Goal: Task Accomplishment & Management: Manage account settings

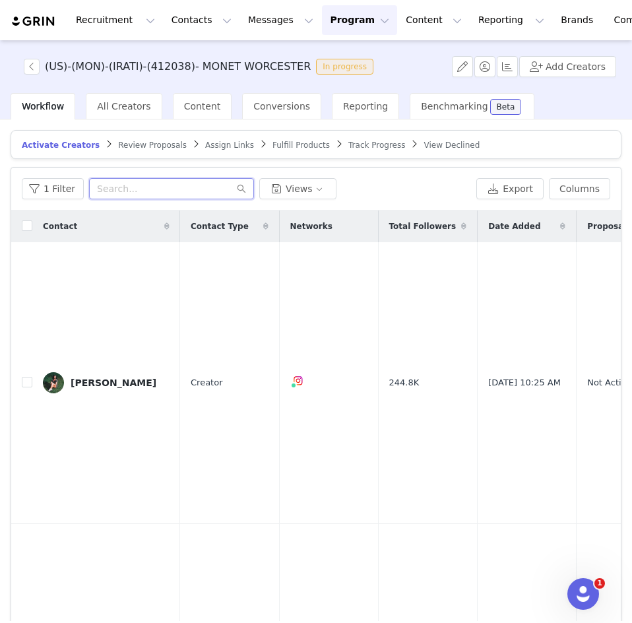
click at [116, 193] on input "text" at bounding box center [171, 188] width 165 height 21
paste input "cphilipp"
click at [116, 193] on input "cphilipp" at bounding box center [171, 188] width 165 height 21
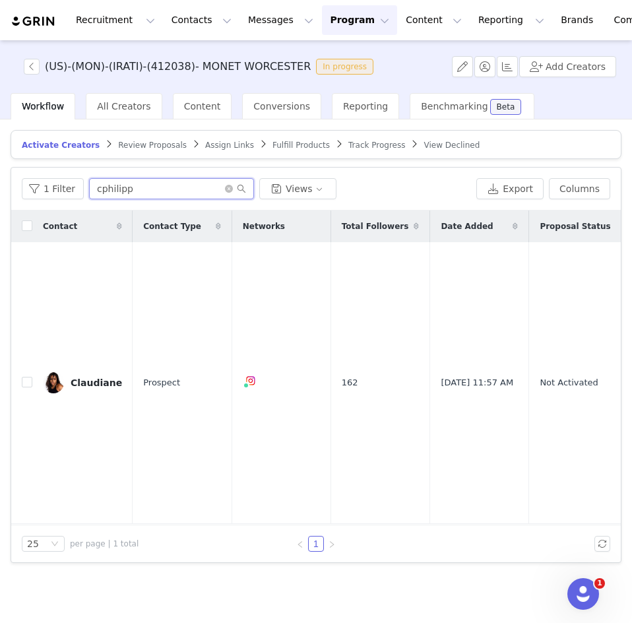
type input "cphilipp"
click at [227, 187] on icon "icon: close-circle" at bounding box center [229, 189] width 8 height 8
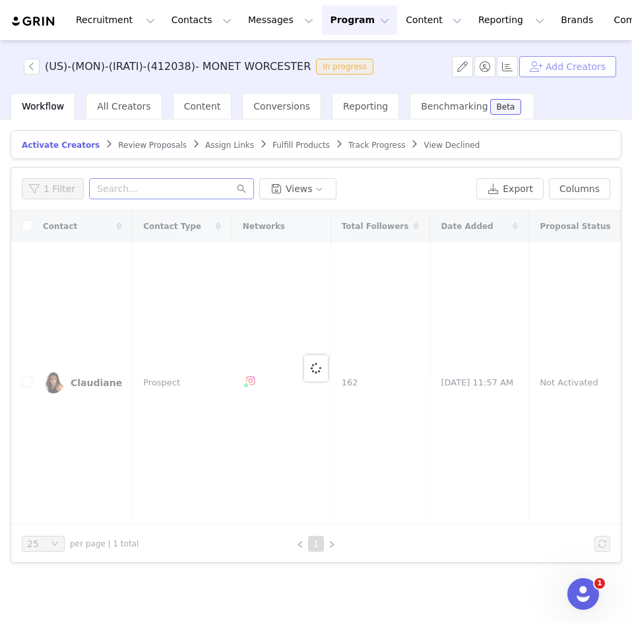
click at [559, 68] on button "Add Creators" at bounding box center [567, 66] width 97 height 21
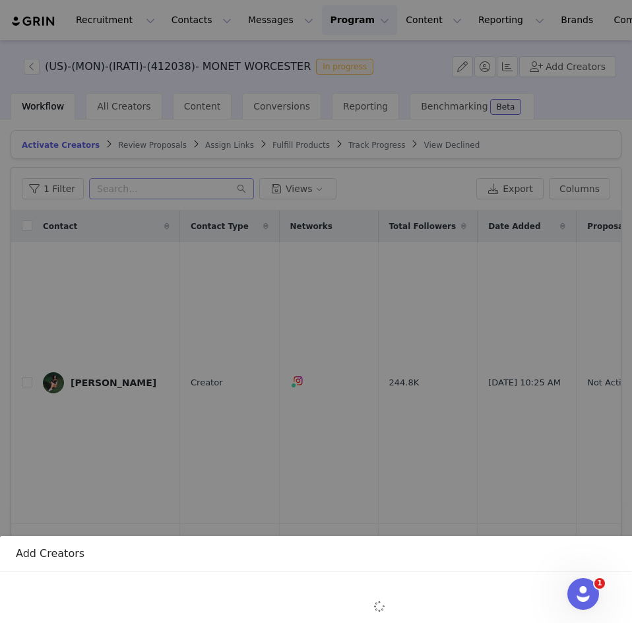
scroll to position [156, 0]
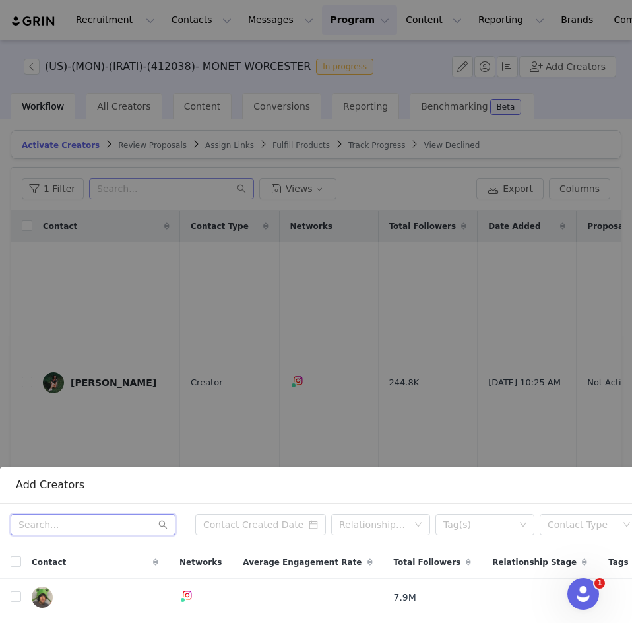
click at [94, 515] on input "text" at bounding box center [93, 524] width 165 height 21
paste input "newenglandchickadee"
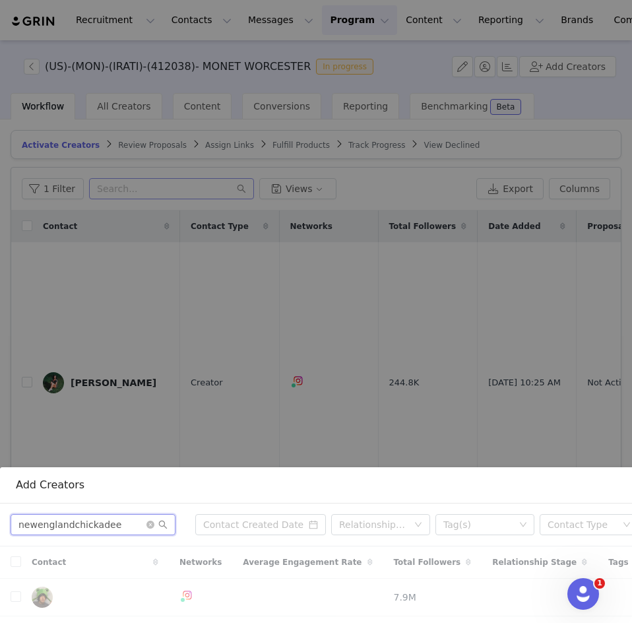
type input "newenglandchickadee"
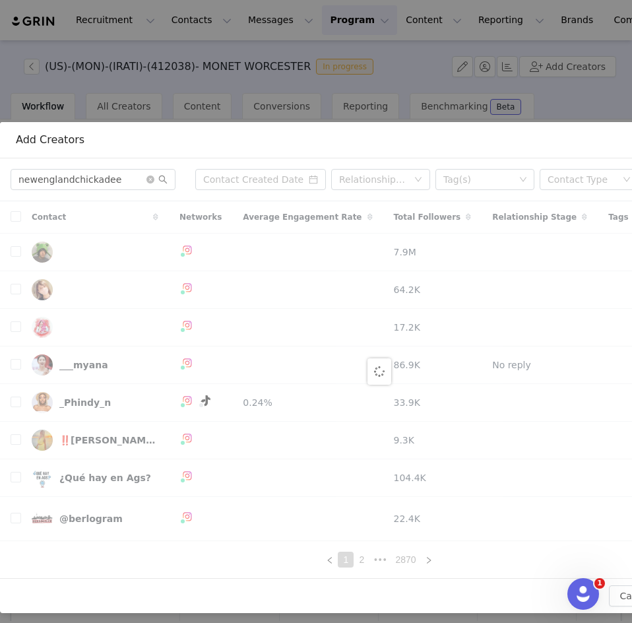
scroll to position [200, 0]
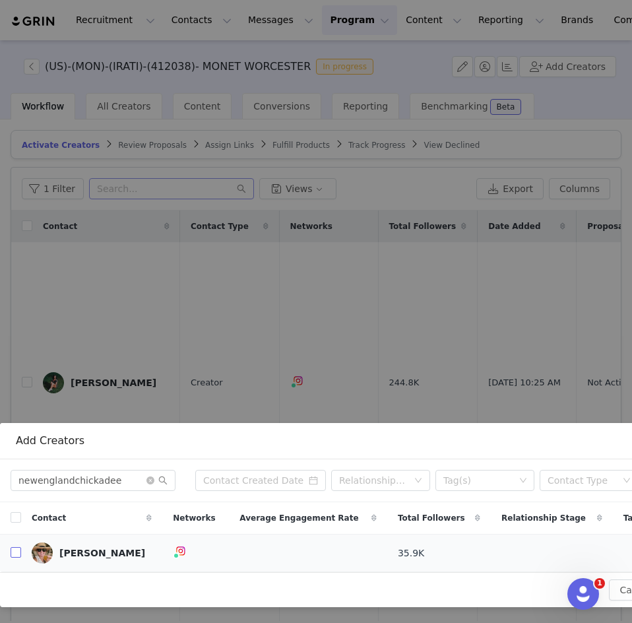
click at [17, 547] on input "checkbox" at bounding box center [16, 552] width 11 height 11
checkbox input "true"
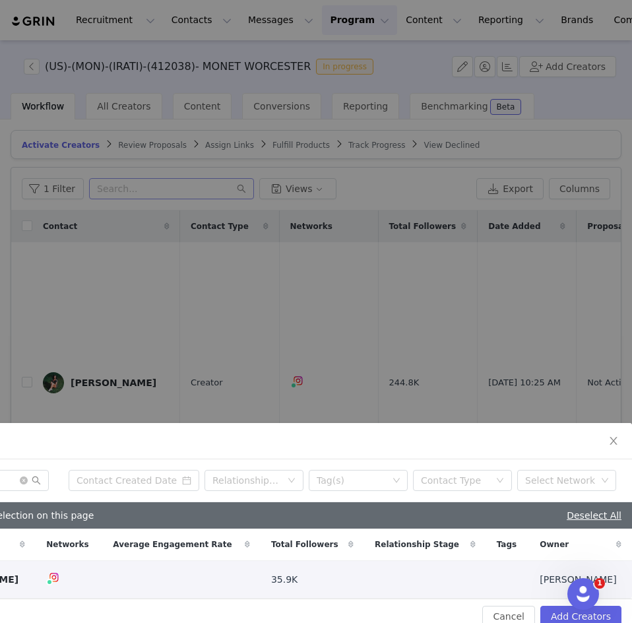
scroll to position [226, 137]
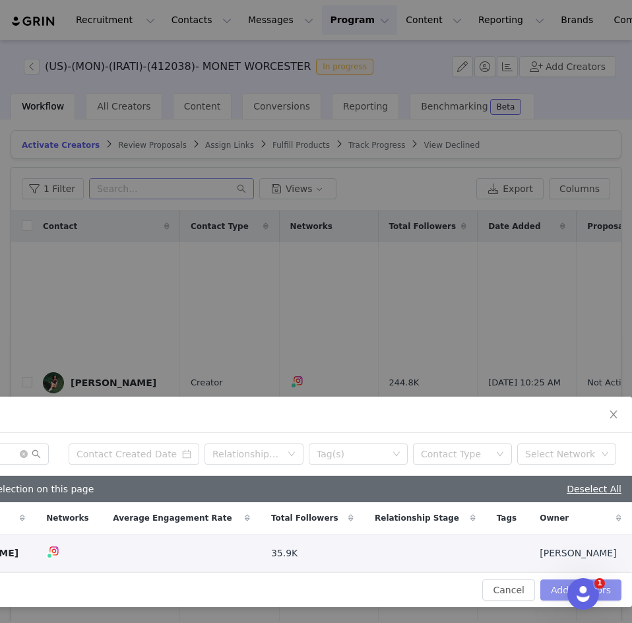
click at [563, 580] on button "Add Creators" at bounding box center [580, 589] width 81 height 21
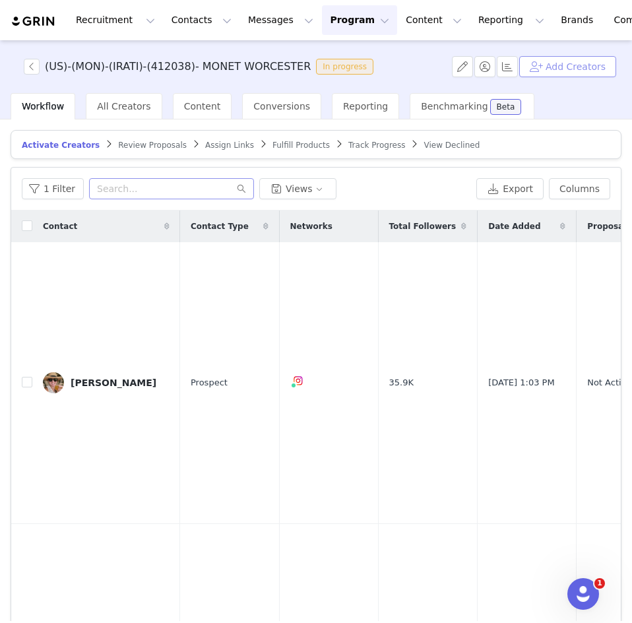
click at [546, 67] on button "Add Creators" at bounding box center [567, 66] width 97 height 21
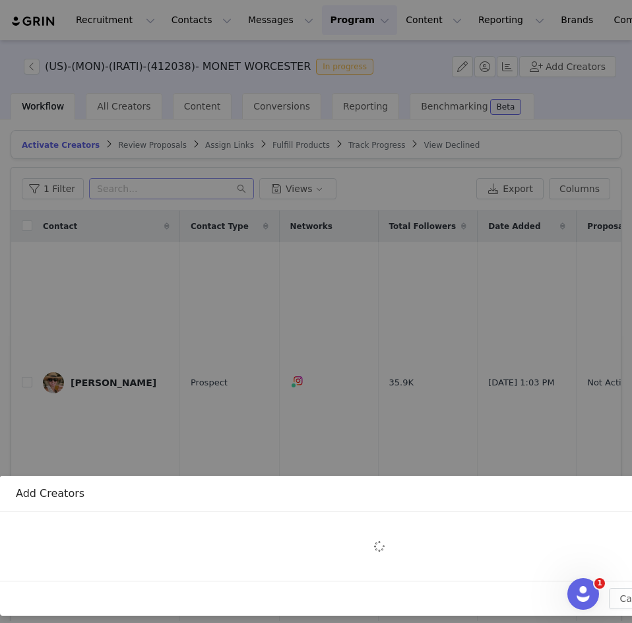
scroll to position [156, 0]
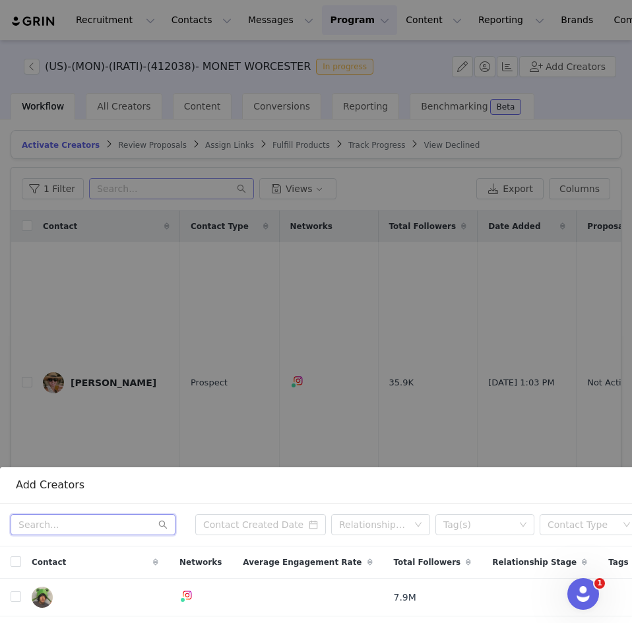
click at [111, 524] on input "text" at bounding box center [93, 524] width 165 height 21
paste input "newenglandwithlove"
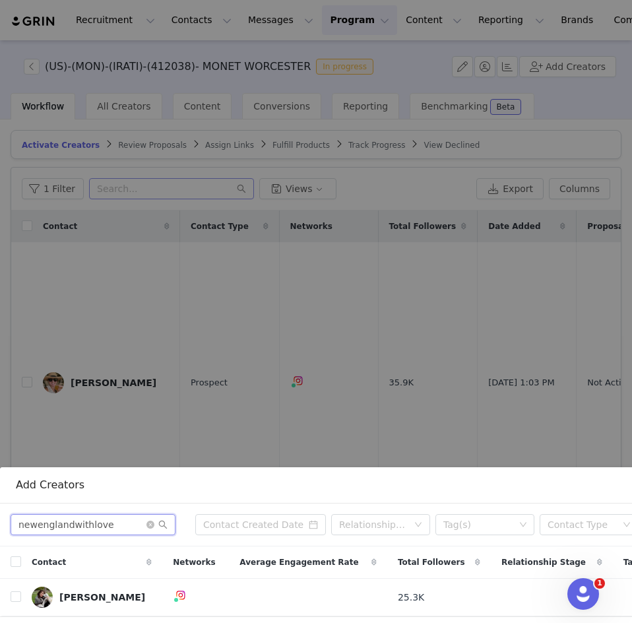
type input "newenglandwithlove"
click at [16, 591] on input "checkbox" at bounding box center [16, 596] width 11 height 11
checkbox input "true"
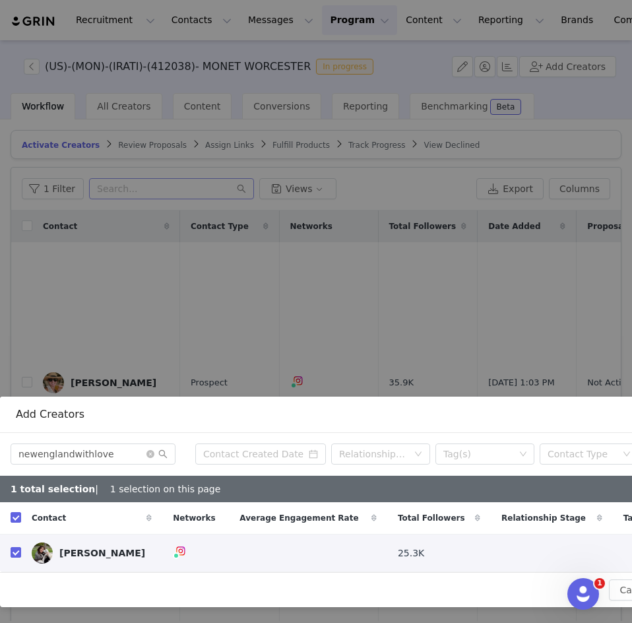
scroll to position [226, 137]
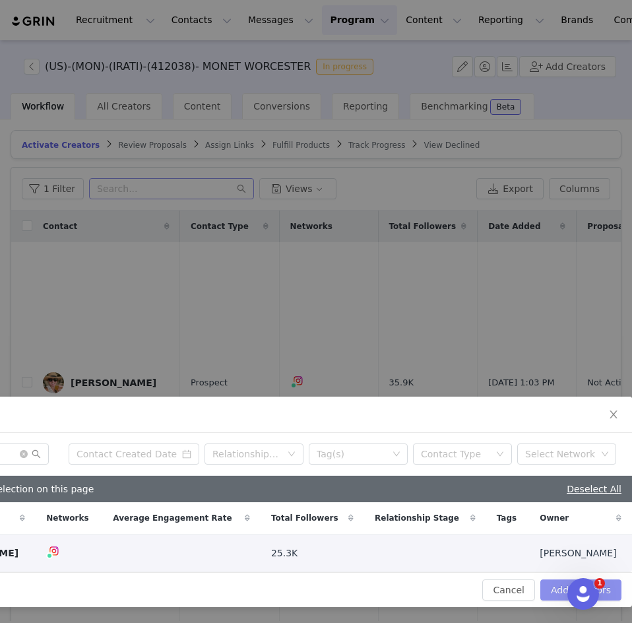
click at [548, 584] on button "Add Creators" at bounding box center [580, 589] width 81 height 21
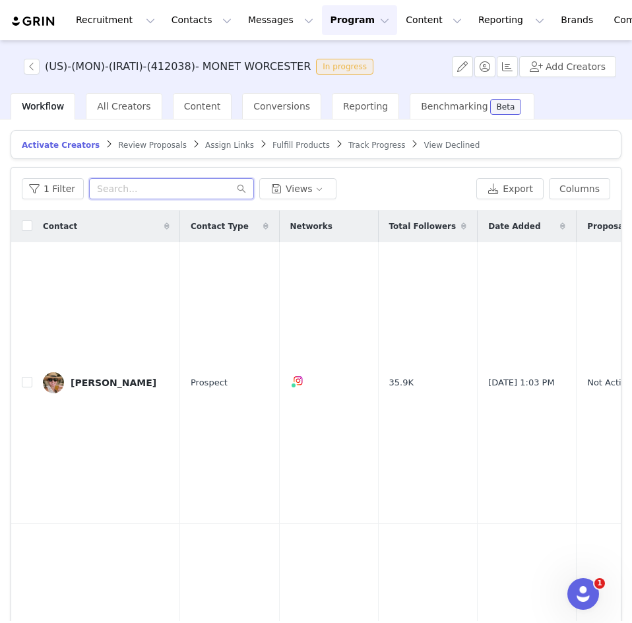
click at [140, 193] on input "text" at bounding box center [171, 188] width 165 height 21
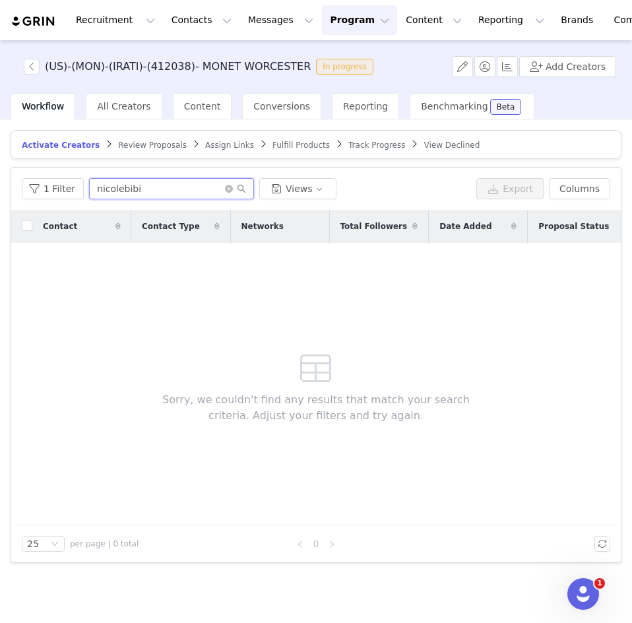
type input "nicolebibi"
click at [562, 67] on button "Add Creators" at bounding box center [567, 66] width 97 height 21
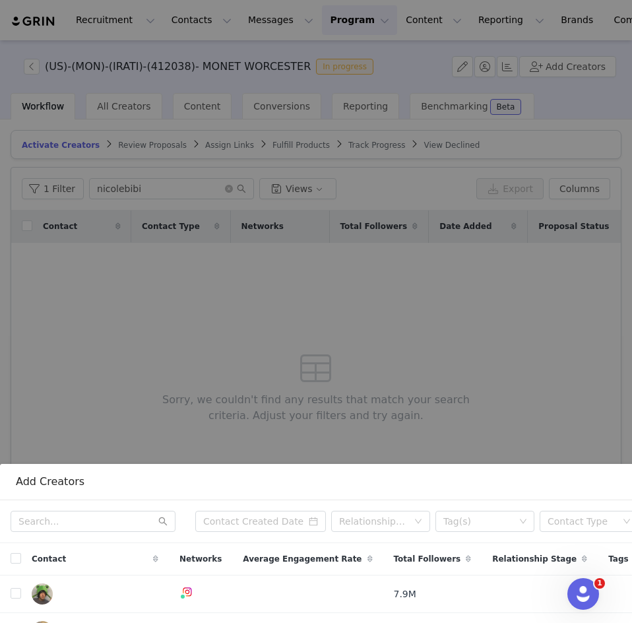
scroll to position [164, 0]
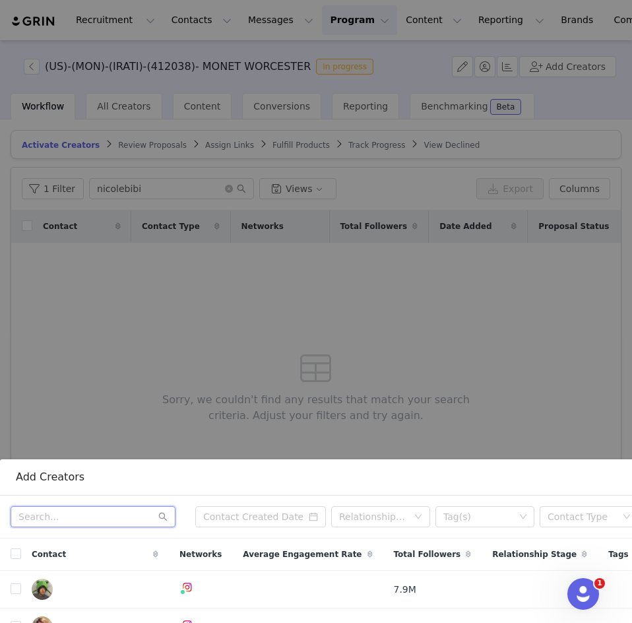
click at [36, 516] on input "text" at bounding box center [93, 516] width 165 height 21
paste input "thenewenglandcouple@gmail.com"
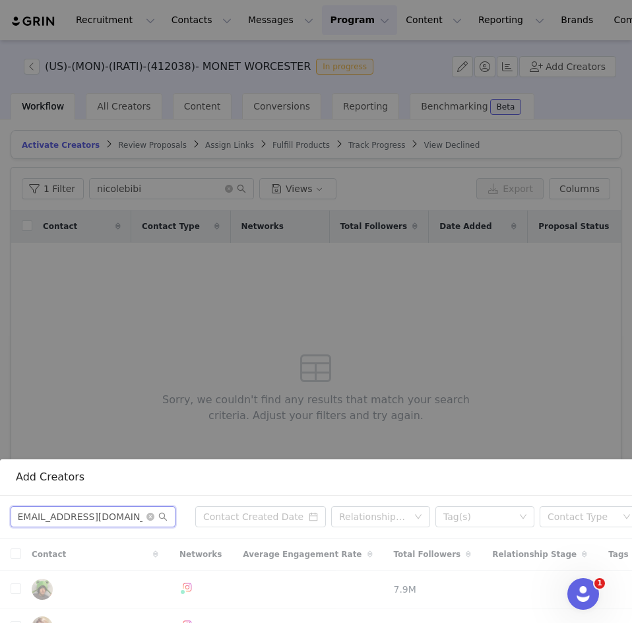
type input "thenewenglandcouple@gmail.com"
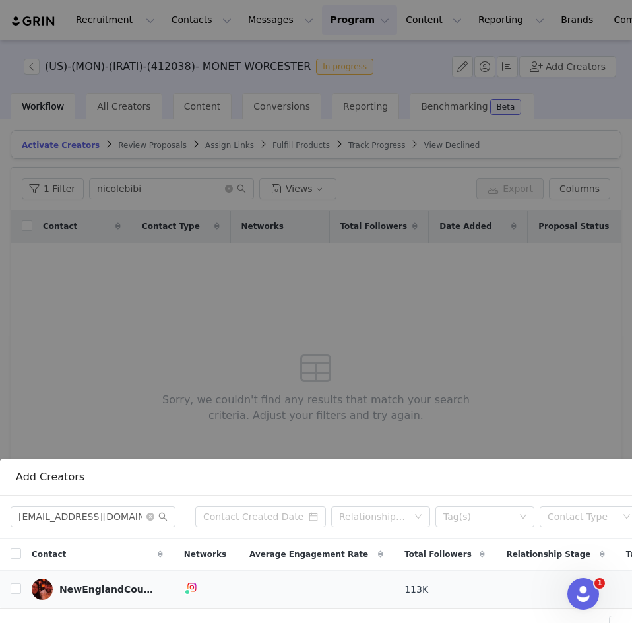
scroll to position [200, 0]
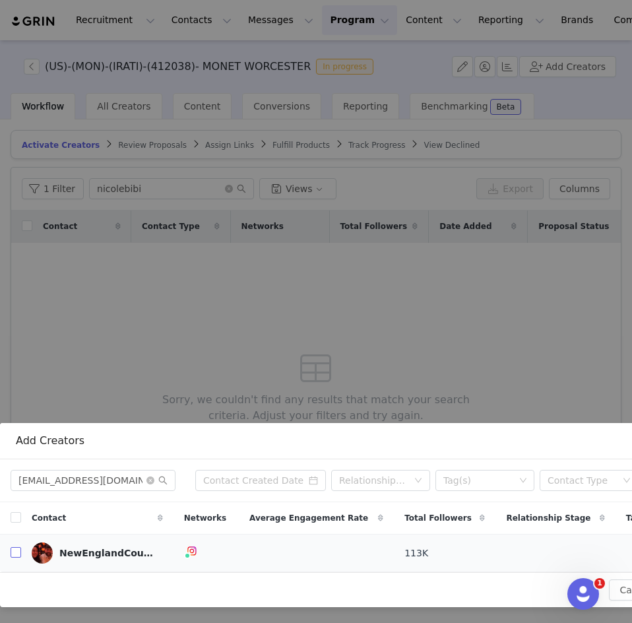
click at [15, 547] on input "checkbox" at bounding box center [16, 552] width 11 height 11
checkbox input "true"
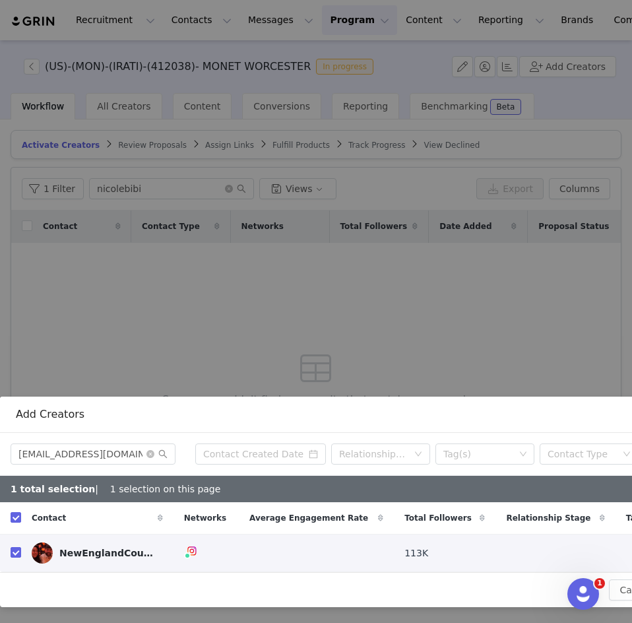
scroll to position [226, 137]
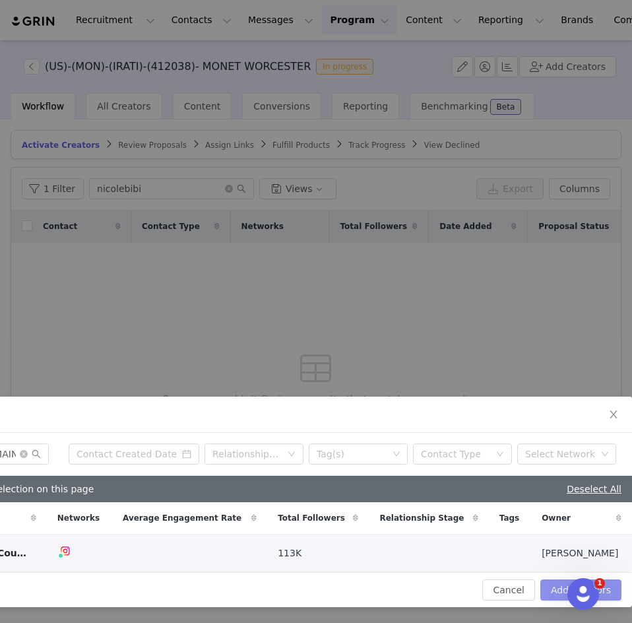
click at [555, 580] on button "Add Creators" at bounding box center [580, 589] width 81 height 21
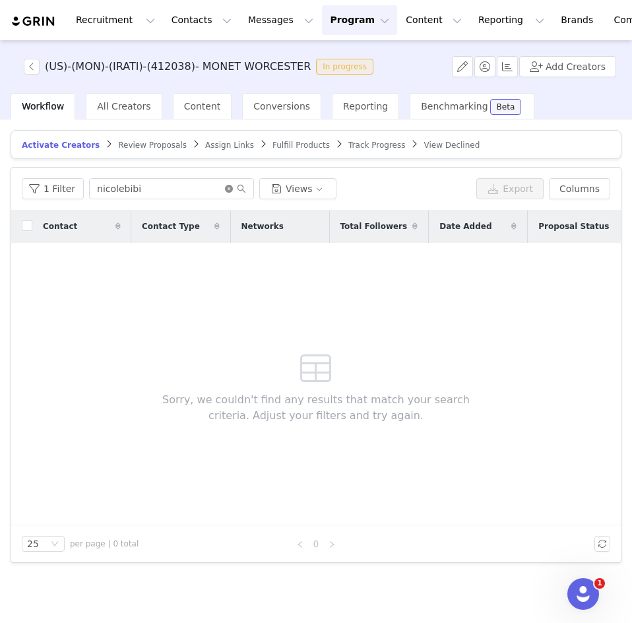
click at [225, 190] on icon "icon: close-circle" at bounding box center [229, 189] width 8 height 8
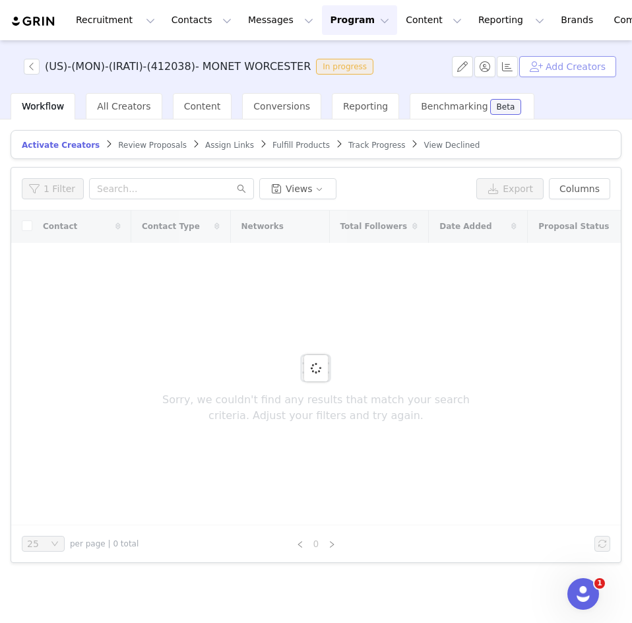
click at [555, 61] on button "Add Creators" at bounding box center [567, 66] width 97 height 21
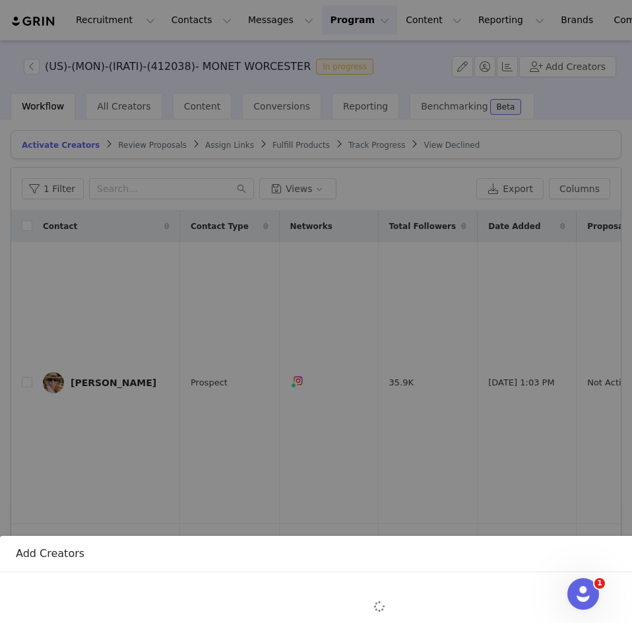
scroll to position [156, 0]
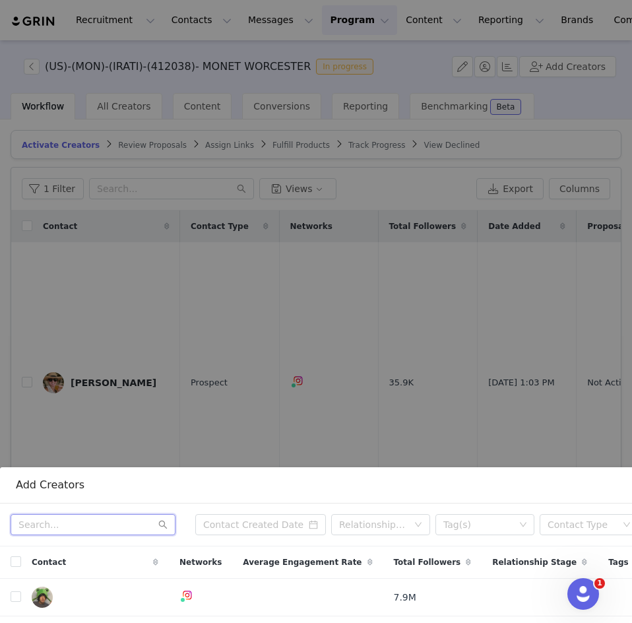
click at [54, 514] on input "text" at bounding box center [93, 524] width 165 height 21
paste input "mindybriar"
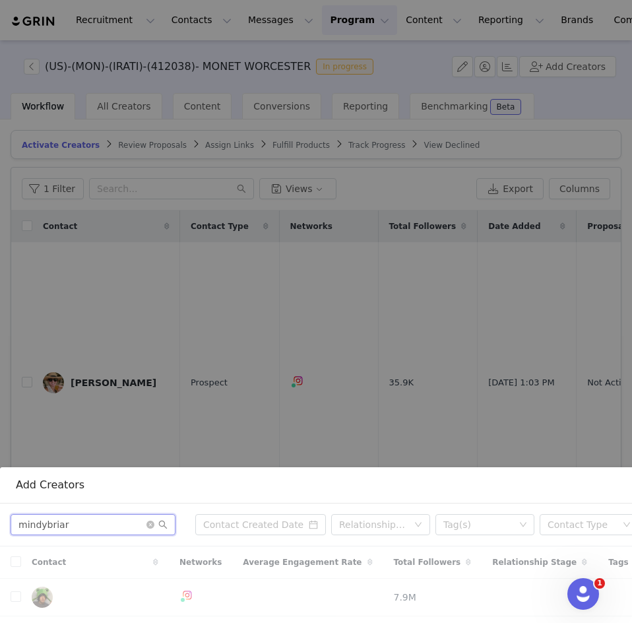
type input "mindybriar"
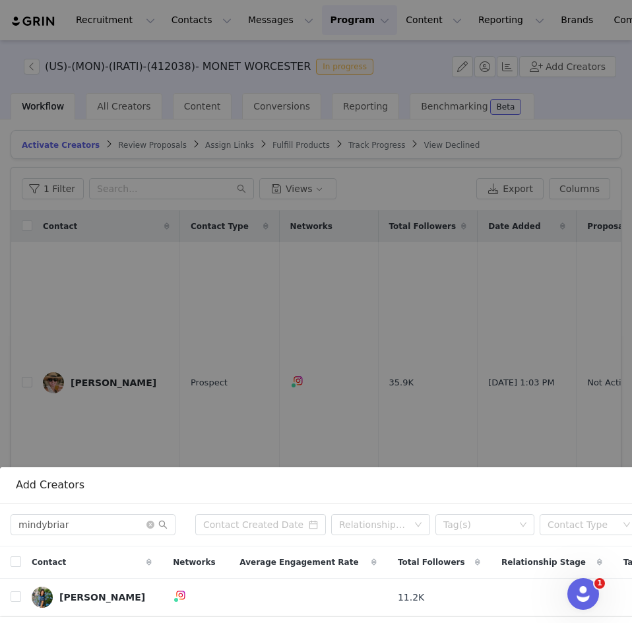
scroll to position [200, 0]
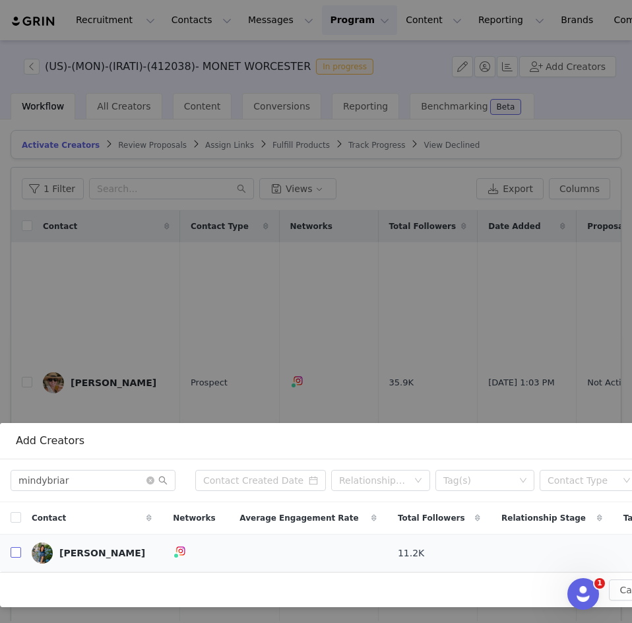
click at [16, 547] on input "checkbox" at bounding box center [16, 552] width 11 height 11
checkbox input "true"
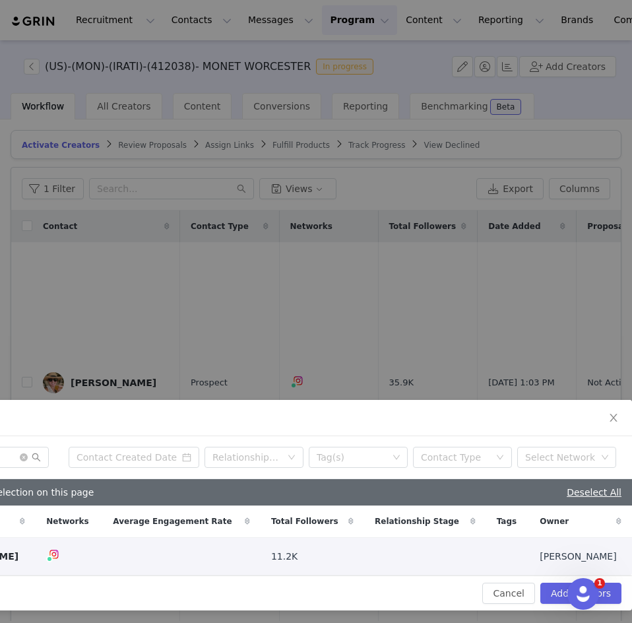
scroll to position [226, 137]
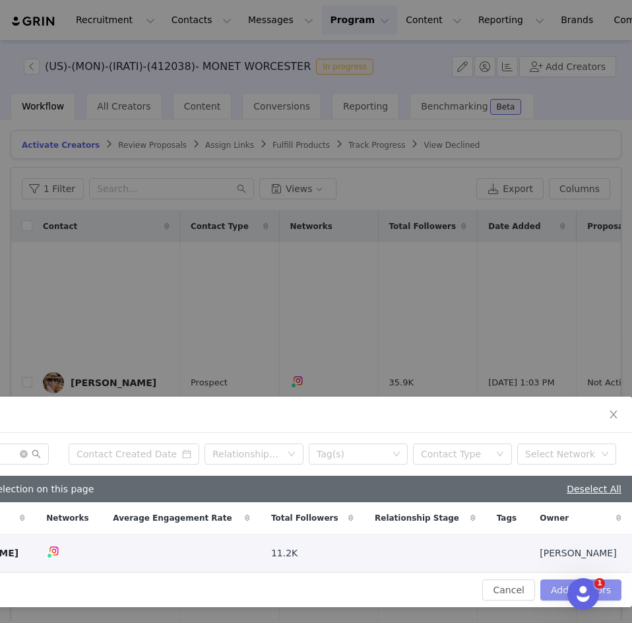
click at [552, 579] on button "Add Creators" at bounding box center [580, 589] width 81 height 21
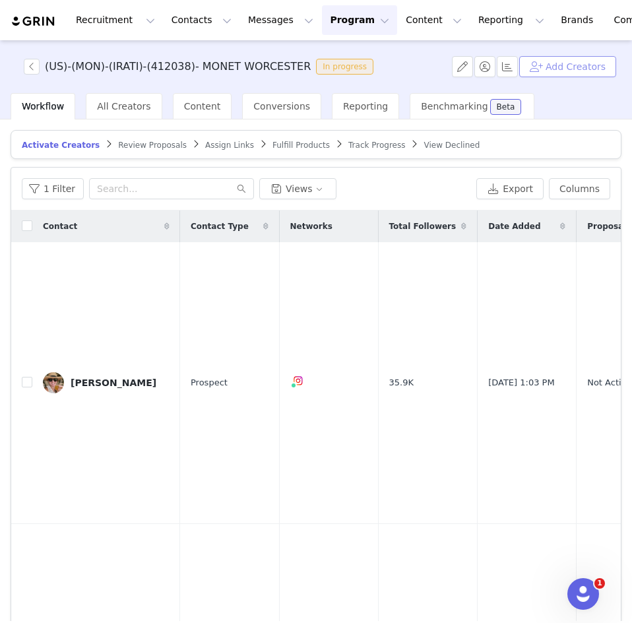
click at [569, 62] on button "Add Creators" at bounding box center [567, 66] width 97 height 21
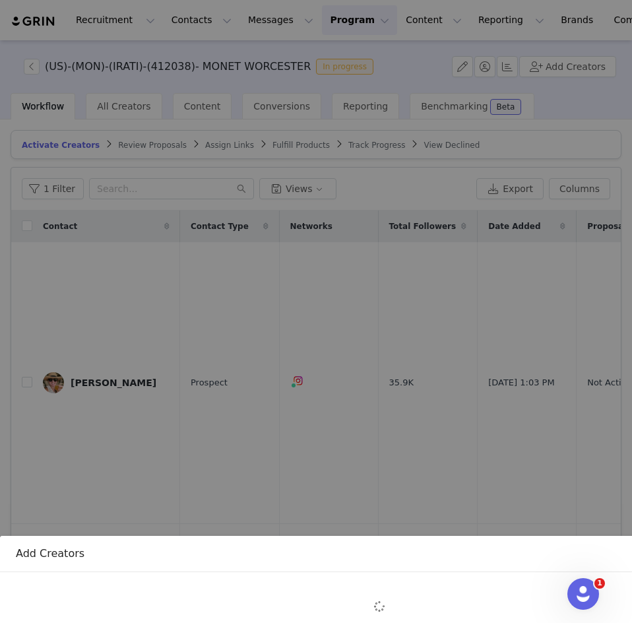
scroll to position [156, 0]
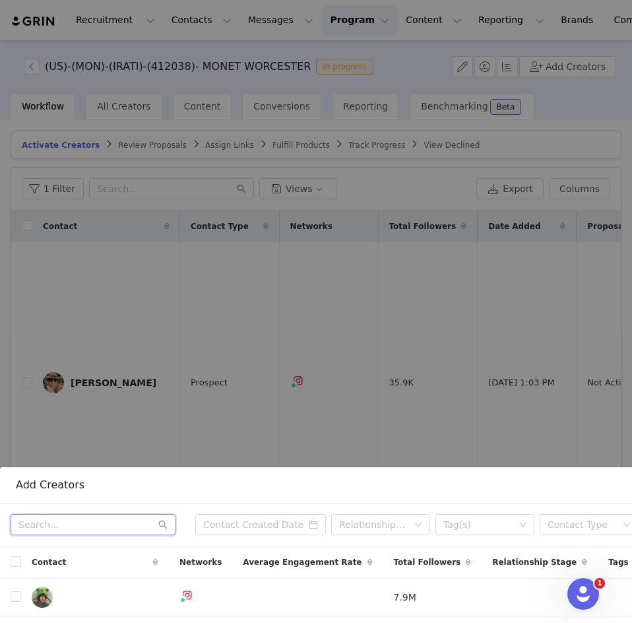
click at [43, 519] on input "text" at bounding box center [93, 524] width 165 height 21
paste input "shell_rodd"
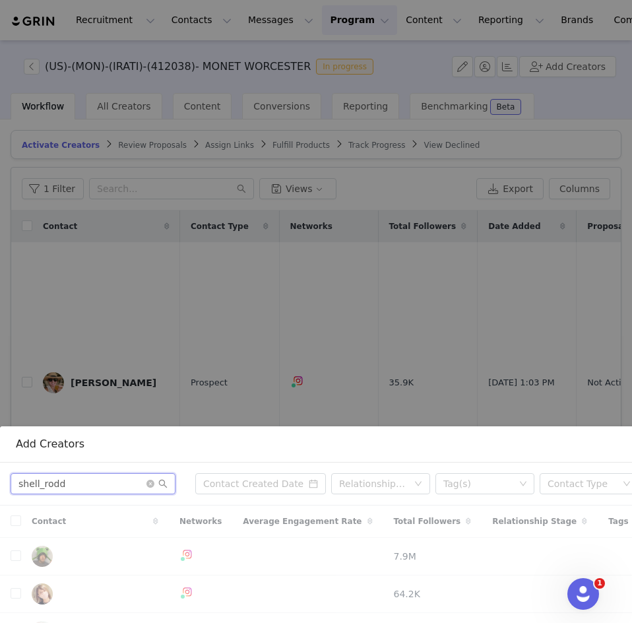
scroll to position [200, 0]
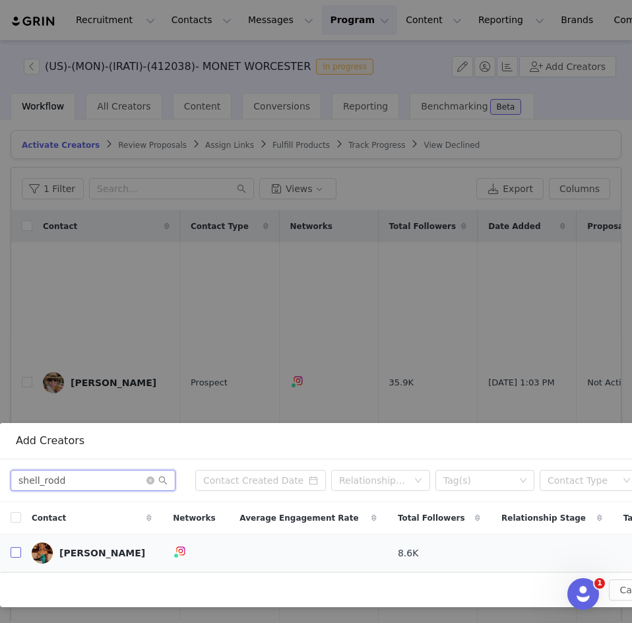
type input "shell_rodd"
click at [16, 547] on input "checkbox" at bounding box center [16, 552] width 11 height 11
checkbox input "true"
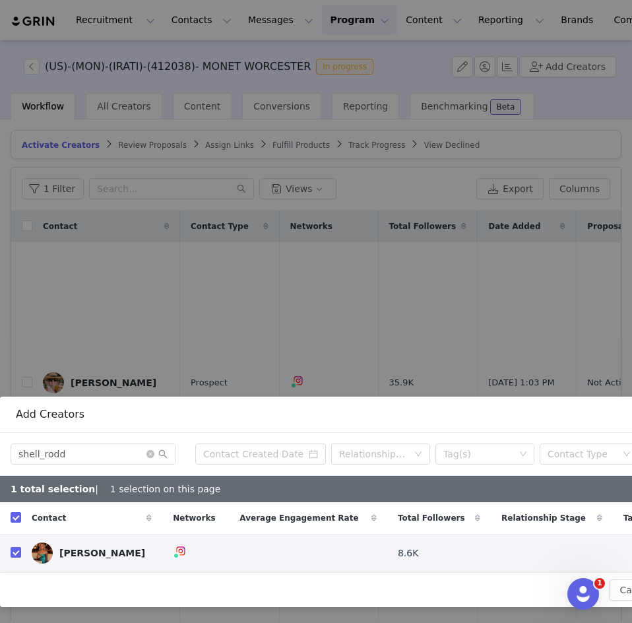
scroll to position [226, 137]
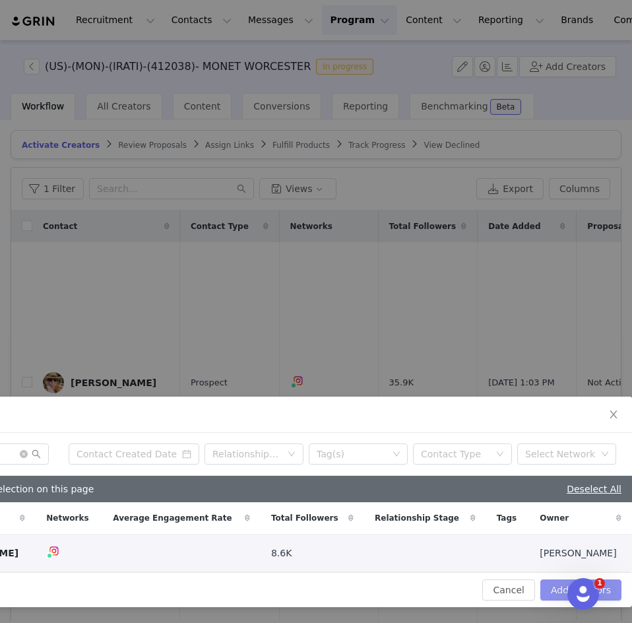
click at [549, 579] on button "Add Creators" at bounding box center [580, 589] width 81 height 21
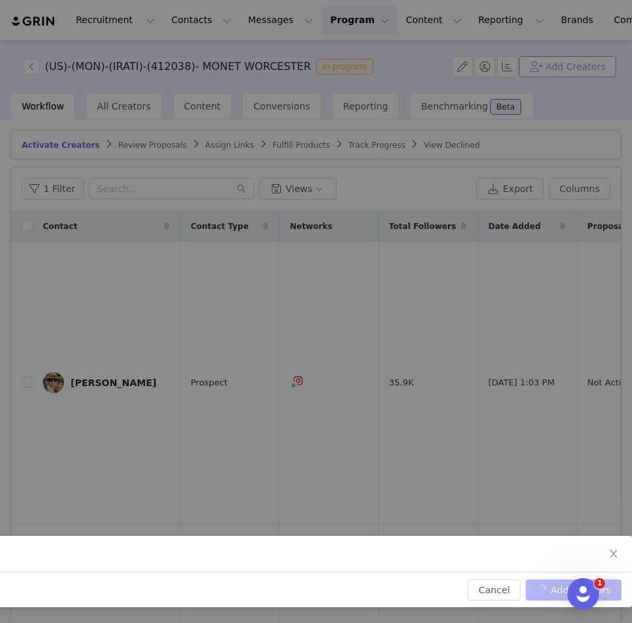
scroll to position [87, 137]
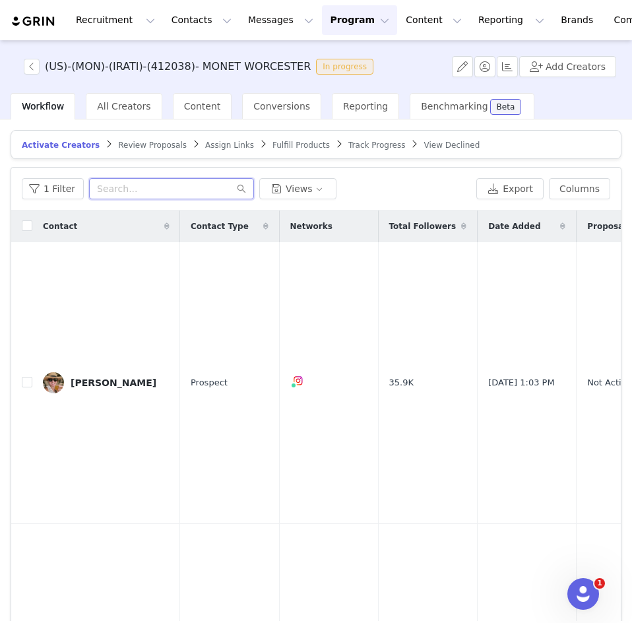
click at [133, 187] on input "text" at bounding box center [171, 188] width 165 height 21
paste input "shell_rodd"
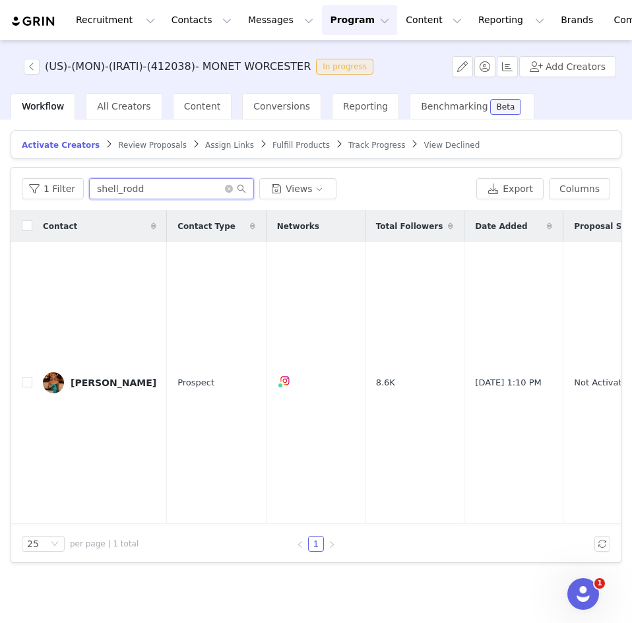
type input "shell_rodd"
click at [227, 187] on icon "icon: close-circle" at bounding box center [229, 189] width 8 height 8
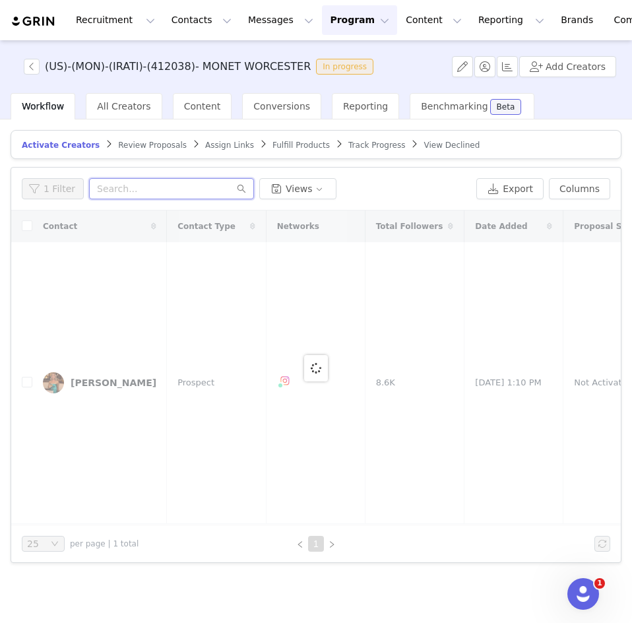
click at [128, 191] on input "text" at bounding box center [171, 188] width 165 height 21
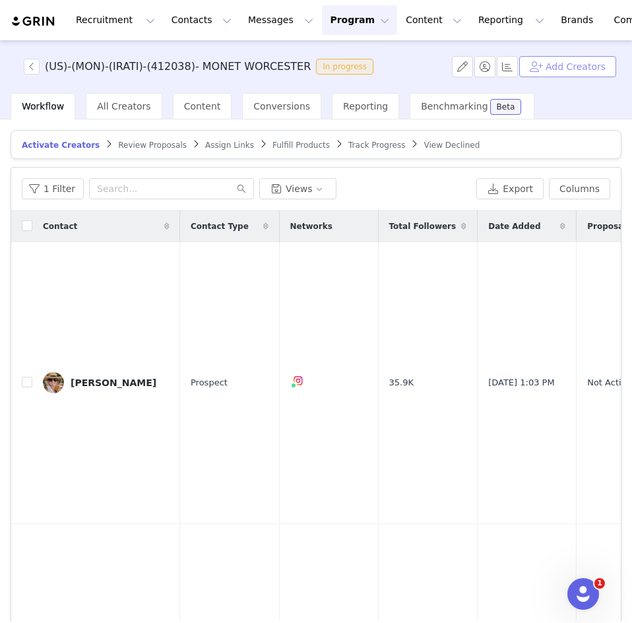
click at [556, 65] on button "Add Creators" at bounding box center [567, 66] width 97 height 21
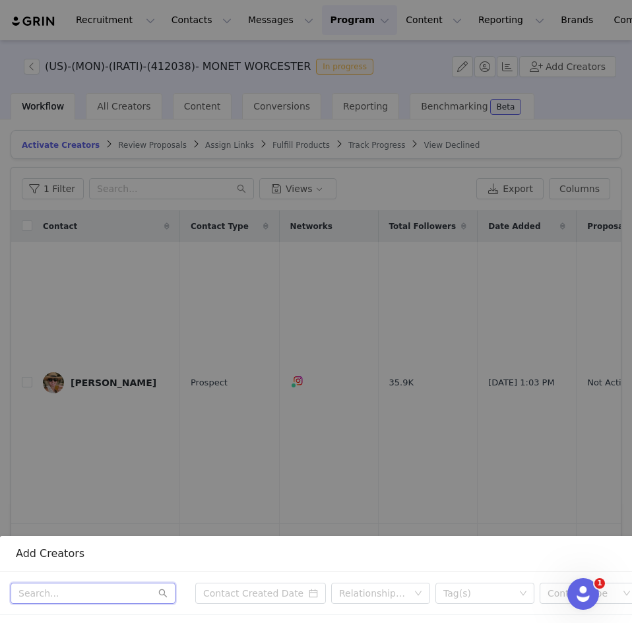
click at [71, 582] on input "text" at bounding box center [93, 592] width 165 height 21
paste input "iamwilgomez"
type input "iamwilgomez"
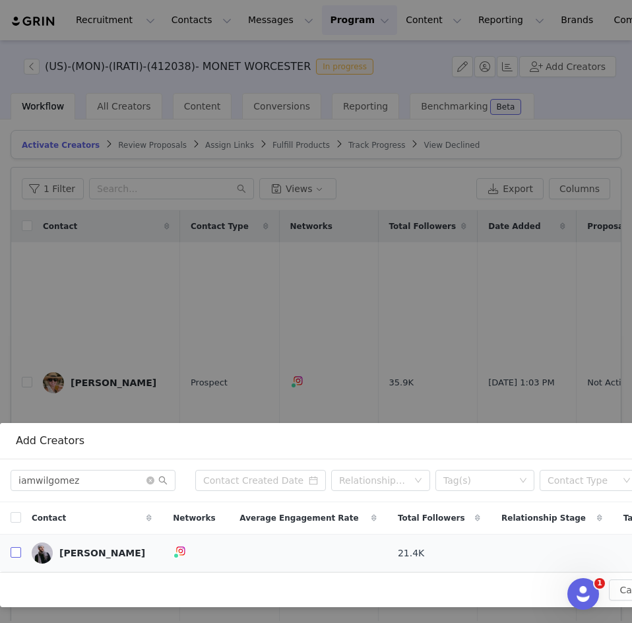
click at [15, 547] on input "checkbox" at bounding box center [16, 552] width 11 height 11
checkbox input "true"
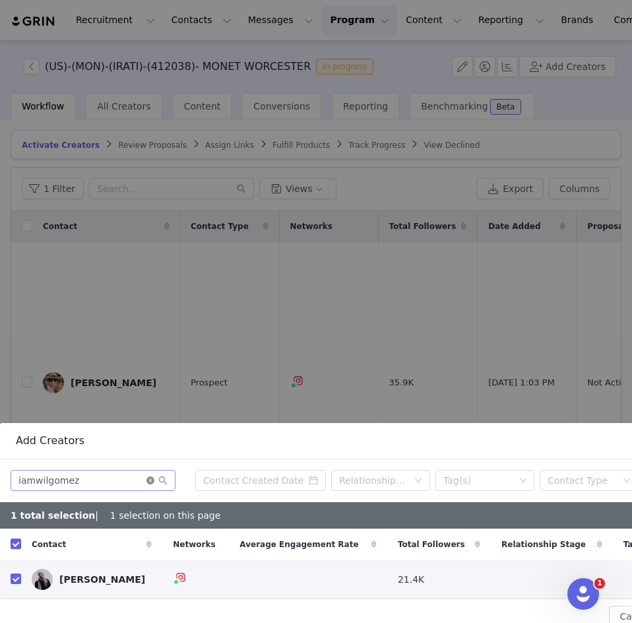
click at [148, 476] on icon "icon: close-circle" at bounding box center [150, 480] width 8 height 8
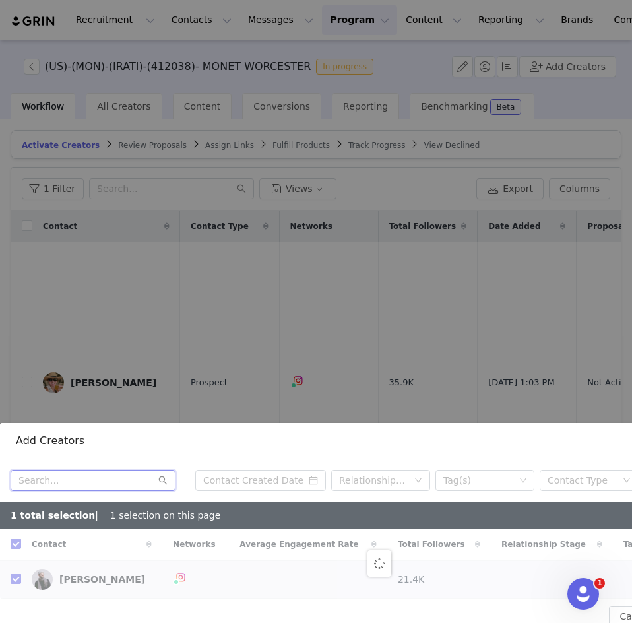
click at [94, 474] on input "text" at bounding box center [93, 480] width 165 height 21
paste input "joyfoodboston"
type input "joyfoodboston"
checkbox input "false"
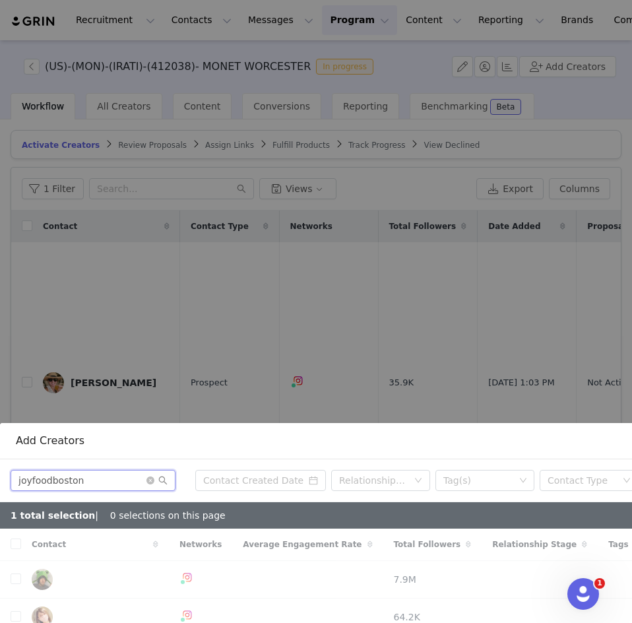
type input "joyfoodboston"
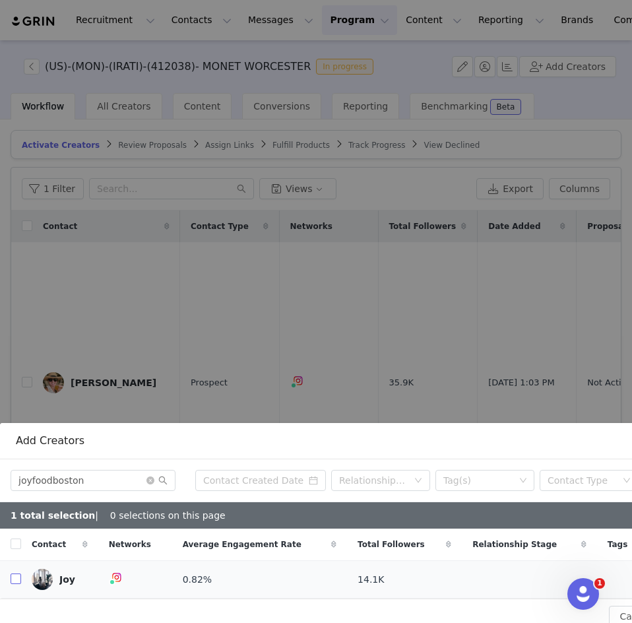
click at [15, 573] on input "checkbox" at bounding box center [16, 578] width 11 height 11
checkbox input "true"
click at [150, 476] on icon "icon: close-circle" at bounding box center [150, 480] width 8 height 8
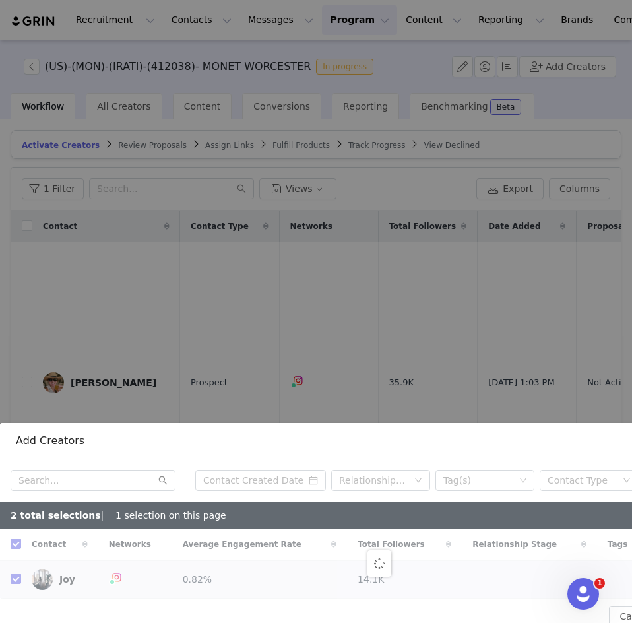
checkbox input "false"
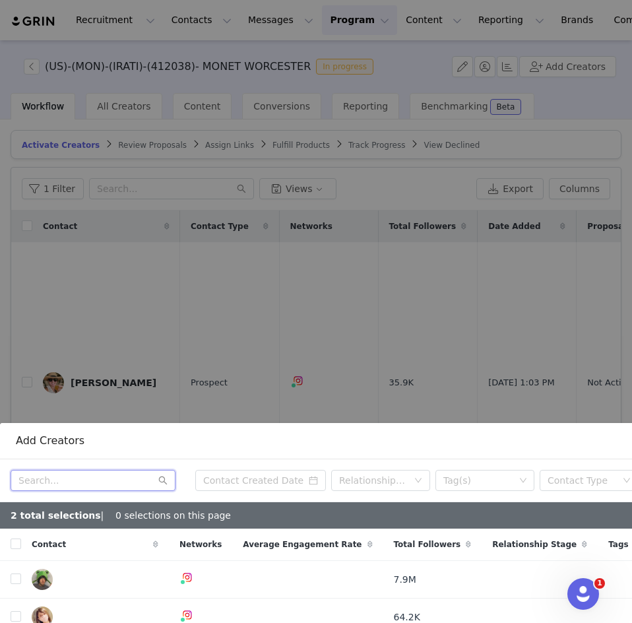
click at [94, 470] on input "text" at bounding box center [93, 480] width 165 height 21
paste input "heythereney"
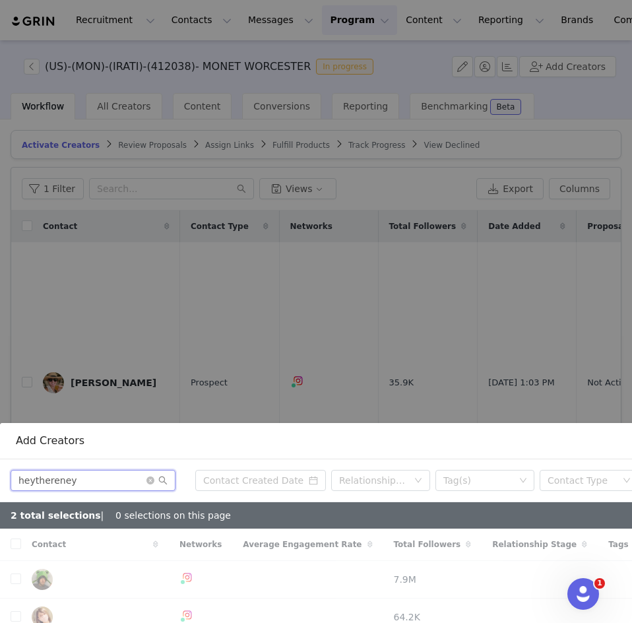
type input "heythereney"
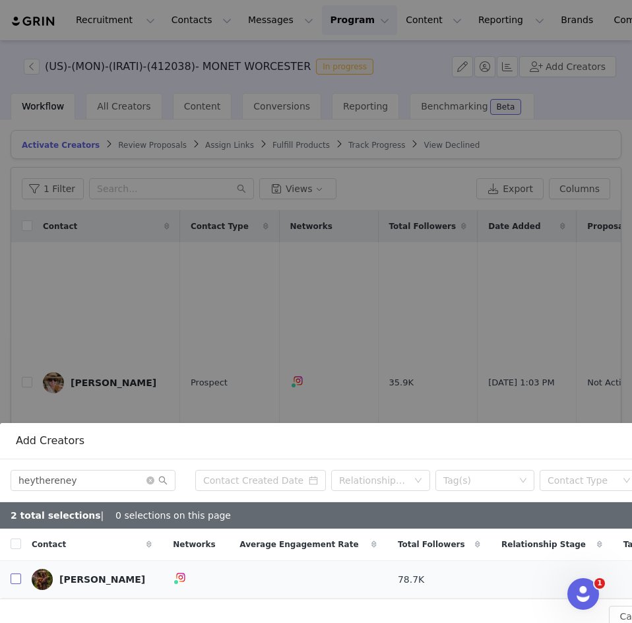
click at [17, 573] on input "checkbox" at bounding box center [16, 578] width 11 height 11
checkbox input "true"
drag, startPoint x: 78, startPoint y: 470, endPoint x: -7, endPoint y: 462, distance: 84.8
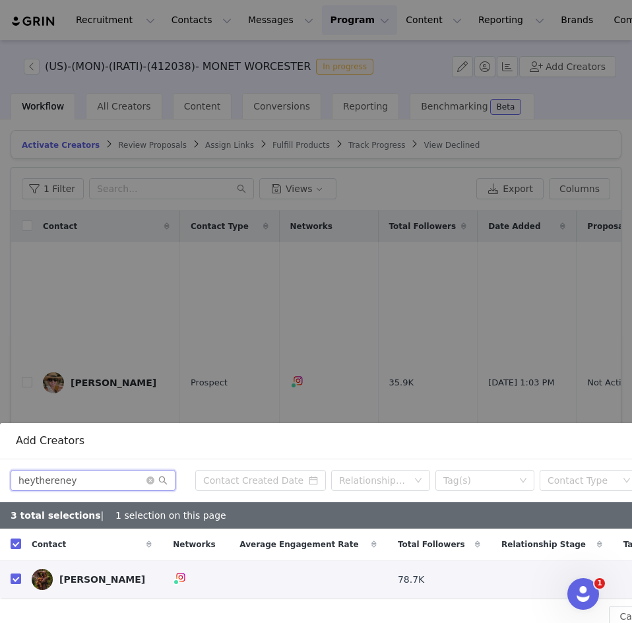
click at [0, 462] on html "Recruitment Recruitment Creator Search Curated Lists Landing Pages Web Extensio…" at bounding box center [316, 311] width 632 height 623
paste input "discover.boston"
click at [121, 470] on input "discover.boston" at bounding box center [93, 480] width 165 height 21
click at [175, 470] on input "discover.boston" at bounding box center [93, 480] width 165 height 21
type input "discover.boston"
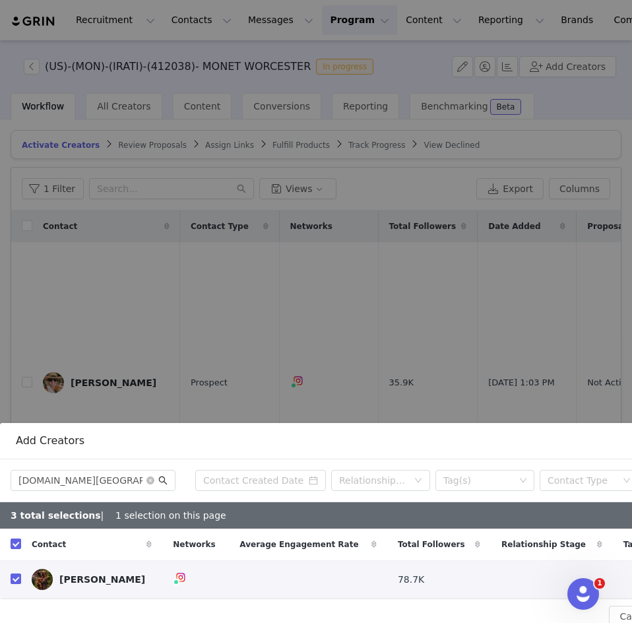
click at [162, 475] on icon "icon: search" at bounding box center [162, 479] width 9 height 9
click at [149, 476] on icon "icon: close-circle" at bounding box center [150, 480] width 8 height 8
click at [112, 473] on input "text" at bounding box center [93, 480] width 165 height 21
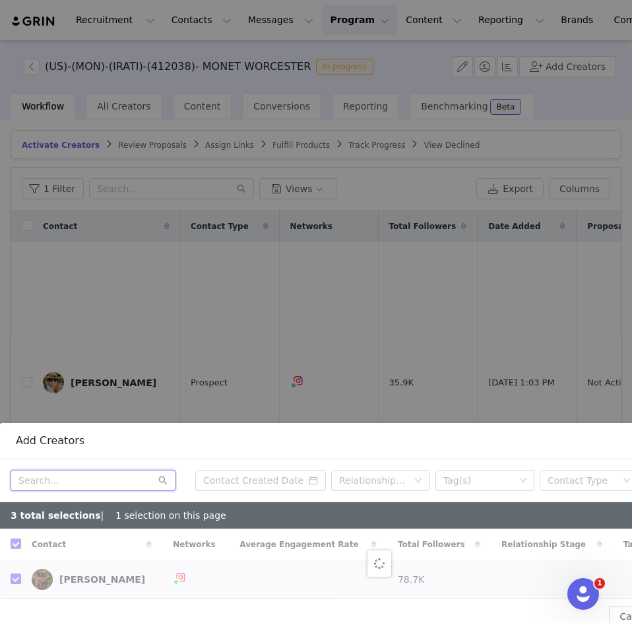
paste input "discover.boston"
type input "discover.boston"
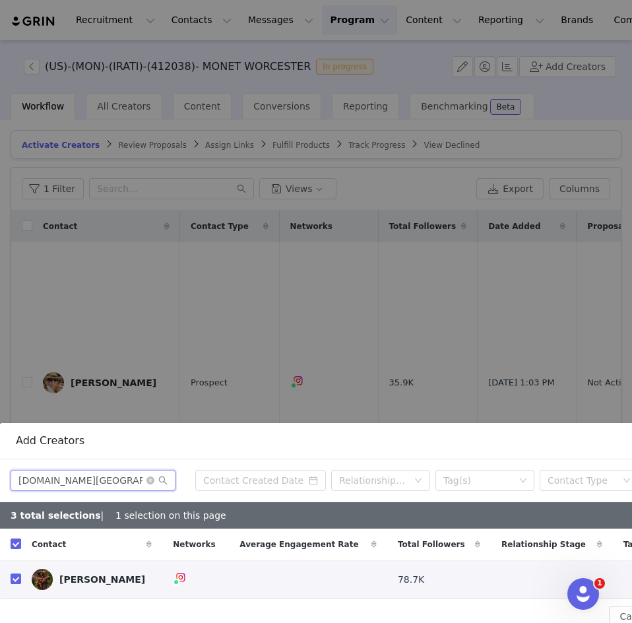
checkbox input "false"
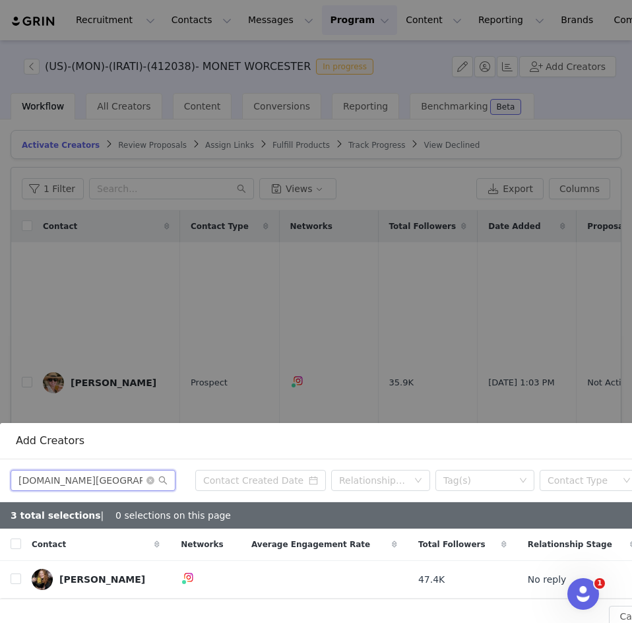
type input "discover.boston"
click at [16, 573] on input "checkbox" at bounding box center [16, 578] width 11 height 11
checkbox input "true"
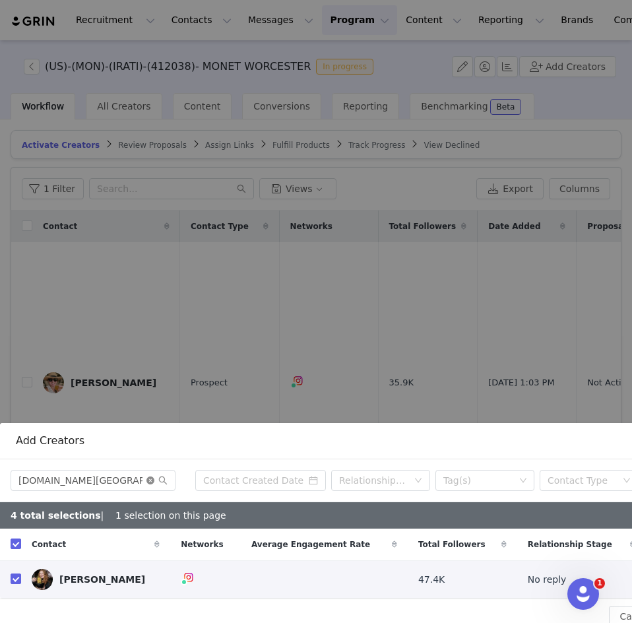
click at [152, 476] on icon "icon: close-circle" at bounding box center [150, 480] width 8 height 8
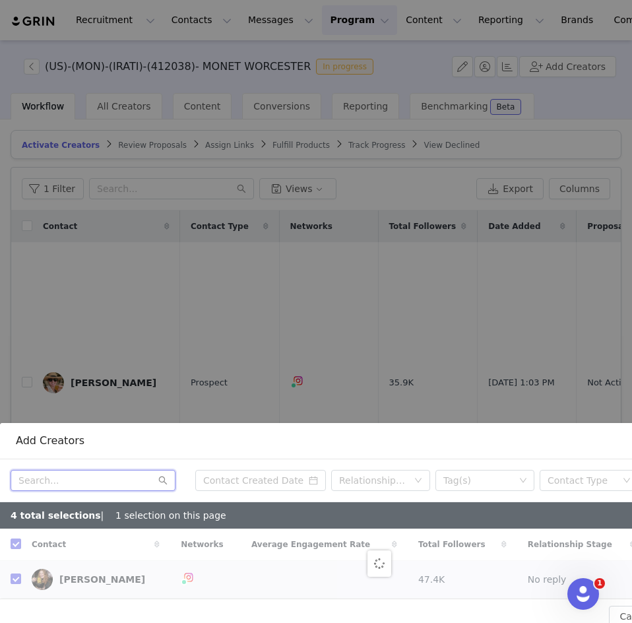
click at [85, 470] on input "text" at bounding box center [93, 480] width 165 height 21
paste input "bostonbychloe"
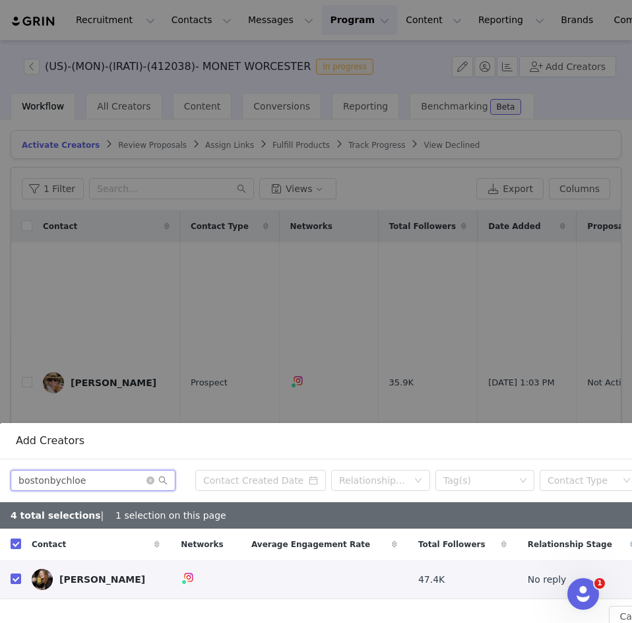
type input "bostonbychloe"
checkbox input "false"
click at [18, 573] on input "checkbox" at bounding box center [16, 578] width 11 height 11
checkbox input "true"
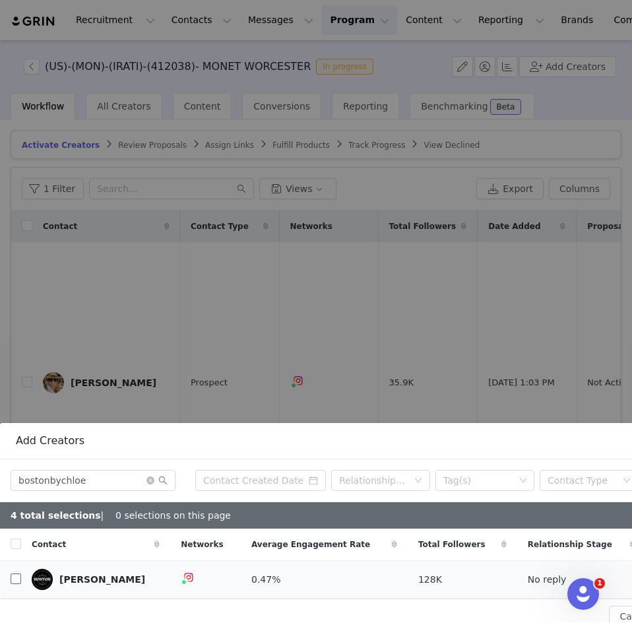
checkbox input "true"
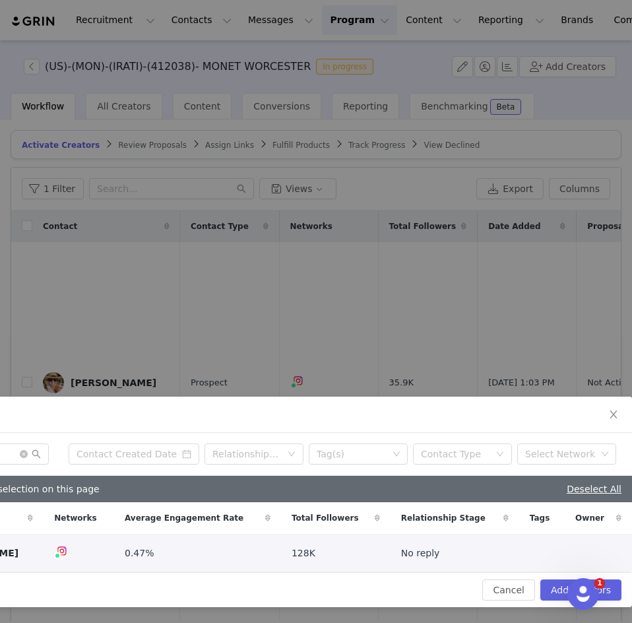
scroll to position [226, 0]
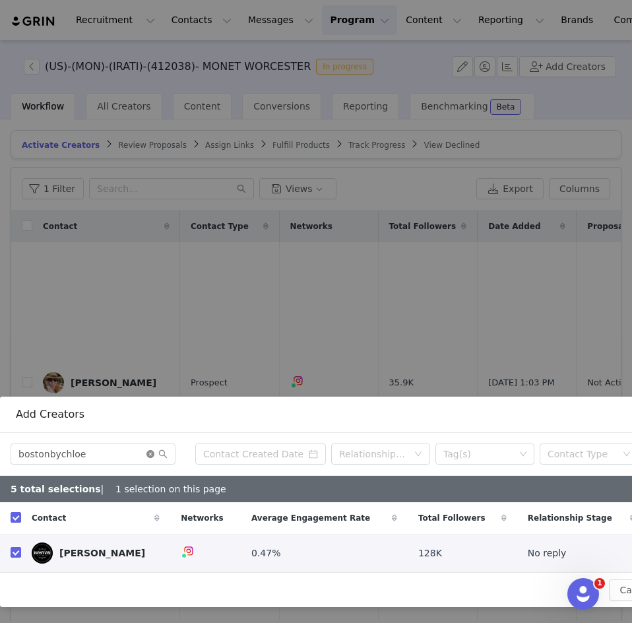
click at [152, 450] on icon "icon: close-circle" at bounding box center [150, 454] width 8 height 8
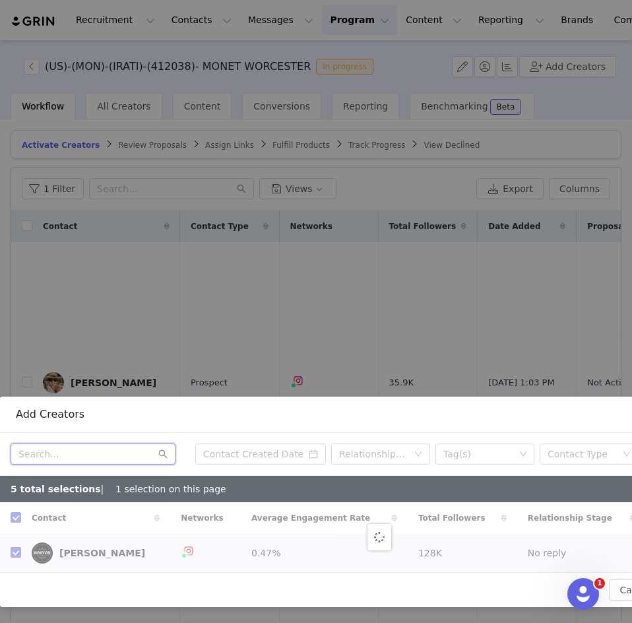
click at [102, 446] on input "text" at bounding box center [93, 453] width 165 height 21
paste input "bostonfoodjournal"
type input "bostonfoodjournal"
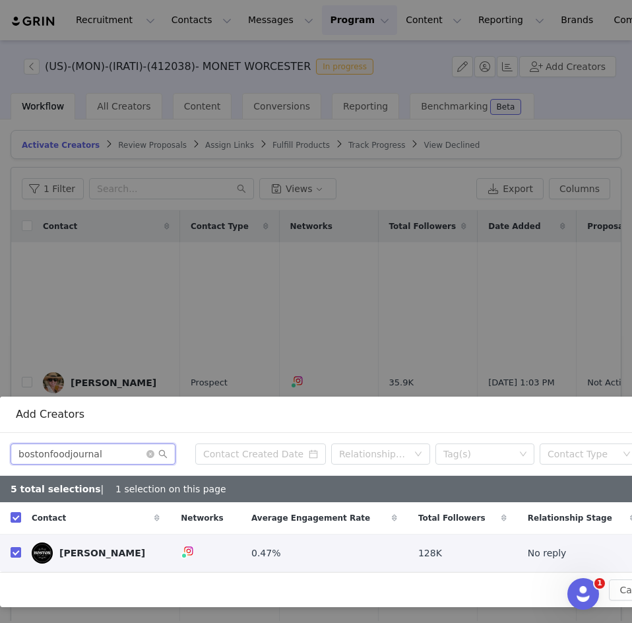
checkbox input "false"
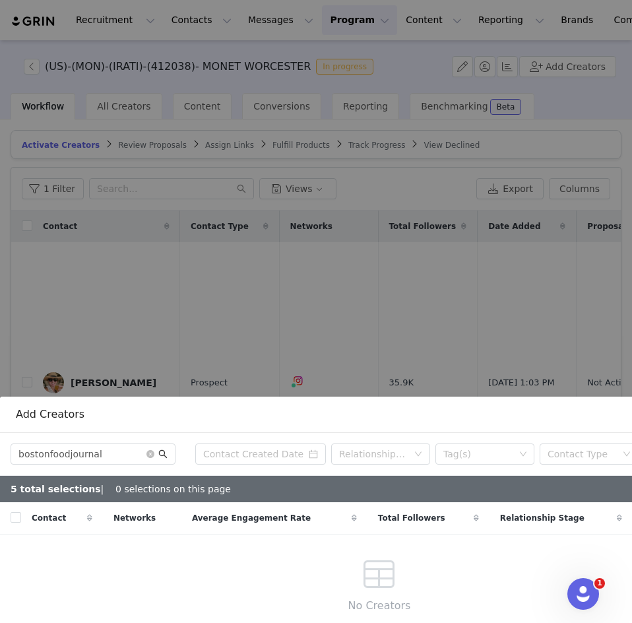
click at [165, 449] on icon "icon: search" at bounding box center [162, 453] width 9 height 9
click at [112, 446] on input "bostonfoodjournal" at bounding box center [93, 453] width 165 height 21
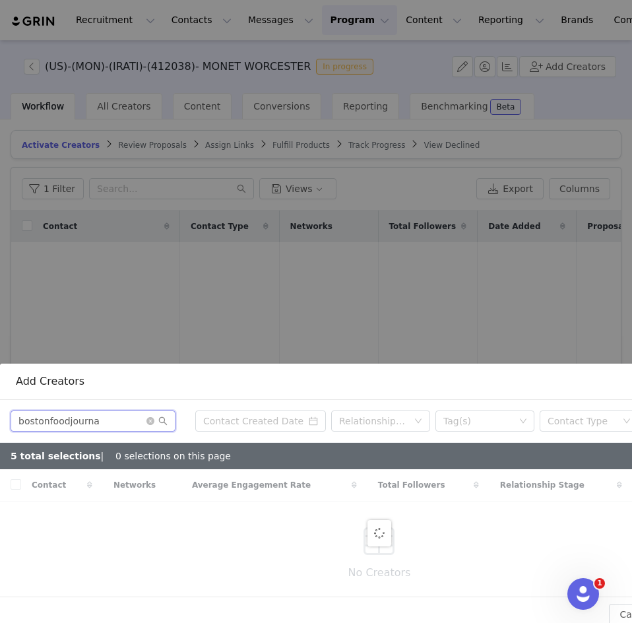
scroll to position [284, 0]
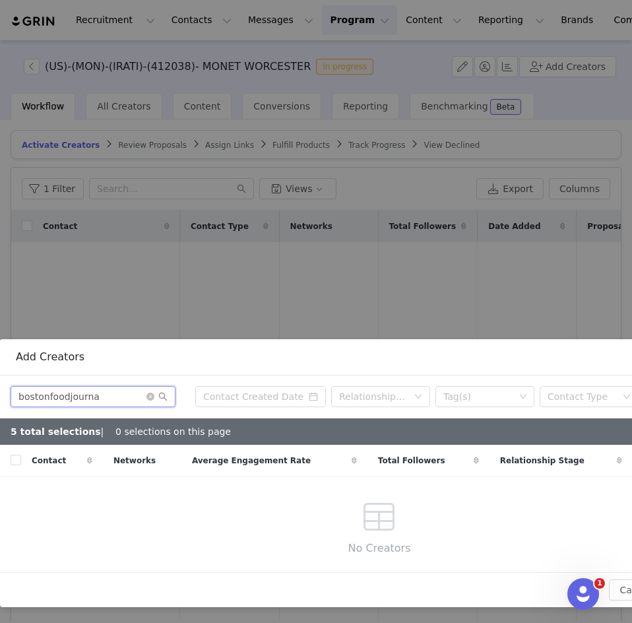
type input "bostonfoodjourna"
click at [149, 392] on icon "icon: close-circle" at bounding box center [150, 396] width 8 height 8
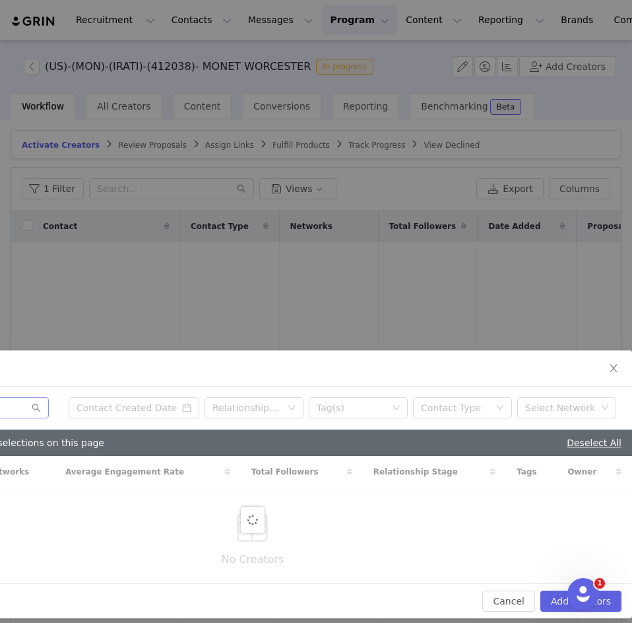
scroll to position [284, 137]
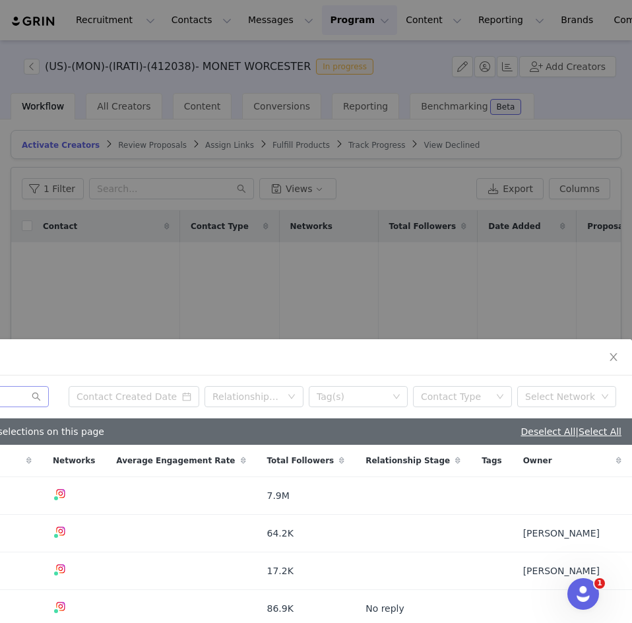
click at [555, 590] on td at bounding box center [571, 609] width 119 height 38
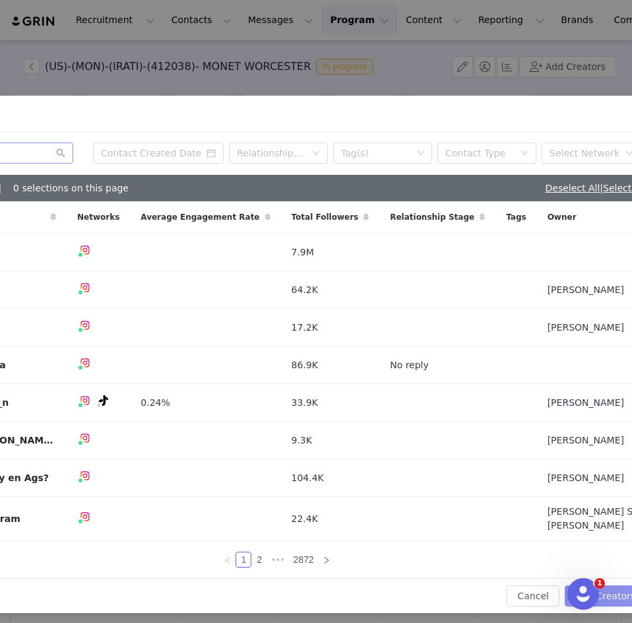
scroll to position [527, 137]
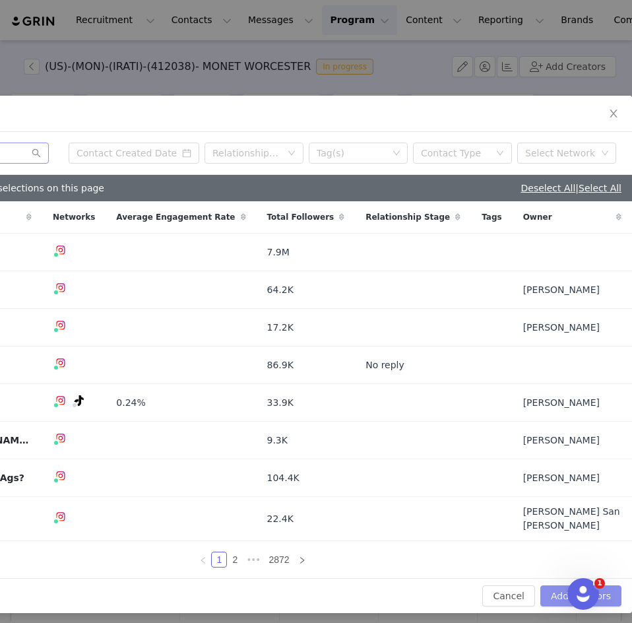
click at [555, 585] on button "Add Creators" at bounding box center [580, 595] width 81 height 21
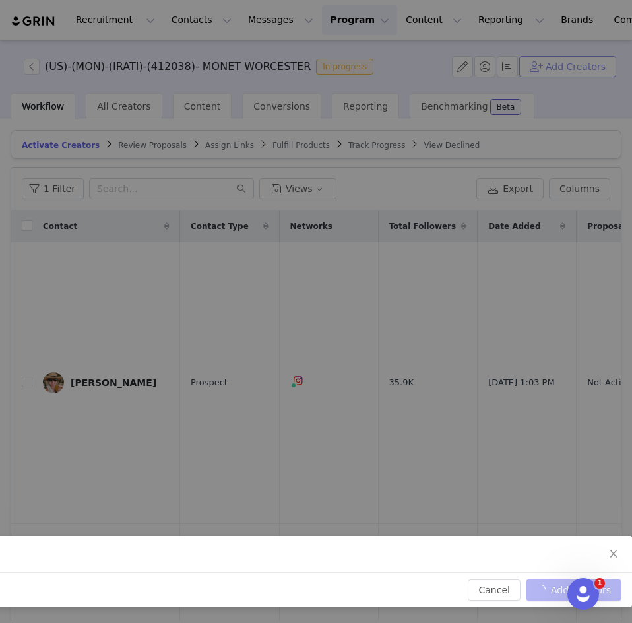
scroll to position [87, 137]
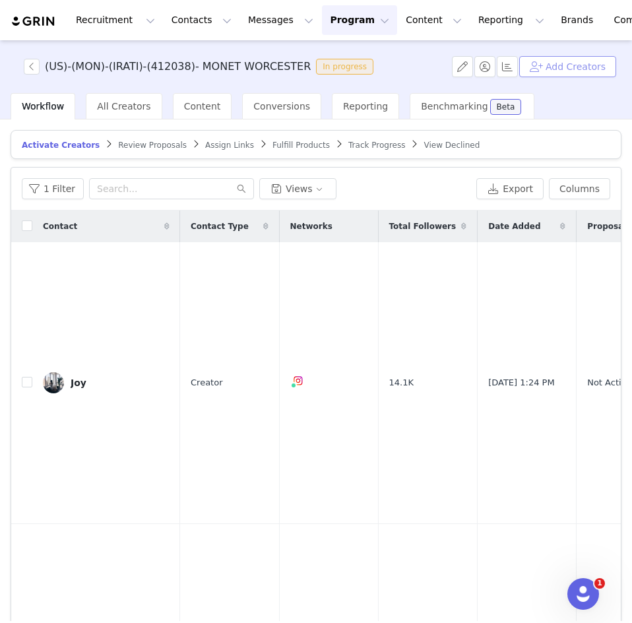
click at [540, 62] on button "Add Creators" at bounding box center [567, 66] width 97 height 21
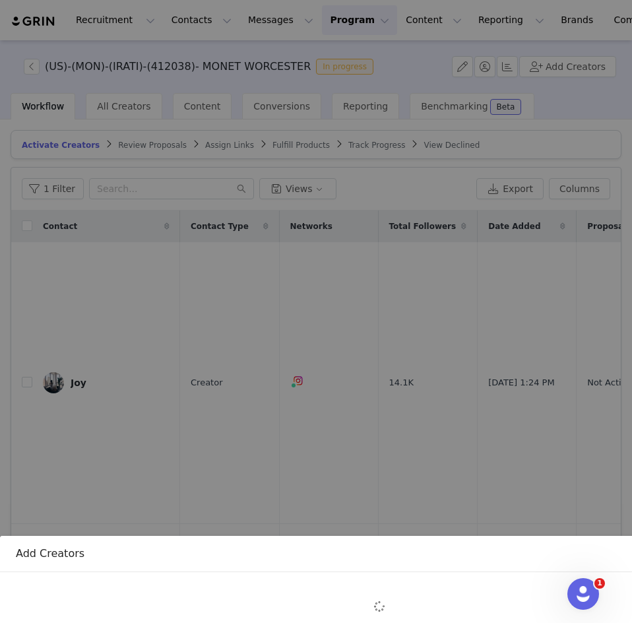
scroll to position [156, 0]
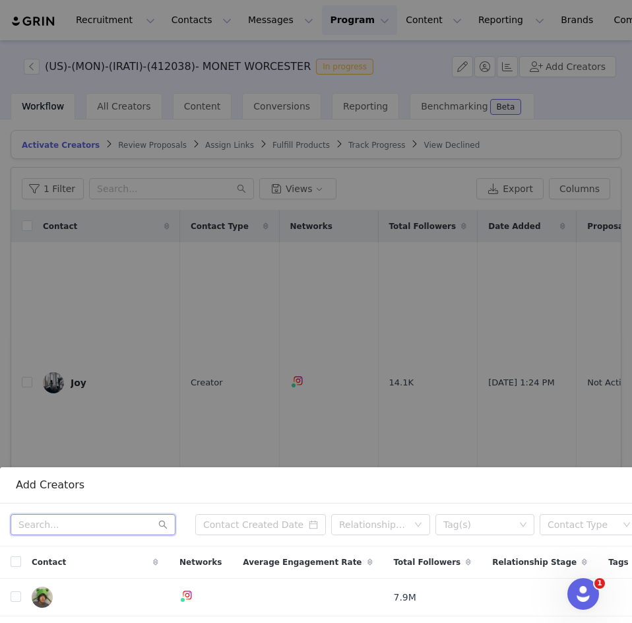
click at [42, 516] on input "text" at bounding box center [93, 524] width 165 height 21
paste input "bostonfoodjournal"
click at [42, 516] on input "bostonfoodjournal" at bounding box center [93, 524] width 165 height 21
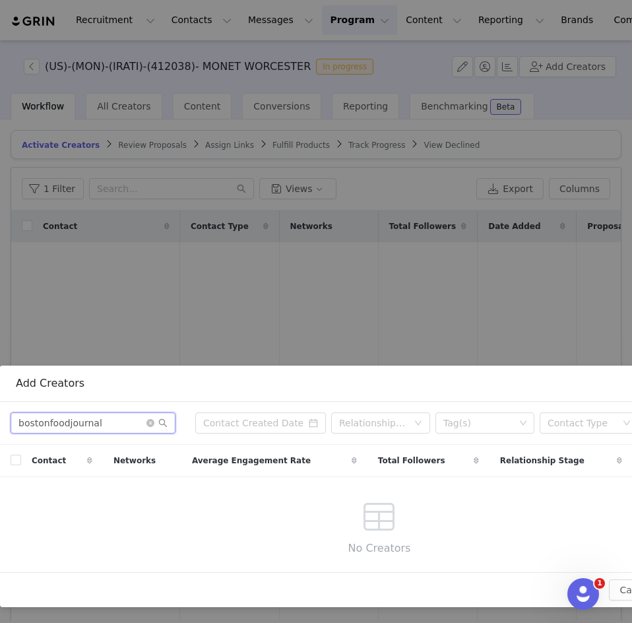
scroll to position [257, 0]
type input "bostonfoodjournal"
click at [107, 417] on input "bostonfoodjournal" at bounding box center [93, 422] width 165 height 21
click at [24, 412] on input "bostonfoodjournal" at bounding box center [93, 422] width 165 height 21
click at [16, 416] on input "bostonfoodjournal" at bounding box center [93, 422] width 165 height 21
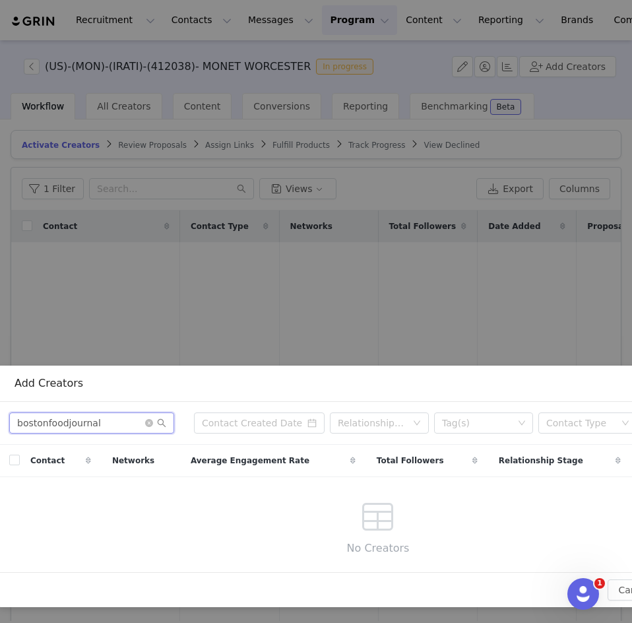
scroll to position [257, 137]
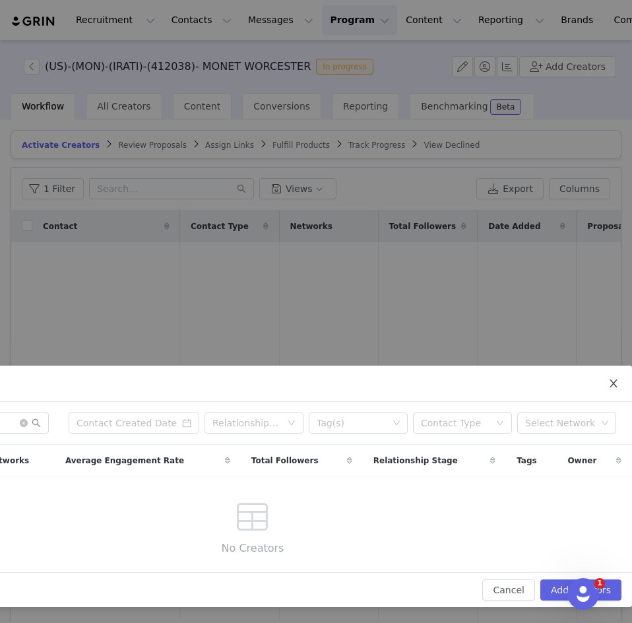
click at [609, 379] on icon "icon: close" at bounding box center [612, 383] width 7 height 8
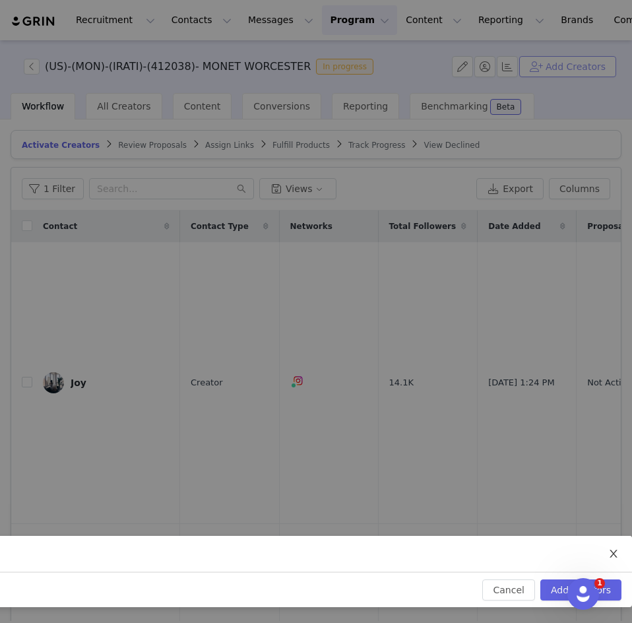
scroll to position [87, 137]
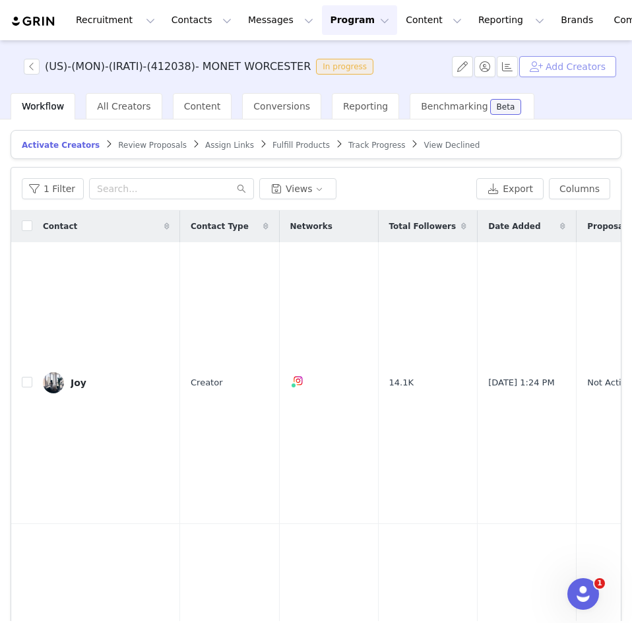
click at [555, 67] on button "Add Creators" at bounding box center [567, 66] width 97 height 21
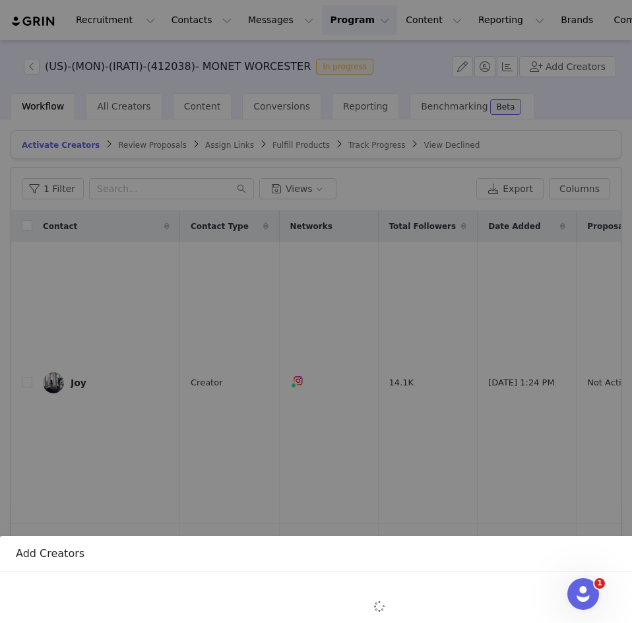
scroll to position [156, 0]
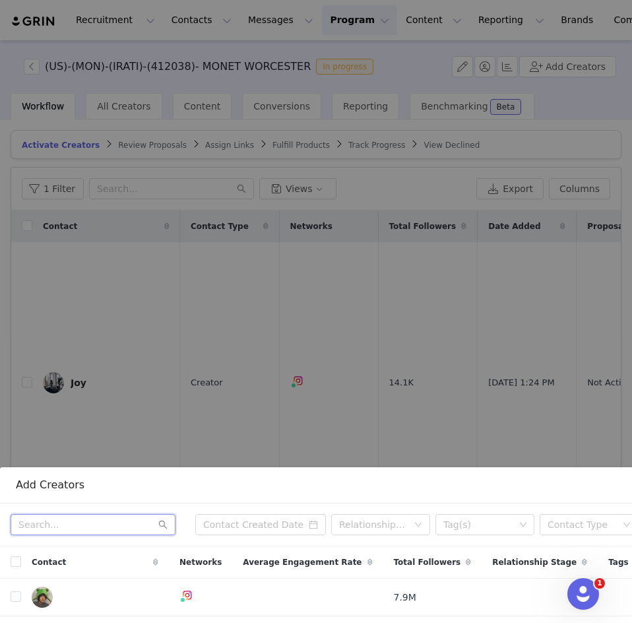
click at [68, 514] on input "text" at bounding box center [93, 524] width 165 height 21
paste input "bostonfoodjournal"
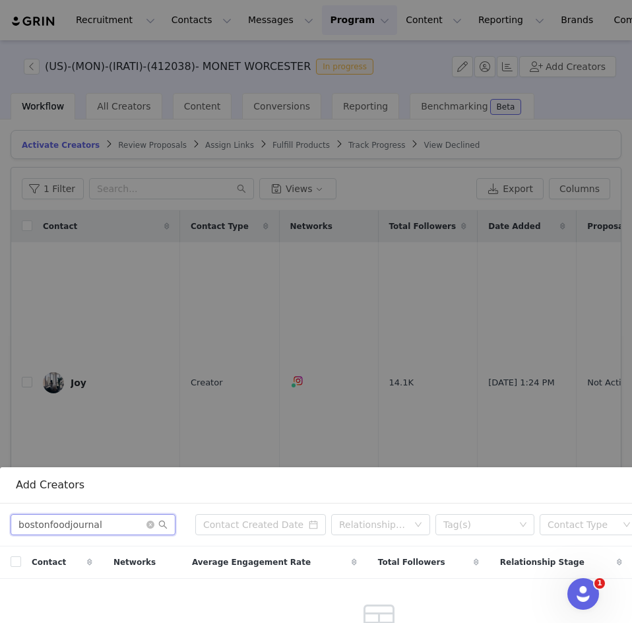
click at [110, 520] on input "bostonfoodjournal" at bounding box center [93, 524] width 165 height 21
paste input "rittany@bostonfoodjournal.com"
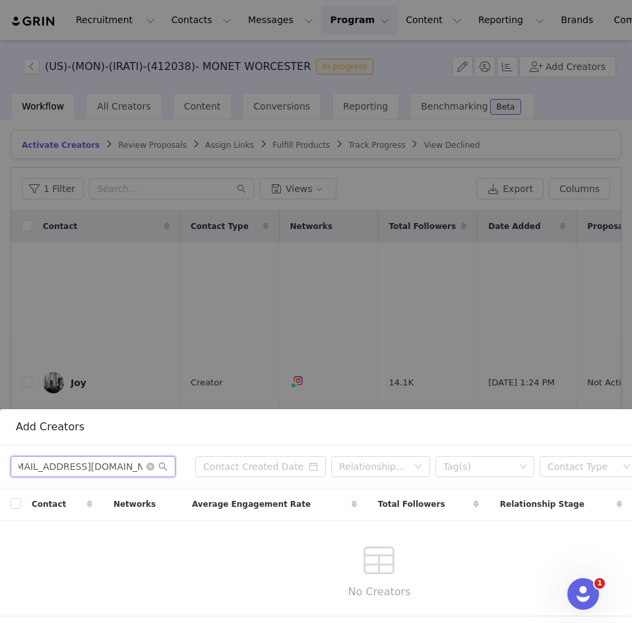
scroll to position [214, 0]
type input "brittany@bostonfoodjournal.com"
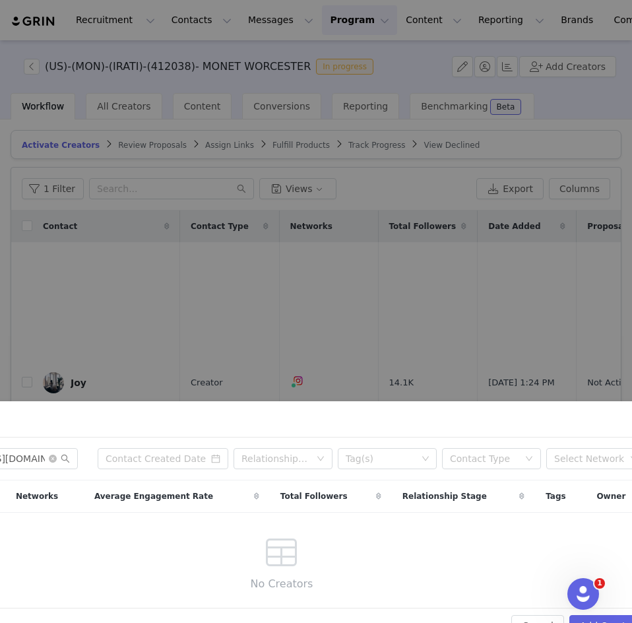
scroll to position [216, 137]
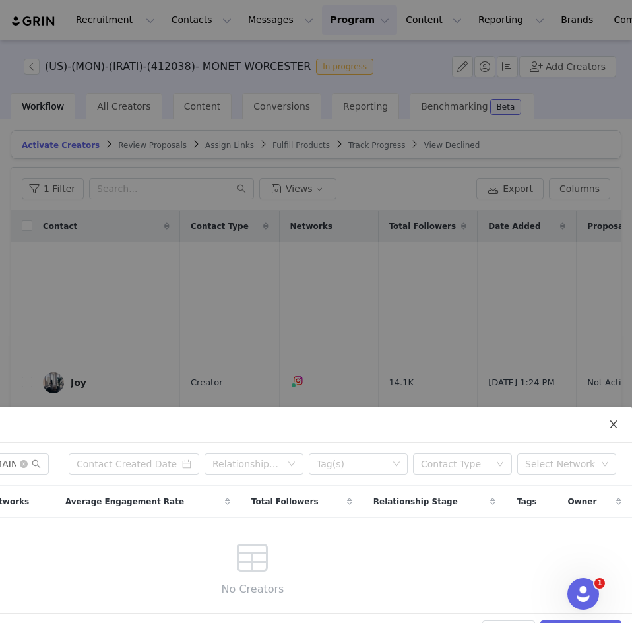
click at [608, 419] on icon "icon: close" at bounding box center [613, 424] width 11 height 11
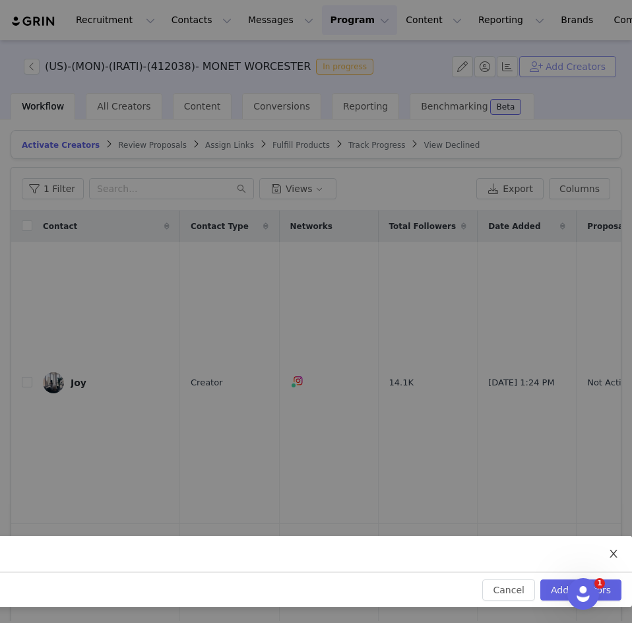
scroll to position [87, 137]
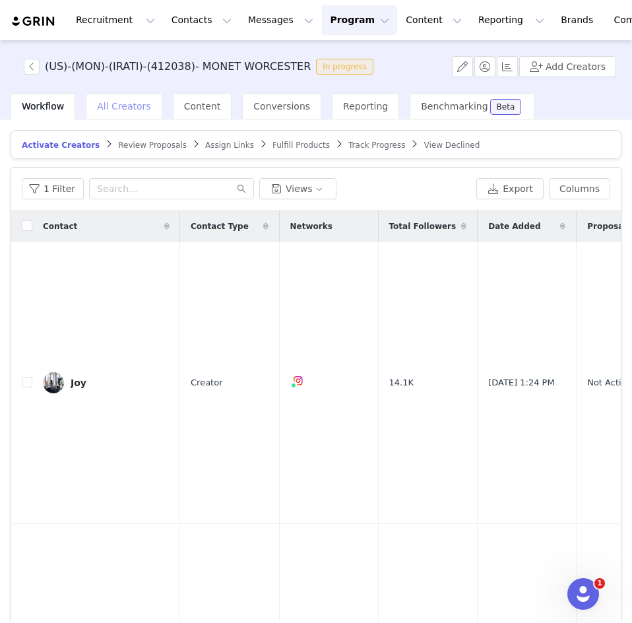
click at [122, 101] on span "All Creators" at bounding box center [123, 106] width 53 height 11
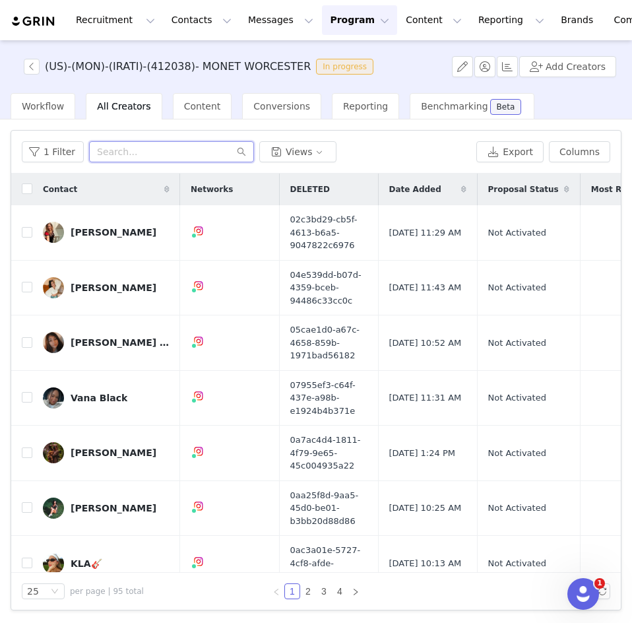
click at [119, 152] on input "text" at bounding box center [171, 151] width 165 height 21
paste input "brittany@bostonfoodjournal.com"
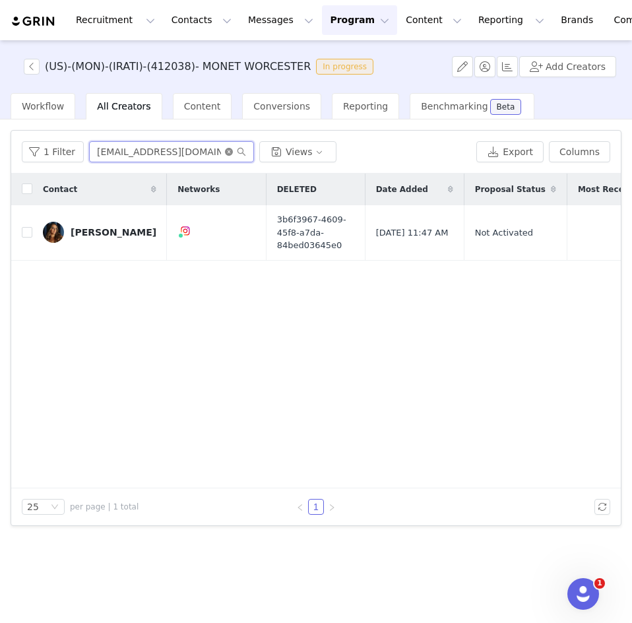
type input "brittany@bostonfoodjournal.com"
click at [227, 153] on icon "icon: close-circle" at bounding box center [229, 152] width 8 height 8
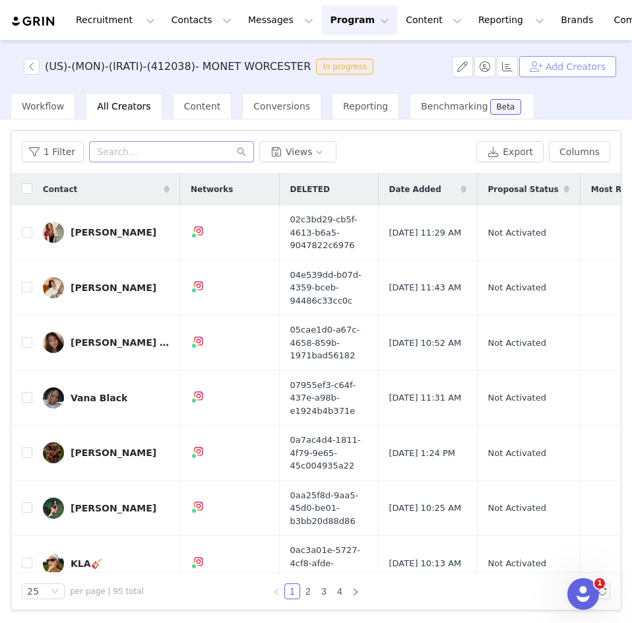
click at [579, 69] on button "Add Creators" at bounding box center [567, 66] width 97 height 21
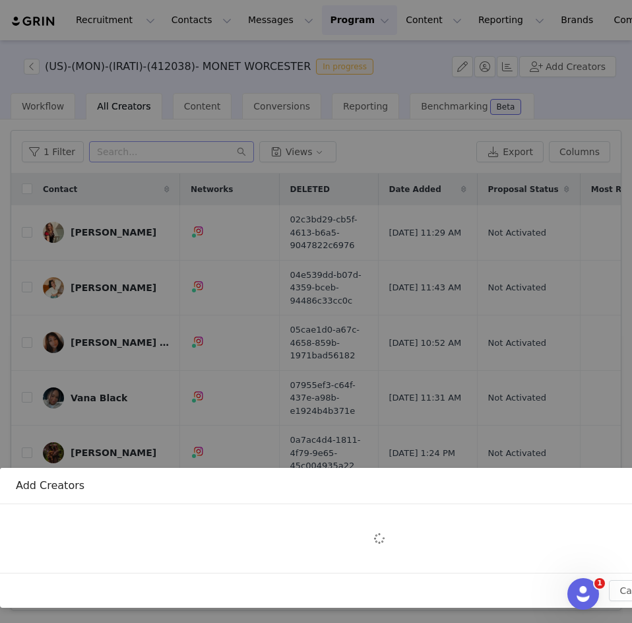
scroll to position [156, 0]
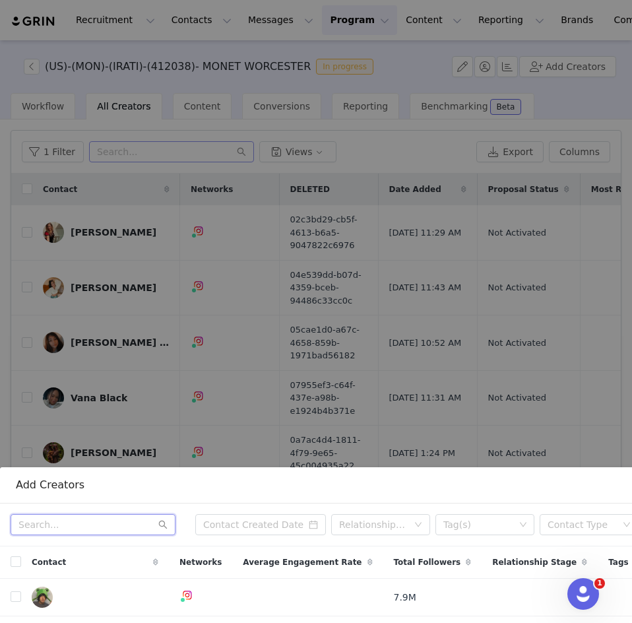
click at [67, 522] on input "text" at bounding box center [93, 524] width 165 height 21
paste input "citygirllens"
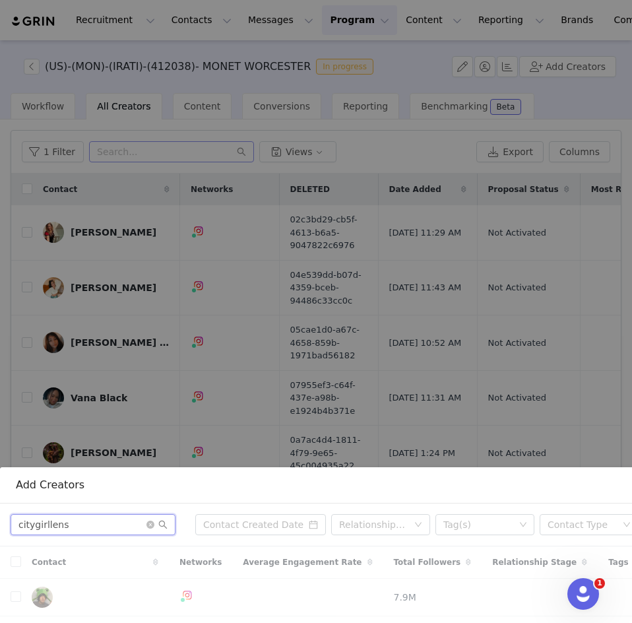
type input "citygirllens"
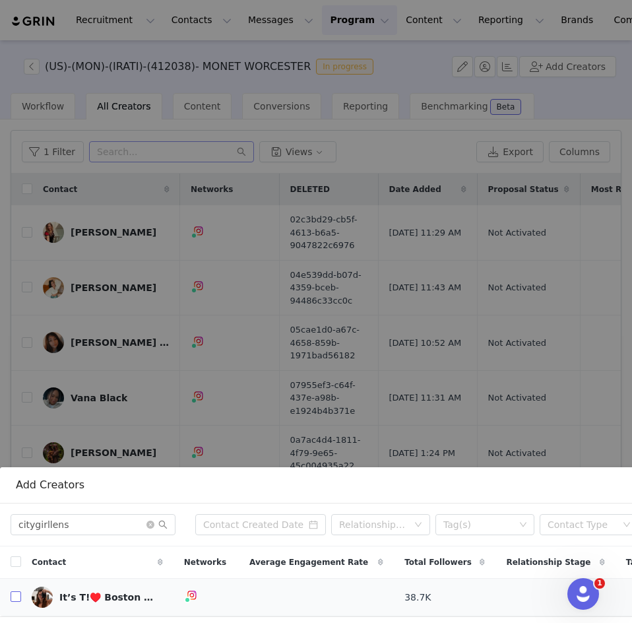
click at [11, 591] on input "checkbox" at bounding box center [16, 596] width 11 height 11
checkbox input "true"
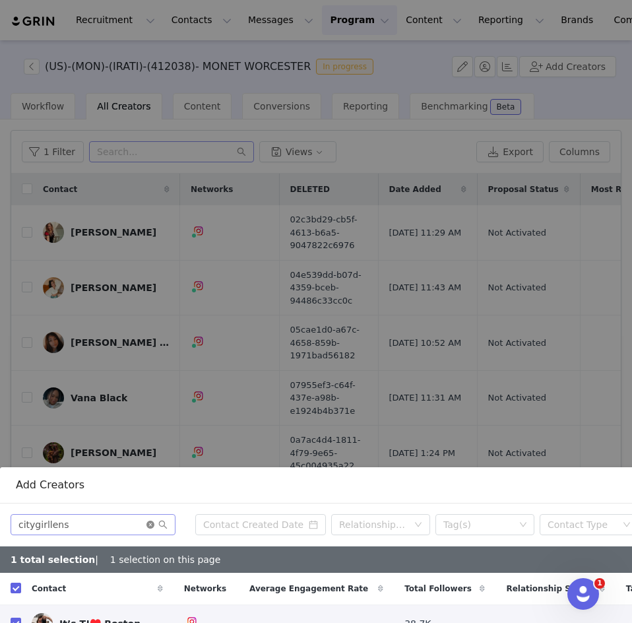
click at [148, 520] on icon "icon: close-circle" at bounding box center [150, 524] width 8 height 8
click at [123, 514] on input "text" at bounding box center [93, 524] width 165 height 21
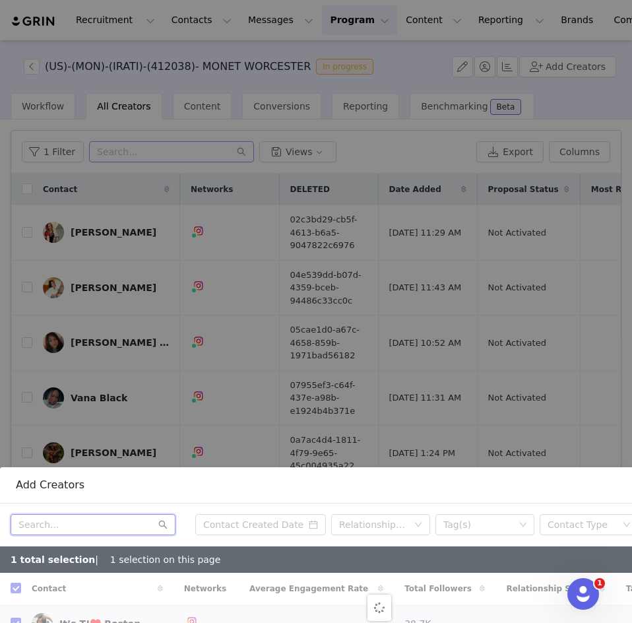
paste input "eastcoastfeastcoast"
type input "eastcoastfeastcoast"
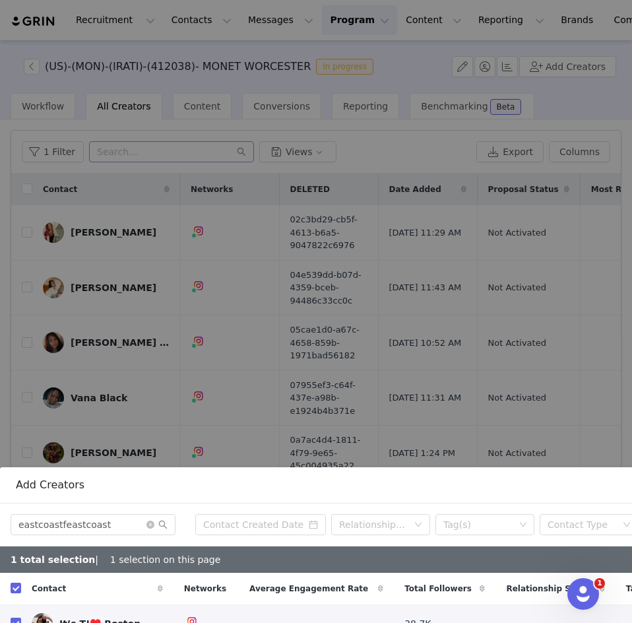
checkbox input "false"
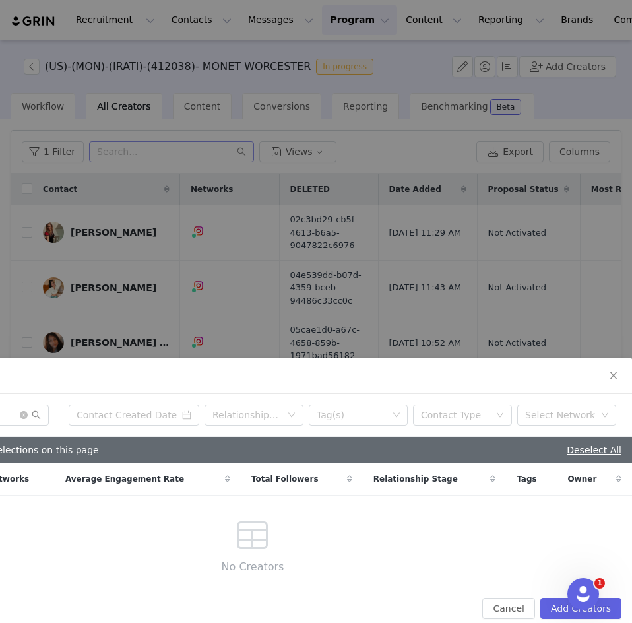
scroll to position [284, 137]
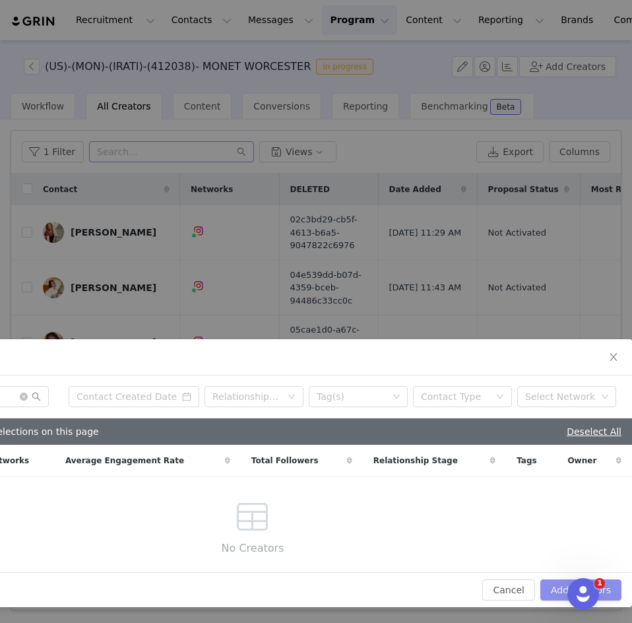
click at [559, 579] on button "Add Creators" at bounding box center [580, 589] width 81 height 21
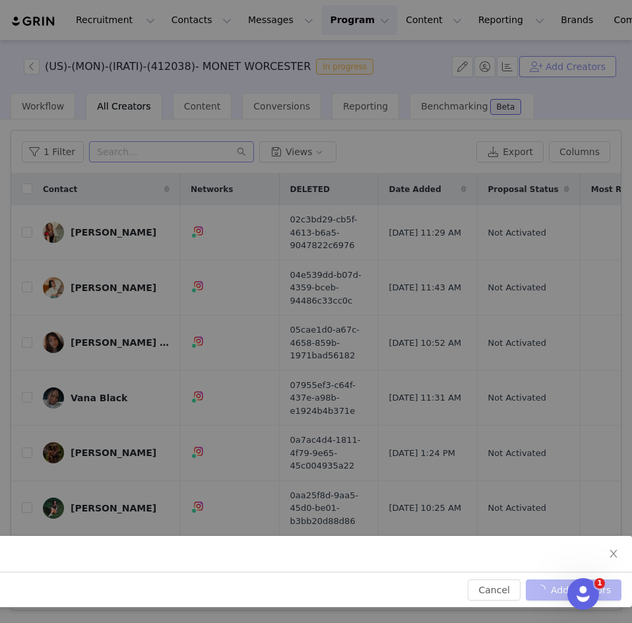
scroll to position [87, 137]
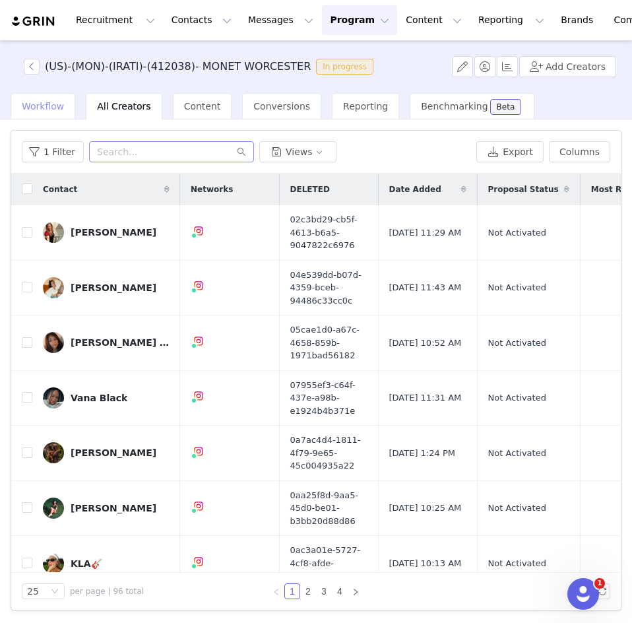
click at [54, 101] on span "Workflow" at bounding box center [43, 106] width 42 height 11
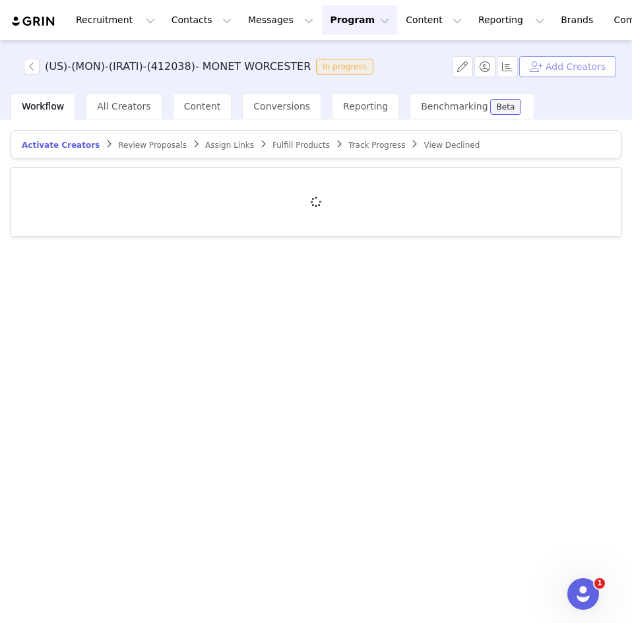
click at [553, 67] on button "Add Creators" at bounding box center [567, 66] width 97 height 21
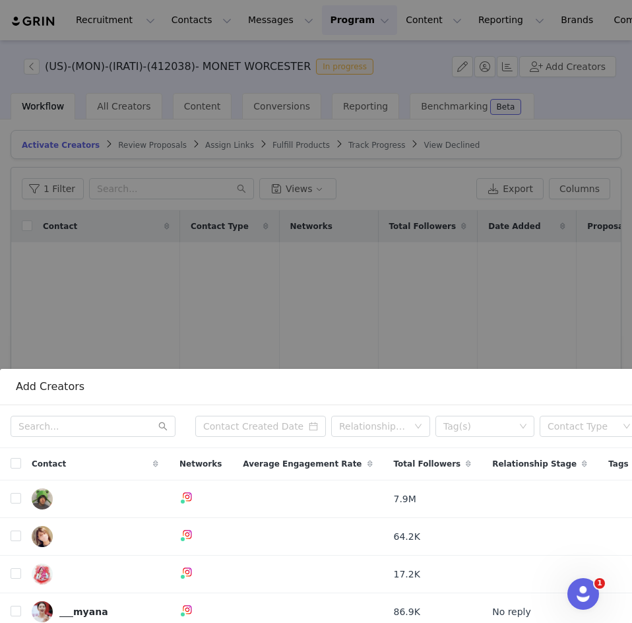
scroll to position [257, 0]
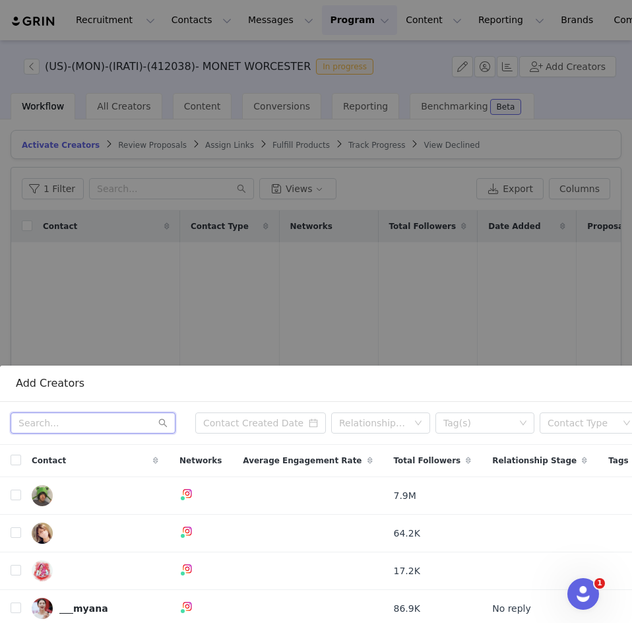
click at [73, 416] on input "text" at bounding box center [93, 422] width 165 height 21
paste input "style_wire"
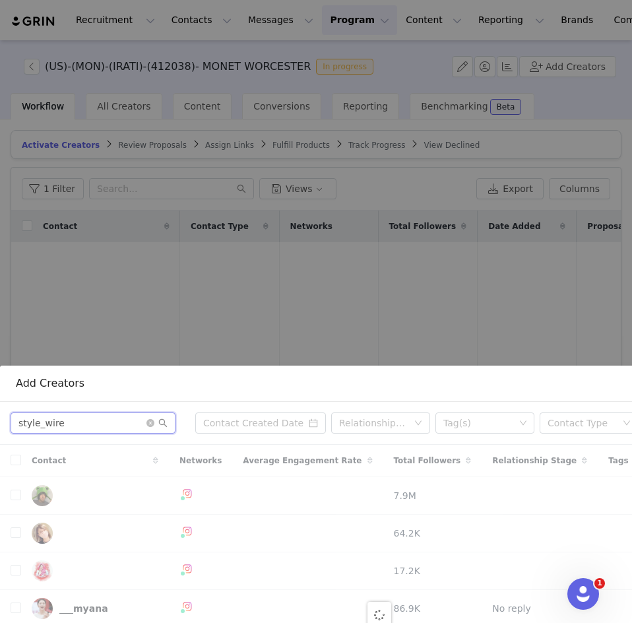
type input "style_wire"
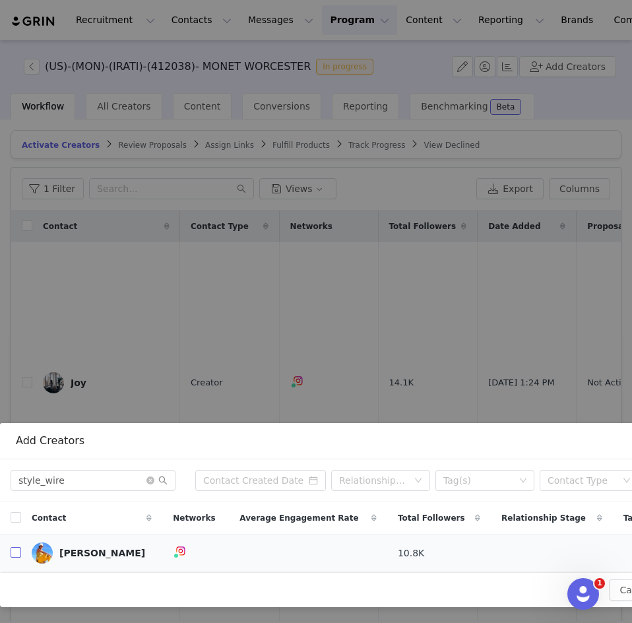
click at [15, 544] on td at bounding box center [10, 553] width 21 height 38
click at [15, 547] on input "checkbox" at bounding box center [16, 552] width 11 height 11
checkbox input "true"
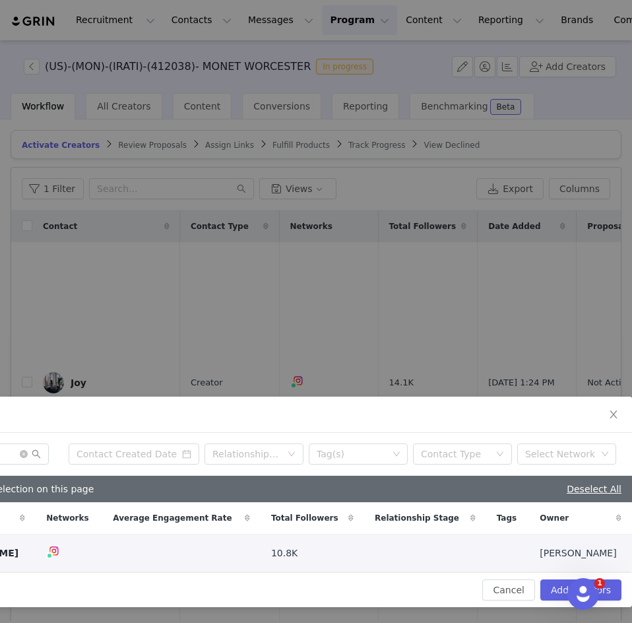
scroll to position [226, 127]
click at [555, 579] on button "Add Creators" at bounding box center [580, 589] width 81 height 21
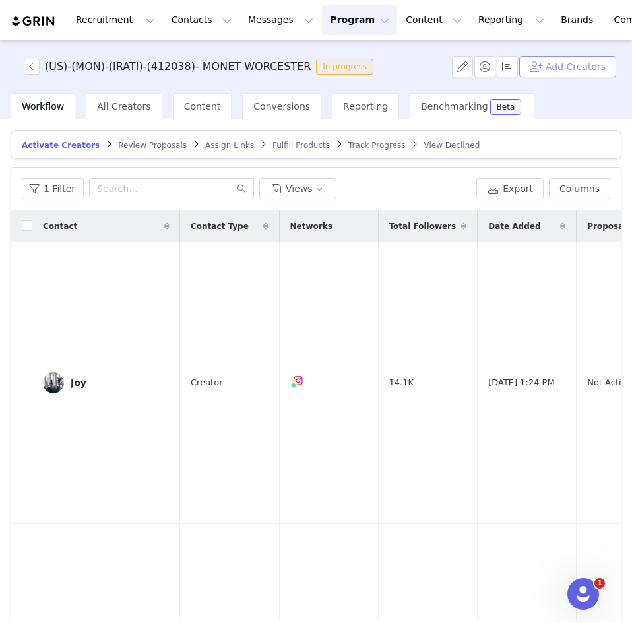
click at [552, 68] on button "Add Creators" at bounding box center [567, 66] width 97 height 21
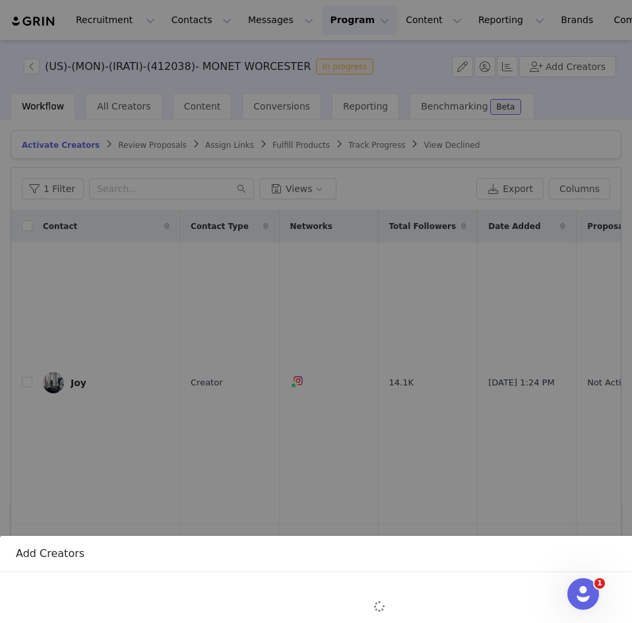
scroll to position [156, 0]
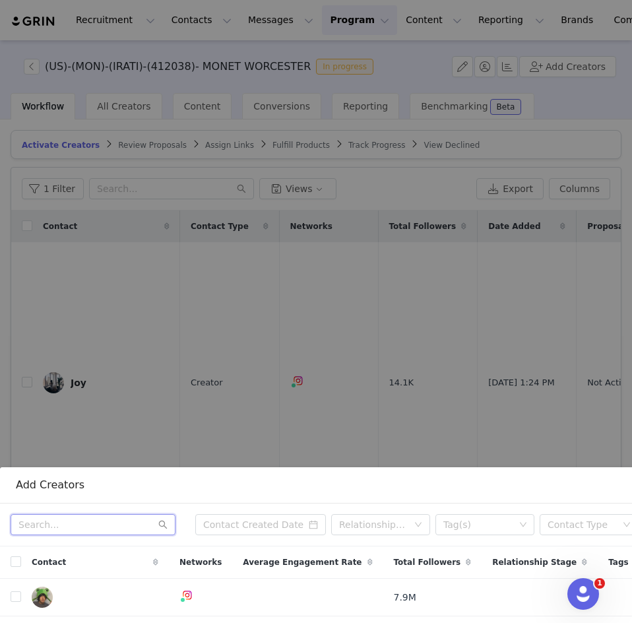
click at [43, 514] on input "text" at bounding box center [93, 524] width 165 height 21
paste input "consciouslylisa_"
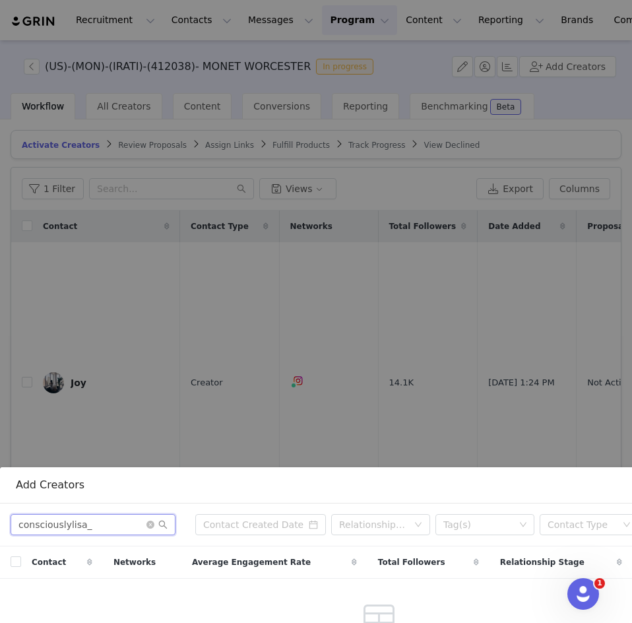
click at [104, 520] on input "consciouslylisa_" at bounding box center [93, 524] width 165 height 21
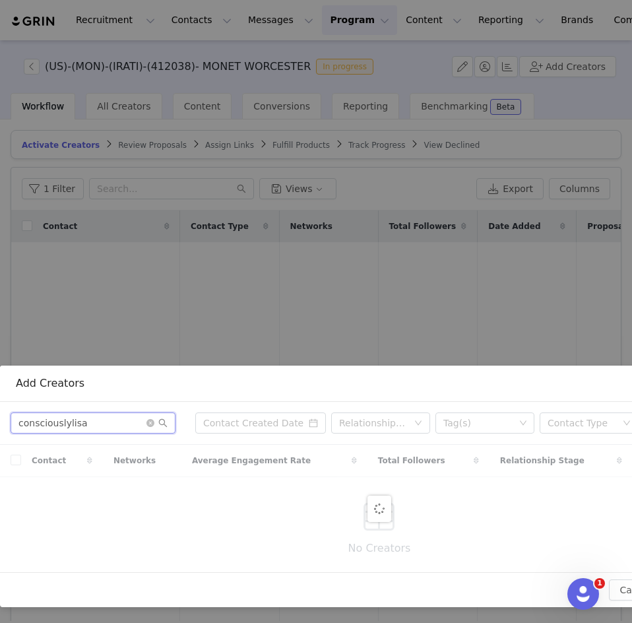
scroll to position [200, 0]
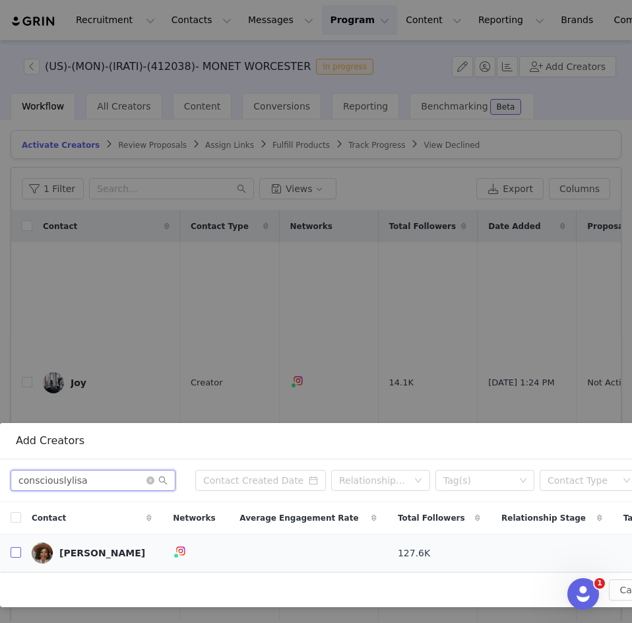
type input "consciouslylisa"
click at [19, 547] on input "checkbox" at bounding box center [16, 552] width 11 height 11
checkbox input "true"
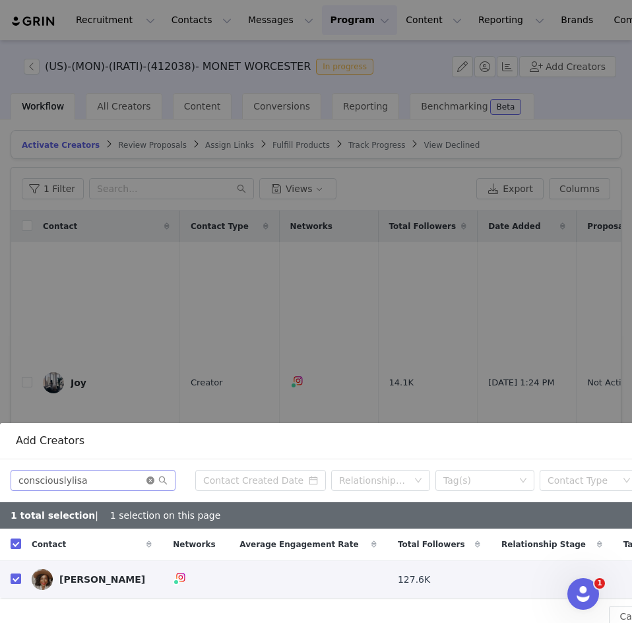
click at [149, 476] on icon "icon: close-circle" at bounding box center [150, 480] width 8 height 8
click at [98, 470] on input "text" at bounding box center [93, 480] width 165 height 21
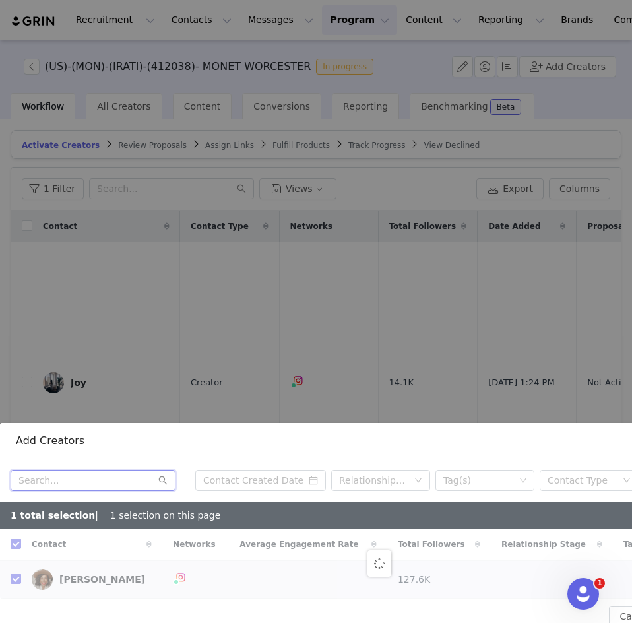
paste input "girl_with_elephant"
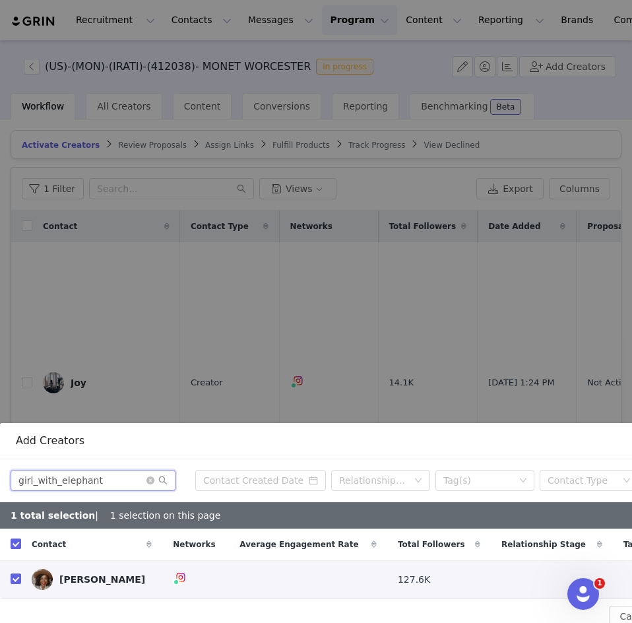
type input "girl_with_elephant"
checkbox input "false"
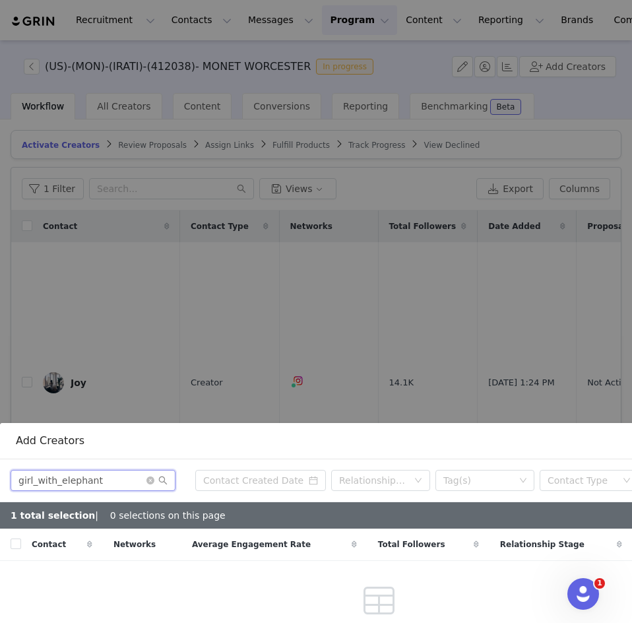
click at [118, 470] on input "girl_with_elephant" at bounding box center [93, 480] width 165 height 21
type input "girl_with_elephan"
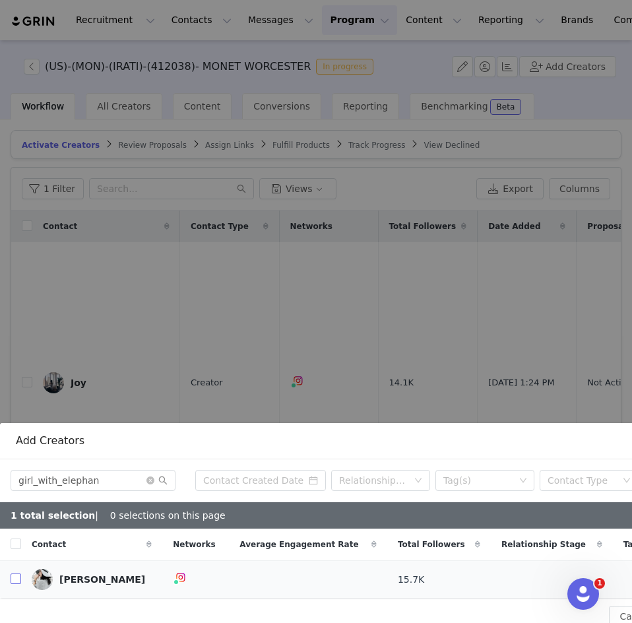
click at [17, 573] on input "checkbox" at bounding box center [16, 578] width 11 height 11
checkbox input "true"
click at [152, 476] on icon "icon: close-circle" at bounding box center [150, 480] width 8 height 8
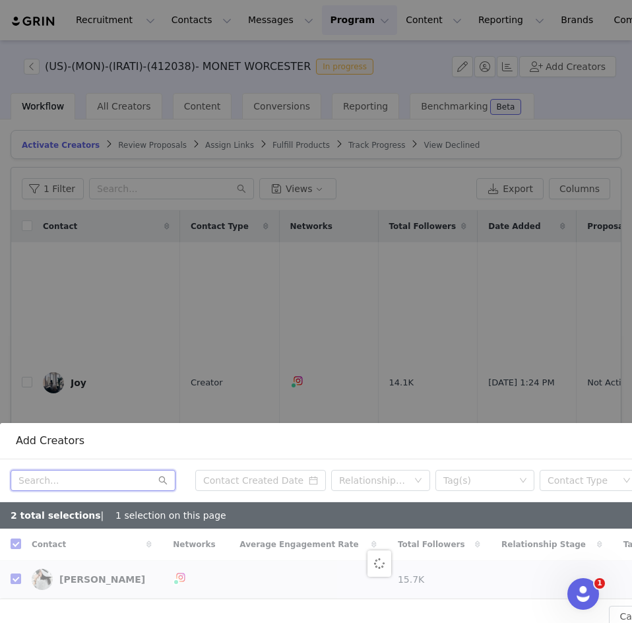
click at [77, 470] on input "text" at bounding box center [93, 480] width 165 height 21
paste input "asequinedlife"
type input "asequinedlife"
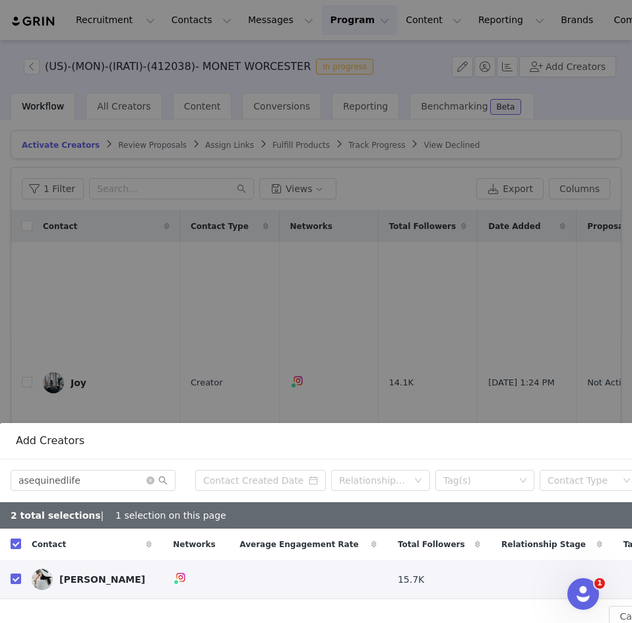
checkbox input "false"
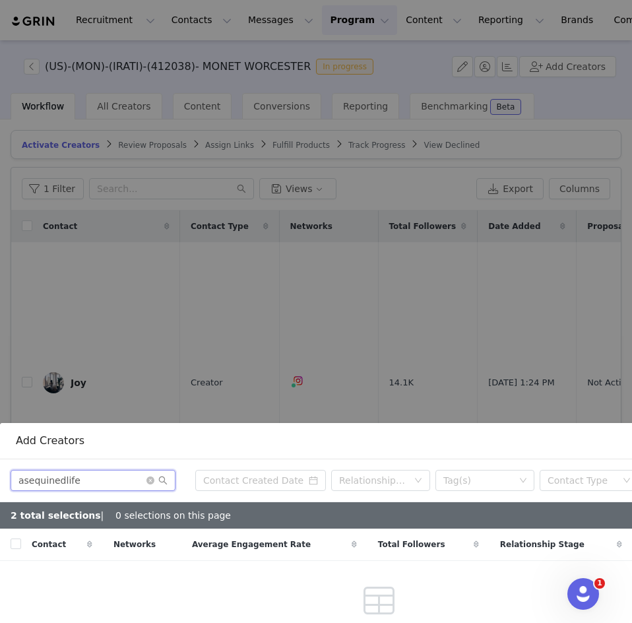
click at [123, 470] on input "asequinedlife" at bounding box center [93, 480] width 165 height 21
type input "asequinedlif"
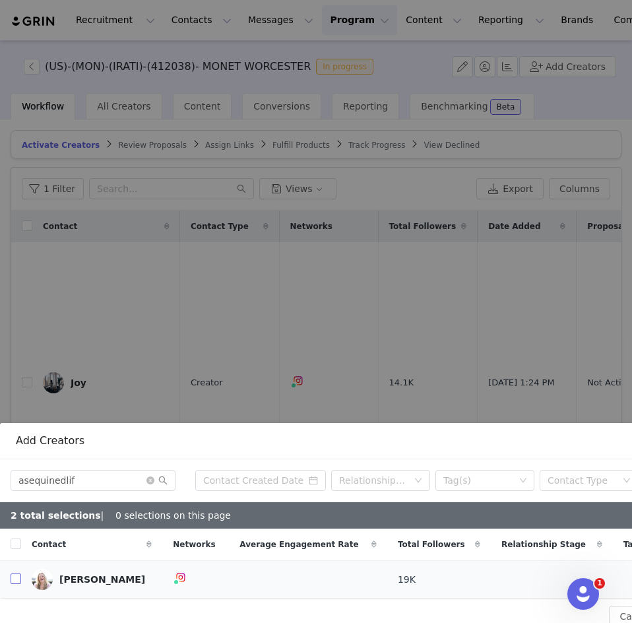
click at [12, 573] on input "checkbox" at bounding box center [16, 578] width 11 height 11
checkbox input "true"
click at [152, 476] on icon "icon: close-circle" at bounding box center [150, 480] width 8 height 8
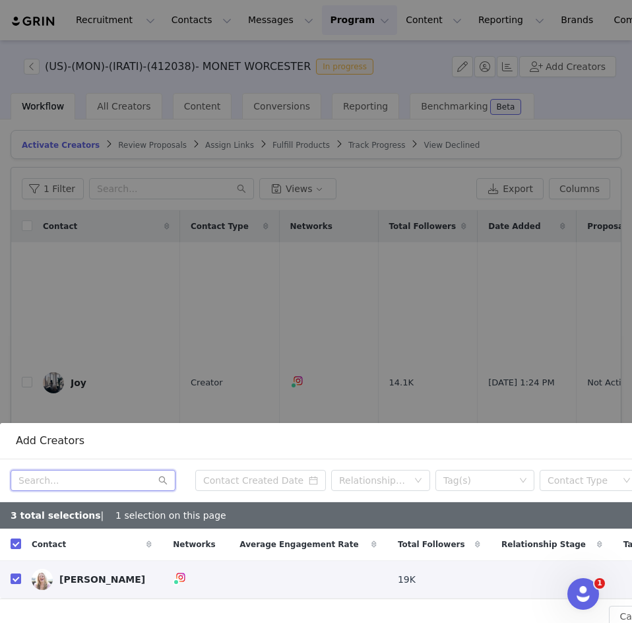
click at [141, 470] on input "text" at bounding box center [93, 480] width 165 height 21
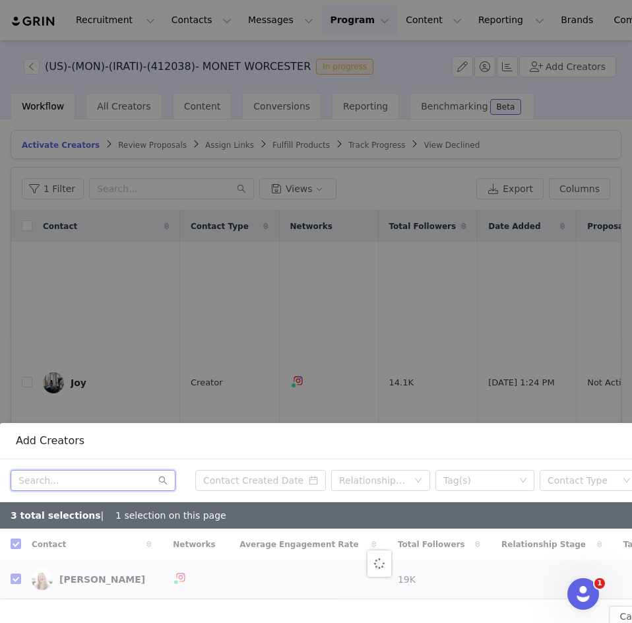
paste input "jones_tiara"
type input "jones_tiara"
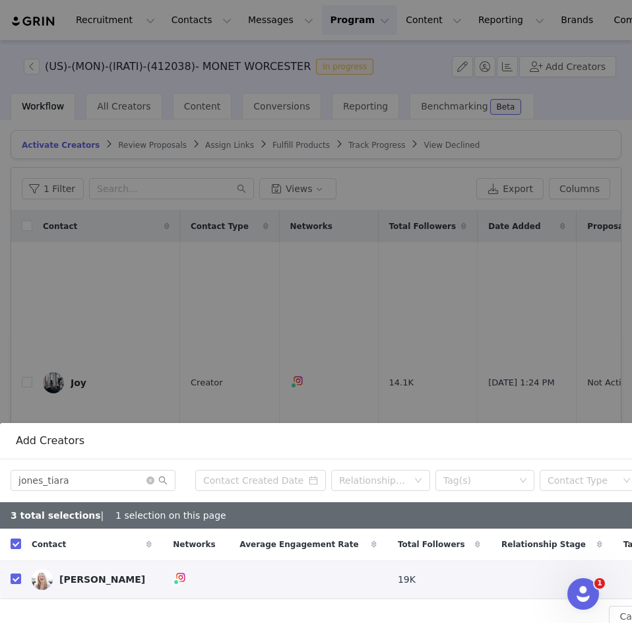
checkbox input "false"
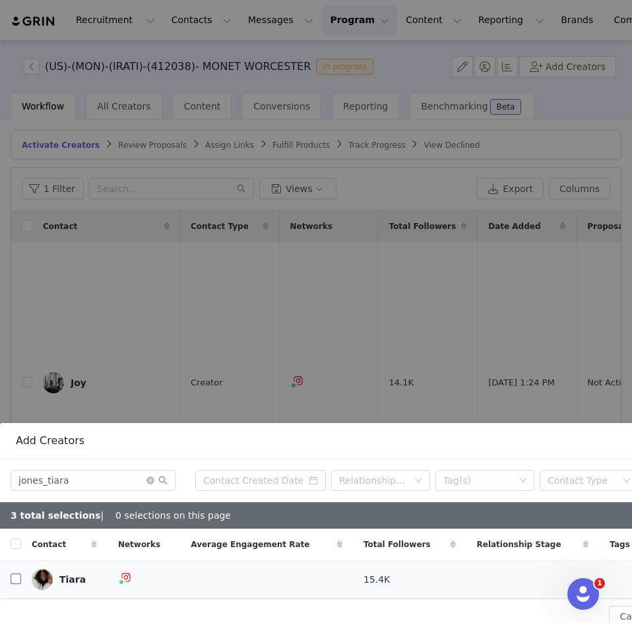
click at [17, 573] on input "checkbox" at bounding box center [16, 578] width 11 height 11
checkbox input "true"
click at [150, 476] on icon "icon: close-circle" at bounding box center [150, 480] width 8 height 8
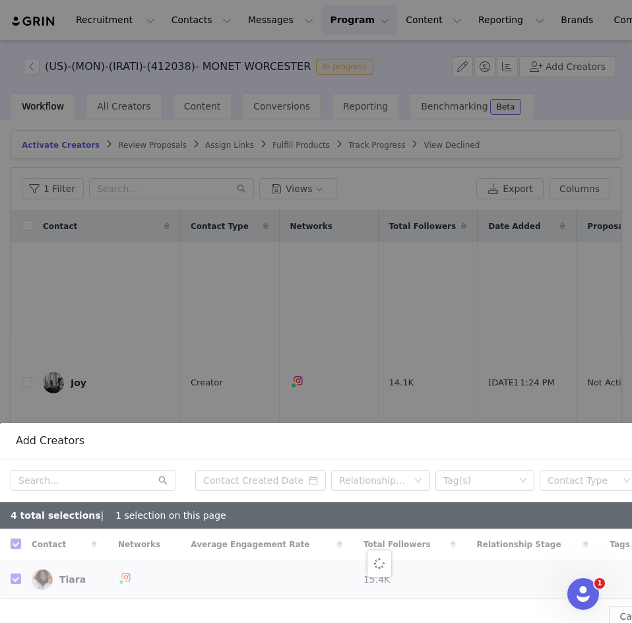
checkbox input "false"
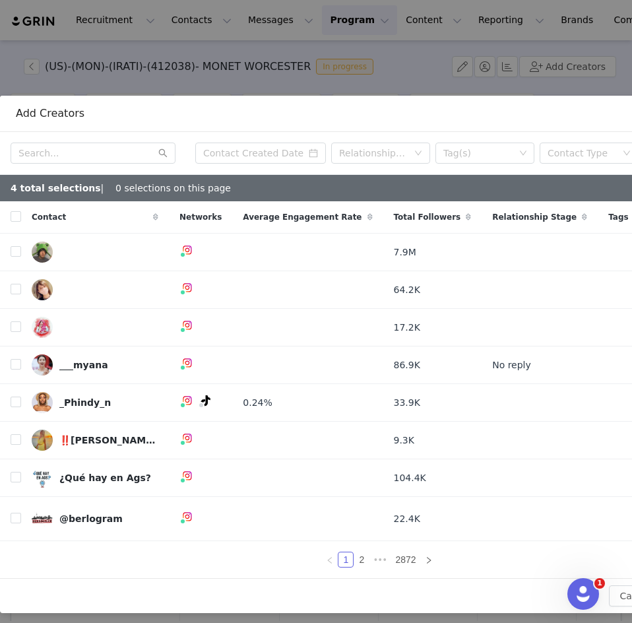
scroll to position [527, 137]
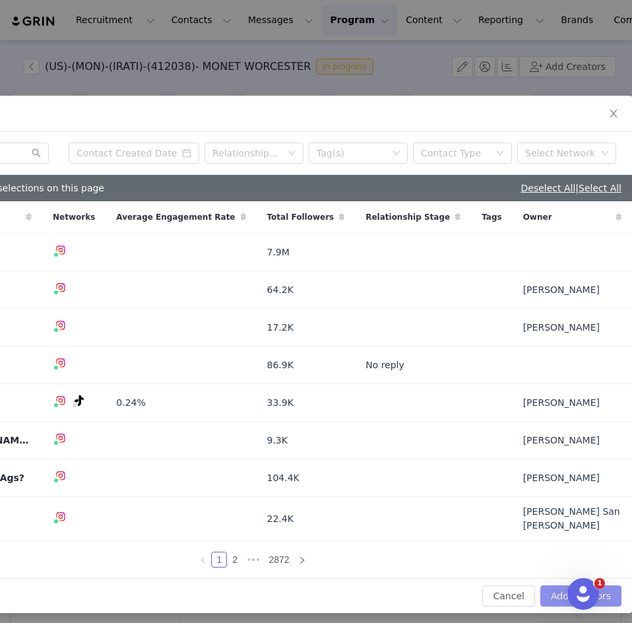
click at [549, 585] on button "Add Creators" at bounding box center [580, 595] width 81 height 21
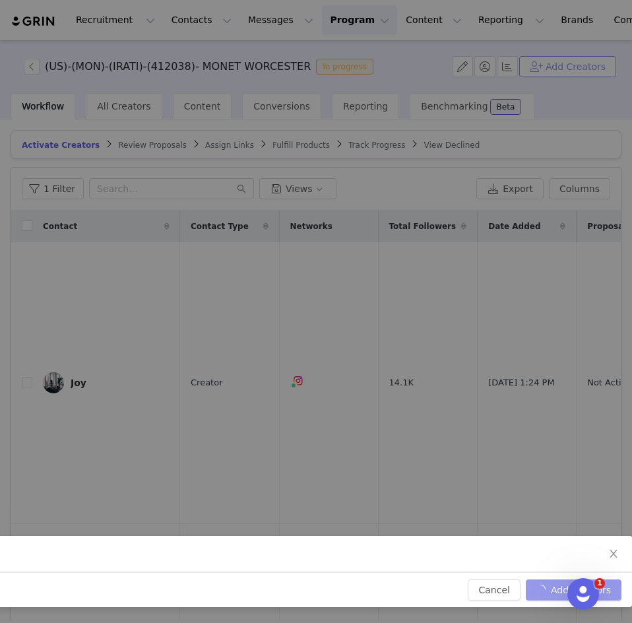
scroll to position [87, 137]
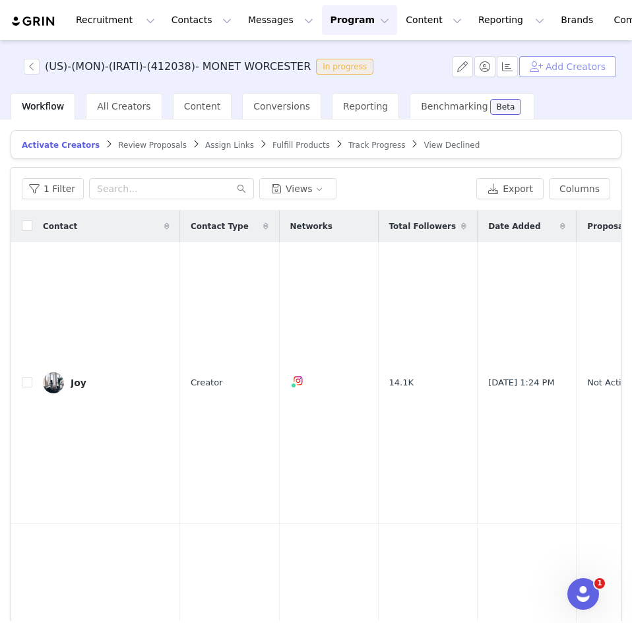
click at [570, 61] on button "Add Creators" at bounding box center [567, 66] width 97 height 21
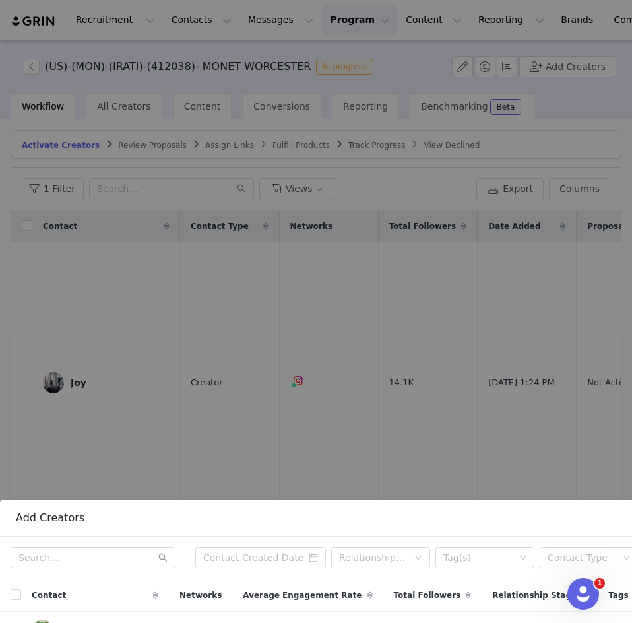
scroll to position [123, 0]
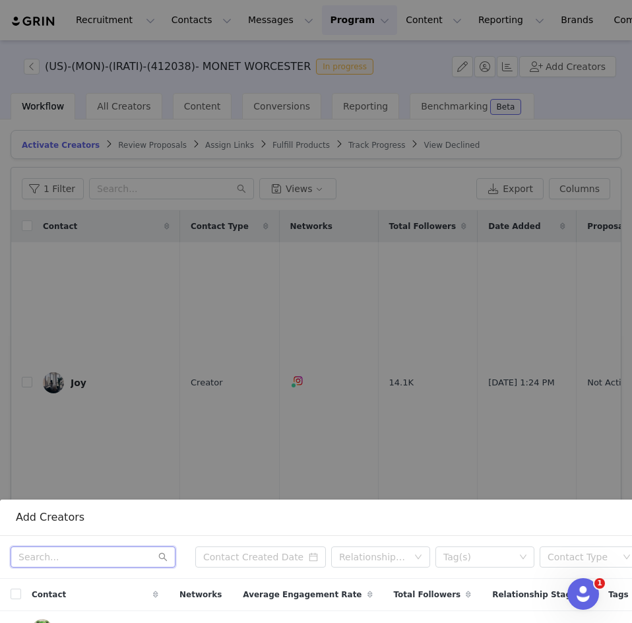
click at [26, 546] on input "text" at bounding box center [93, 556] width 165 height 21
paste input "bostondatenightguide"
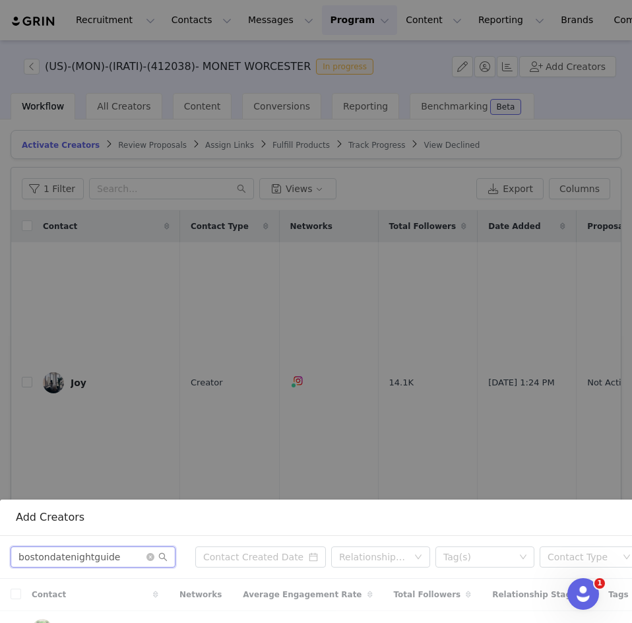
type input "bostondatenightguide"
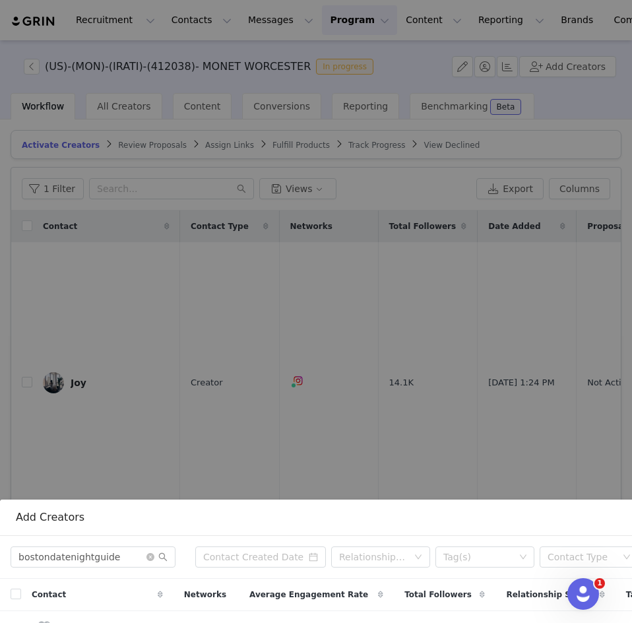
scroll to position [200, 0]
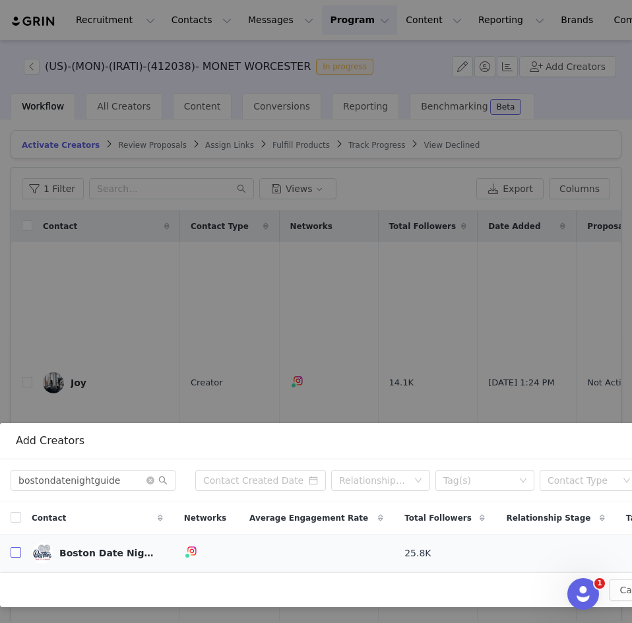
click at [14, 547] on input "checkbox" at bounding box center [16, 552] width 11 height 11
checkbox input "true"
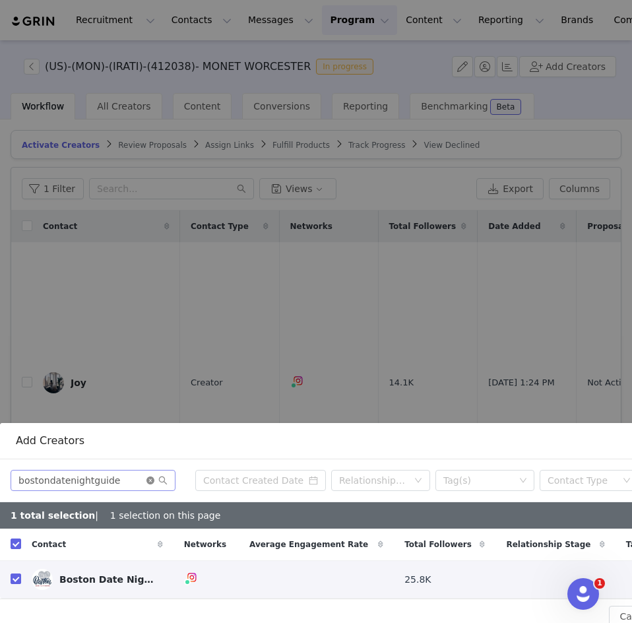
click at [150, 476] on icon "icon: close-circle" at bounding box center [150, 480] width 8 height 8
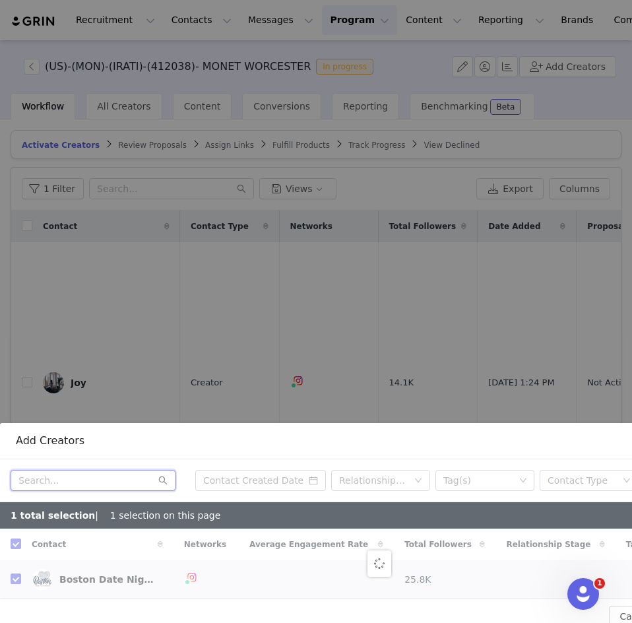
click at [80, 470] on input "text" at bounding box center [93, 480] width 165 height 21
paste input "maevestyled"
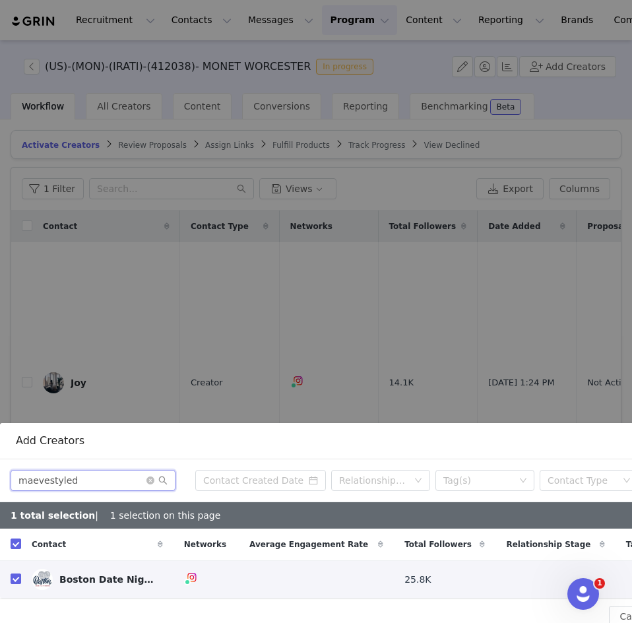
type input "maevestyled"
checkbox input "false"
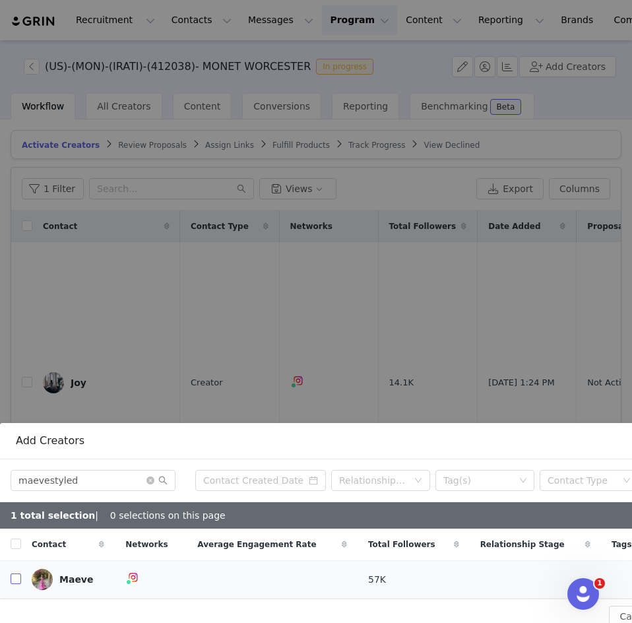
click at [15, 573] on input "checkbox" at bounding box center [16, 578] width 11 height 11
checkbox input "true"
click at [150, 476] on icon "icon: close-circle" at bounding box center [150, 480] width 8 height 8
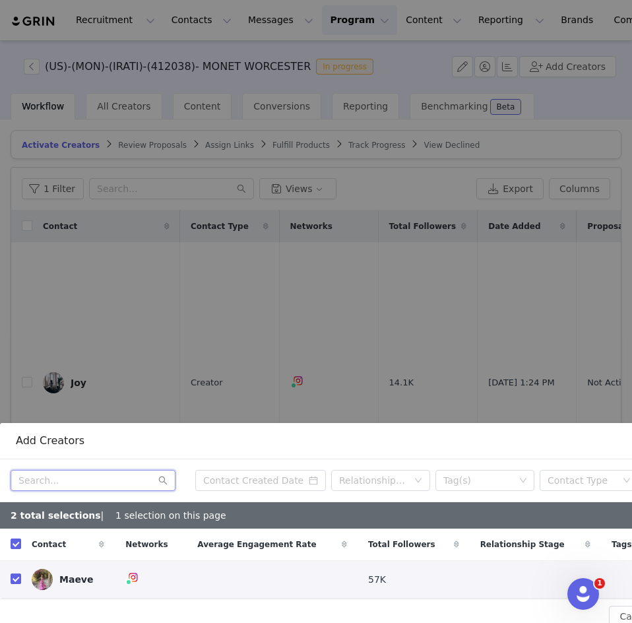
click at [105, 470] on input "text" at bounding box center [93, 480] width 165 height 21
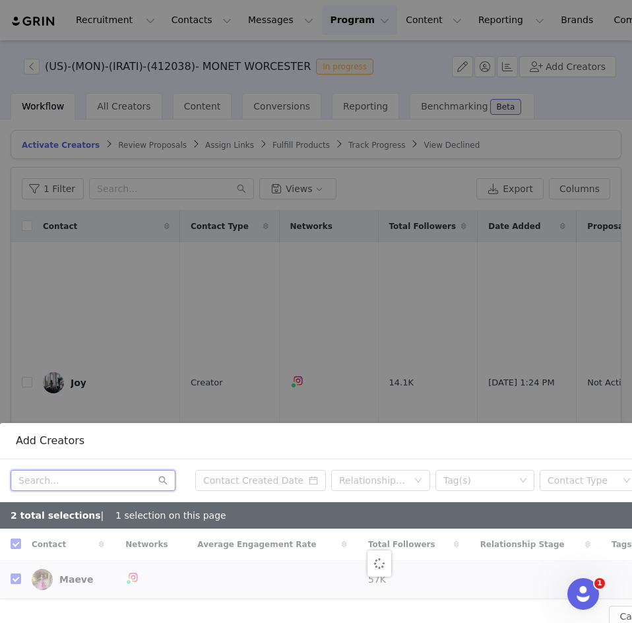
paste input "whitney_b_angel"
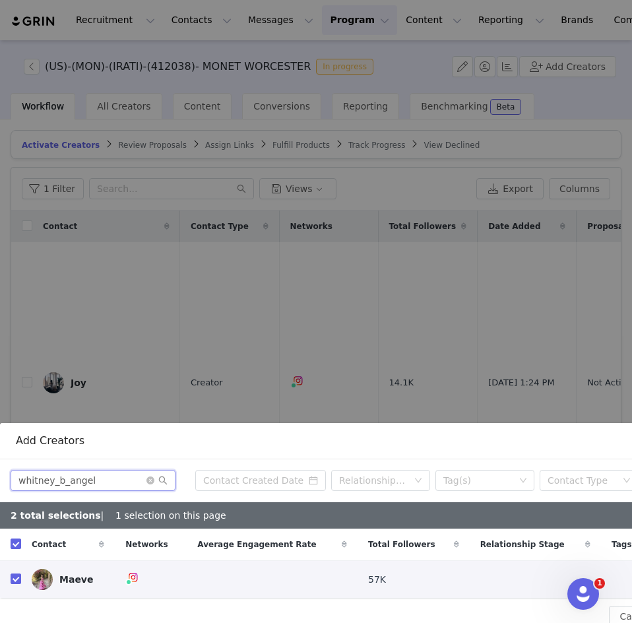
type input "whitney_b_angel"
checkbox input "false"
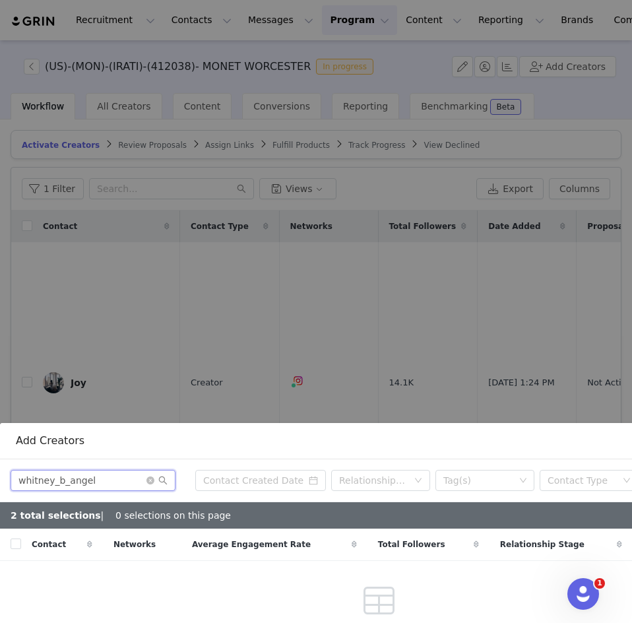
click at [105, 472] on input "whitney_b_angel" at bounding box center [93, 480] width 165 height 21
type input "whitney_b_ange"
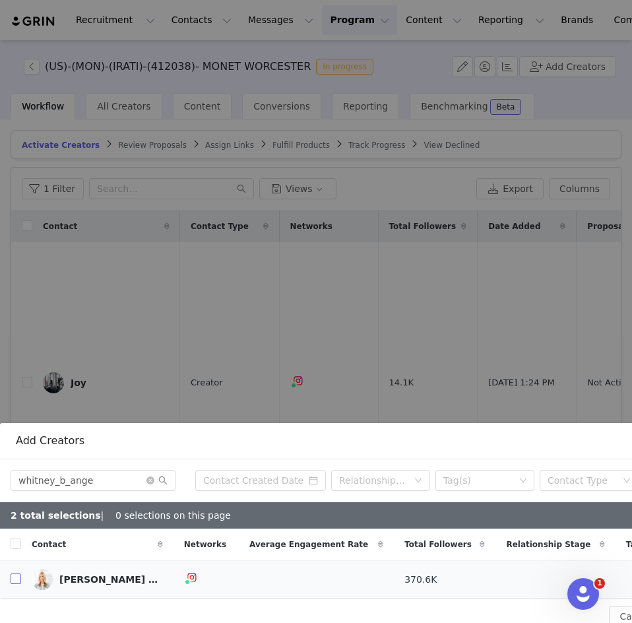
click at [20, 573] on input "checkbox" at bounding box center [16, 578] width 11 height 11
checkbox input "true"
click at [152, 476] on icon "icon: close-circle" at bounding box center [150, 480] width 8 height 8
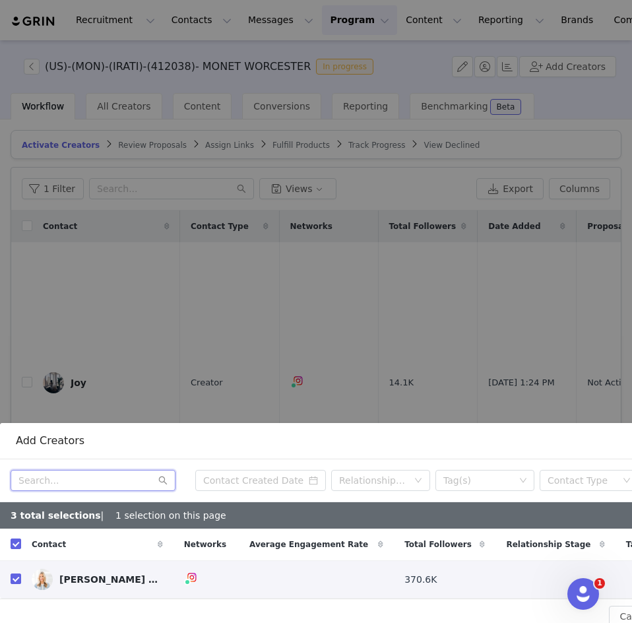
click at [128, 470] on input "text" at bounding box center [93, 480] width 165 height 21
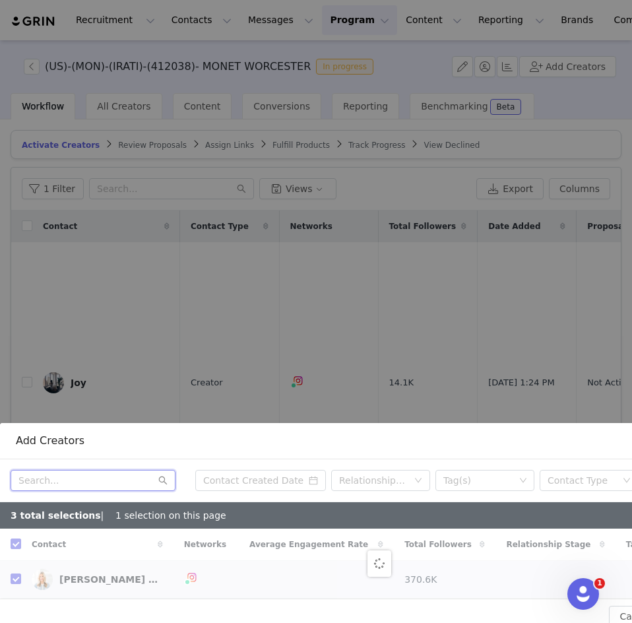
paste input "shannfitzgerald"
type input "shannfitzgerald"
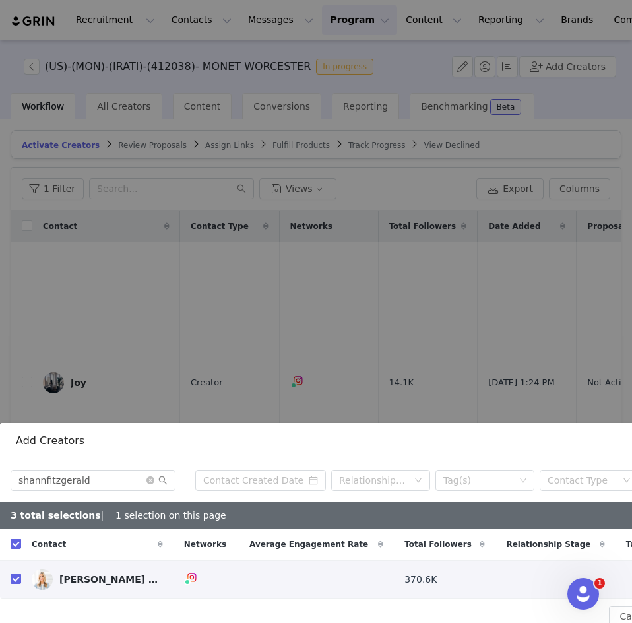
checkbox input "false"
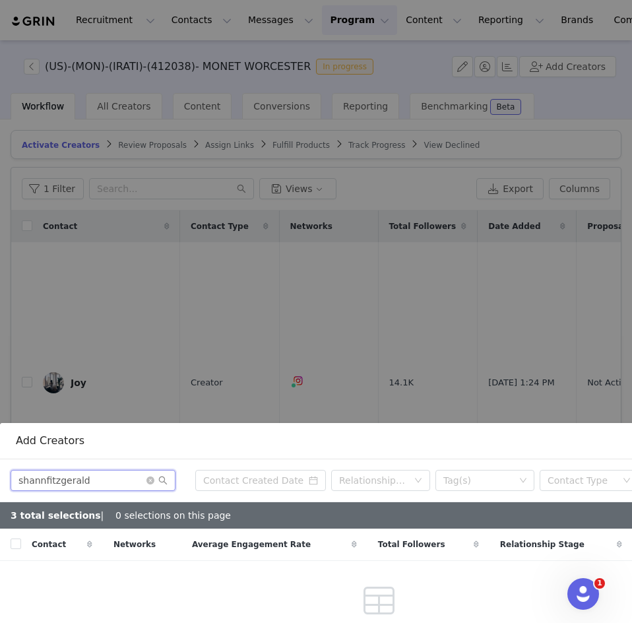
click at [109, 475] on input "shannfitzgerald" at bounding box center [93, 480] width 165 height 21
type input "shannfitzgerald"
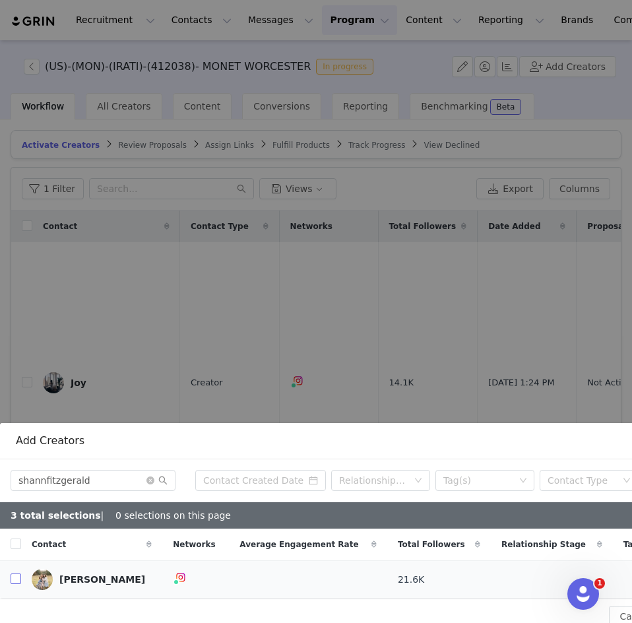
click at [18, 573] on input "checkbox" at bounding box center [16, 578] width 11 height 11
checkbox input "true"
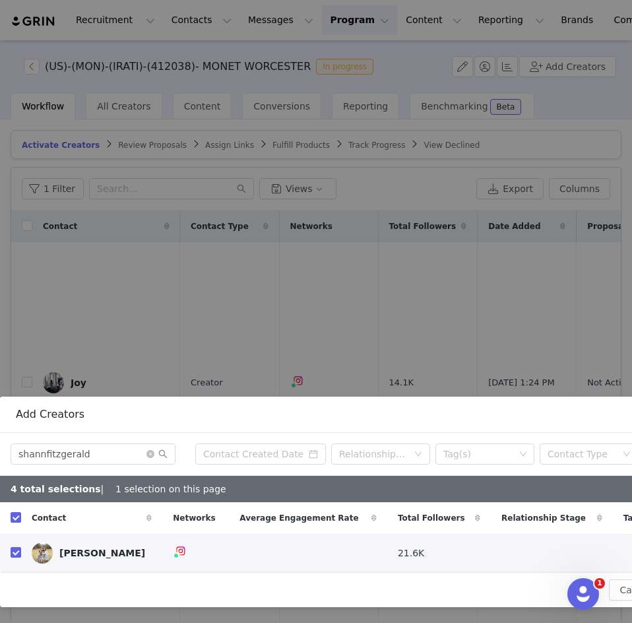
scroll to position [226, 137]
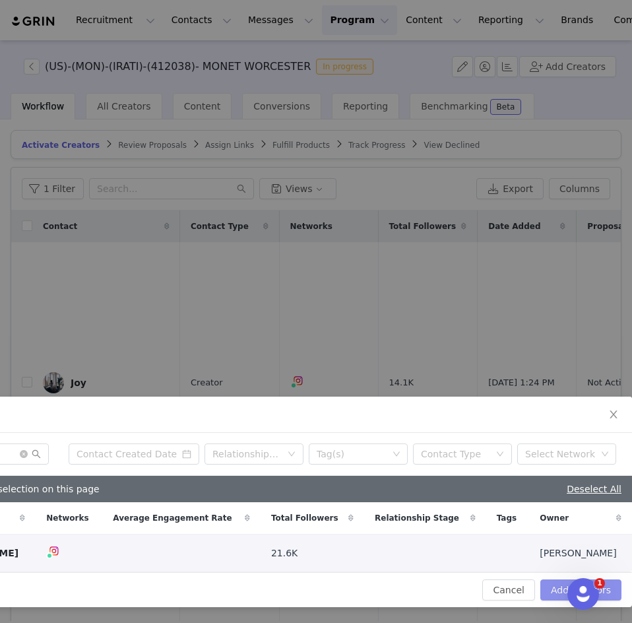
click at [554, 579] on button "Add Creators" at bounding box center [580, 589] width 81 height 21
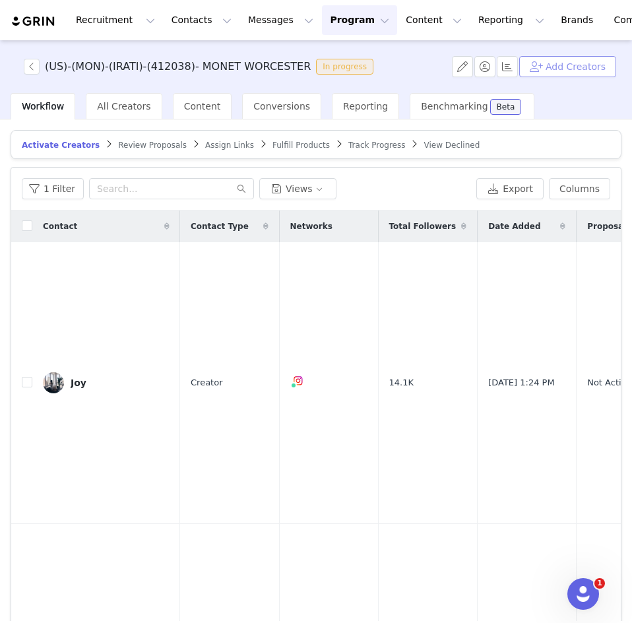
scroll to position [87, 137]
click at [111, 189] on input "text" at bounding box center [171, 188] width 165 height 21
click at [561, 64] on button "Add Creators" at bounding box center [567, 66] width 97 height 21
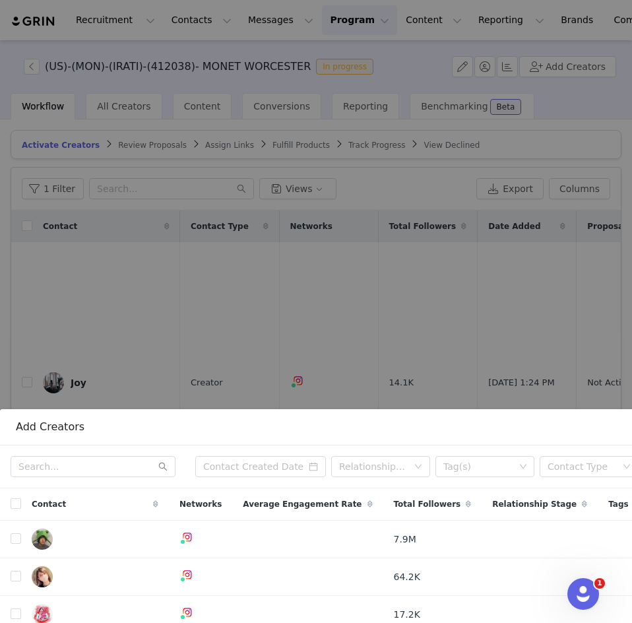
scroll to position [214, 0]
click at [65, 455] on input "text" at bounding box center [93, 465] width 165 height 21
paste input "sandrinevenyeni"
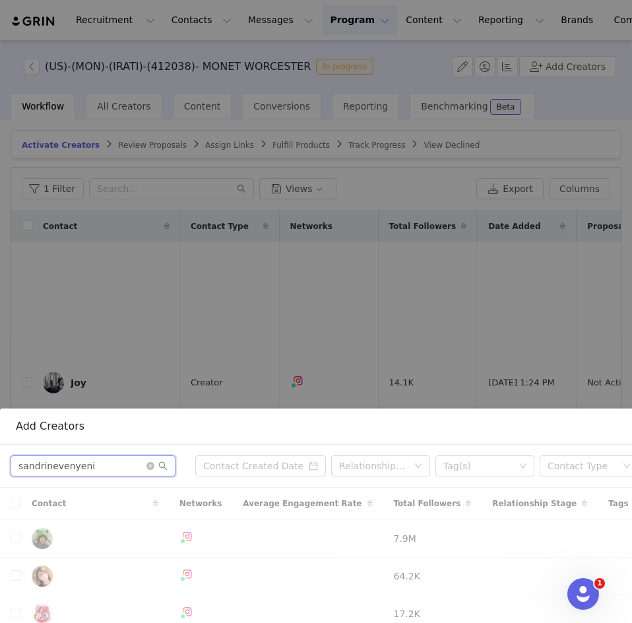
type input "sandrinevenyeni"
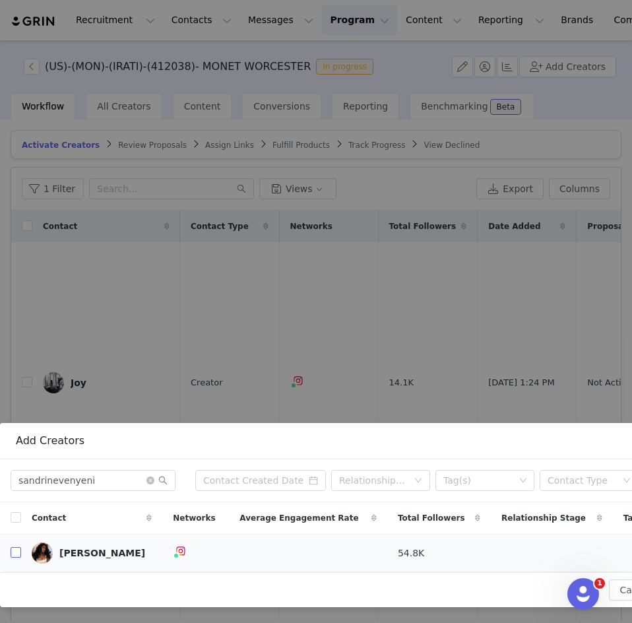
click at [19, 547] on input "checkbox" at bounding box center [16, 552] width 11 height 11
checkbox input "true"
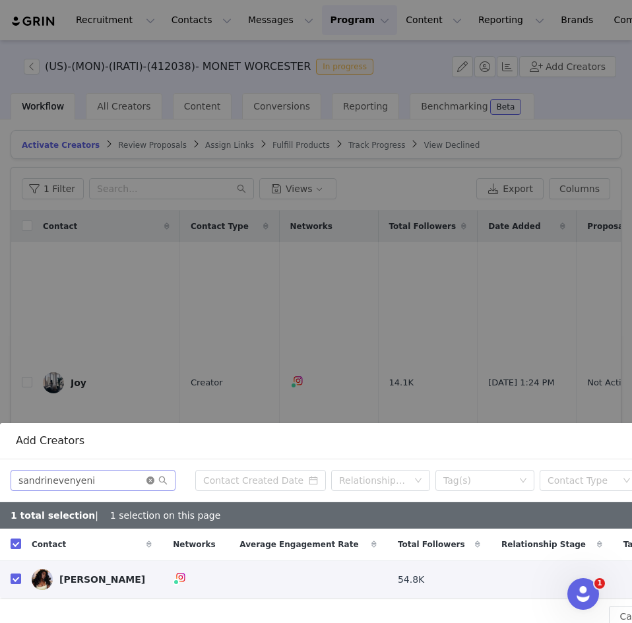
click at [153, 476] on icon "icon: close-circle" at bounding box center [150, 480] width 8 height 8
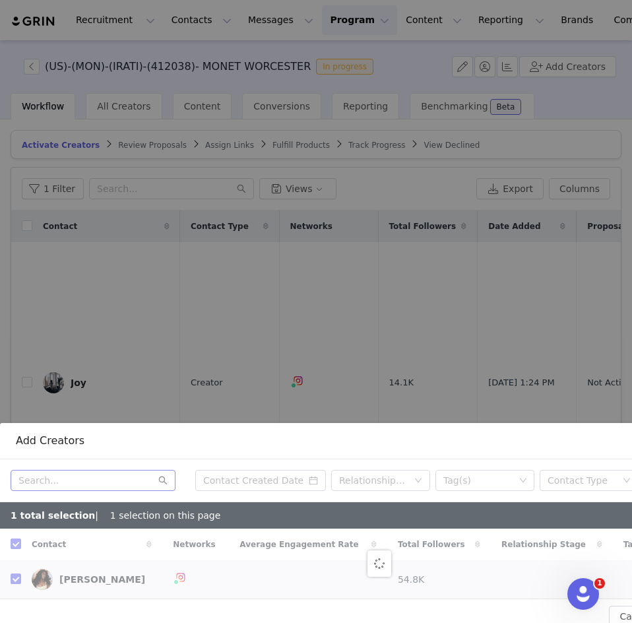
checkbox input "false"
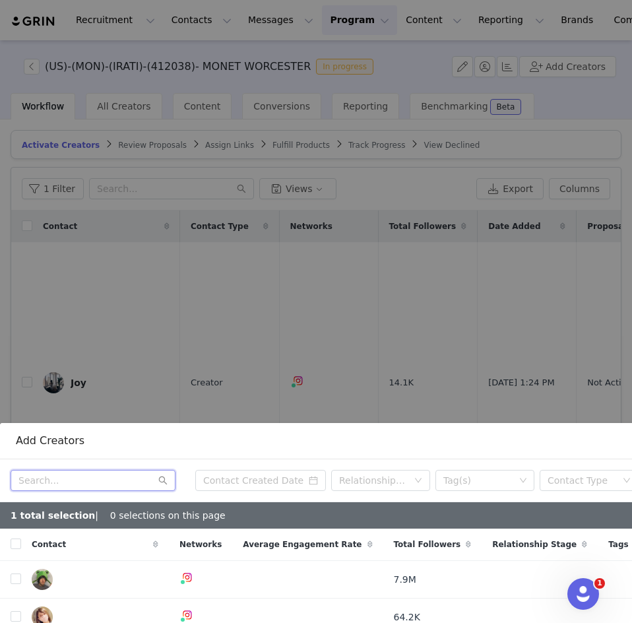
click at [98, 472] on input "text" at bounding box center [93, 480] width 165 height 21
paste input "mollybails"
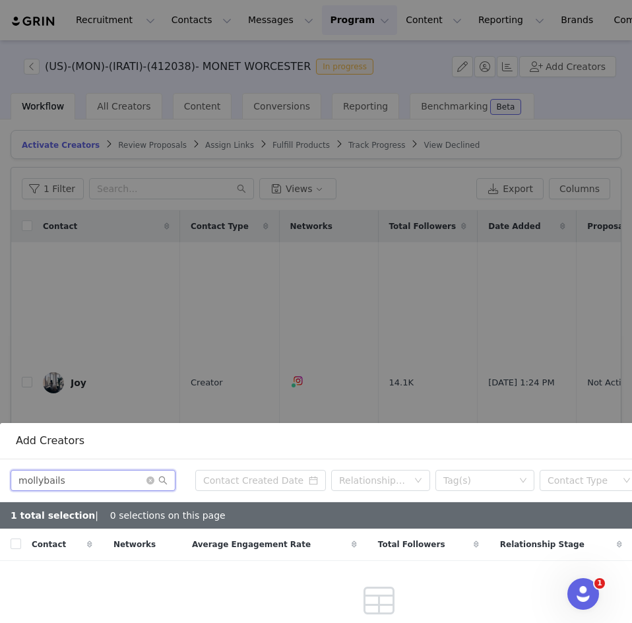
click at [75, 473] on input "mollybails" at bounding box center [93, 480] width 165 height 21
type input "mollybails"
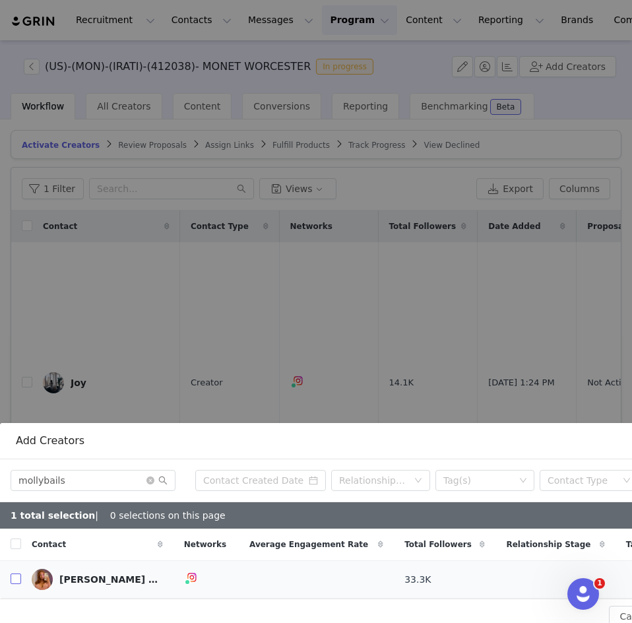
click at [13, 573] on input "checkbox" at bounding box center [16, 578] width 11 height 11
checkbox input "true"
click at [151, 476] on icon "icon: close-circle" at bounding box center [150, 480] width 8 height 8
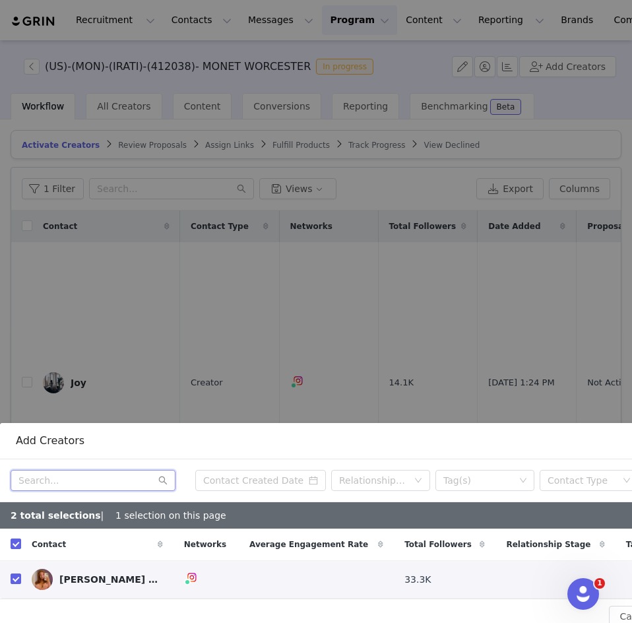
click at [114, 472] on input "text" at bounding box center [93, 480] width 165 height 21
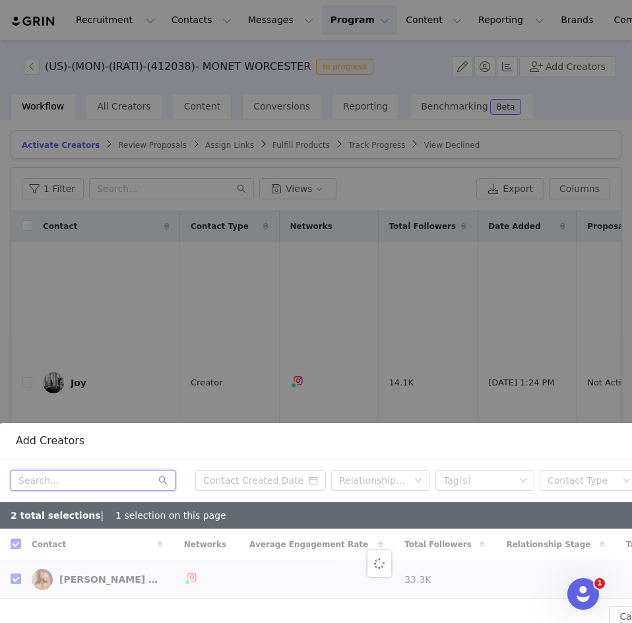
paste input "mrs.happygilmore"
type input "mrs.happygilmore"
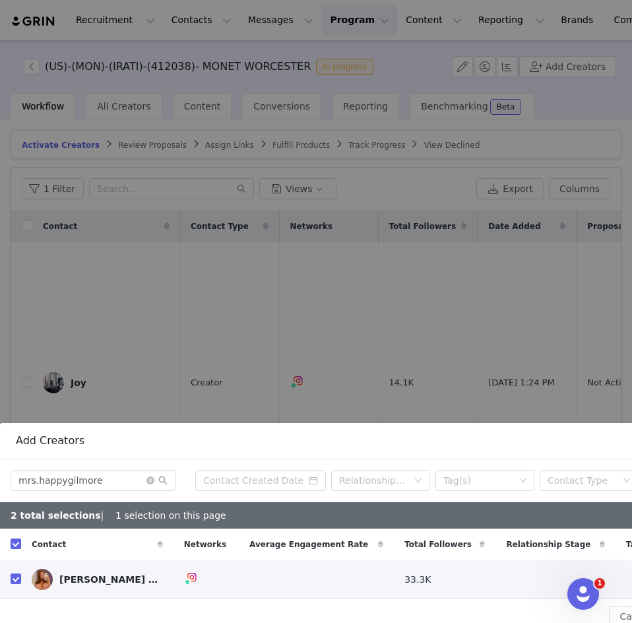
checkbox input "false"
click at [15, 573] on input "checkbox" at bounding box center [16, 578] width 11 height 11
checkbox input "true"
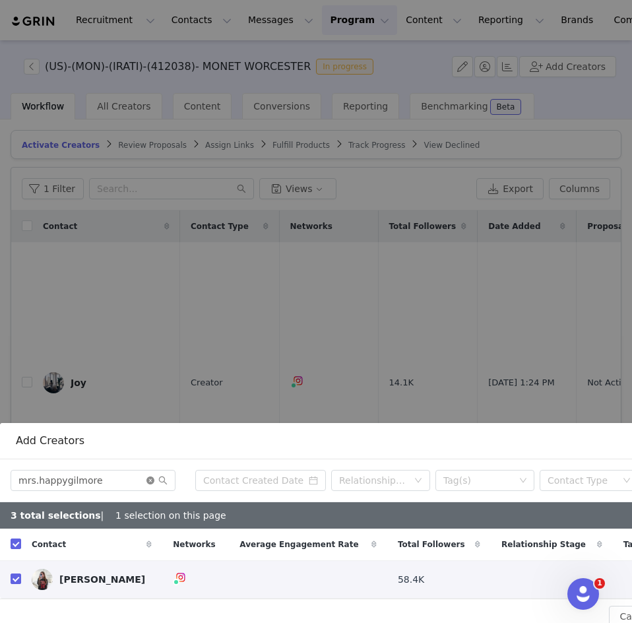
click at [150, 476] on icon "icon: close-circle" at bounding box center [150, 480] width 8 height 8
click at [111, 470] on input "text" at bounding box center [93, 480] width 165 height 21
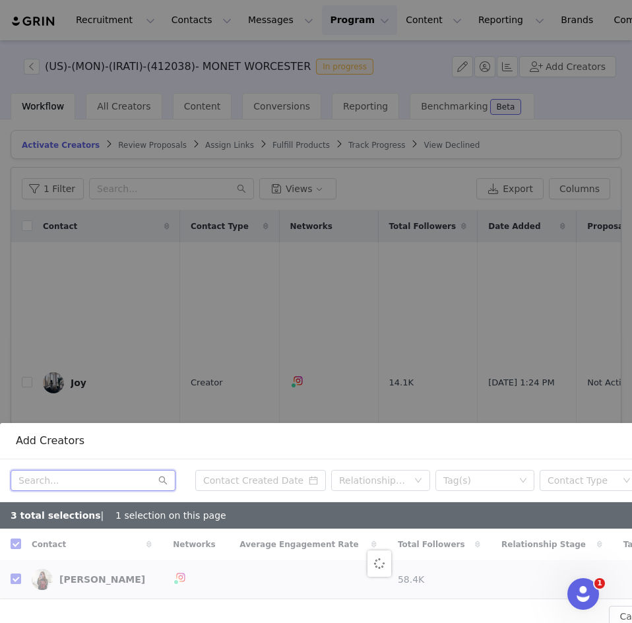
paste input "whatmomslove"
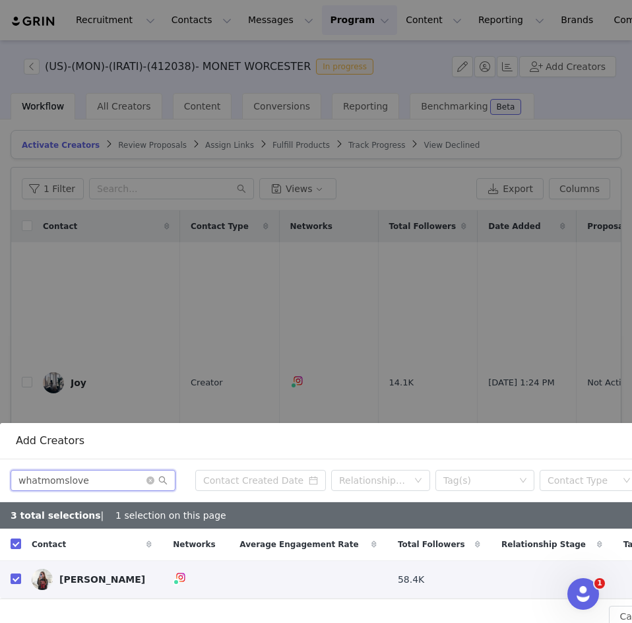
type input "whatmomslove"
checkbox input "false"
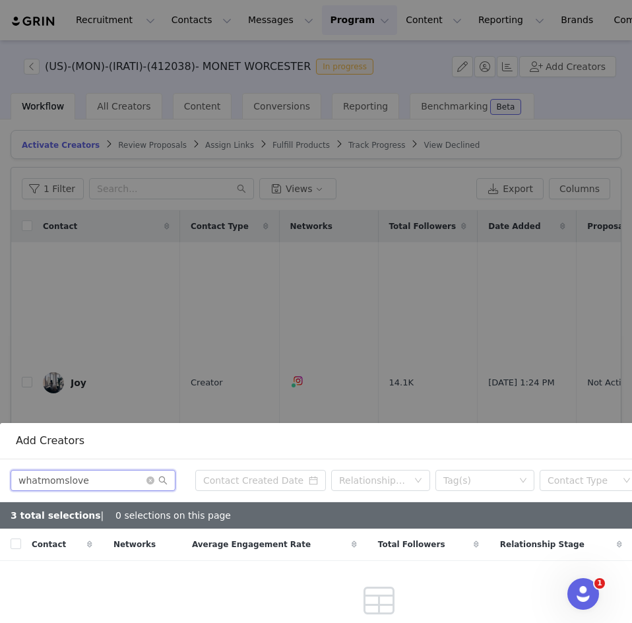
click at [89, 470] on input "whatmomslove" at bounding box center [93, 480] width 165 height 21
type input "whatmomslov"
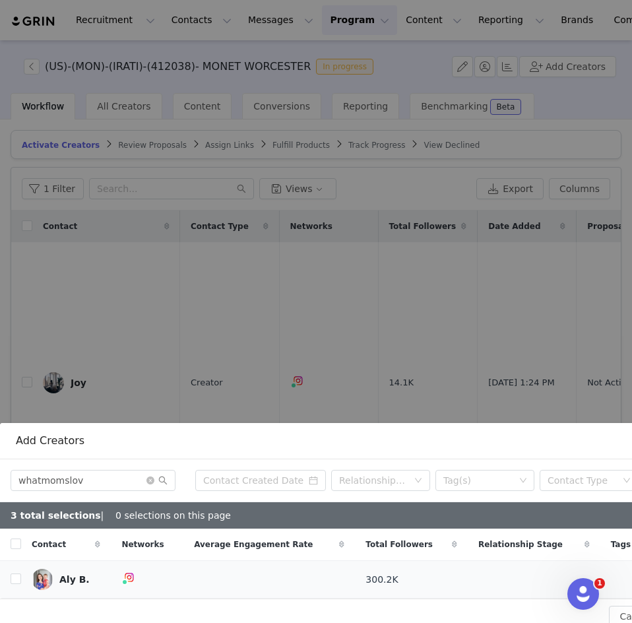
click at [21, 568] on td "Aly B." at bounding box center [66, 580] width 90 height 38
click at [18, 573] on input "checkbox" at bounding box center [16, 578] width 11 height 11
checkbox input "true"
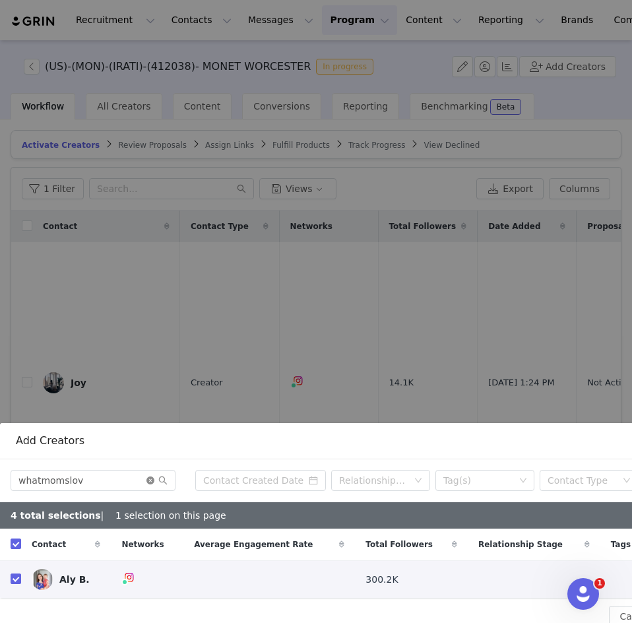
click at [151, 476] on icon "icon: close-circle" at bounding box center [150, 480] width 8 height 8
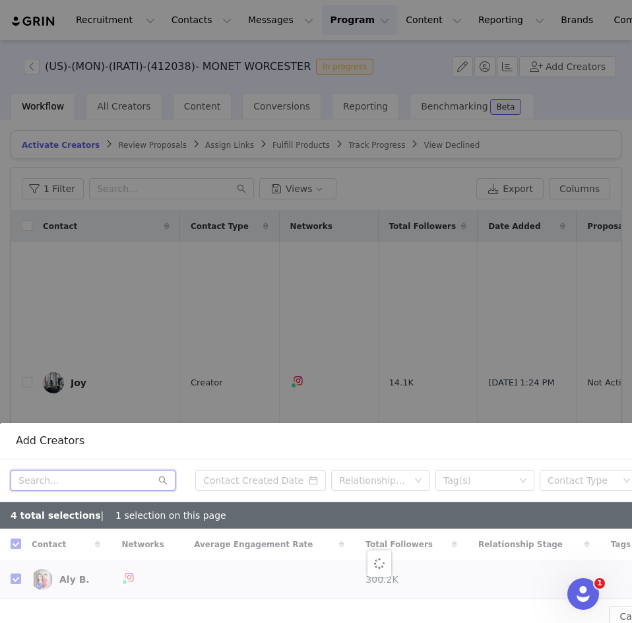
click at [86, 470] on input "text" at bounding box center [93, 480] width 165 height 21
paste input "minahasan"
type input "minahasan"
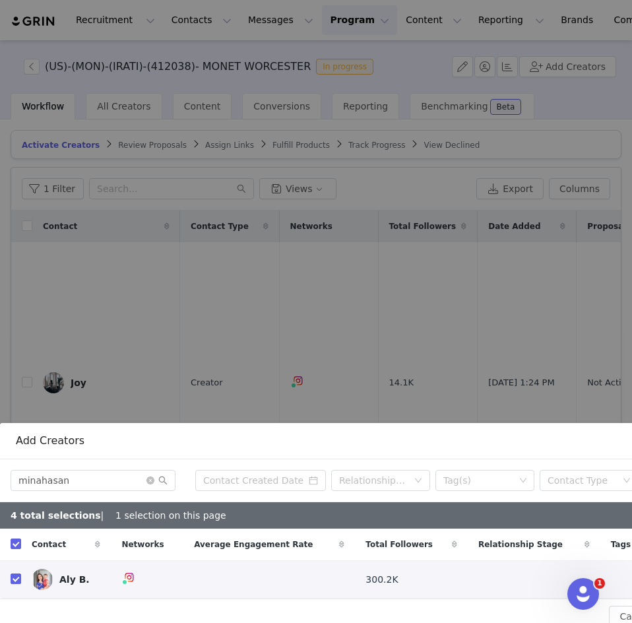
checkbox input "false"
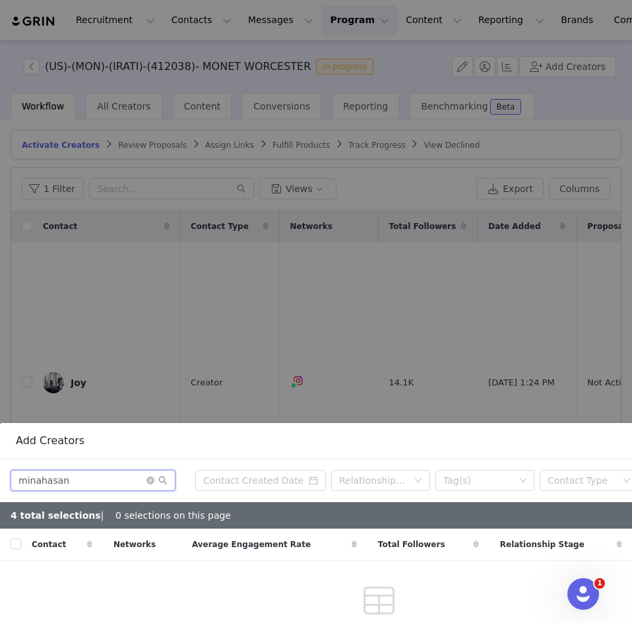
click at [109, 470] on input "minahasan" at bounding box center [93, 480] width 165 height 21
type input "minahasa"
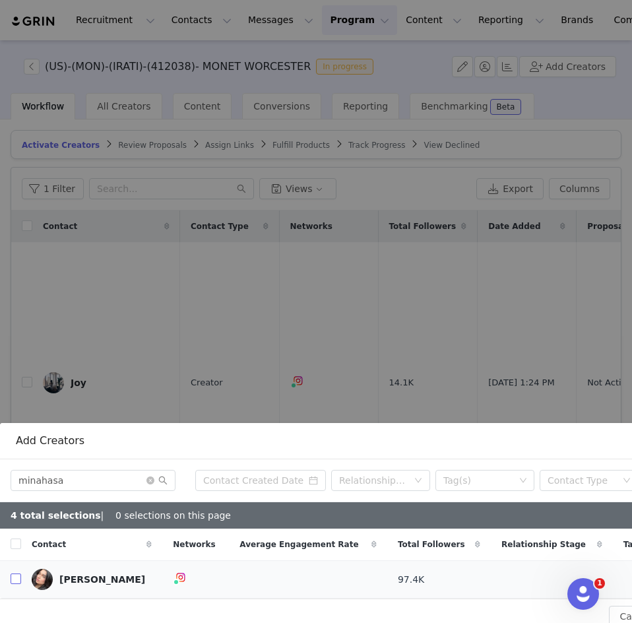
click at [13, 573] on input "checkbox" at bounding box center [16, 578] width 11 height 11
checkbox input "true"
click at [148, 476] on icon "icon: close-circle" at bounding box center [150, 480] width 8 height 8
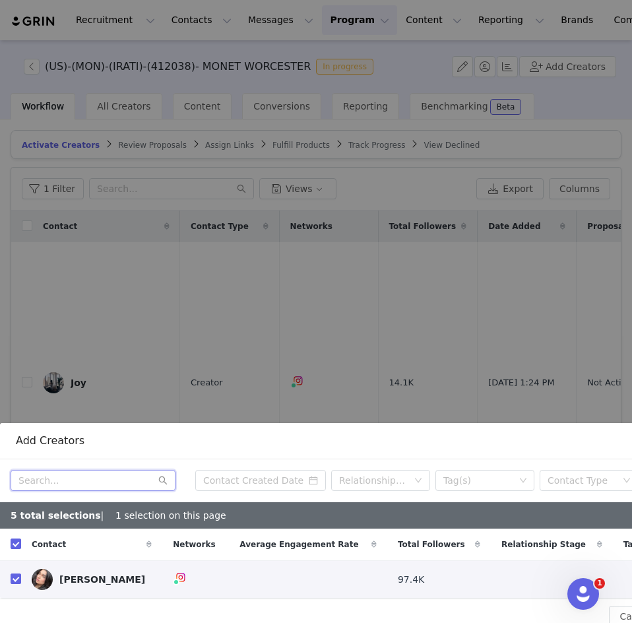
click at [107, 470] on input "text" at bounding box center [93, 480] width 165 height 21
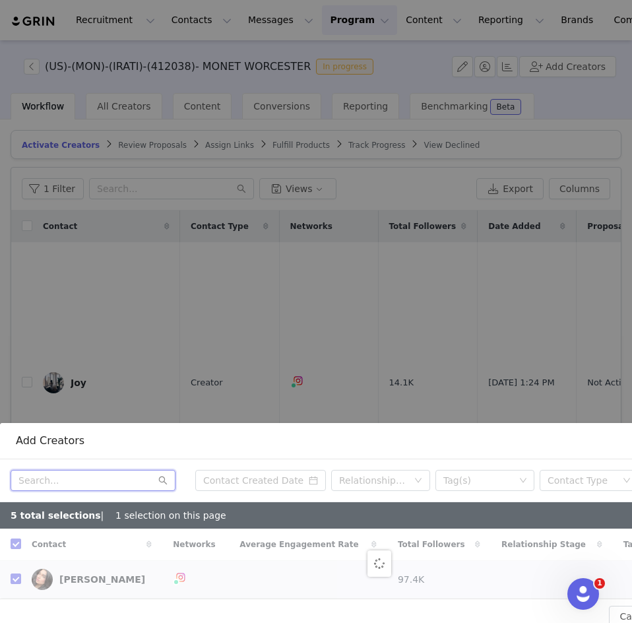
paste input "_withsarah"
type input "_withsarah"
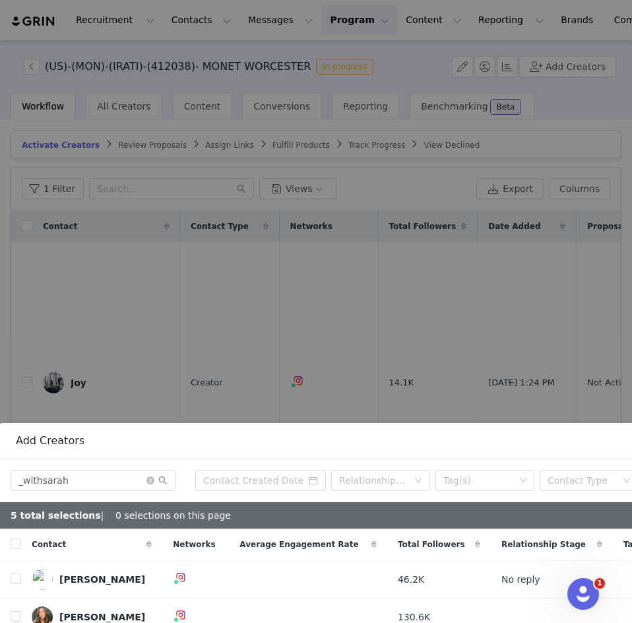
checkbox input "false"
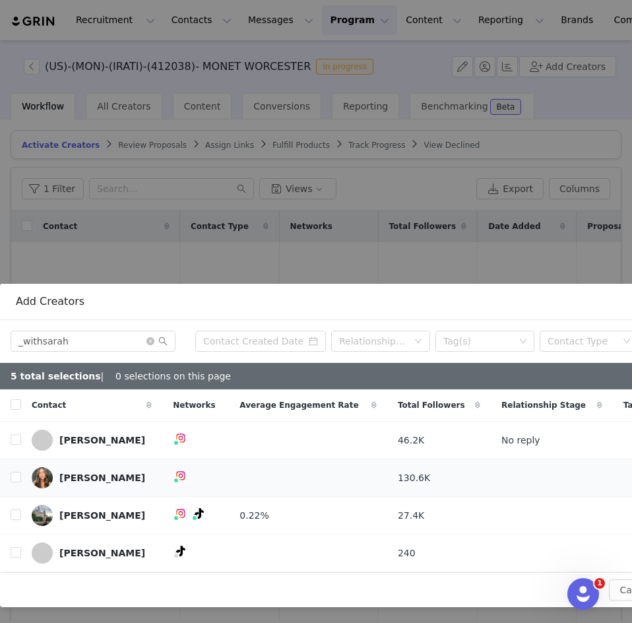
scroll to position [339, 0]
click at [17, 472] on input "checkbox" at bounding box center [16, 477] width 11 height 11
checkbox input "true"
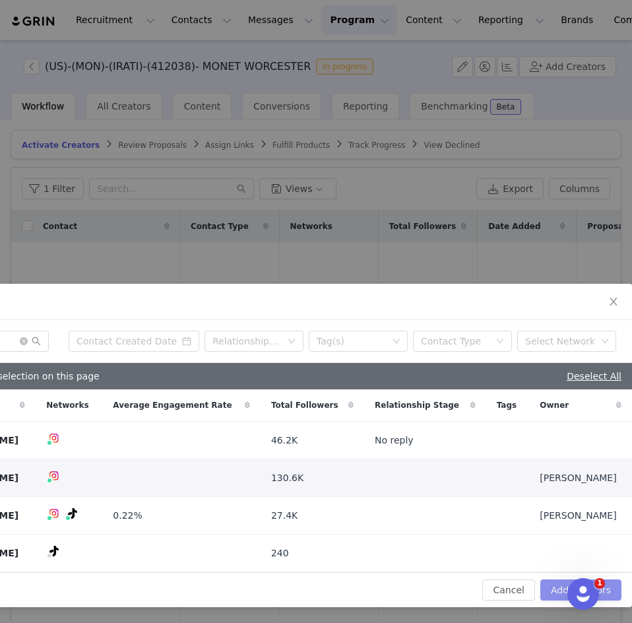
click at [555, 579] on button "Add Creators" at bounding box center [580, 589] width 81 height 21
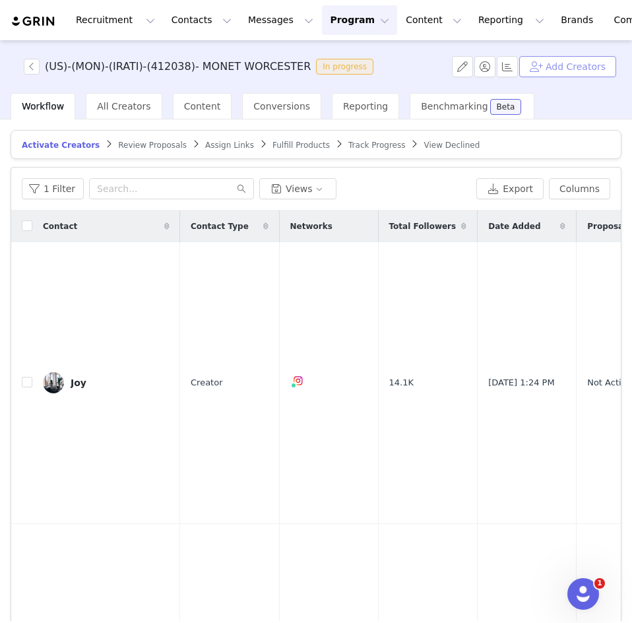
click at [576, 71] on button "Add Creators" at bounding box center [567, 66] width 97 height 21
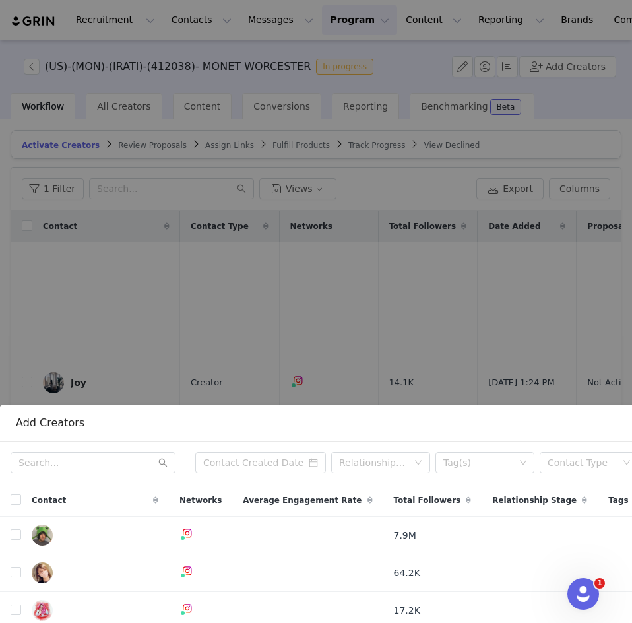
scroll to position [239, 0]
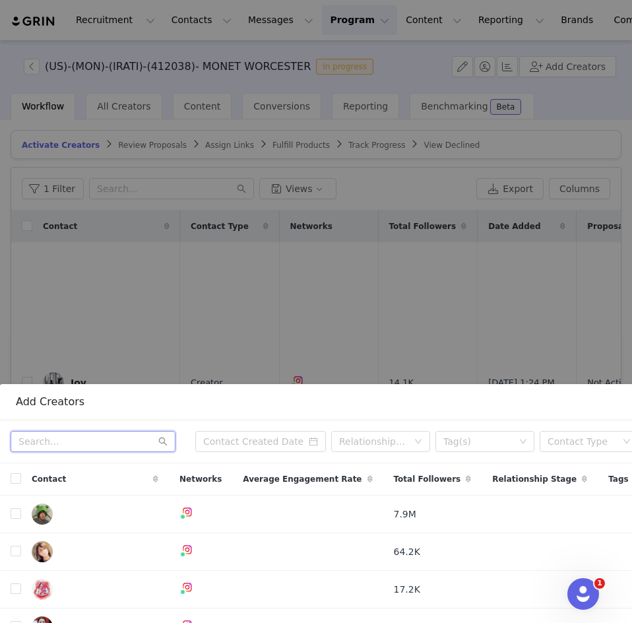
click at [49, 432] on input "text" at bounding box center [93, 441] width 165 height 21
paste input "skylarhill3"
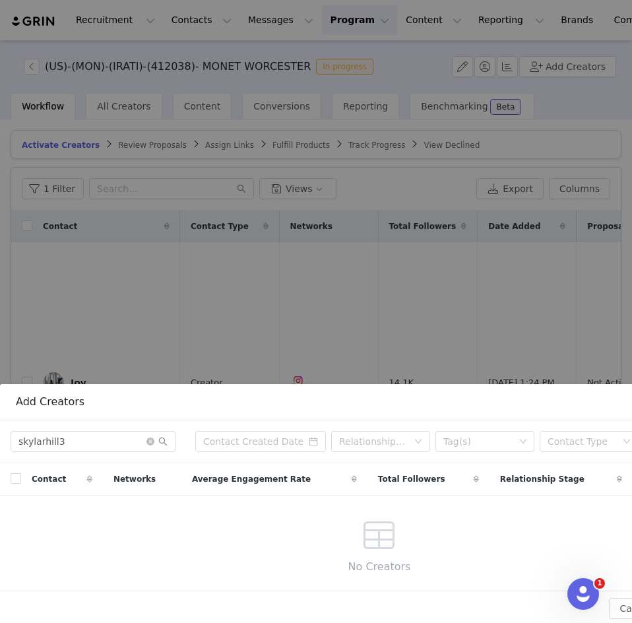
click at [107, 442] on div "skylarhill3 Relationship Stage Tag(s) Contact Type Select Network" at bounding box center [379, 441] width 758 height 43
click at [98, 432] on input "skylarhill3" at bounding box center [93, 441] width 165 height 21
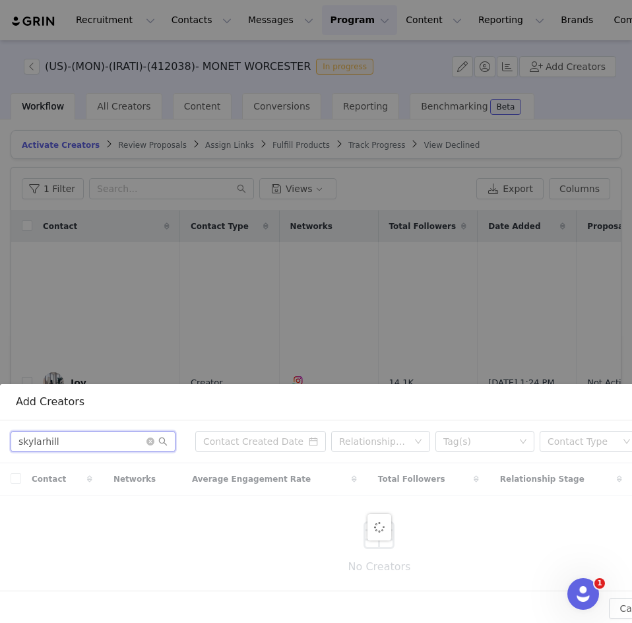
type input "skylarhill"
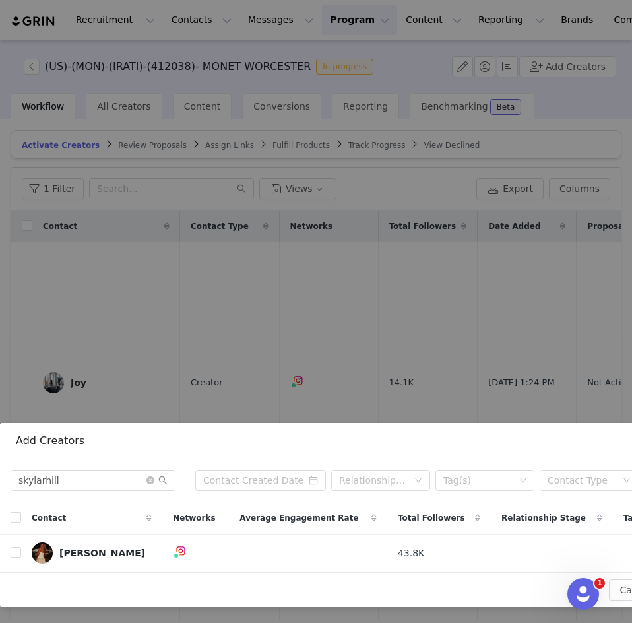
scroll to position [200, 0]
click at [15, 547] on input "checkbox" at bounding box center [16, 552] width 11 height 11
checkbox input "true"
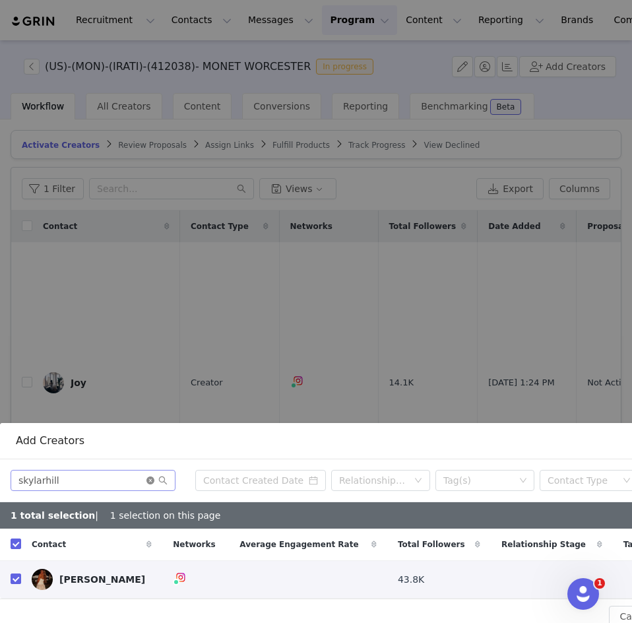
click at [148, 476] on icon "icon: close-circle" at bounding box center [150, 480] width 8 height 8
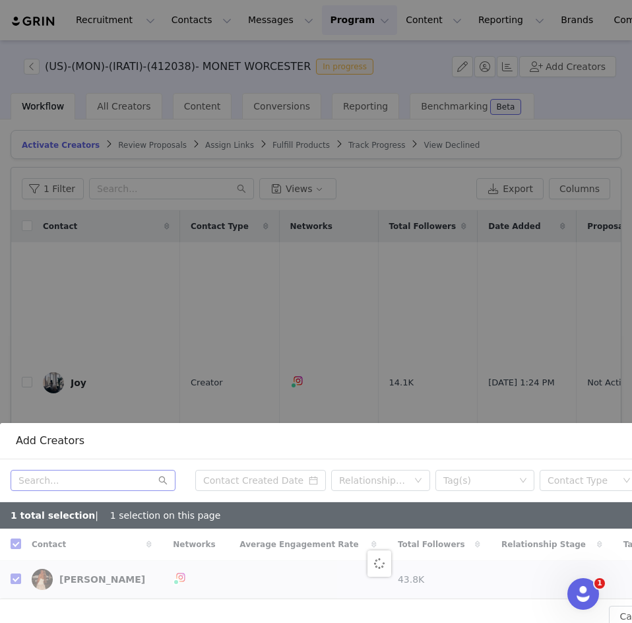
checkbox input "false"
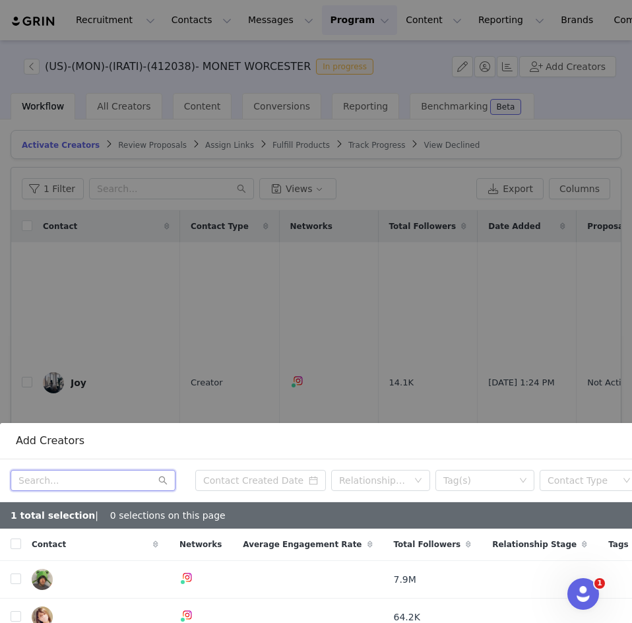
click at [104, 470] on input "text" at bounding box center [93, 480] width 165 height 21
paste input "sarahkbross"
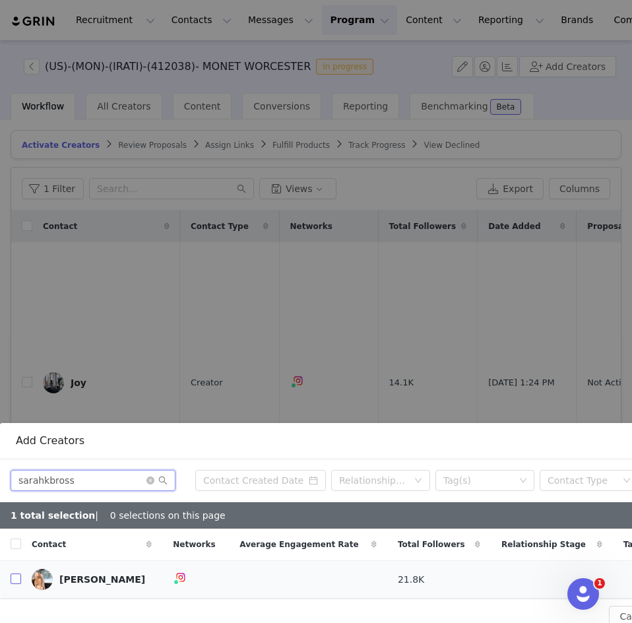
type input "sarahkbross"
click at [20, 573] on input "checkbox" at bounding box center [16, 578] width 11 height 11
checkbox input "true"
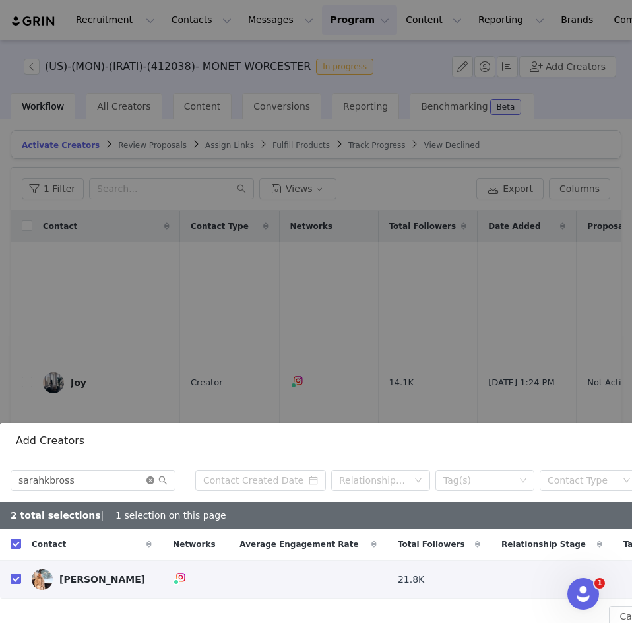
click at [150, 476] on icon "icon: close-circle" at bounding box center [150, 480] width 8 height 8
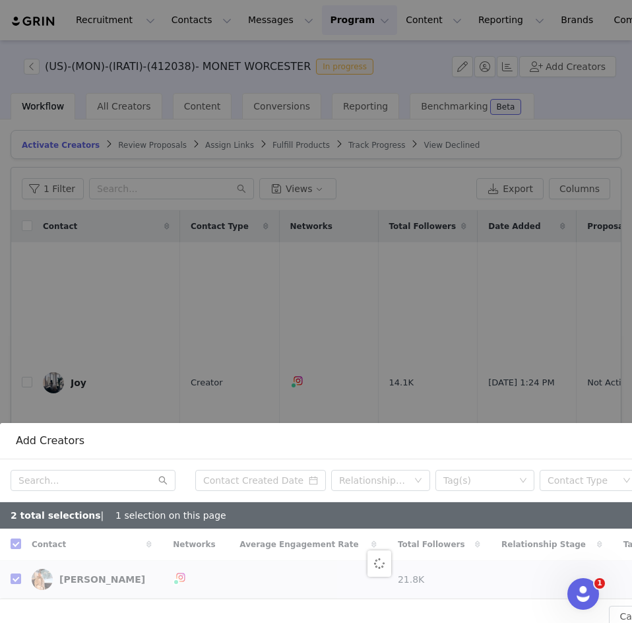
checkbox input "false"
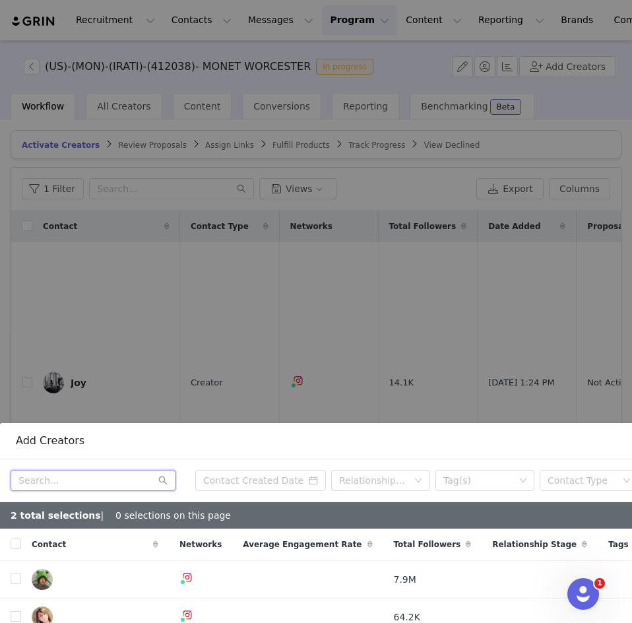
click at [123, 470] on input "text" at bounding box center [93, 480] width 165 height 21
paste input "kristyn.cavallaro@gmail.com"
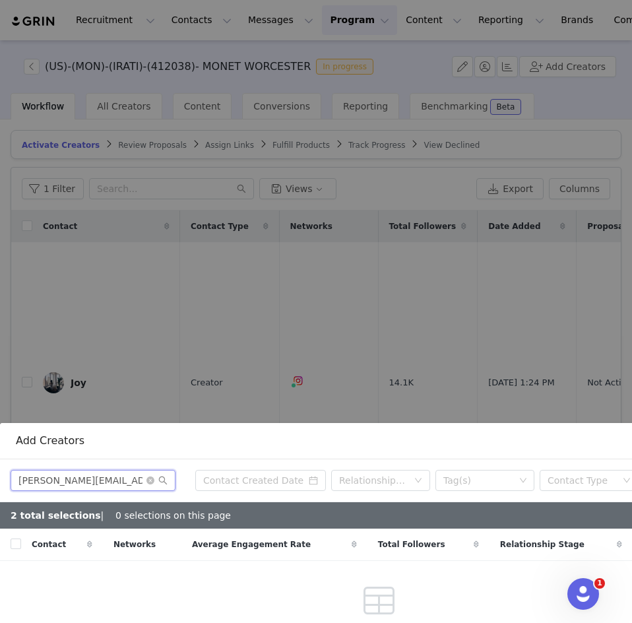
click at [133, 471] on input "kristyn.cavallaro@gmail.com" at bounding box center [93, 480] width 165 height 21
type input "kristyn.cavallaro@gmail.co"
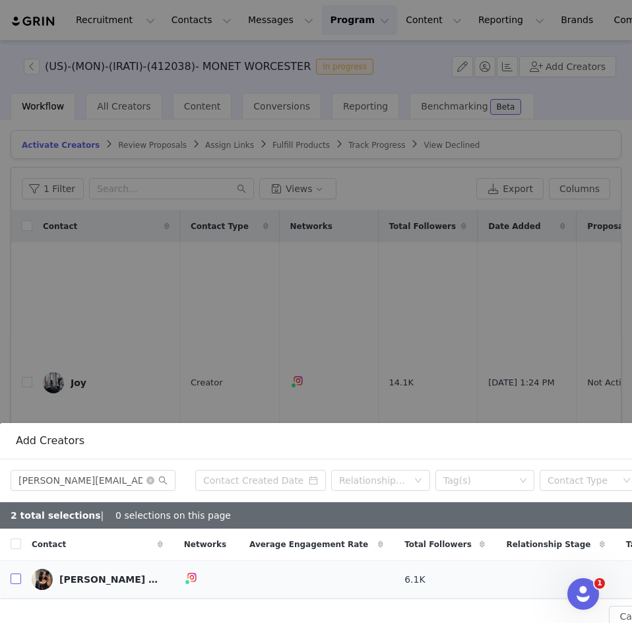
click at [16, 573] on input "checkbox" at bounding box center [16, 578] width 11 height 11
checkbox input "true"
click at [147, 476] on icon "icon: close-circle" at bounding box center [150, 480] width 8 height 8
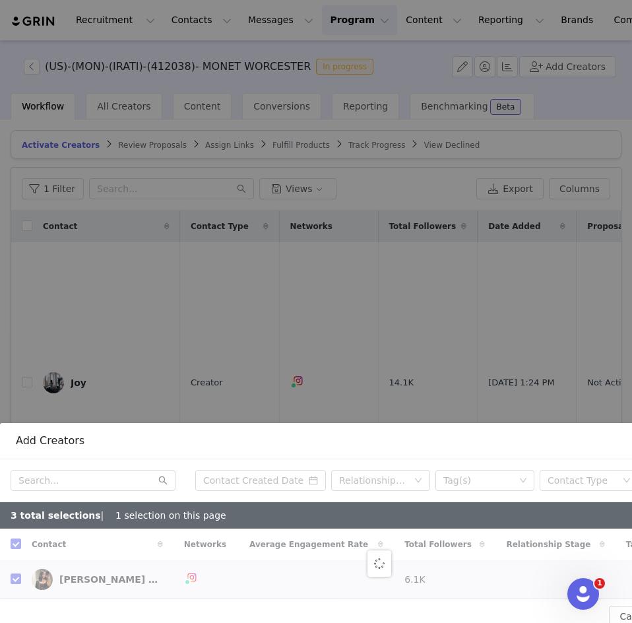
checkbox input "false"
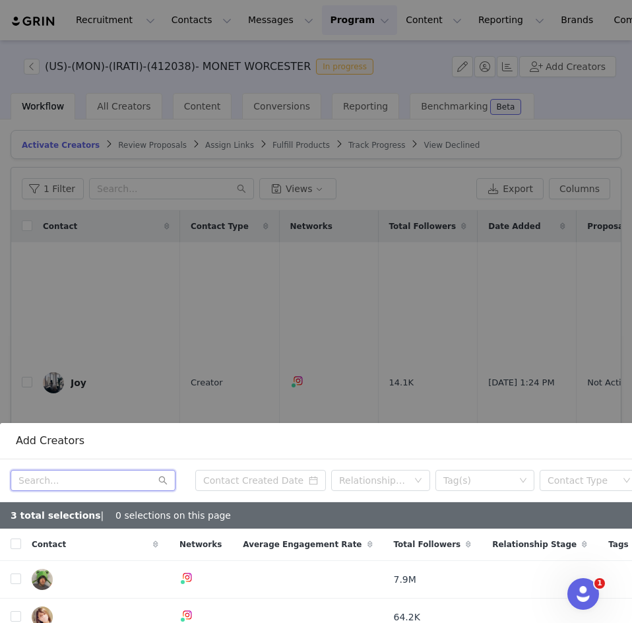
click at [47, 470] on input "text" at bounding box center [93, 480] width 165 height 21
paste input "brunameloo"
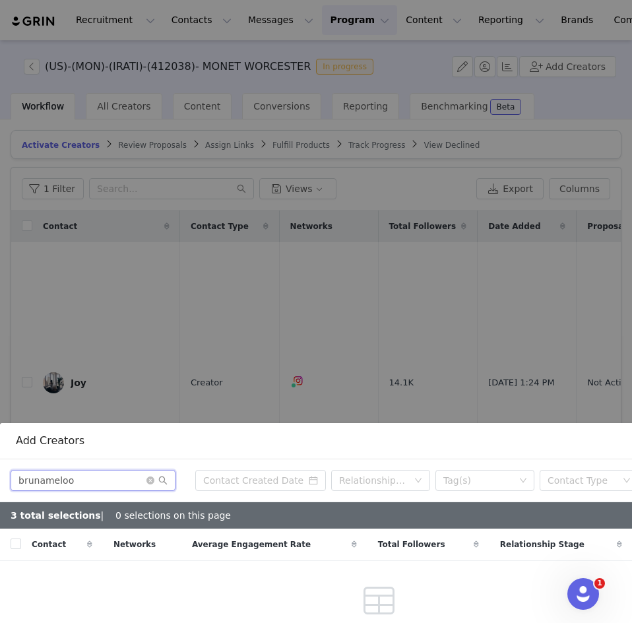
click at [82, 472] on input "brunameloo" at bounding box center [93, 480] width 165 height 21
type input "brunamelo"
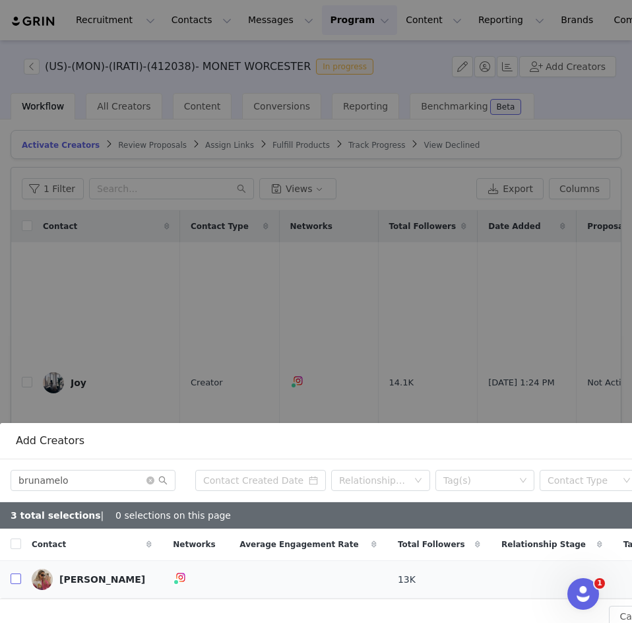
click at [16, 573] on input "checkbox" at bounding box center [16, 578] width 11 height 11
checkbox input "true"
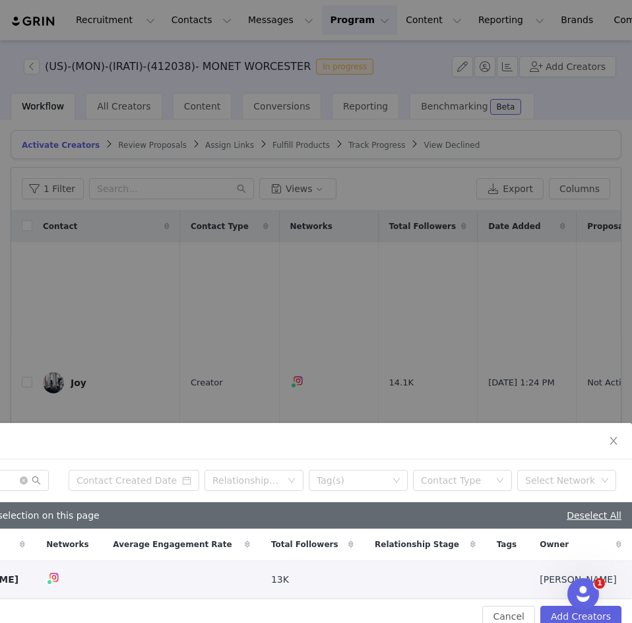
scroll to position [226, 137]
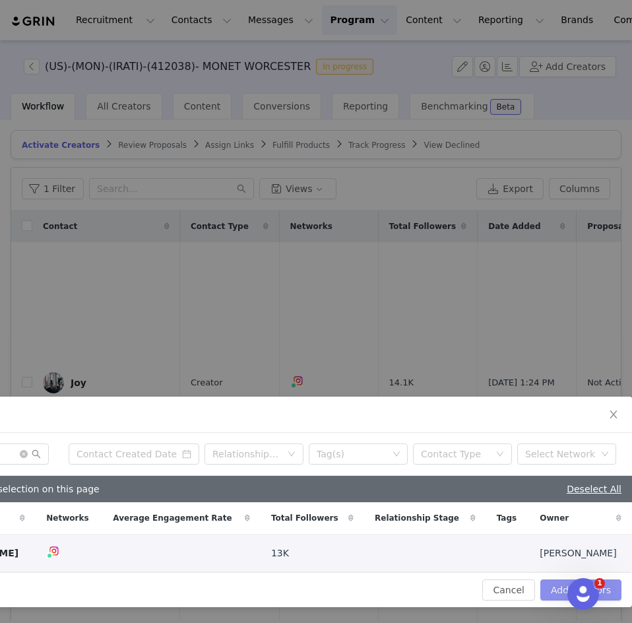
click at [553, 582] on button "Add Creators" at bounding box center [580, 589] width 81 height 21
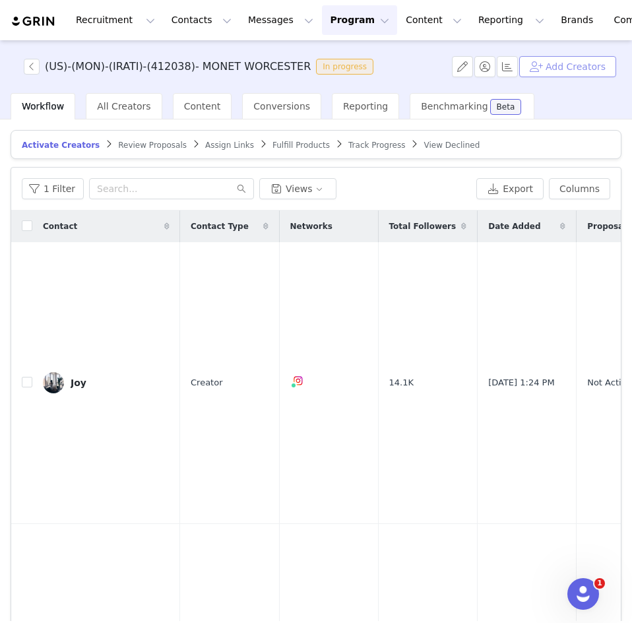
click at [549, 61] on button "Add Creators" at bounding box center [567, 66] width 97 height 21
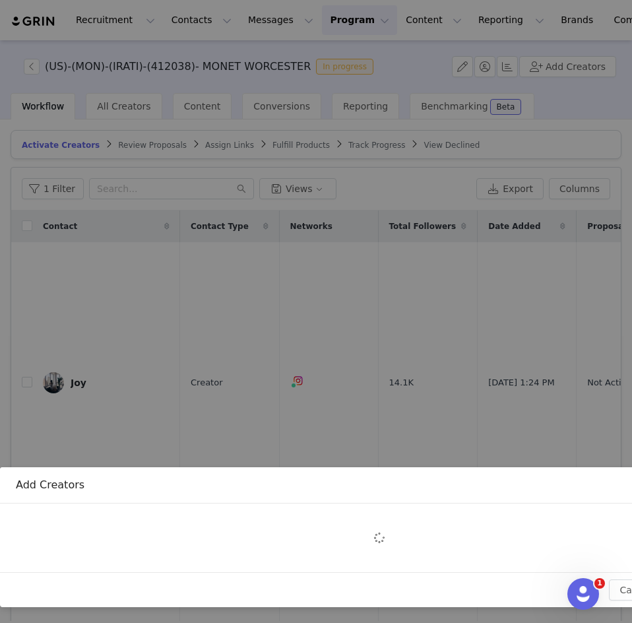
scroll to position [156, 0]
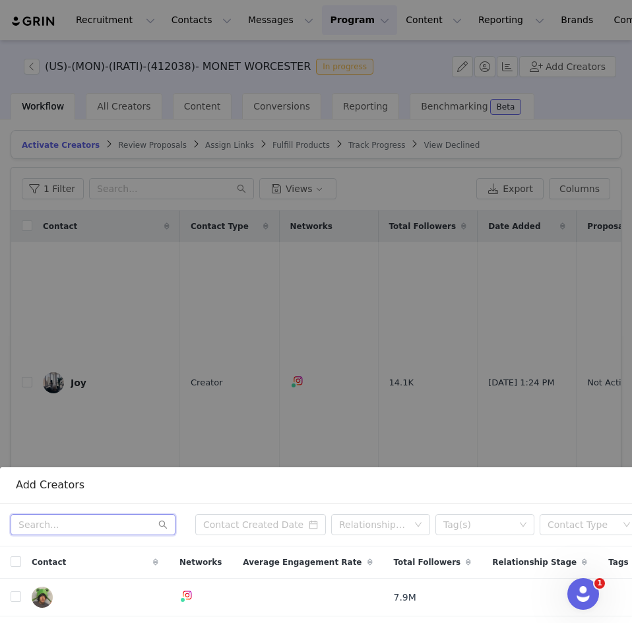
click at [32, 516] on input "text" at bounding box center [93, 524] width 165 height 21
paste input "stefanyboateng"
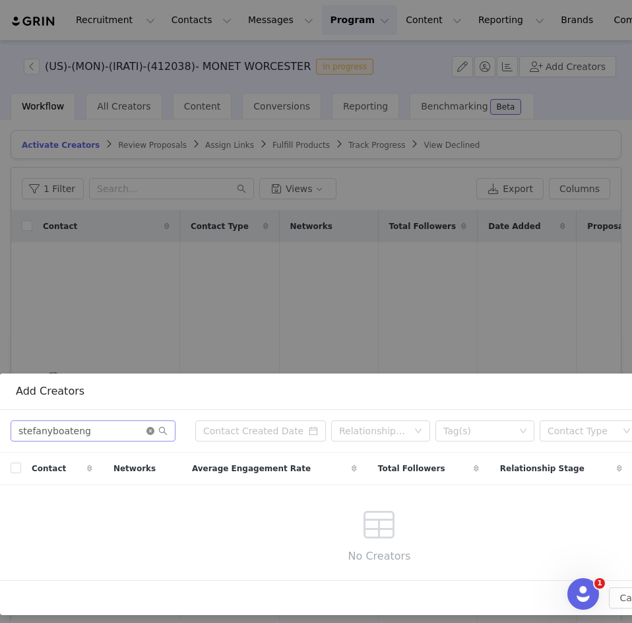
scroll to position [250, 0]
click at [107, 420] on input "stefanyboateng" at bounding box center [93, 429] width 165 height 21
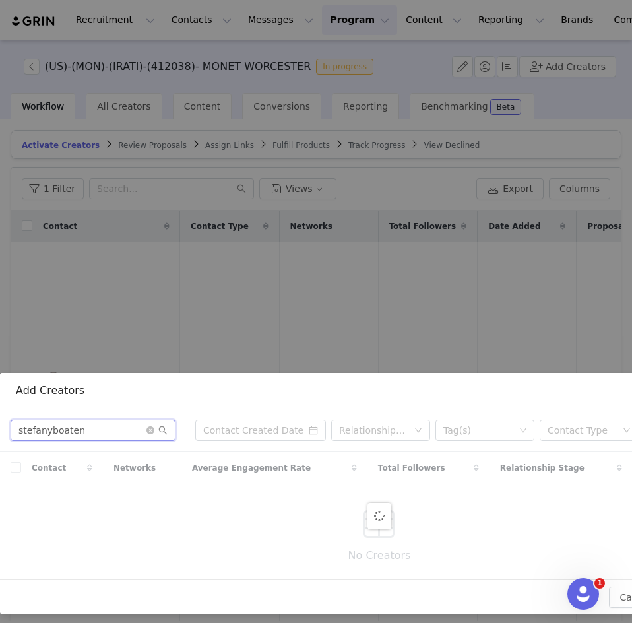
type input "stefanyboaten"
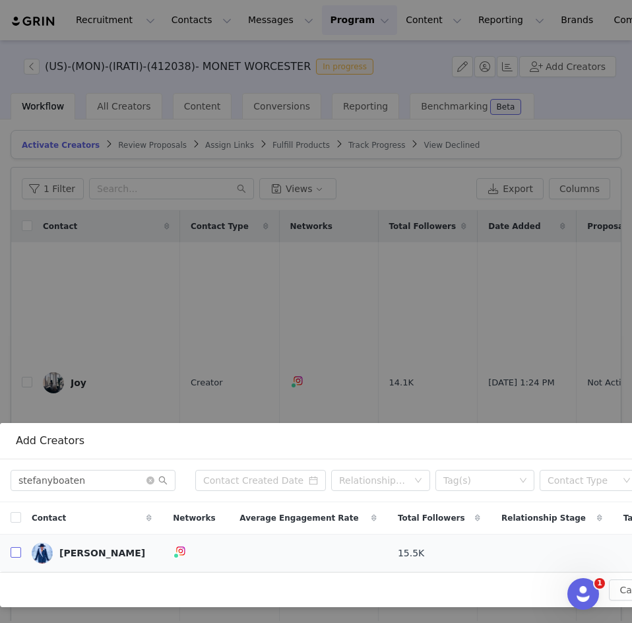
click at [17, 547] on input "checkbox" at bounding box center [16, 552] width 11 height 11
checkbox input "true"
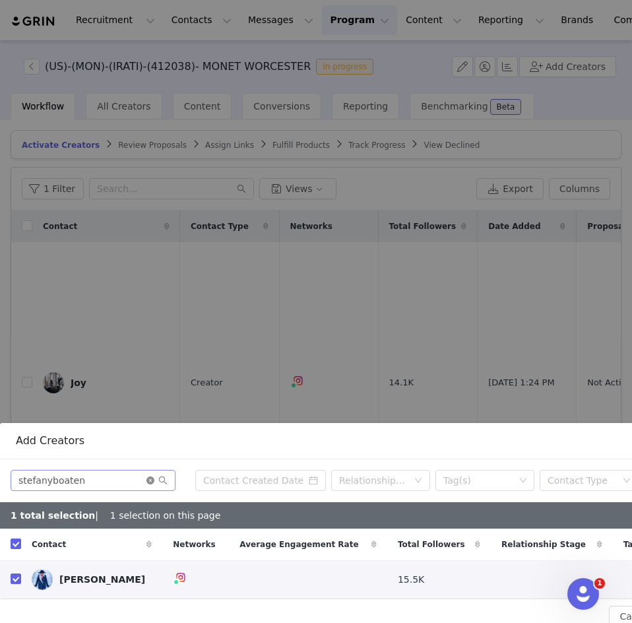
click at [149, 476] on icon "icon: close-circle" at bounding box center [150, 480] width 8 height 8
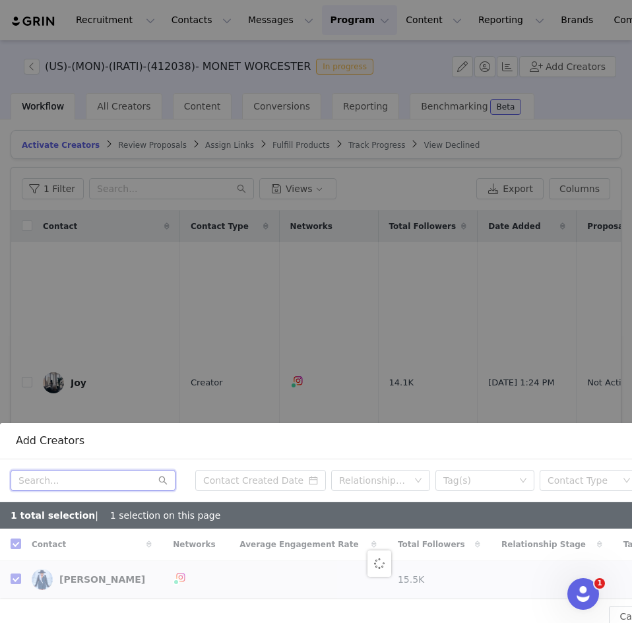
click at [95, 474] on input "text" at bounding box center [93, 480] width 165 height 21
paste input "instaiona"
type input "instaiona"
checkbox input "false"
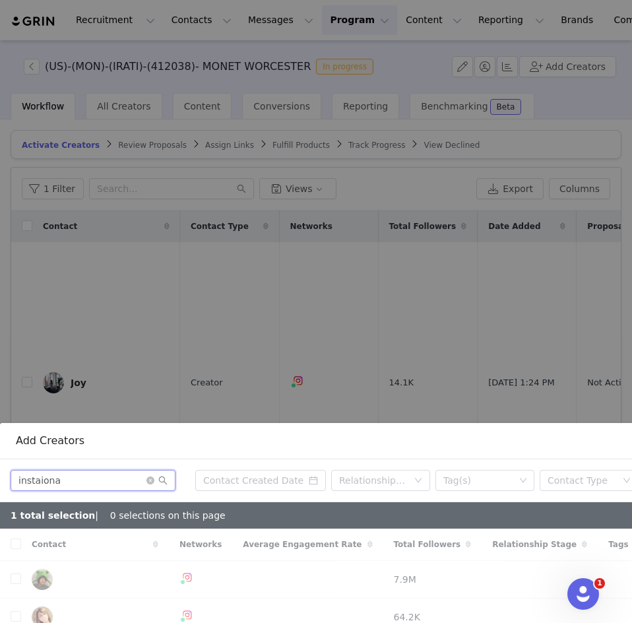
type input "instaiona"
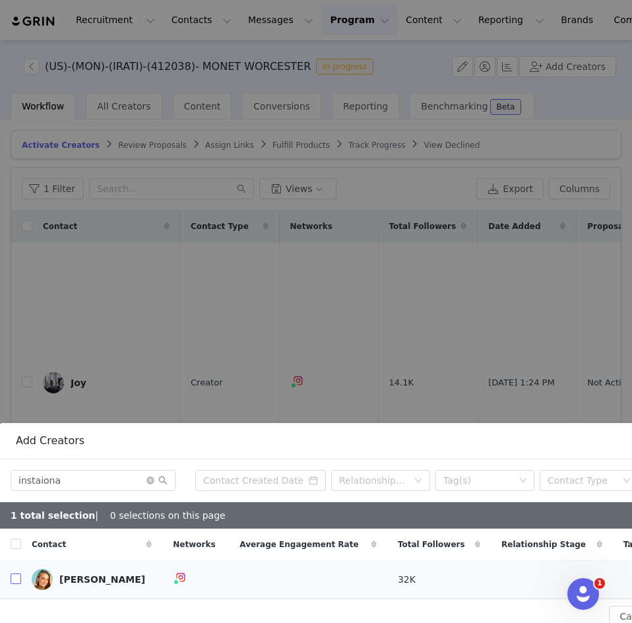
click at [16, 574] on input "checkbox" at bounding box center [16, 578] width 11 height 11
checkbox input "true"
click at [148, 476] on icon "icon: close-circle" at bounding box center [150, 480] width 8 height 8
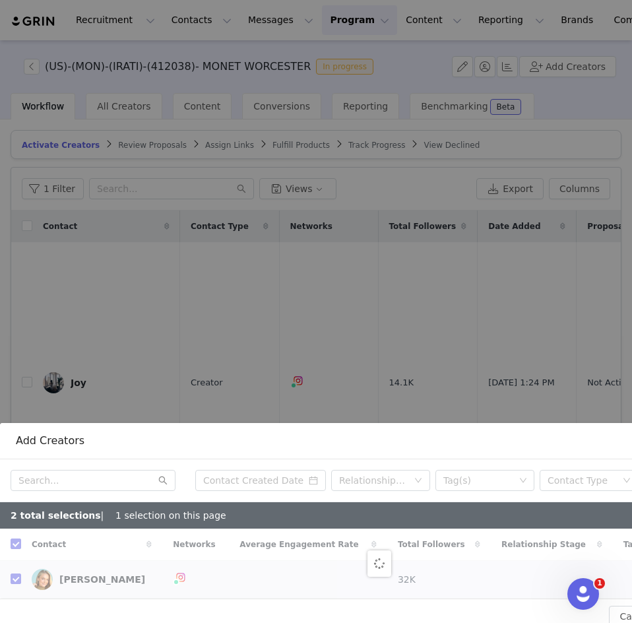
checkbox input "false"
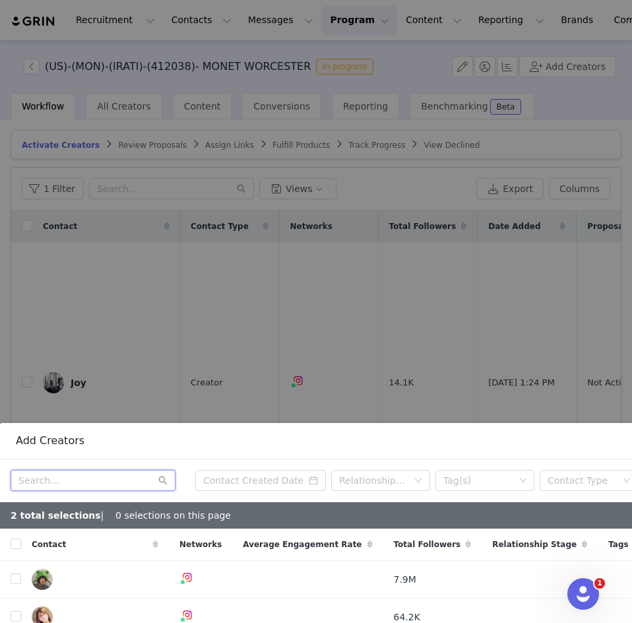
click at [64, 470] on input "text" at bounding box center [93, 480] width 165 height 21
paste input "jasmindtherd"
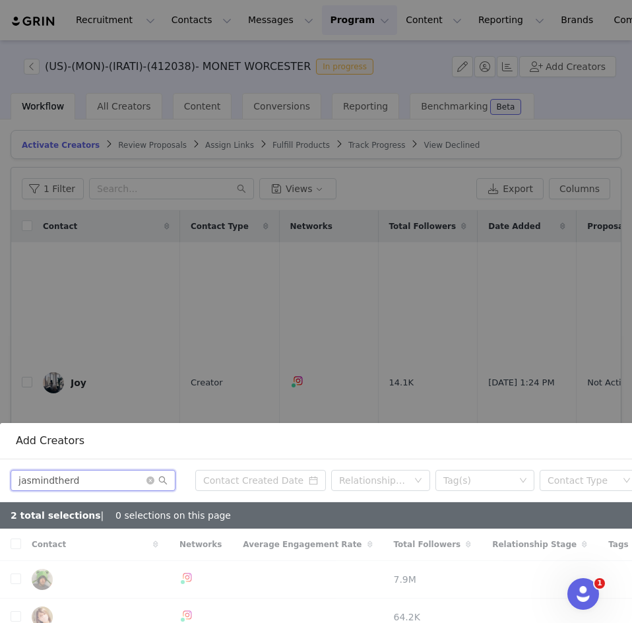
type input "jasmindtherd"
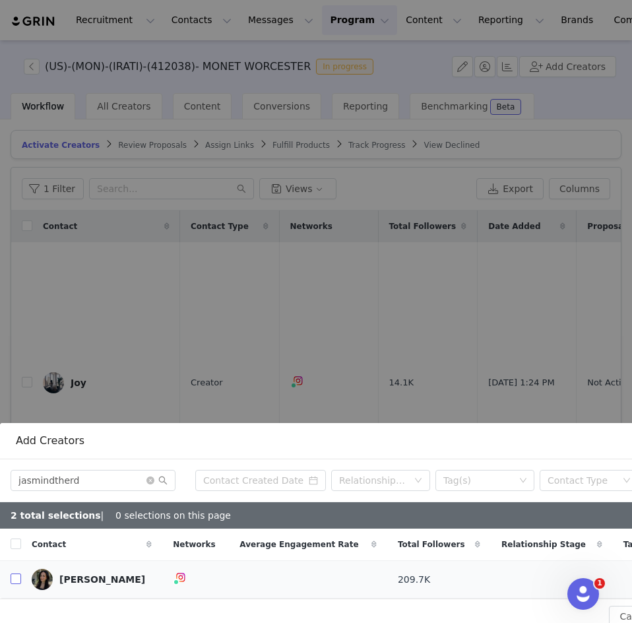
click at [15, 573] on input "checkbox" at bounding box center [16, 578] width 11 height 11
checkbox input "true"
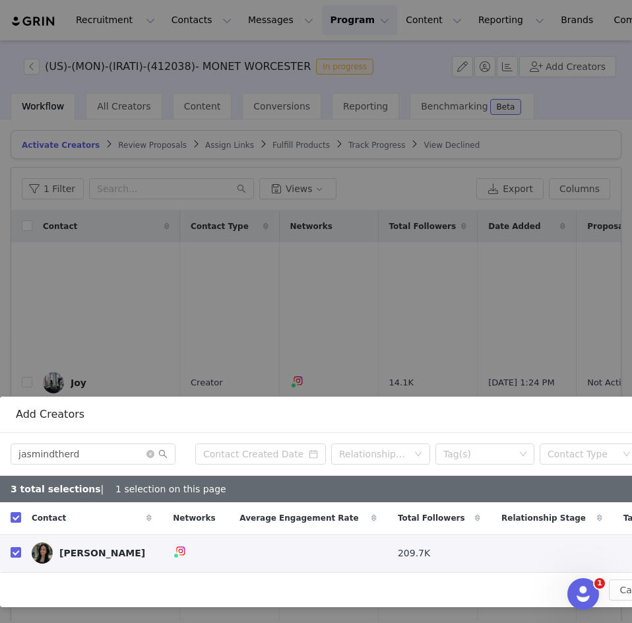
scroll to position [226, 137]
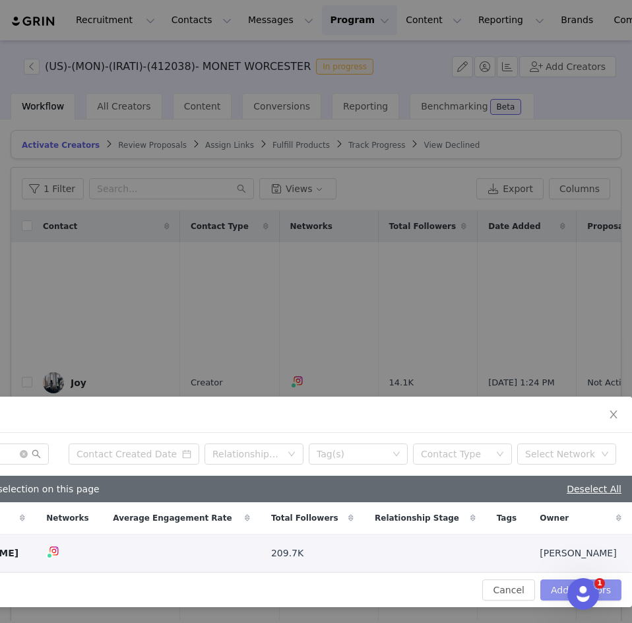
click at [557, 584] on button "Add Creators" at bounding box center [580, 589] width 81 height 21
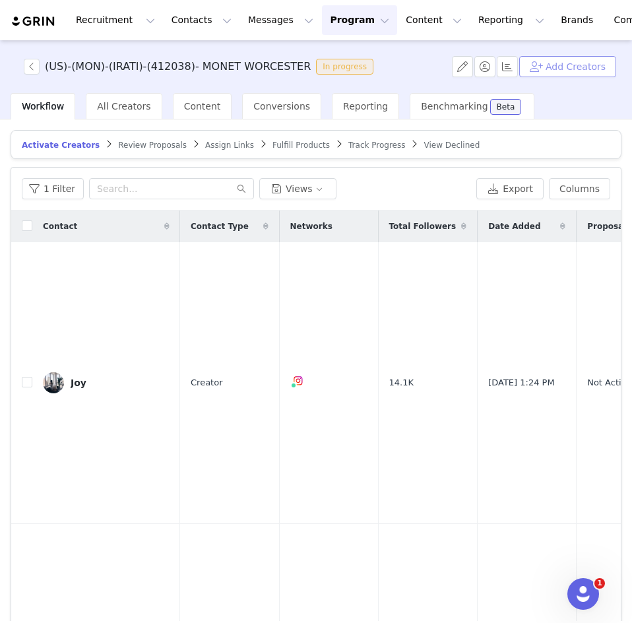
scroll to position [87, 137]
click at [541, 71] on button "Add Creators" at bounding box center [567, 66] width 97 height 21
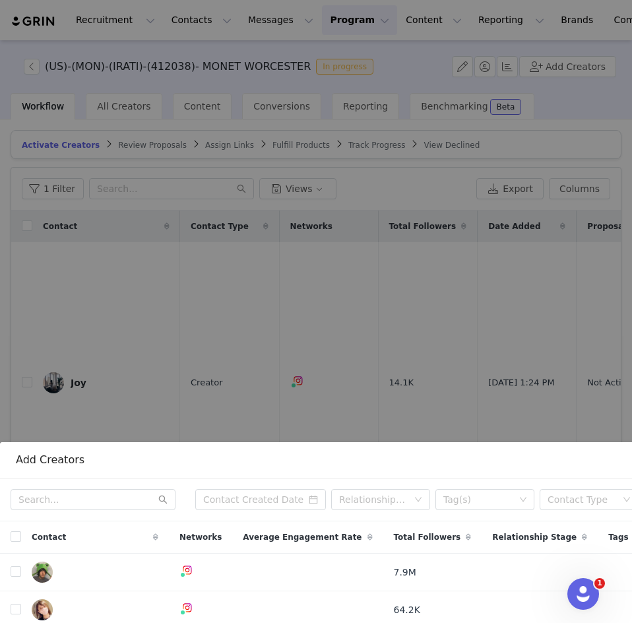
click at [259, 277] on div "Add Creators Relationship Stage Tag(s) Contact Type Select Network Contact Netw…" at bounding box center [316, 311] width 632 height 623
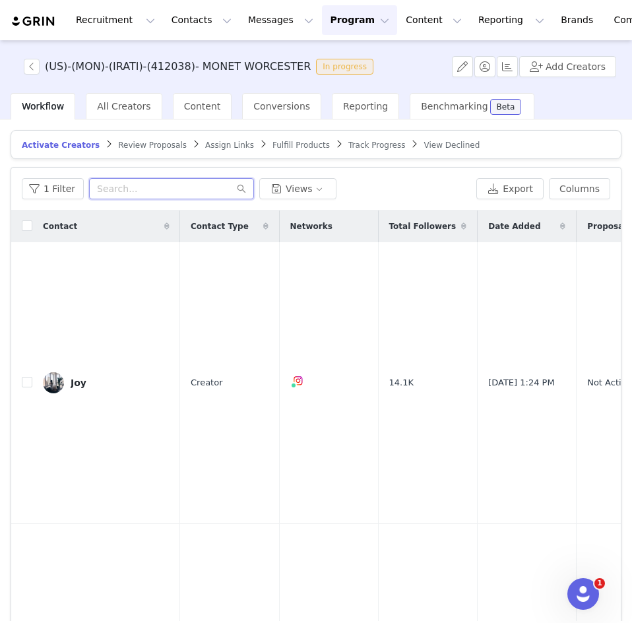
click at [130, 187] on input "text" at bounding box center [171, 188] width 165 height 21
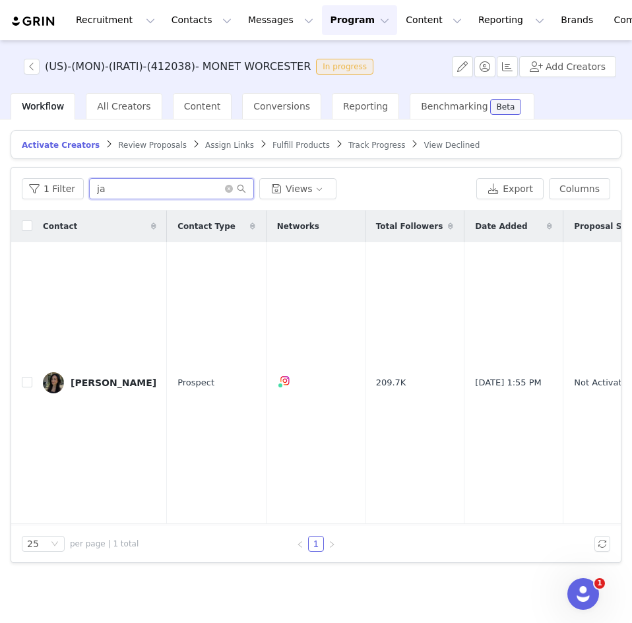
type input "j"
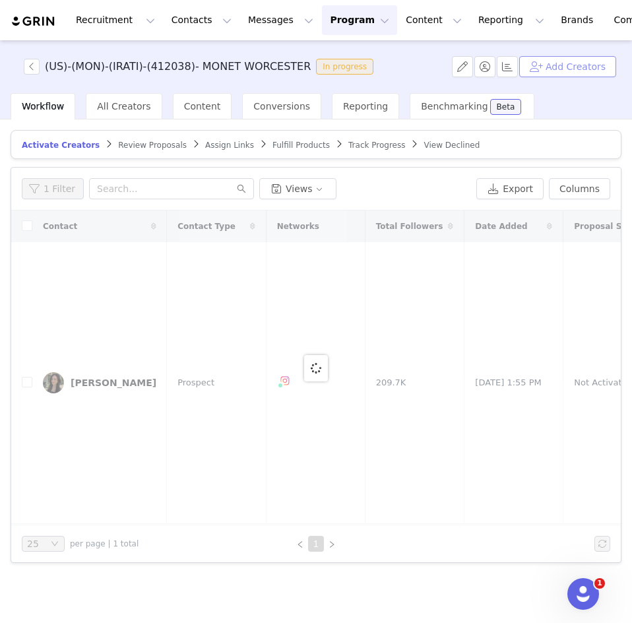
click at [576, 69] on button "Add Creators" at bounding box center [567, 66] width 97 height 21
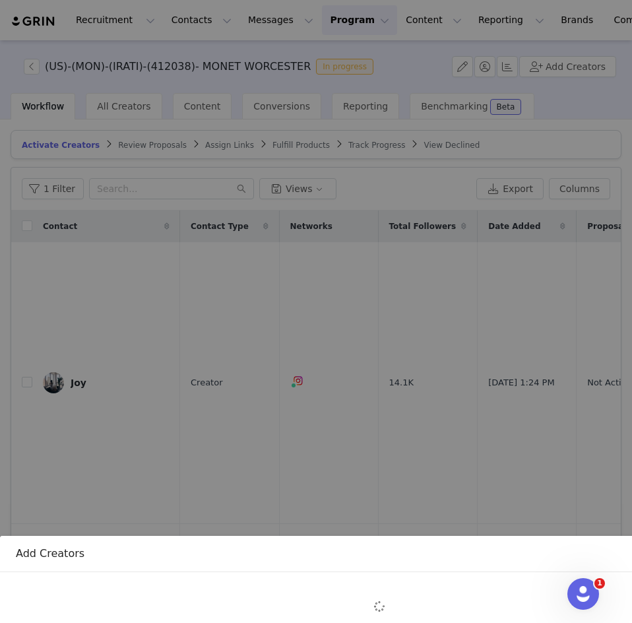
scroll to position [156, 0]
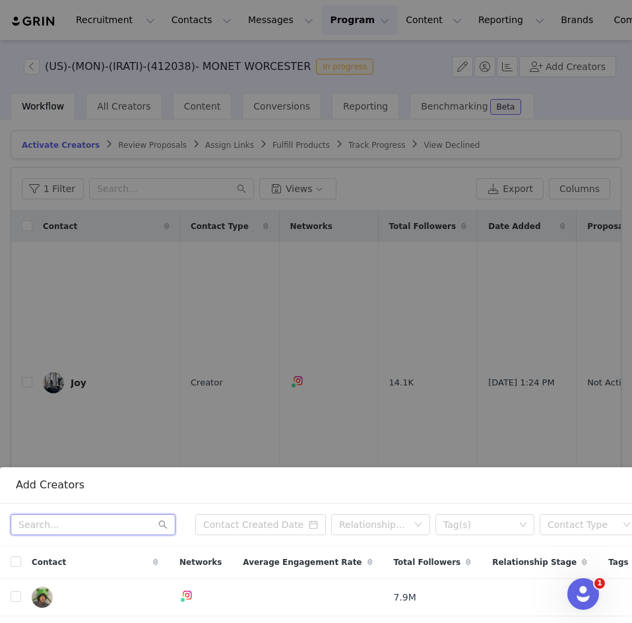
click at [36, 516] on input "text" at bounding box center [93, 524] width 165 height 21
paste input "aj_hernandez"
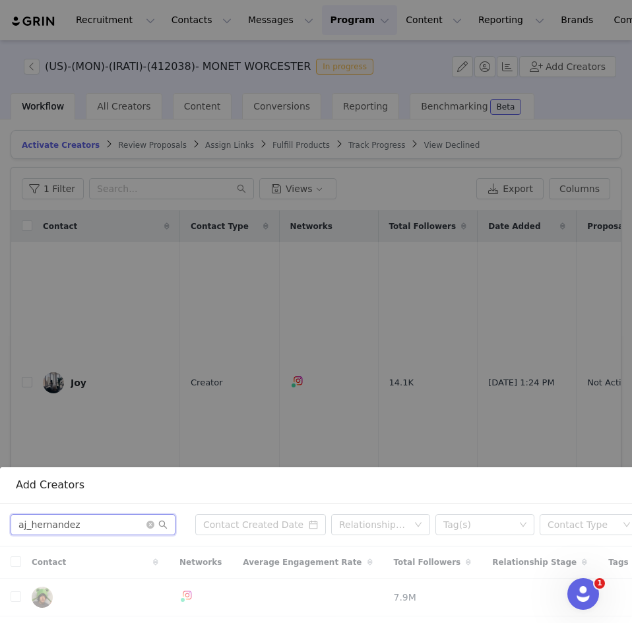
type input "aj_hernandez"
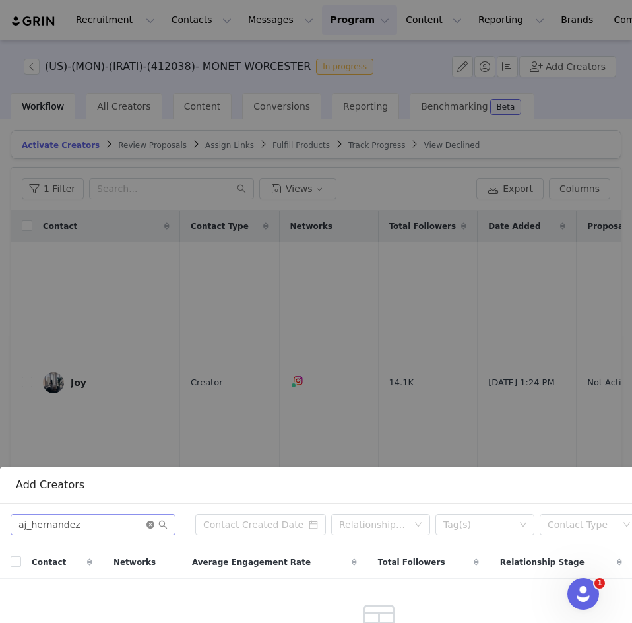
click at [152, 520] on icon "icon: close-circle" at bounding box center [150, 524] width 8 height 8
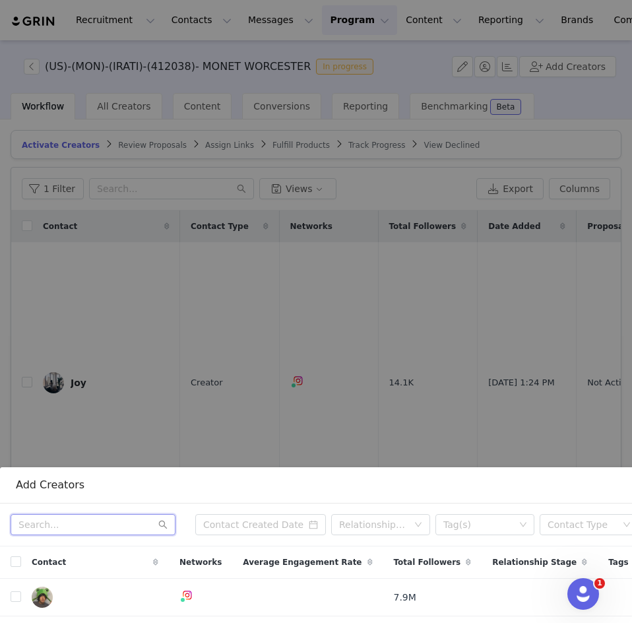
click at [102, 514] on input "text" at bounding box center [93, 524] width 165 height 21
paste input "abbymatses"
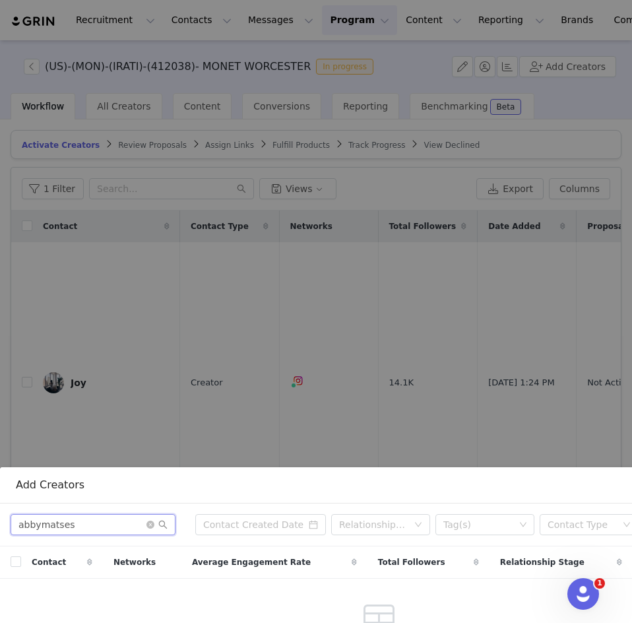
click at [124, 516] on input "abbymatses" at bounding box center [93, 524] width 165 height 21
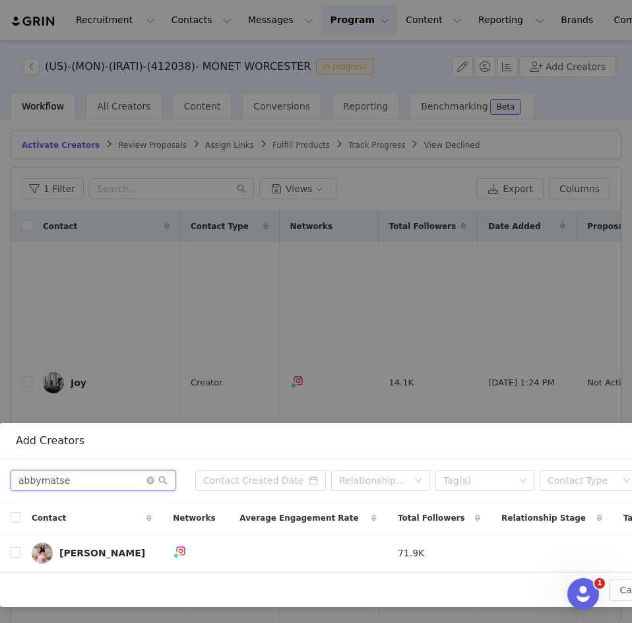
scroll to position [200, 0]
type input "abbymatse"
click at [13, 547] on input "checkbox" at bounding box center [16, 552] width 11 height 11
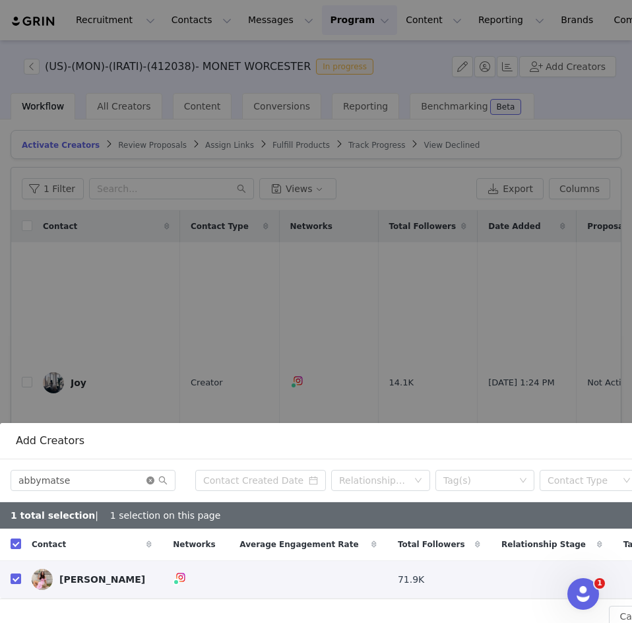
click at [146, 476] on icon "icon: close-circle" at bounding box center [150, 480] width 8 height 8
click at [108, 470] on input "text" at bounding box center [93, 480] width 165 height 21
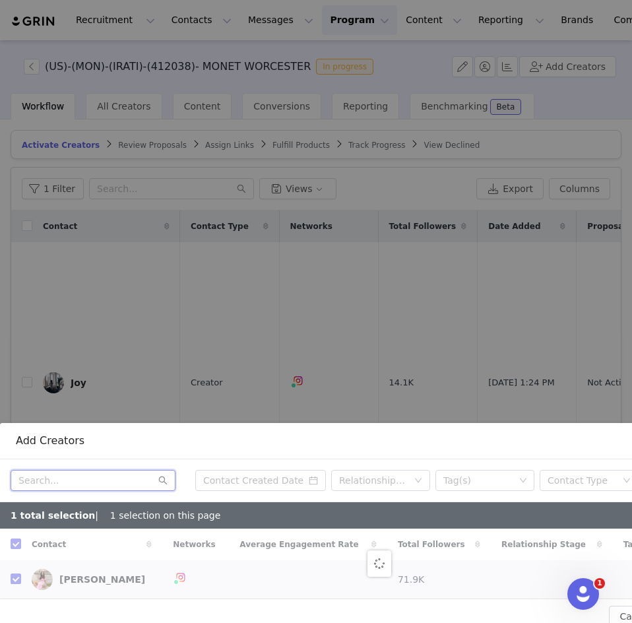
paste input "thecitylists"
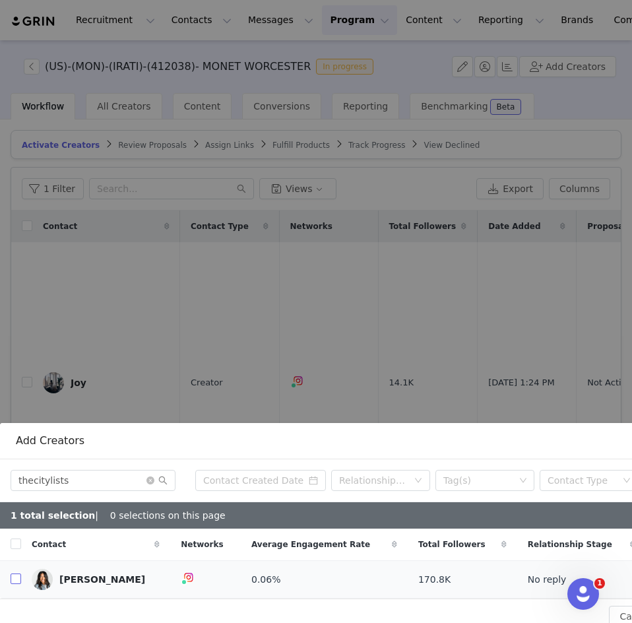
click at [15, 573] on input "checkbox" at bounding box center [16, 578] width 11 height 11
drag, startPoint x: 150, startPoint y: 472, endPoint x: 89, endPoint y: 471, distance: 60.7
click at [89, 471] on span "thecitylists" at bounding box center [93, 480] width 165 height 21
click at [151, 476] on icon "icon: close-circle" at bounding box center [150, 480] width 8 height 8
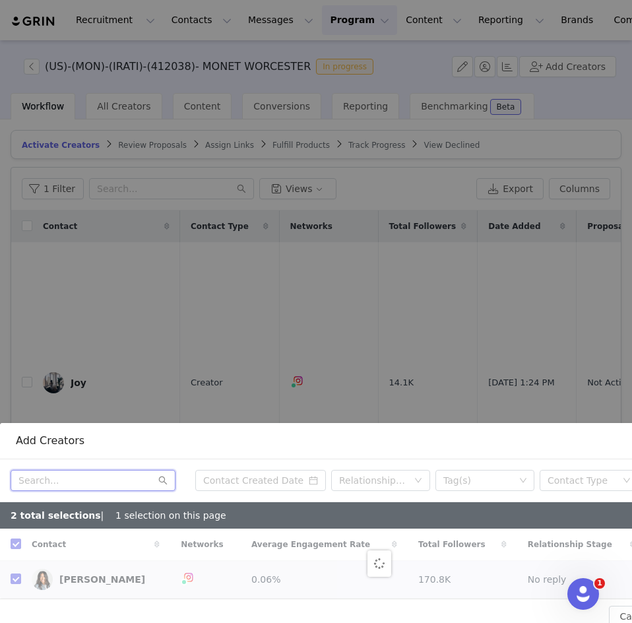
click at [104, 470] on input "text" at bounding box center [93, 480] width 165 height 21
paste input "chardlinechanel"
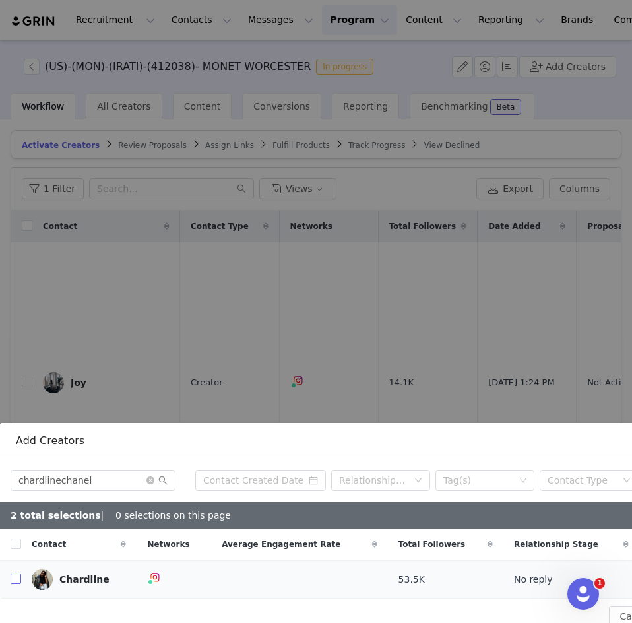
click at [18, 573] on input "checkbox" at bounding box center [16, 578] width 11 height 11
click at [152, 476] on icon "icon: close-circle" at bounding box center [150, 480] width 8 height 8
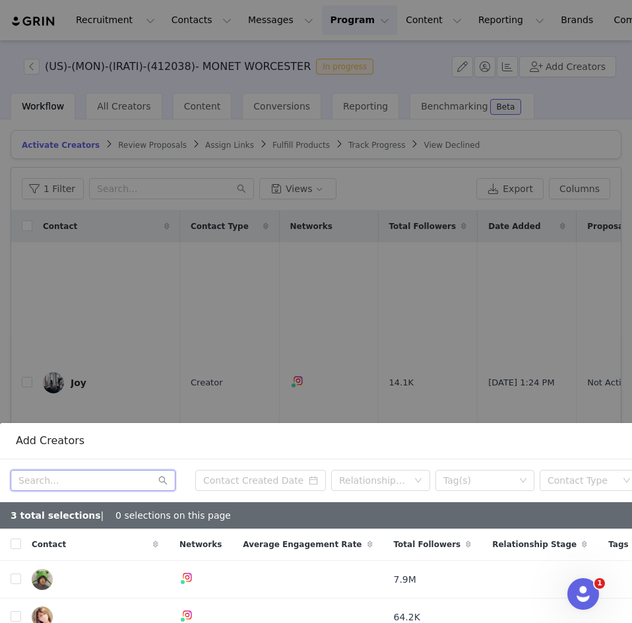
click at [44, 470] on input "text" at bounding box center [93, 480] width 165 height 21
paste input "willmiddlebrooks_"
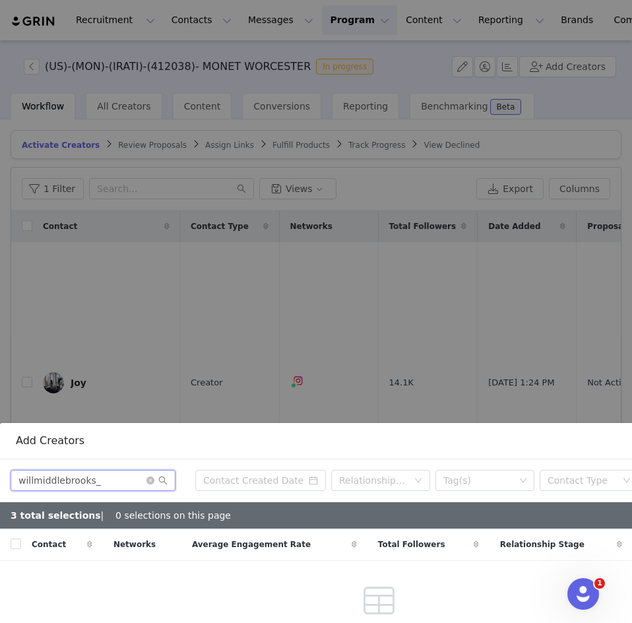
click at [108, 472] on input "willmiddlebrooks_" at bounding box center [93, 480] width 165 height 21
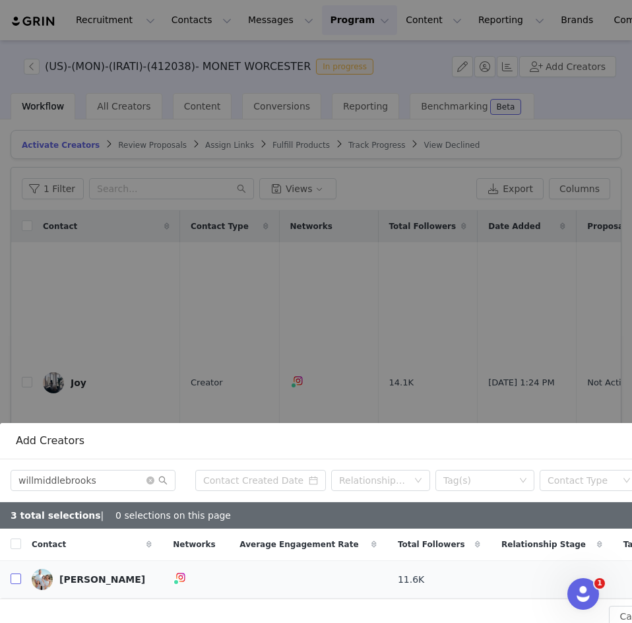
click at [17, 573] on input "checkbox" at bounding box center [16, 578] width 11 height 11
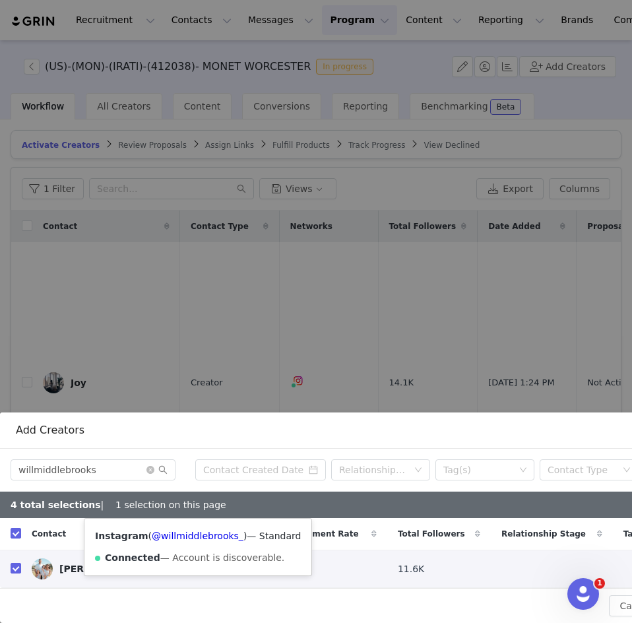
scroll to position [210, 137]
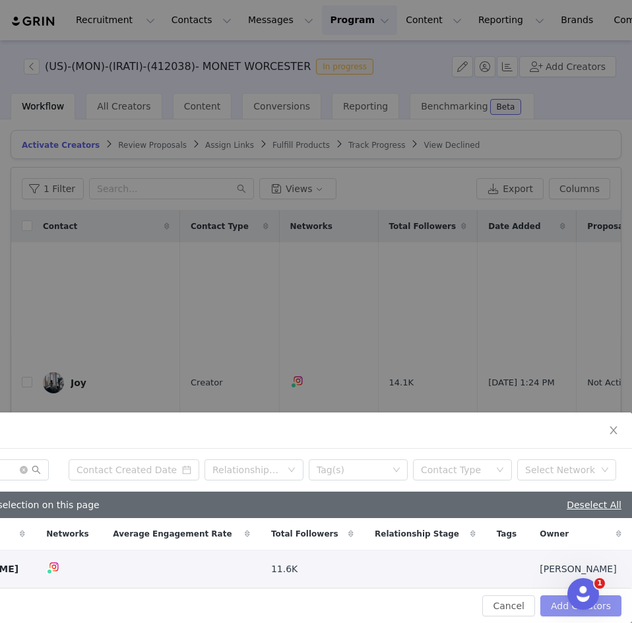
click at [549, 595] on button "Add Creators" at bounding box center [580, 605] width 81 height 21
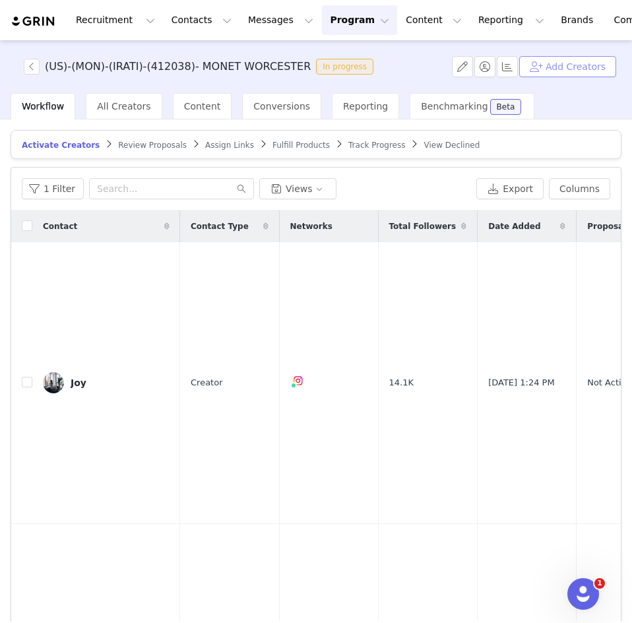
click at [562, 69] on button "Add Creators" at bounding box center [567, 66] width 97 height 21
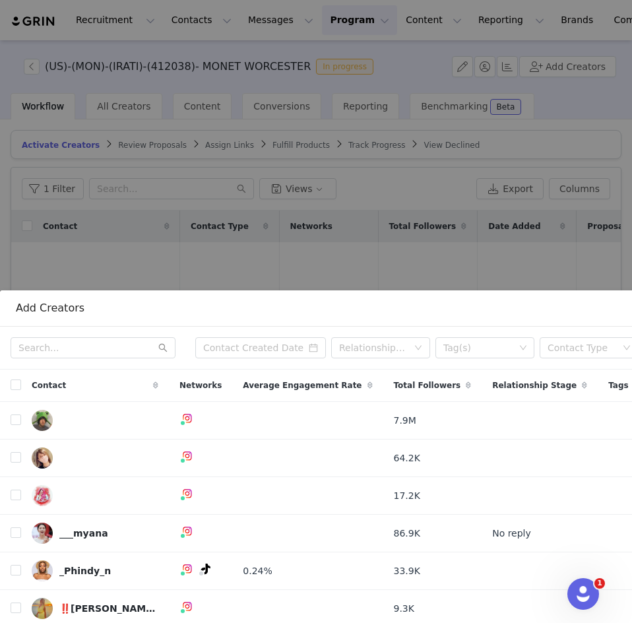
scroll to position [334, 0]
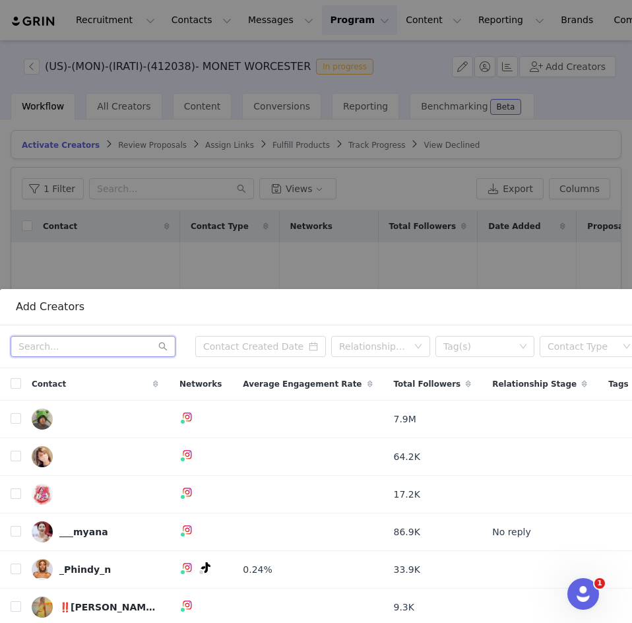
click at [45, 336] on input "text" at bounding box center [93, 346] width 165 height 21
paste input "zackaryeats"
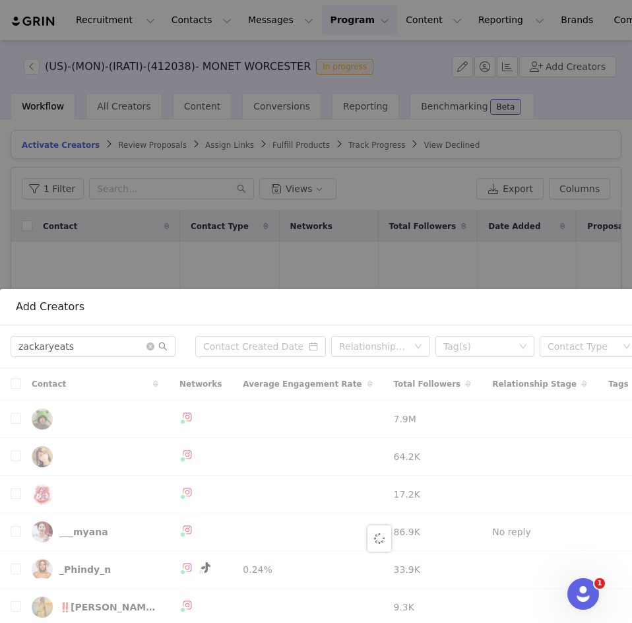
scroll to position [257, 0]
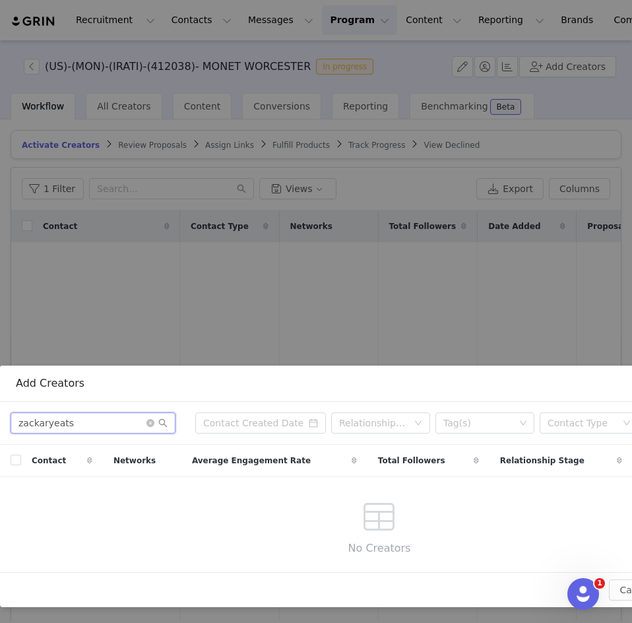
click at [98, 412] on input "zackaryeats" at bounding box center [93, 422] width 165 height 21
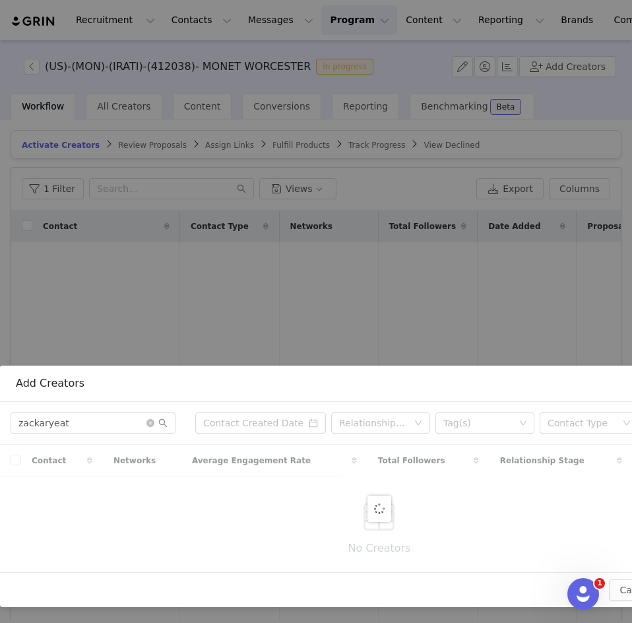
scroll to position [200, 0]
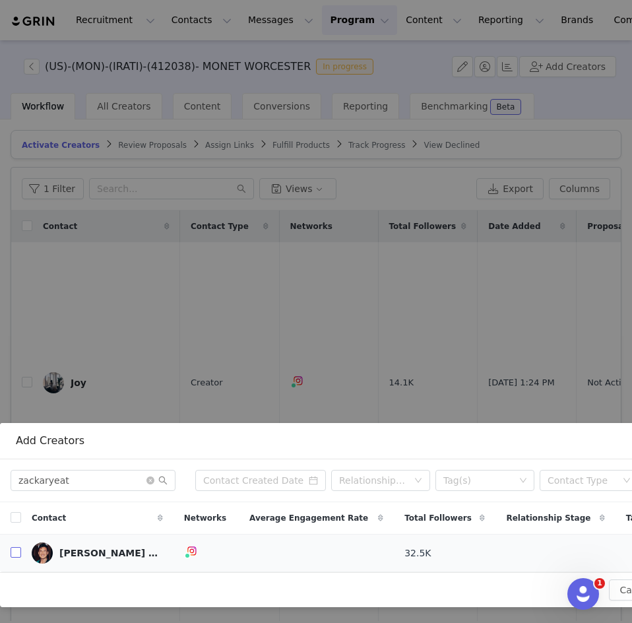
click at [14, 547] on input "checkbox" at bounding box center [16, 552] width 11 height 11
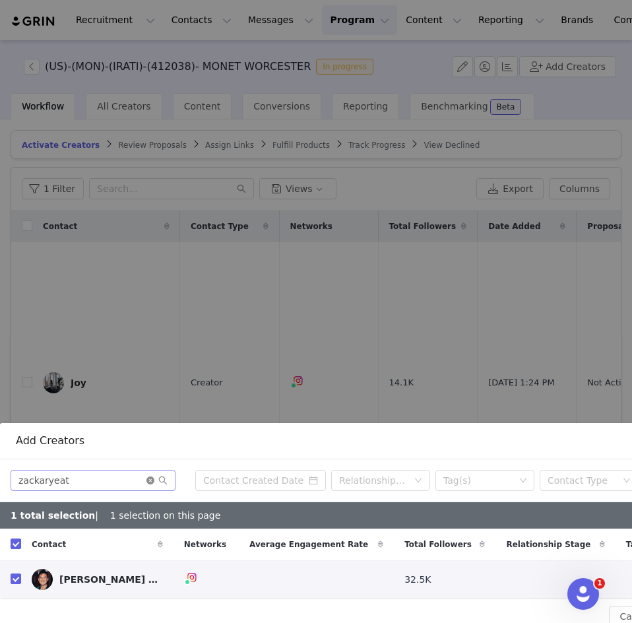
click at [152, 476] on icon "icon: close-circle" at bounding box center [150, 480] width 8 height 8
click at [107, 470] on input "text" at bounding box center [93, 480] width 165 height 21
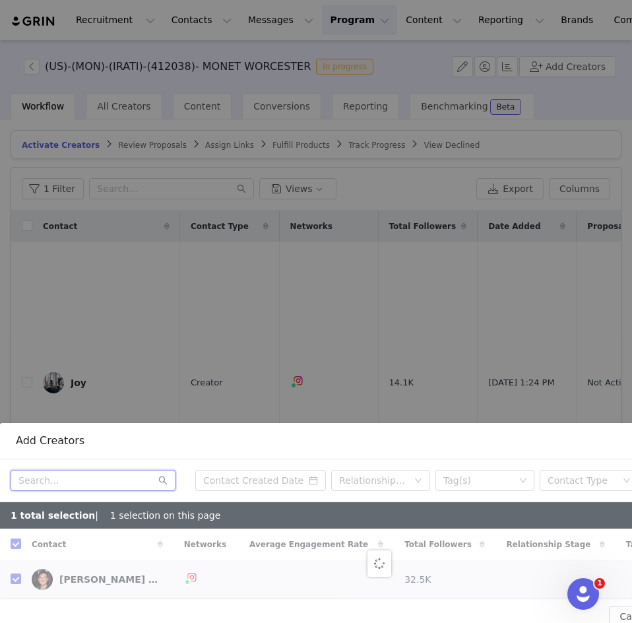
paste input "travisjfraser"
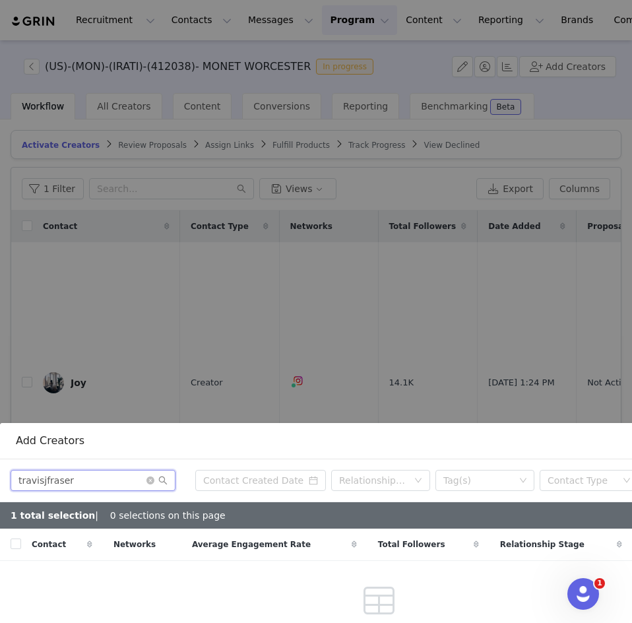
click at [84, 476] on input "travisjfraser" at bounding box center [93, 480] width 165 height 21
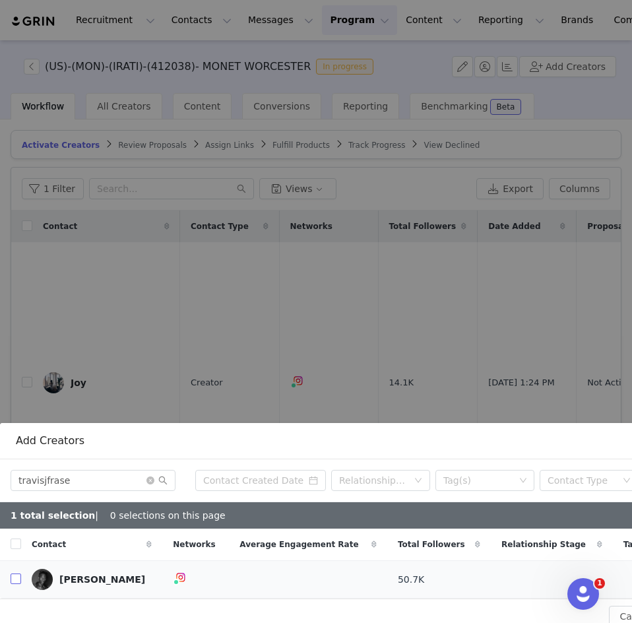
click at [19, 574] on input "checkbox" at bounding box center [16, 578] width 11 height 11
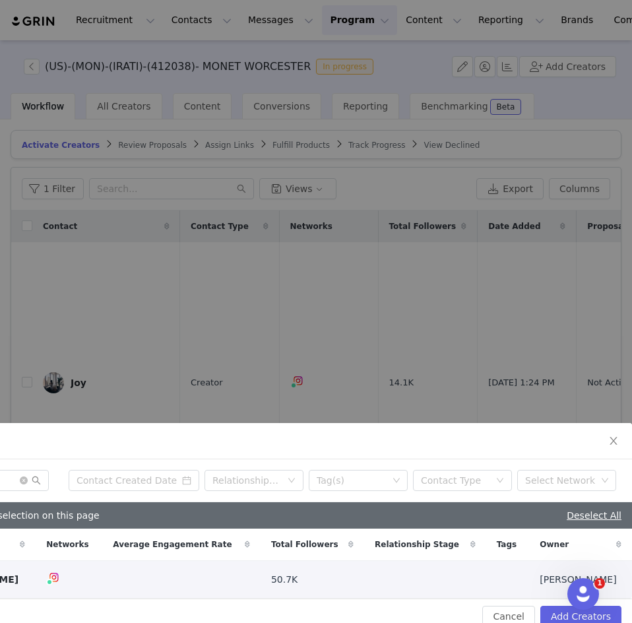
scroll to position [226, 137]
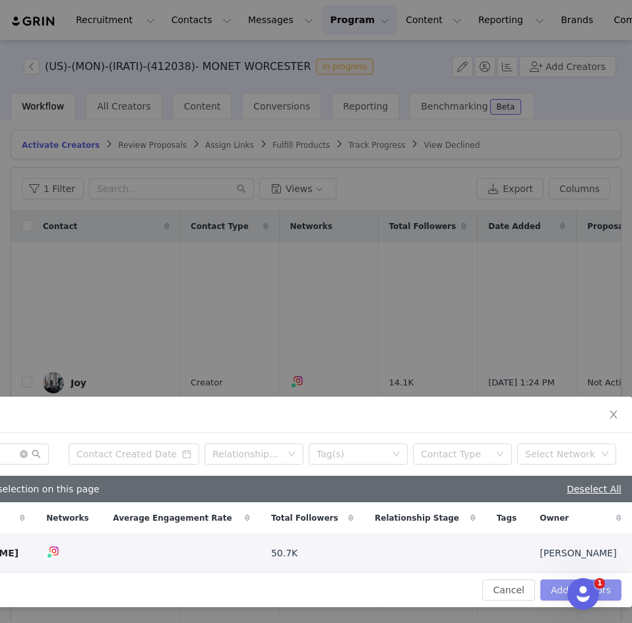
click at [555, 579] on button "Add Creators" at bounding box center [580, 589] width 81 height 21
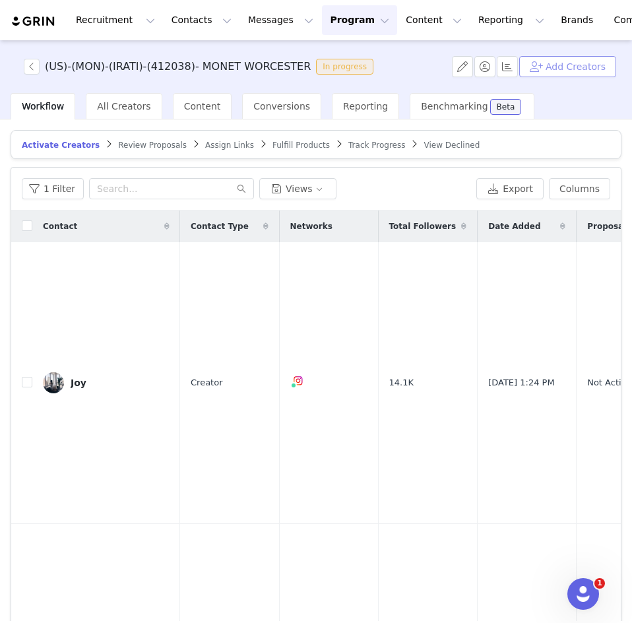
click at [548, 65] on button "Add Creators" at bounding box center [567, 66] width 97 height 21
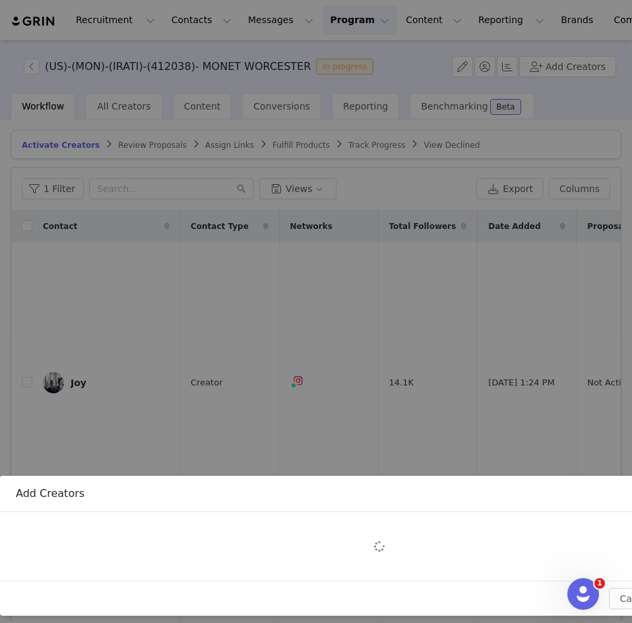
scroll to position [148, 0]
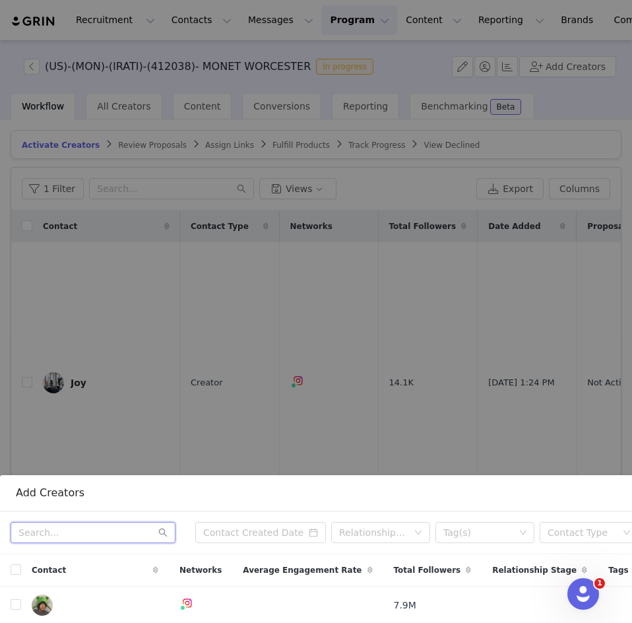
click at [38, 522] on input "text" at bounding box center [93, 532] width 165 height 21
paste input "olenasquared"
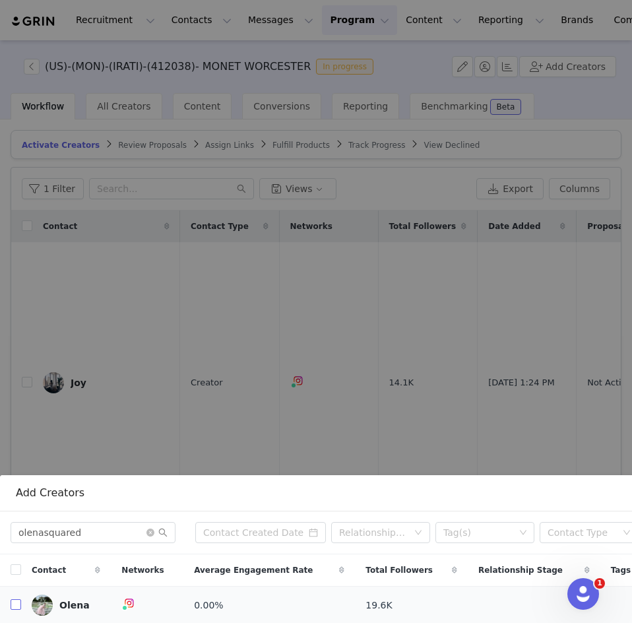
click at [16, 599] on input "checkbox" at bounding box center [16, 604] width 11 height 11
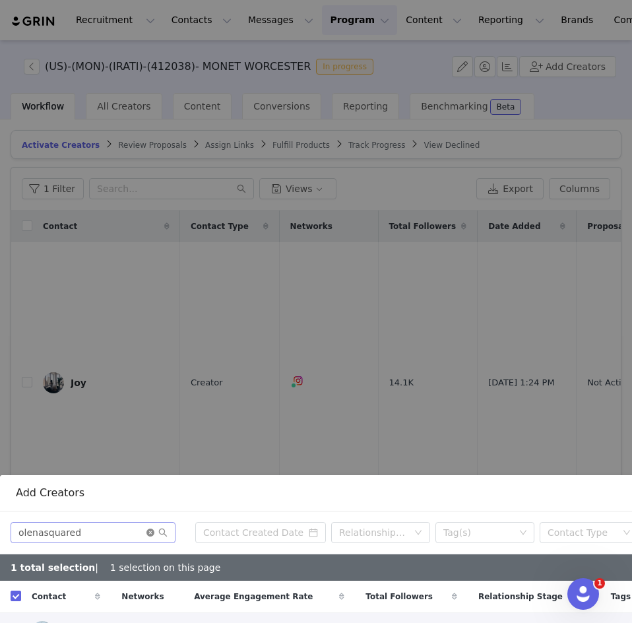
click at [150, 528] on icon "icon: close-circle" at bounding box center [150, 532] width 8 height 8
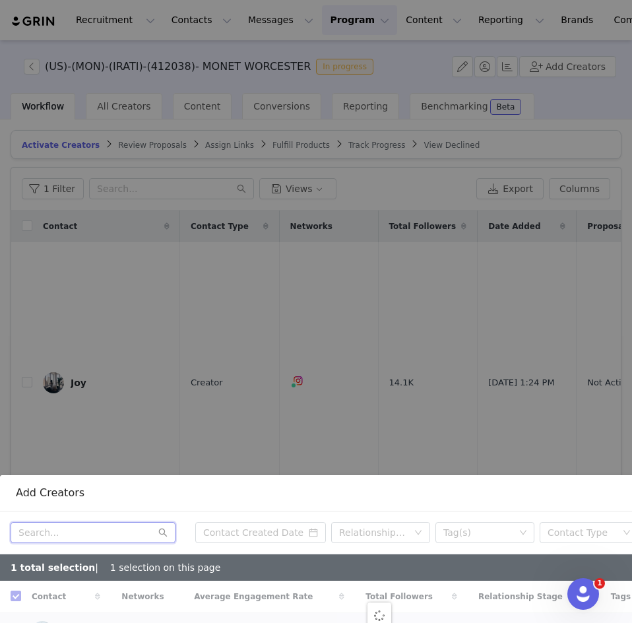
click at [117, 524] on input "text" at bounding box center [93, 532] width 165 height 21
paste input "twentysomethingplus"
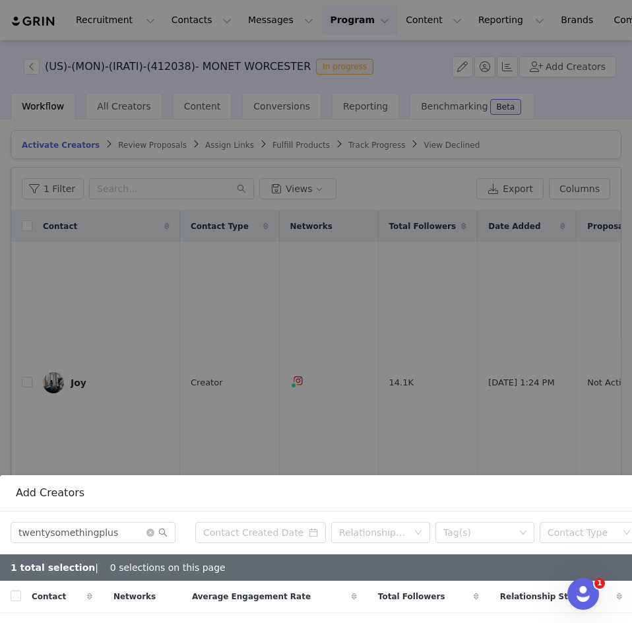
scroll to position [231, 0]
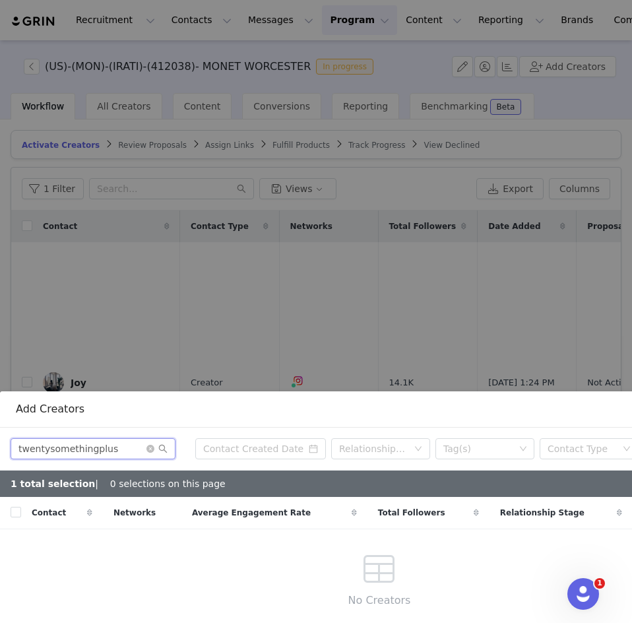
click at [112, 441] on input "twentysomethingplus" at bounding box center [93, 448] width 165 height 21
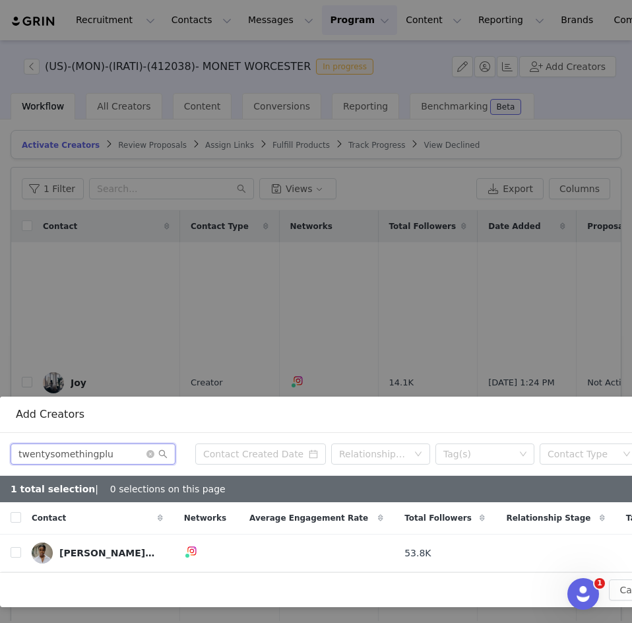
scroll to position [226, 0]
click at [15, 547] on input "checkbox" at bounding box center [16, 552] width 11 height 11
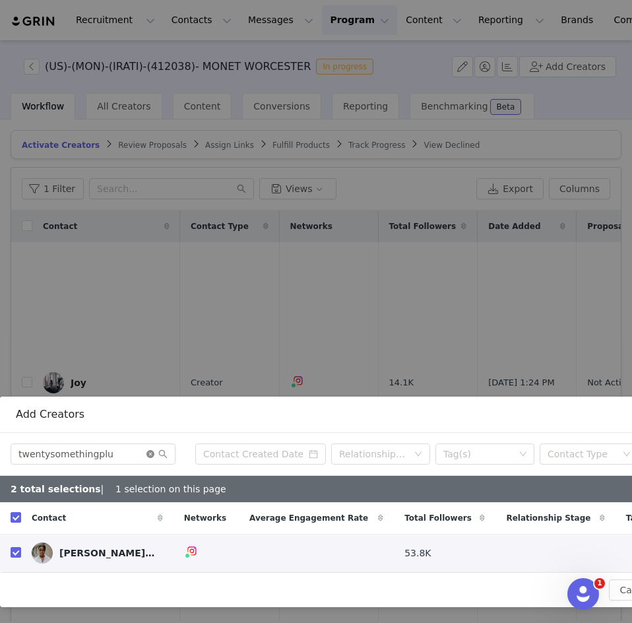
click at [150, 450] on icon "icon: close-circle" at bounding box center [150, 454] width 8 height 8
click at [100, 444] on input "text" at bounding box center [93, 453] width 165 height 21
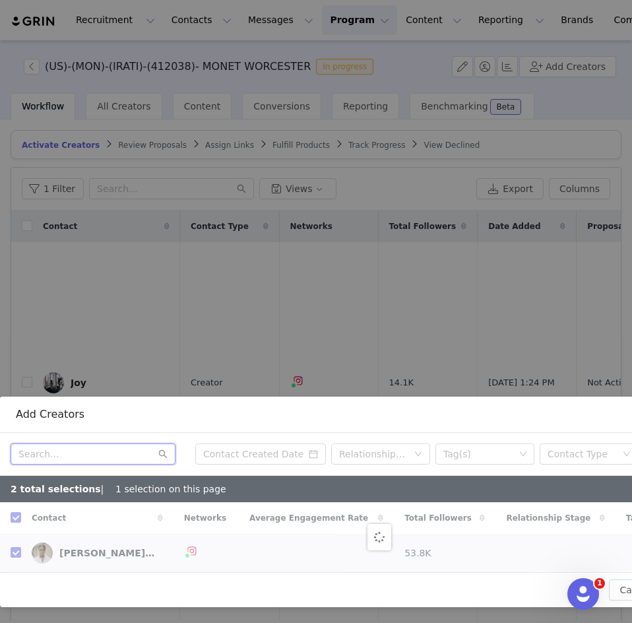
paste input "shawninboston"
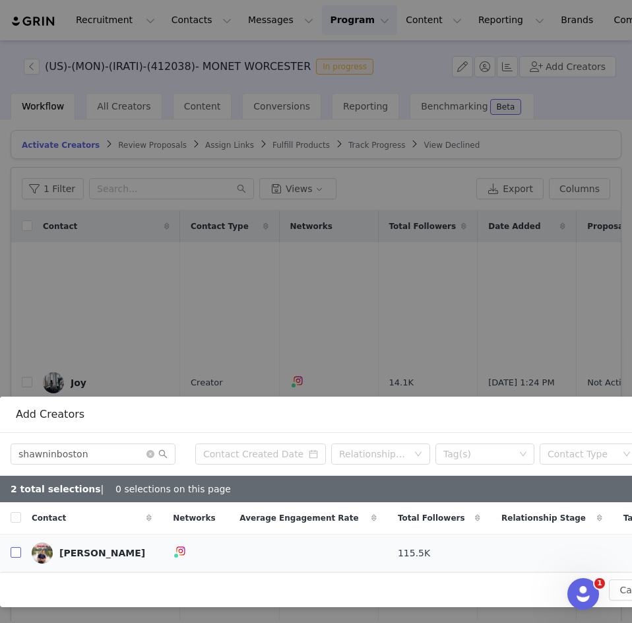
click at [15, 547] on input "checkbox" at bounding box center [16, 552] width 11 height 11
click at [150, 450] on icon "icon: close-circle" at bounding box center [150, 454] width 8 height 8
click at [124, 446] on input "text" at bounding box center [93, 453] width 165 height 21
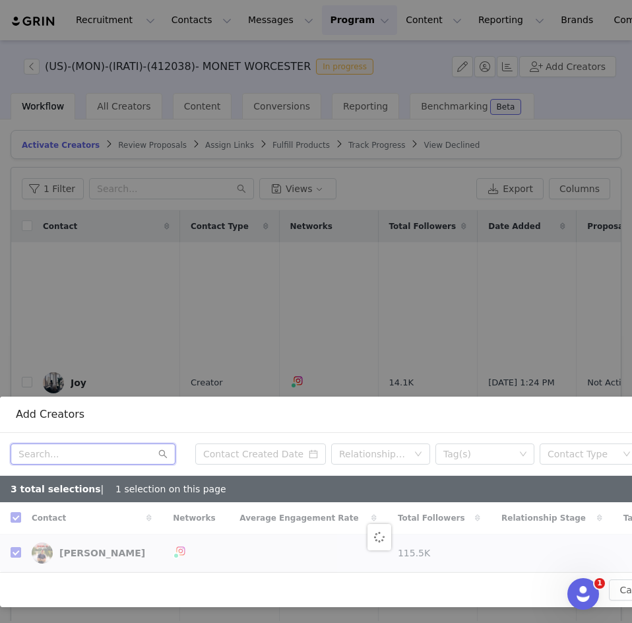
paste input "sortedweekends"
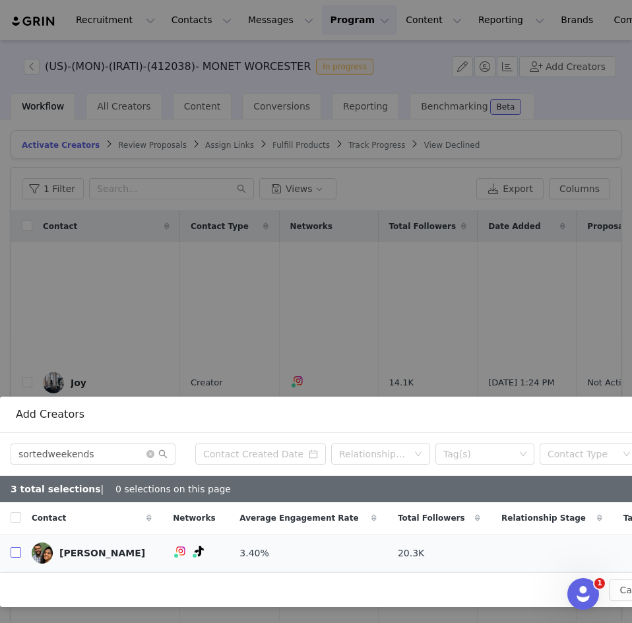
click at [13, 547] on input "checkbox" at bounding box center [16, 552] width 11 height 11
click at [152, 450] on icon "icon: close-circle" at bounding box center [150, 454] width 8 height 8
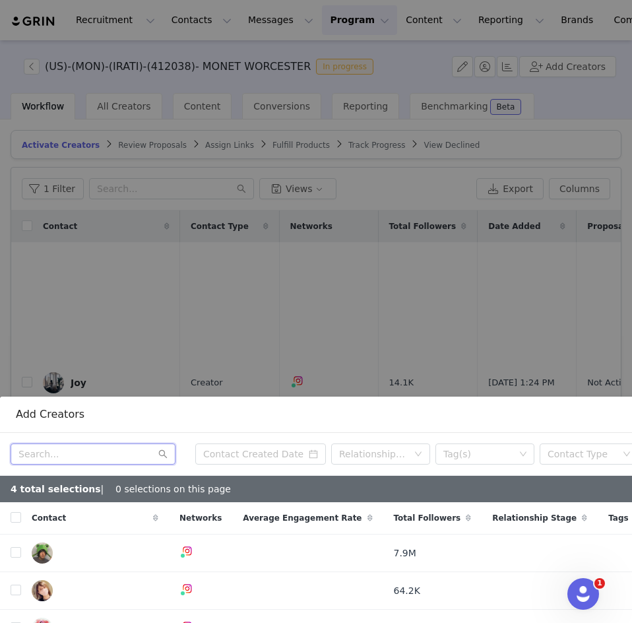
click at [100, 447] on input "text" at bounding box center [93, 453] width 165 height 21
paste input "viclauren_"
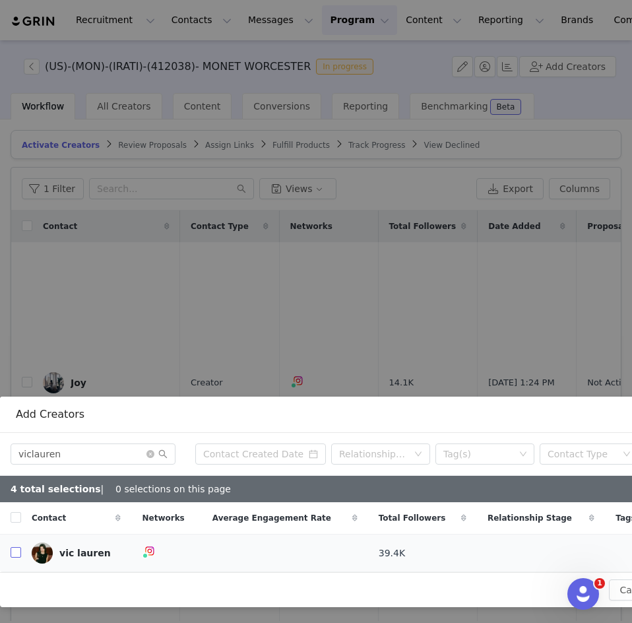
click at [15, 548] on input "checkbox" at bounding box center [16, 552] width 11 height 11
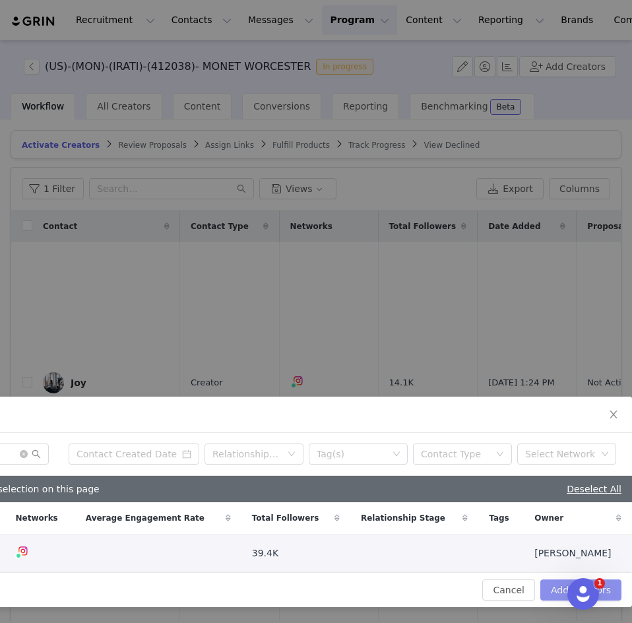
click at [553, 581] on button "Add Creators" at bounding box center [580, 589] width 81 height 21
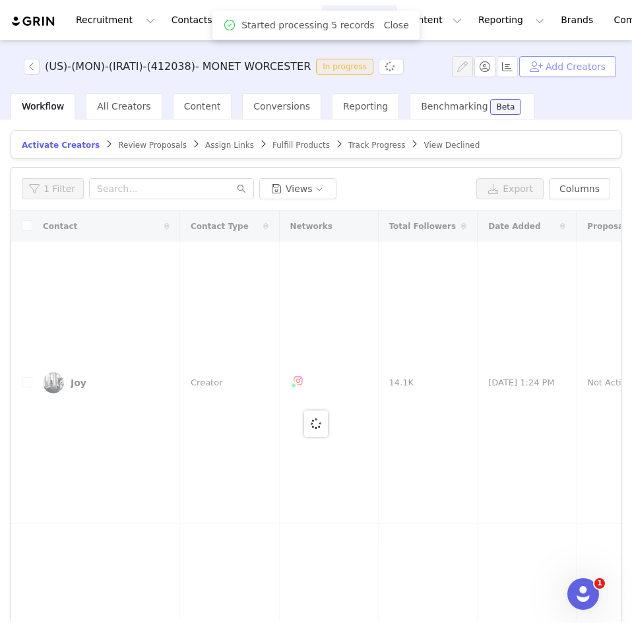
click at [548, 65] on button "Add Creators" at bounding box center [567, 66] width 97 height 21
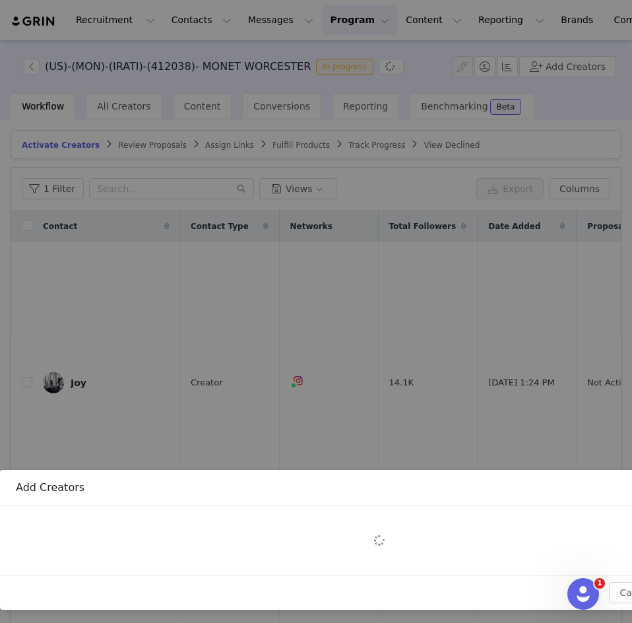
scroll to position [156, 0]
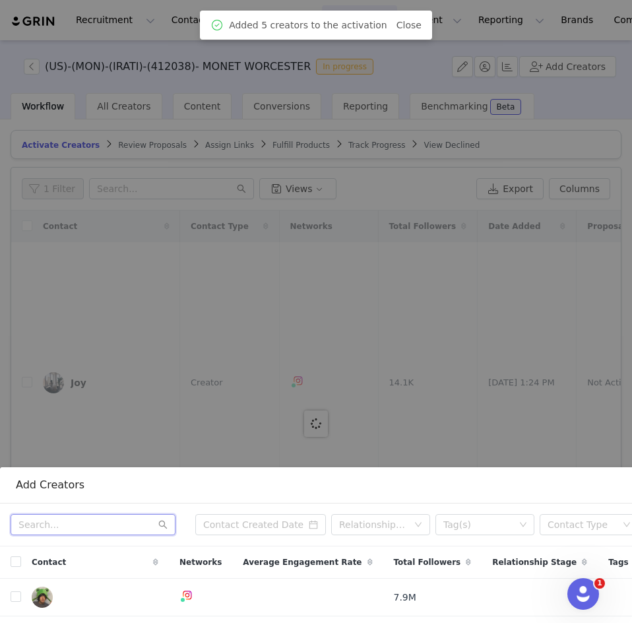
click at [43, 514] on input "text" at bounding box center [93, 524] width 165 height 21
paste input "diningboston"
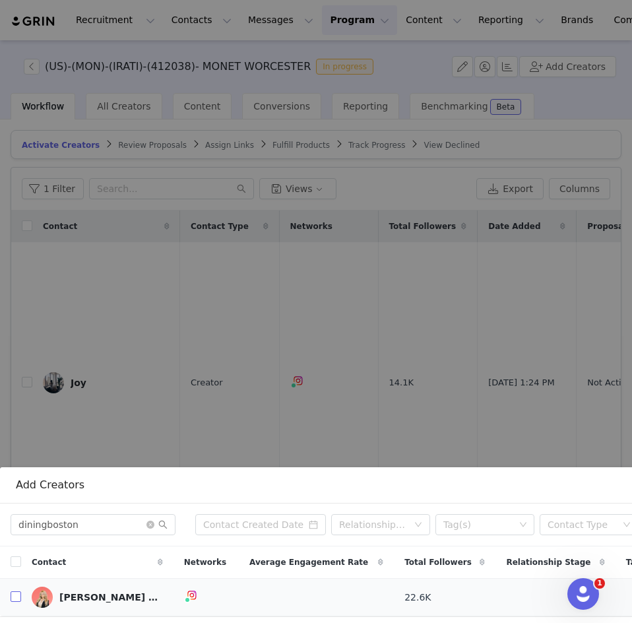
click at [18, 591] on input "checkbox" at bounding box center [16, 596] width 11 height 11
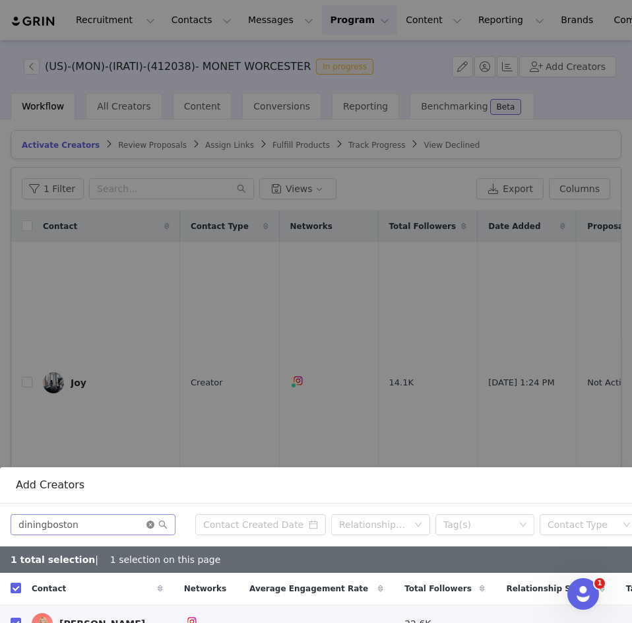
click at [150, 520] on icon "icon: close-circle" at bounding box center [150, 524] width 8 height 8
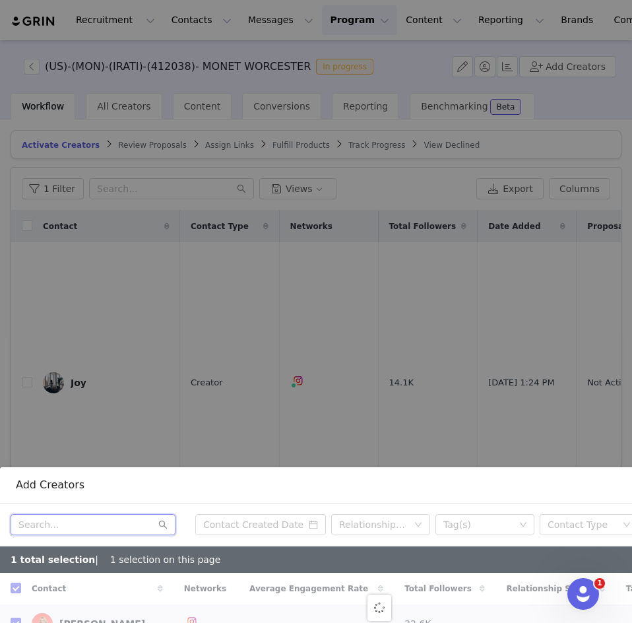
click at [108, 518] on input "text" at bounding box center [93, 524] width 165 height 21
paste input "themattyrossi"
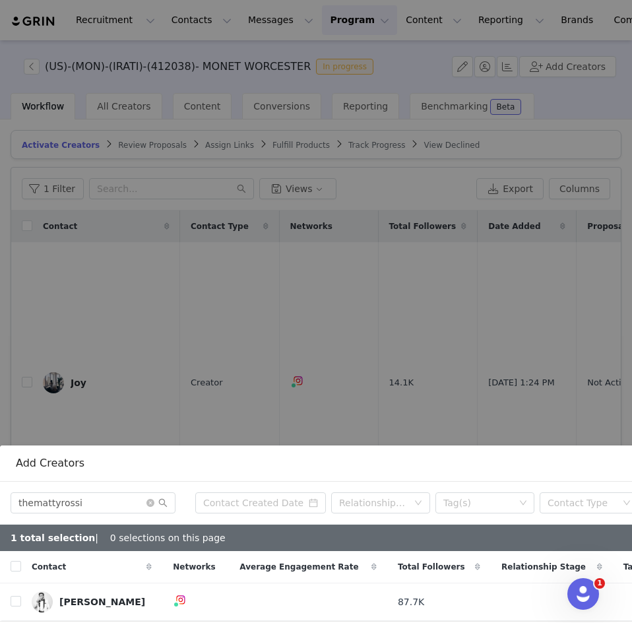
scroll to position [180, 0]
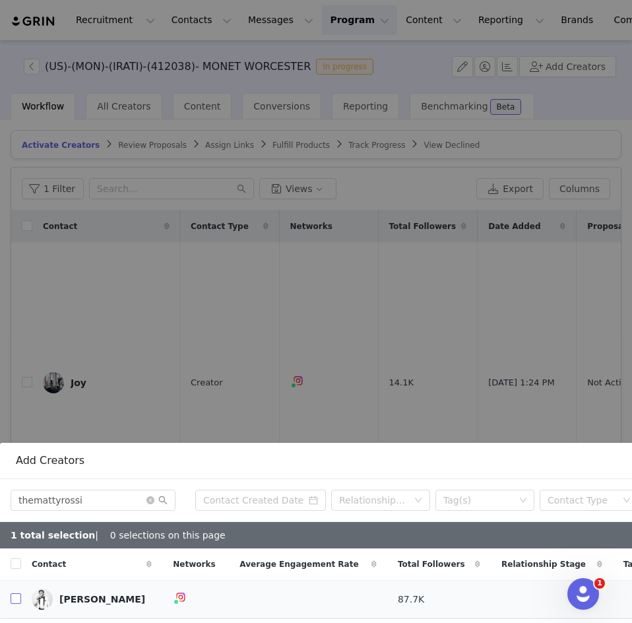
click at [19, 593] on input "checkbox" at bounding box center [16, 598] width 11 height 11
click at [150, 496] on icon "icon: close-circle" at bounding box center [150, 500] width 8 height 8
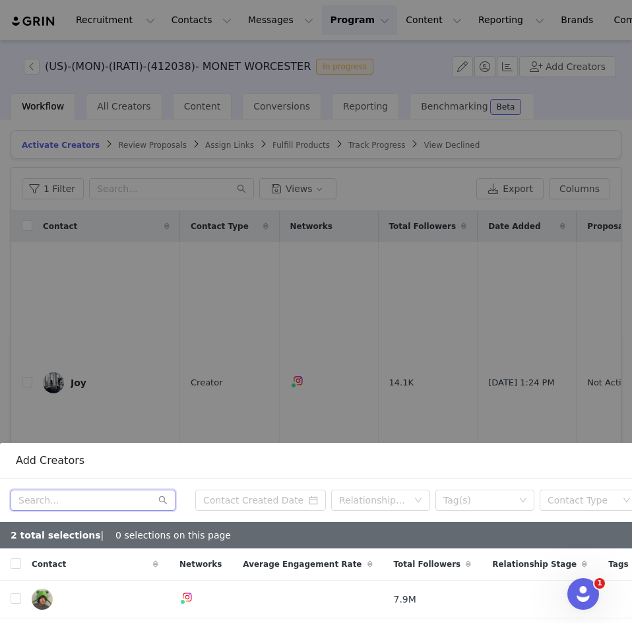
click at [105, 491] on input "text" at bounding box center [93, 499] width 165 height 21
paste input "thebostoncal"
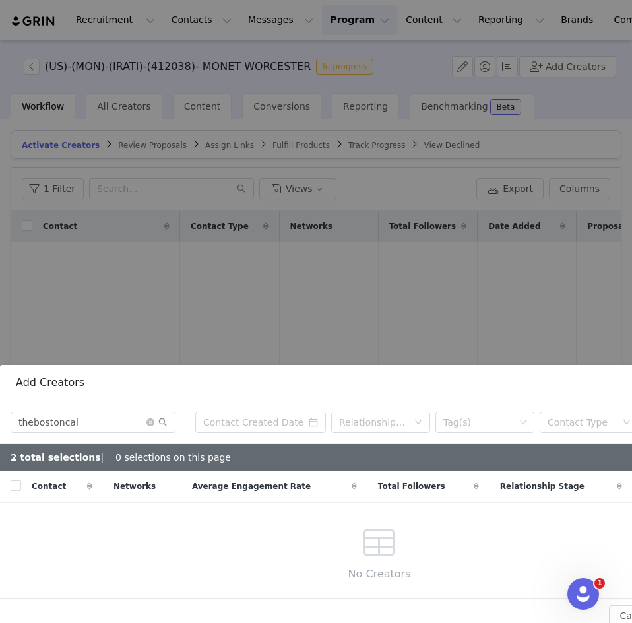
scroll to position [259, 0]
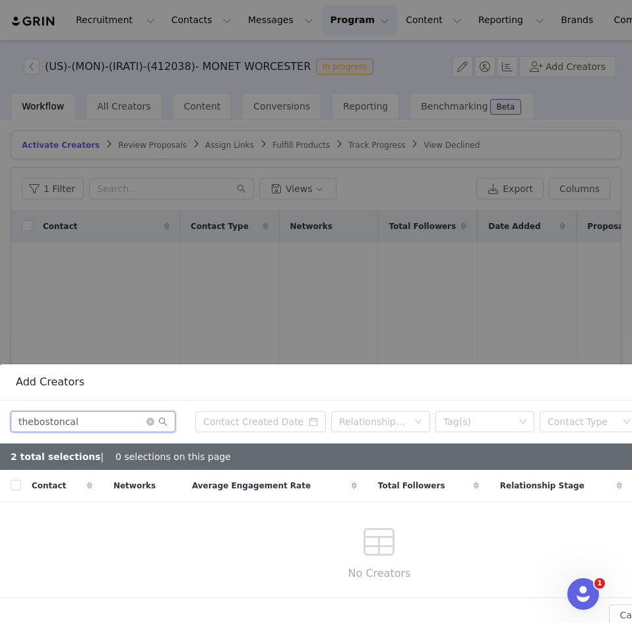
click at [117, 411] on input "thebostoncal" at bounding box center [93, 421] width 165 height 21
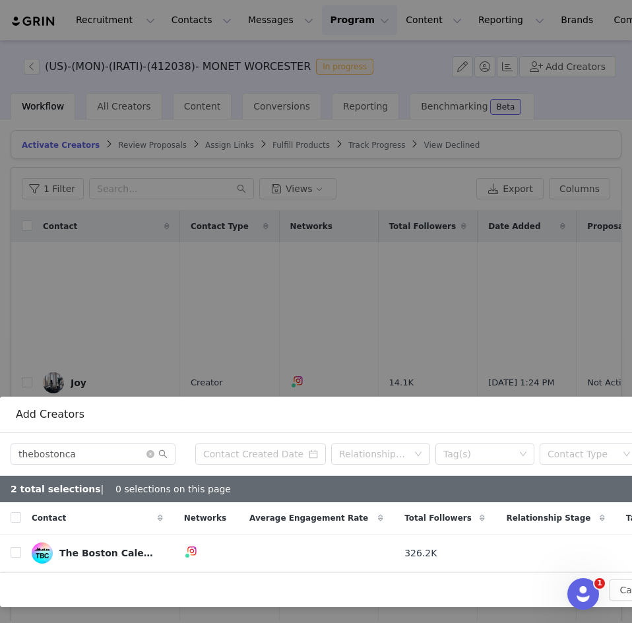
scroll to position [226, 0]
click at [15, 547] on input "checkbox" at bounding box center [16, 552] width 11 height 11
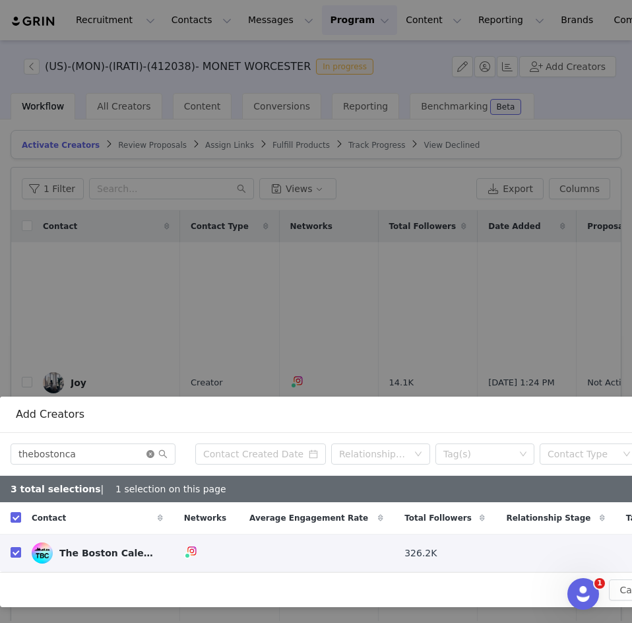
click at [149, 450] on icon "icon: close-circle" at bounding box center [150, 454] width 8 height 8
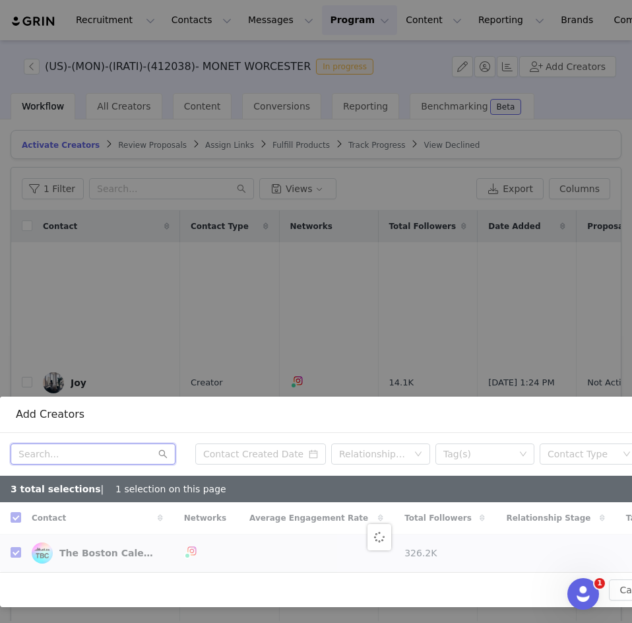
click at [54, 448] on input "text" at bounding box center [93, 453] width 165 height 21
paste input "narcolepsybetsy"
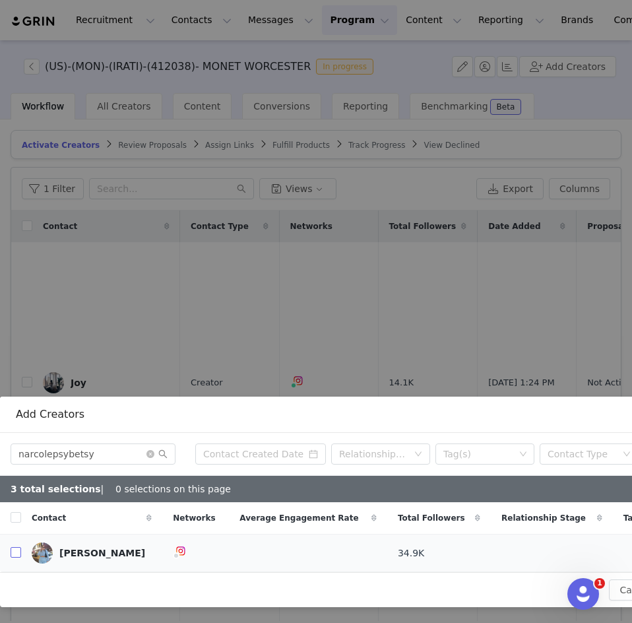
click at [17, 547] on input "checkbox" at bounding box center [16, 552] width 11 height 11
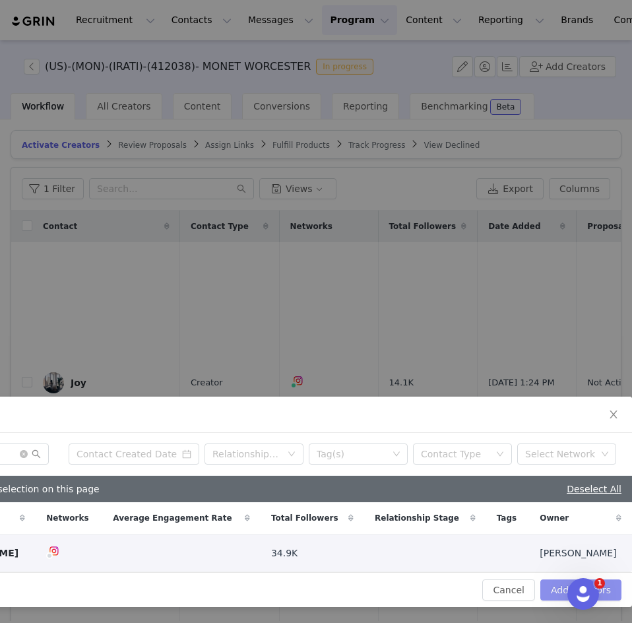
click at [541, 581] on button "Add Creators" at bounding box center [580, 589] width 81 height 21
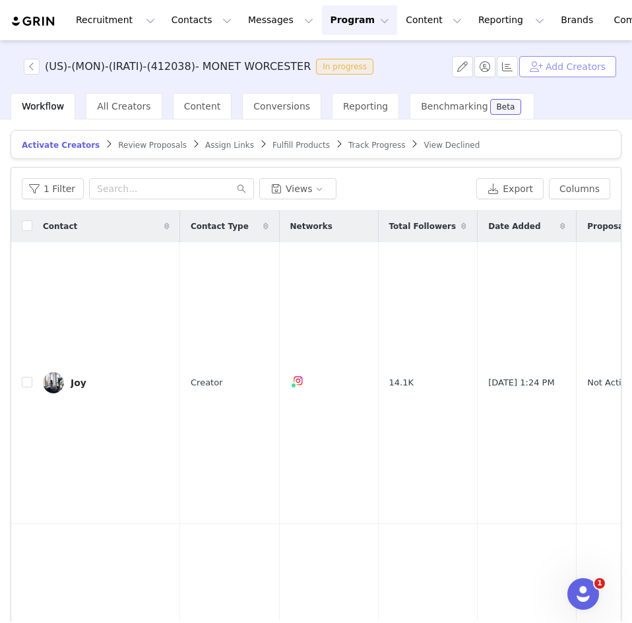
click at [570, 60] on button "Add Creators" at bounding box center [567, 66] width 97 height 21
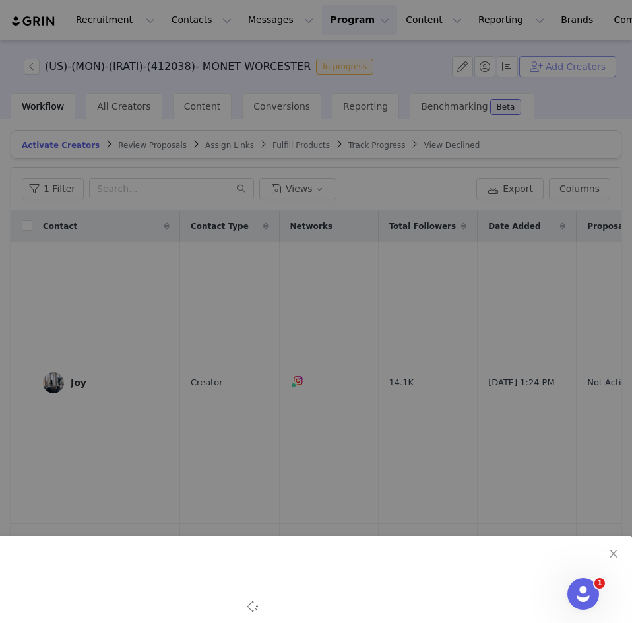
scroll to position [87, 0]
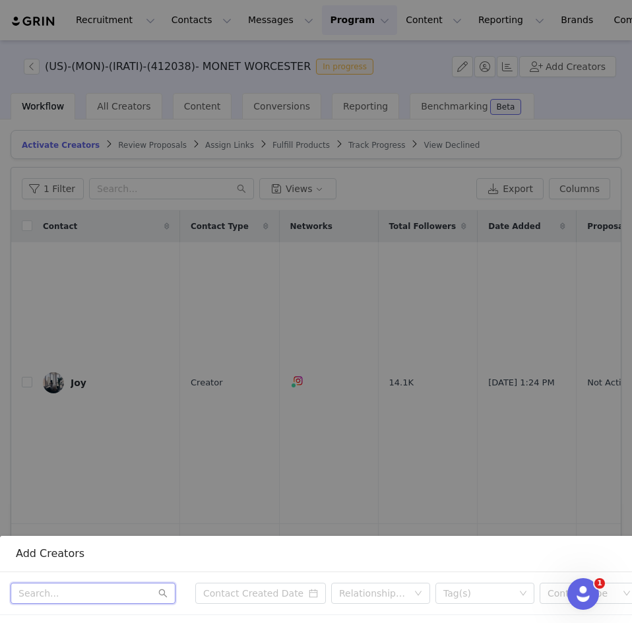
click at [68, 582] on input "text" at bounding box center [93, 592] width 165 height 21
paste input "hello@alittletooloud.com"
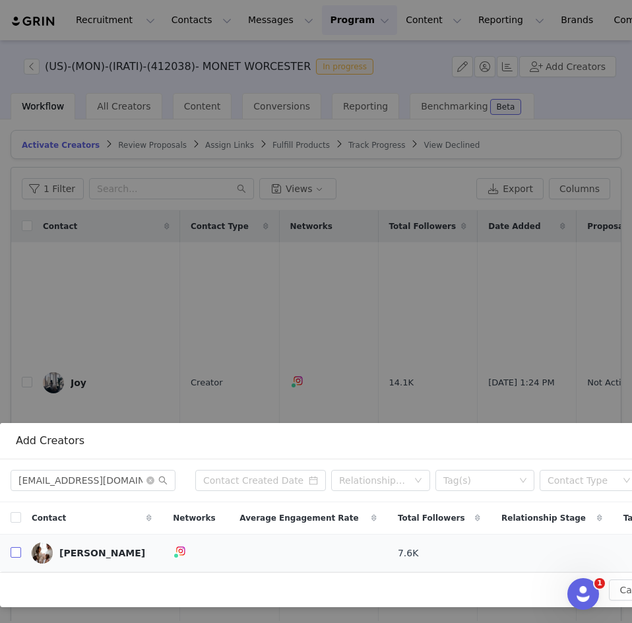
click at [16, 547] on input "checkbox" at bounding box center [16, 552] width 11 height 11
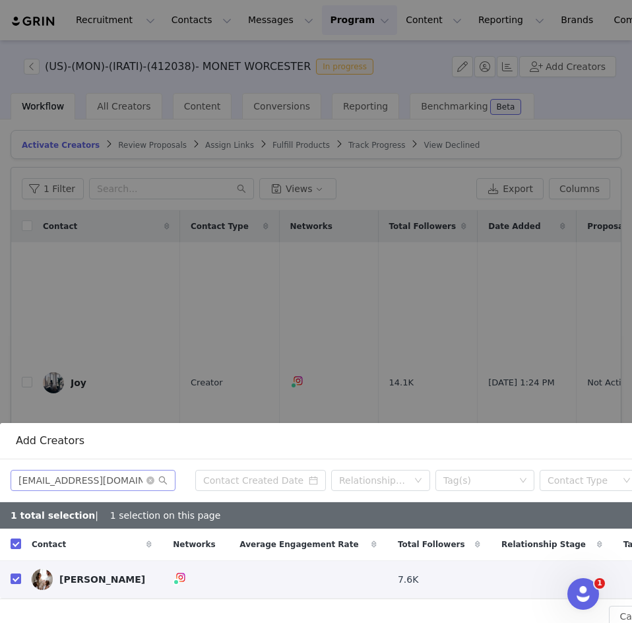
click at [148, 475] on span at bounding box center [156, 479] width 21 height 9
click at [148, 476] on icon "icon: close-circle" at bounding box center [150, 480] width 8 height 8
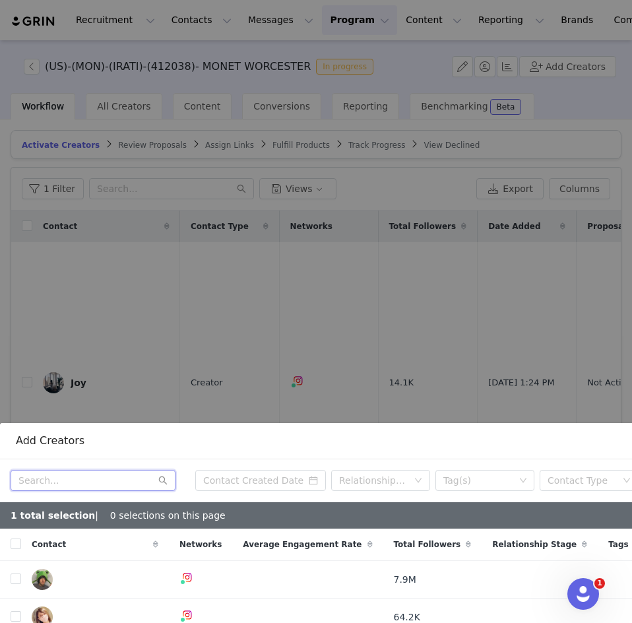
click at [67, 473] on input "text" at bounding box center [93, 480] width 165 height 21
paste input "rachel.brunelle"
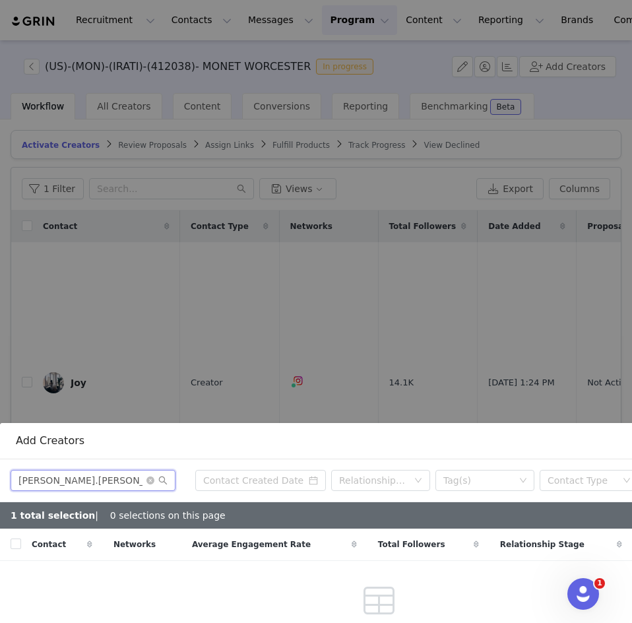
click at [100, 472] on input "rachel.brunelle" at bounding box center [93, 480] width 165 height 21
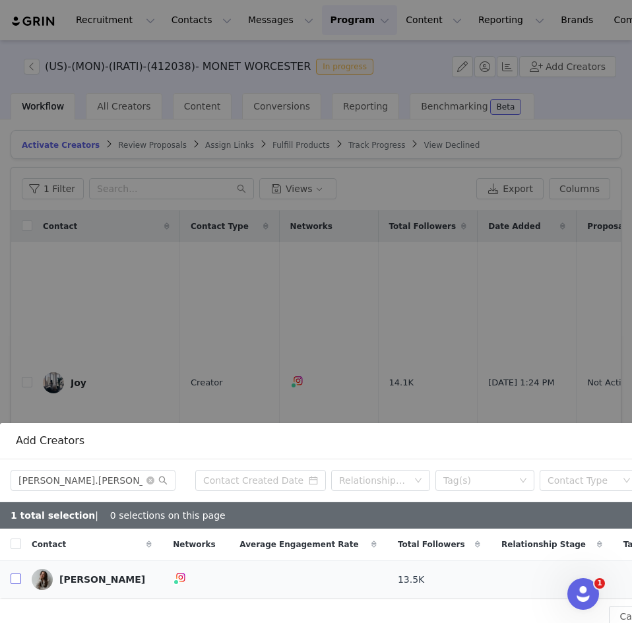
click at [18, 573] on input "checkbox" at bounding box center [16, 578] width 11 height 11
drag, startPoint x: 99, startPoint y: 479, endPoint x: 7, endPoint y: 469, distance: 92.2
click at [7, 469] on div "rachel.brunell Relationship Stage Tag(s) Contact Type Select Network" at bounding box center [379, 480] width 758 height 43
paste input "sallytrubella"
click at [17, 573] on input "checkbox" at bounding box center [16, 578] width 11 height 11
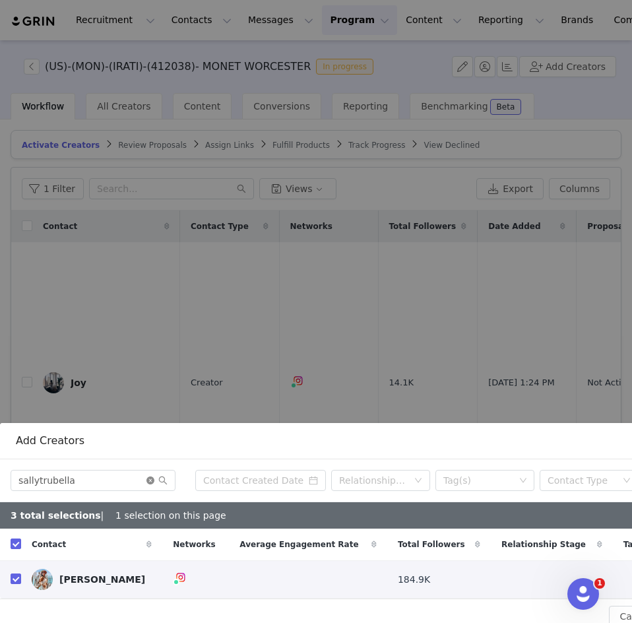
click at [150, 476] on icon "icon: close-circle" at bounding box center [150, 480] width 8 height 8
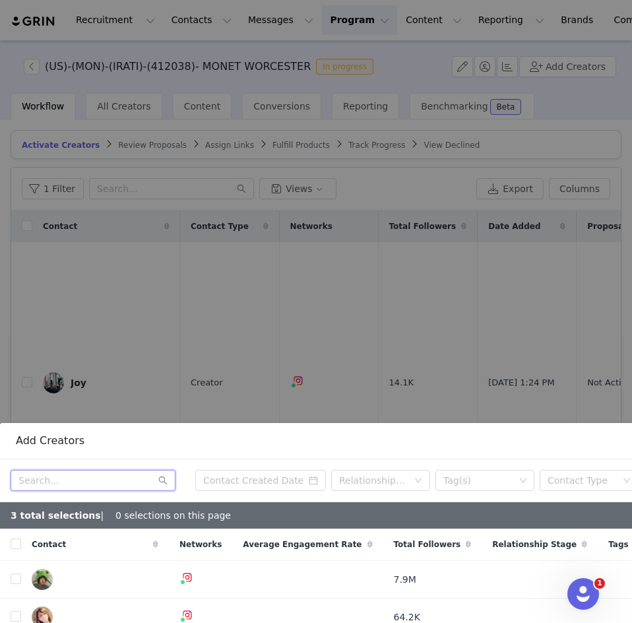
click at [57, 471] on input "text" at bounding box center [93, 480] width 165 height 21
paste input "annica"
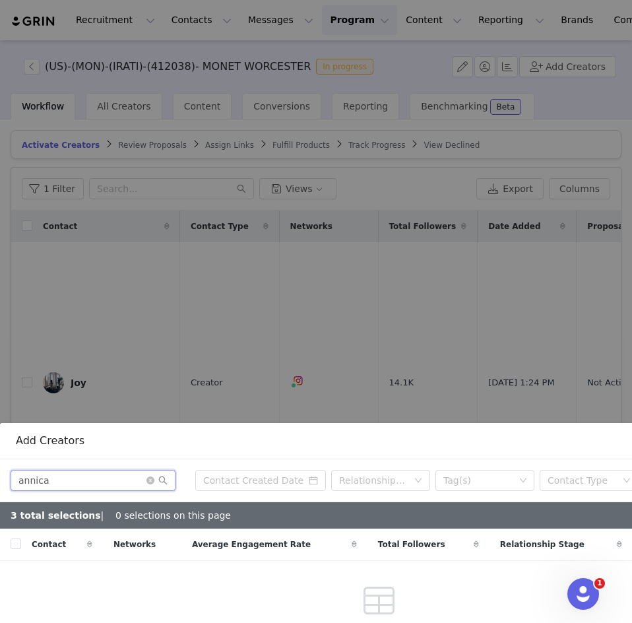
click at [71, 472] on input "annica" at bounding box center [93, 480] width 165 height 21
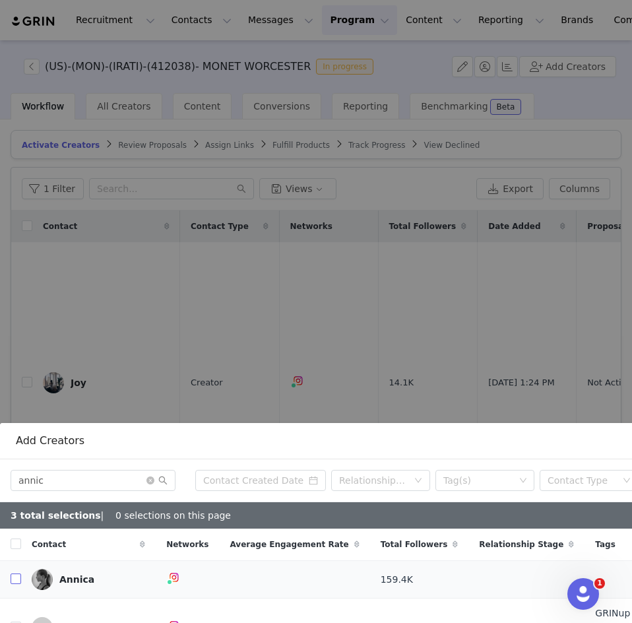
click at [15, 573] on input "checkbox" at bounding box center [16, 578] width 11 height 11
drag, startPoint x: 76, startPoint y: 470, endPoint x: -4, endPoint y: 479, distance: 80.3
click at [0, 479] on html "Recruitment Recruitment Creator Search Curated Lists Landing Pages Web Extensio…" at bounding box center [316, 311] width 632 height 623
paste input "nishatnguyen"
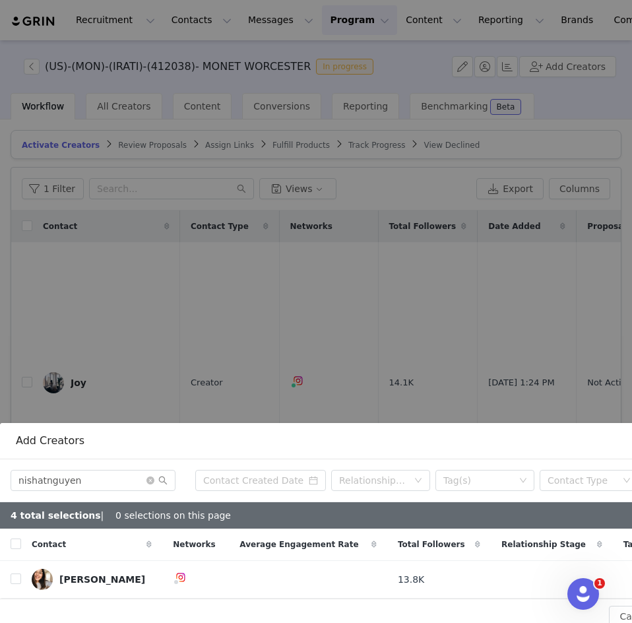
scroll to position [226, 0]
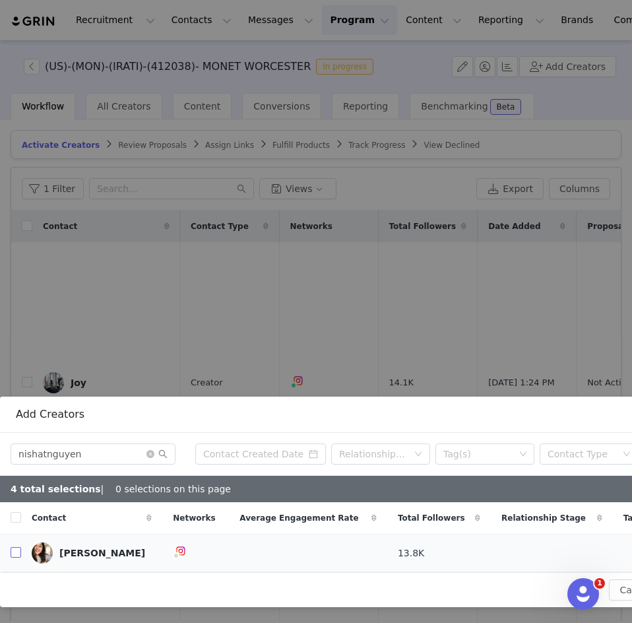
click at [13, 547] on input "checkbox" at bounding box center [16, 552] width 11 height 11
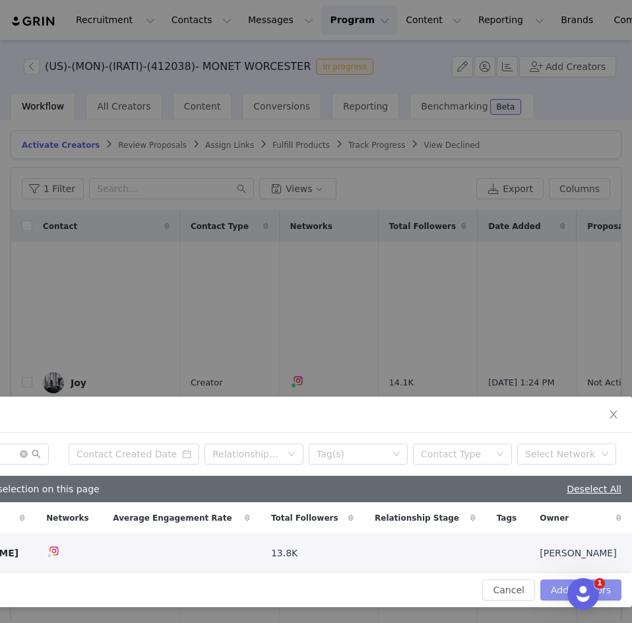
click at [551, 581] on button "Add Creators" at bounding box center [580, 589] width 81 height 21
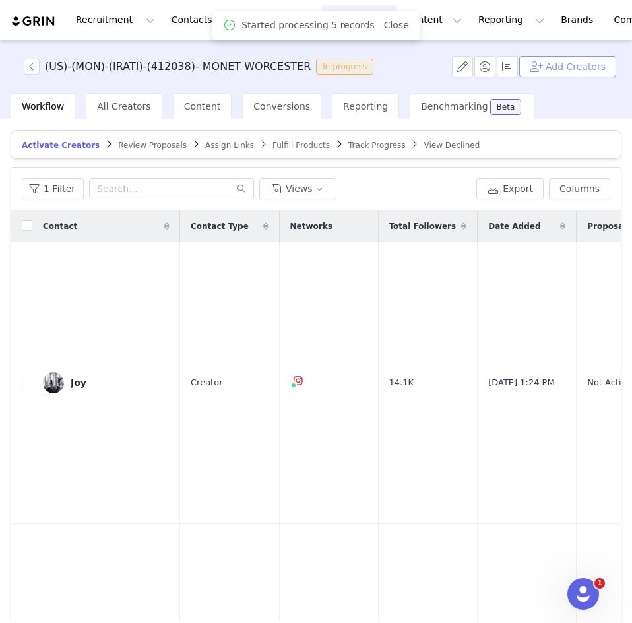
click at [554, 67] on button "Add Creators" at bounding box center [567, 66] width 97 height 21
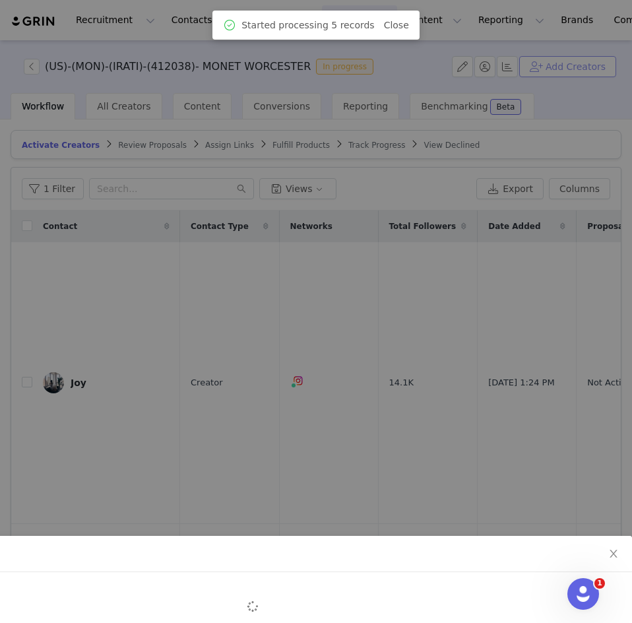
scroll to position [87, 0]
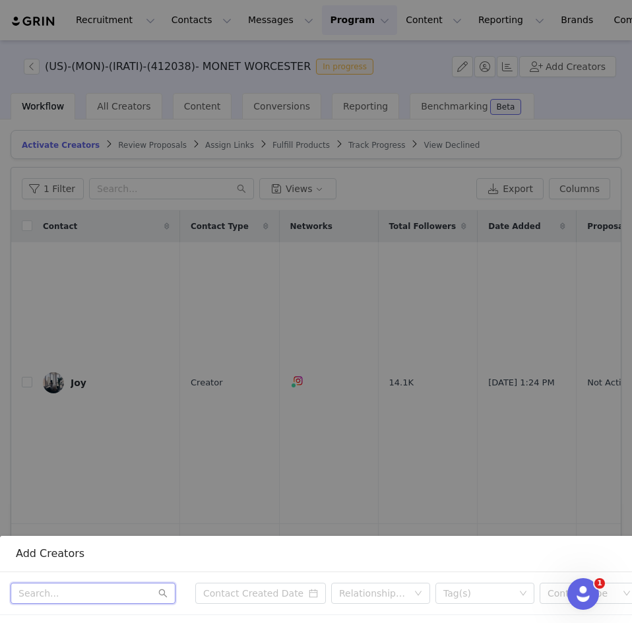
click at [117, 582] on input "text" at bounding box center [93, 592] width 165 height 21
paste input "alyssaloring"
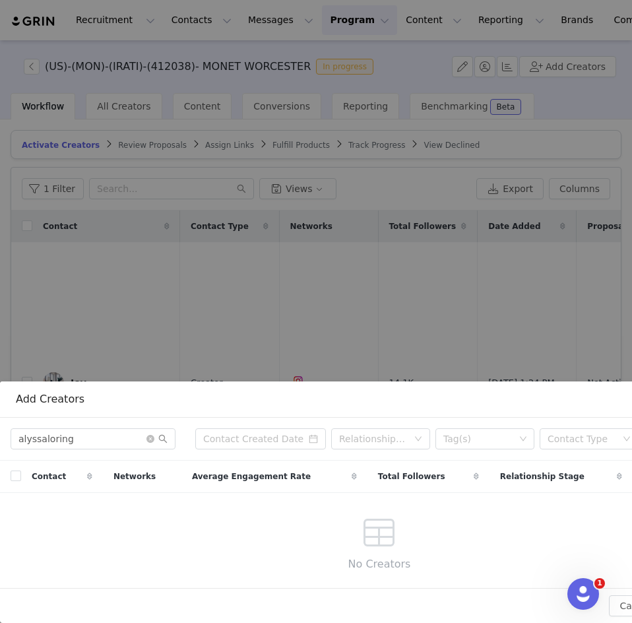
scroll to position [243, 0]
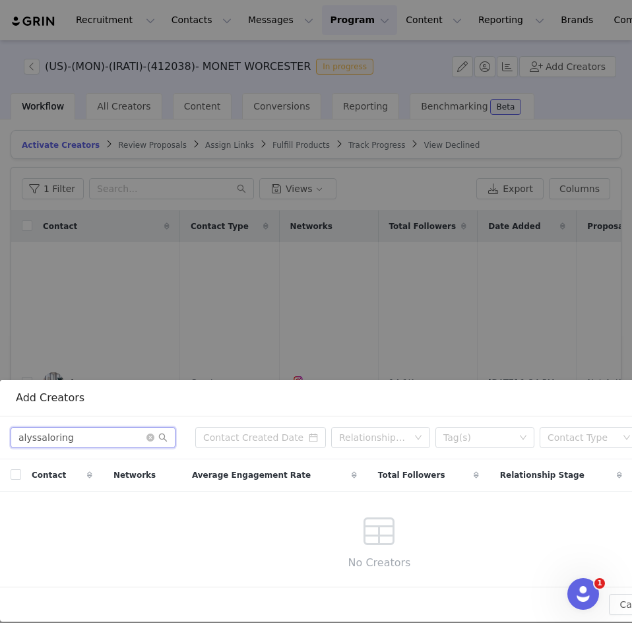
click at [111, 427] on input "alyssaloring" at bounding box center [93, 437] width 165 height 21
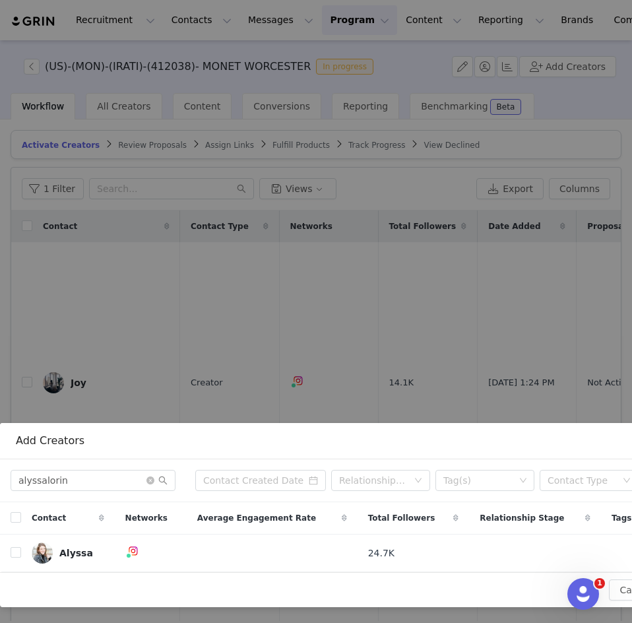
scroll to position [200, 0]
click at [13, 547] on input "checkbox" at bounding box center [16, 552] width 11 height 11
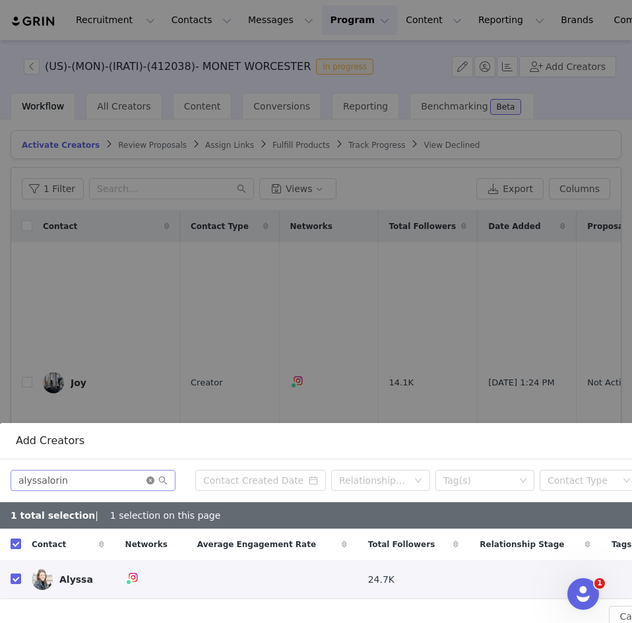
click at [150, 476] on icon "icon: close-circle" at bounding box center [150, 480] width 8 height 8
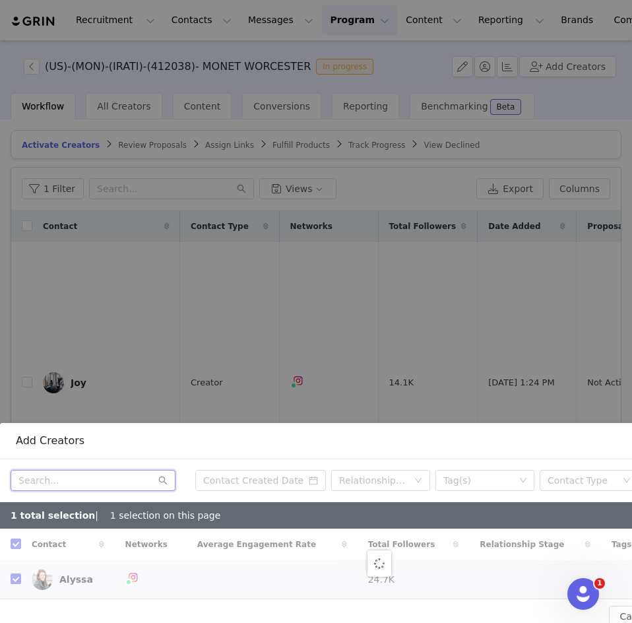
click at [105, 470] on input "text" at bounding box center [93, 480] width 165 height 21
paste input "jennamdimaggio"
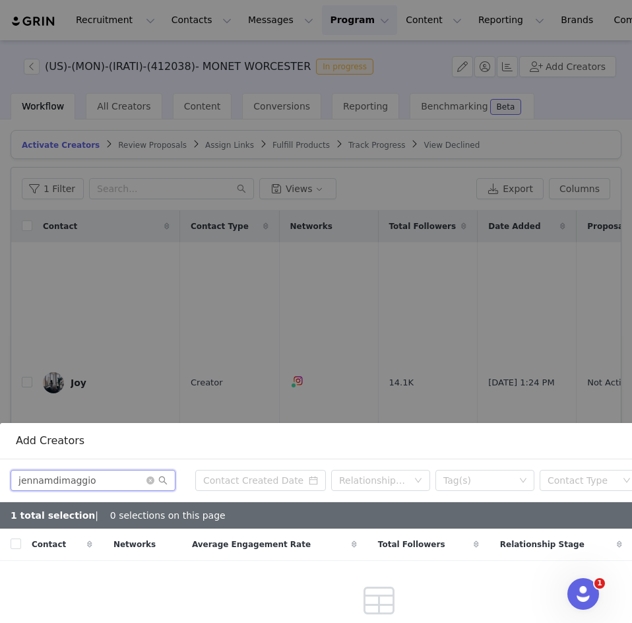
click at [96, 475] on input "jennamdimaggio" at bounding box center [93, 480] width 165 height 21
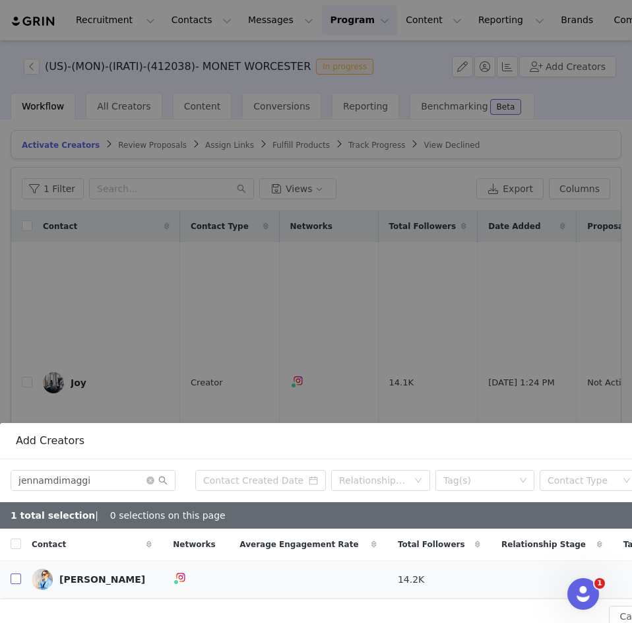
click at [14, 573] on input "checkbox" at bounding box center [16, 578] width 11 height 11
click at [152, 476] on icon "icon: close-circle" at bounding box center [150, 480] width 8 height 8
click at [130, 470] on input "text" at bounding box center [93, 480] width 165 height 21
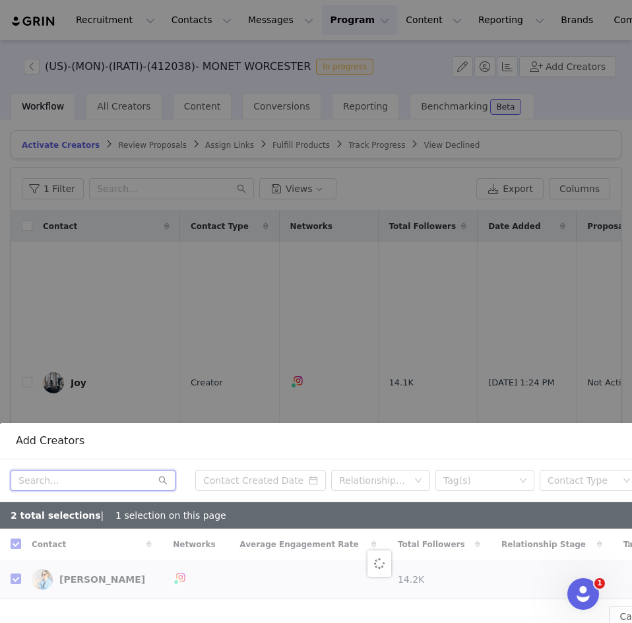
paste input "icedcoffeemom"
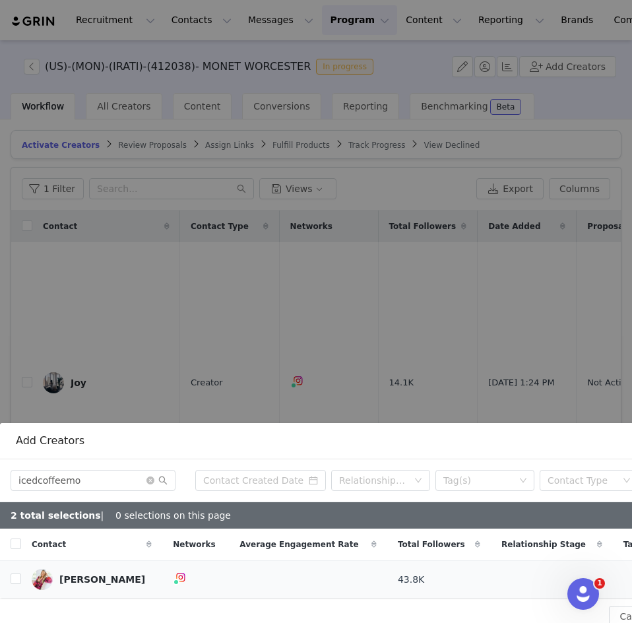
click at [22, 568] on td "Jacci Kokos" at bounding box center [91, 580] width 141 height 38
click at [20, 573] on input "checkbox" at bounding box center [16, 578] width 11 height 11
click at [152, 476] on icon "icon: close-circle" at bounding box center [150, 480] width 8 height 8
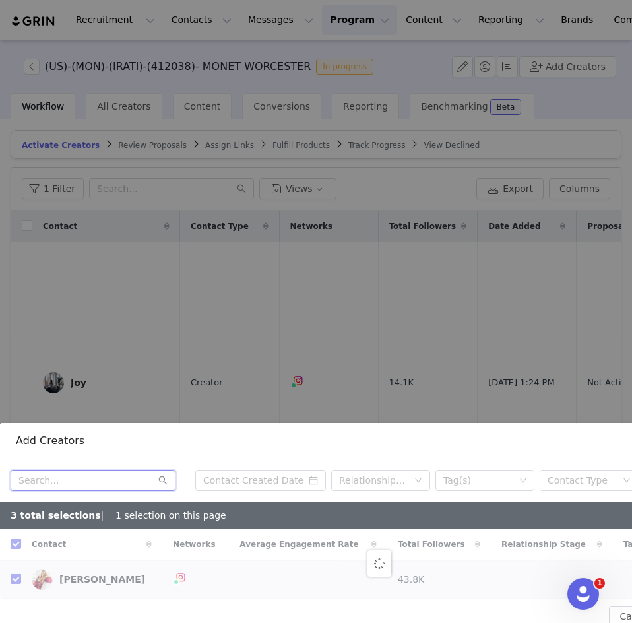
click at [94, 475] on input "text" at bounding box center [93, 480] width 165 height 21
paste input "kerrykavanaugh"
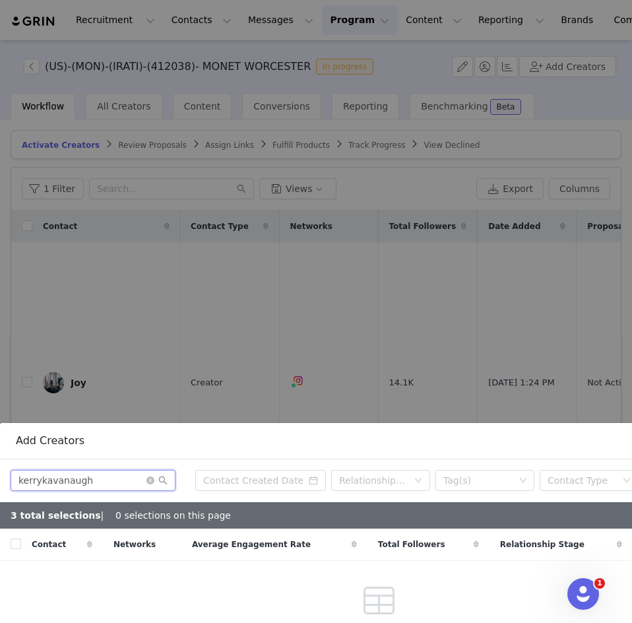
click at [113, 471] on input "kerrykavanaugh" at bounding box center [93, 480] width 165 height 21
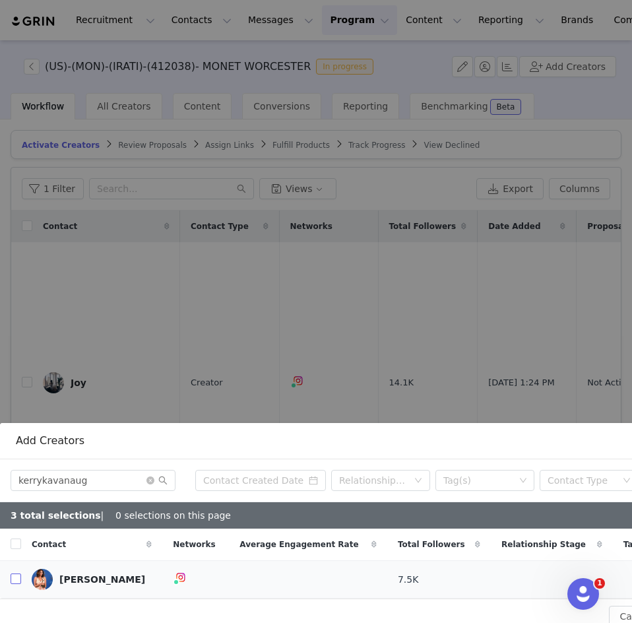
click at [13, 573] on input "checkbox" at bounding box center [16, 578] width 11 height 11
click at [154, 476] on icon "icon: close-circle" at bounding box center [150, 480] width 8 height 8
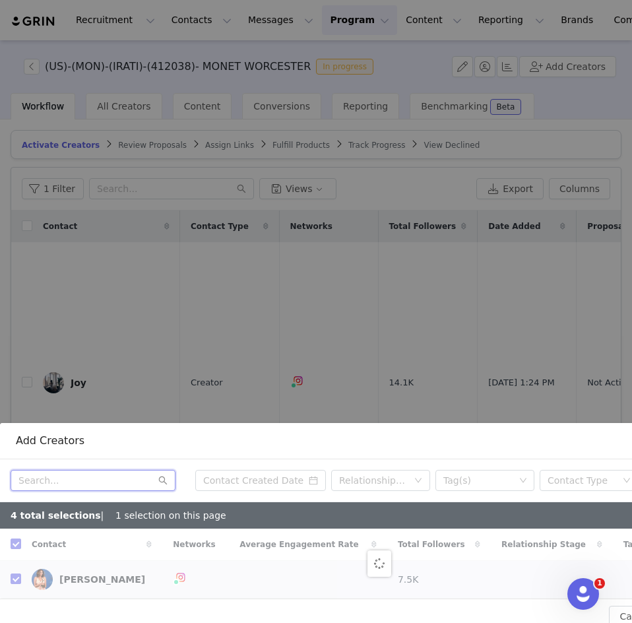
click at [102, 472] on input "text" at bounding box center [93, 480] width 165 height 21
paste input "claudiaaharrington"
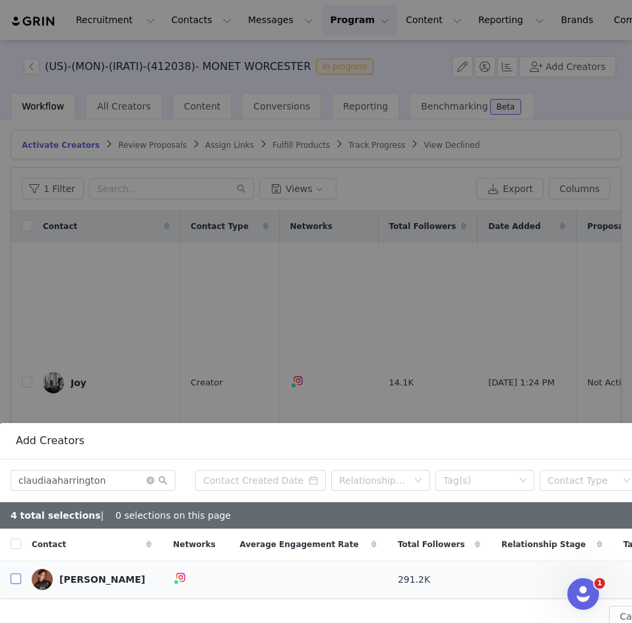
click at [18, 573] on input "checkbox" at bounding box center [16, 578] width 11 height 11
click at [149, 476] on icon "icon: close-circle" at bounding box center [150, 480] width 8 height 8
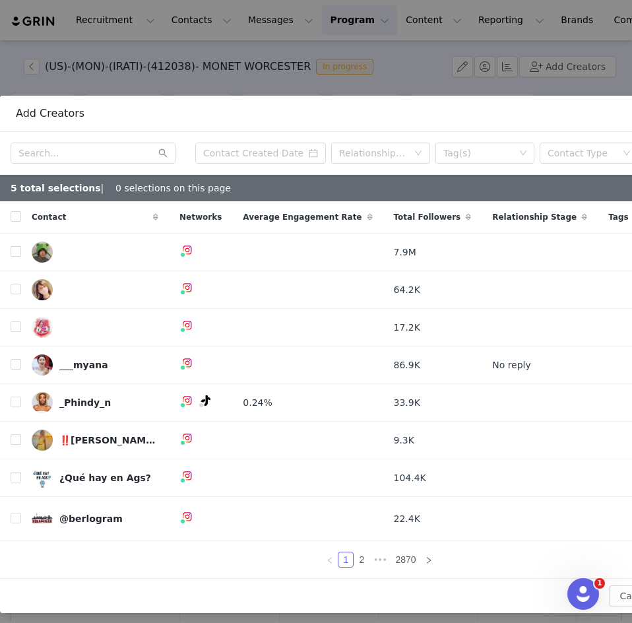
scroll to position [527, 137]
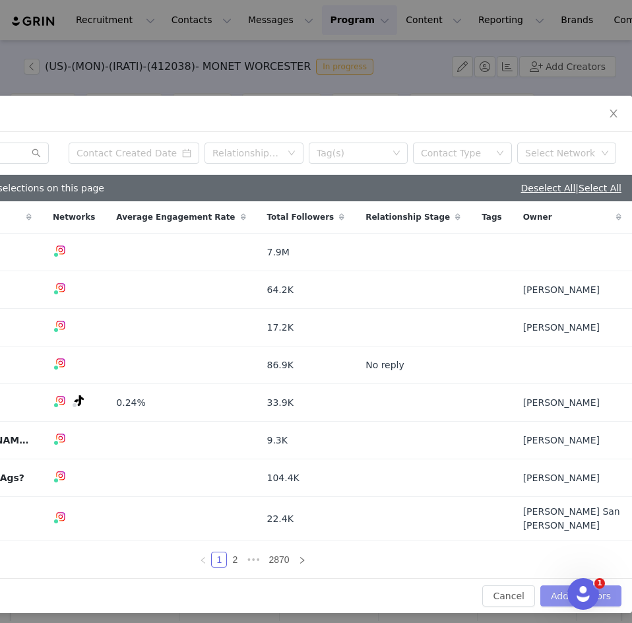
click at [549, 585] on button "Add Creators" at bounding box center [580, 595] width 81 height 21
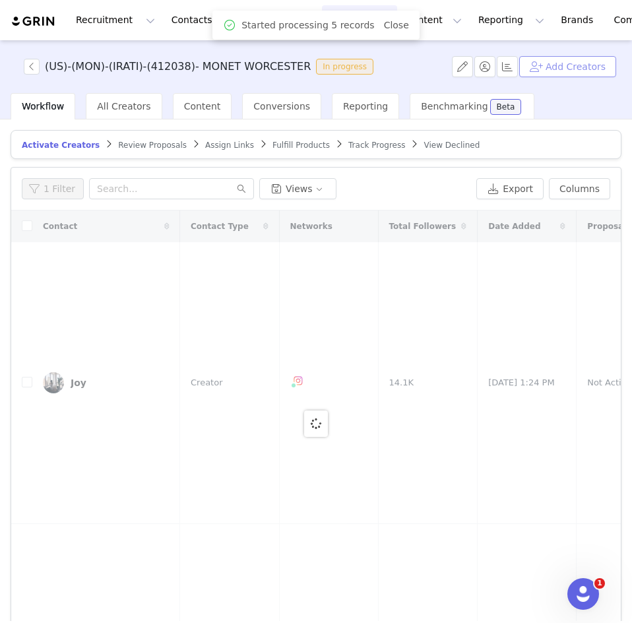
click at [557, 69] on button "Add Creators" at bounding box center [567, 66] width 97 height 21
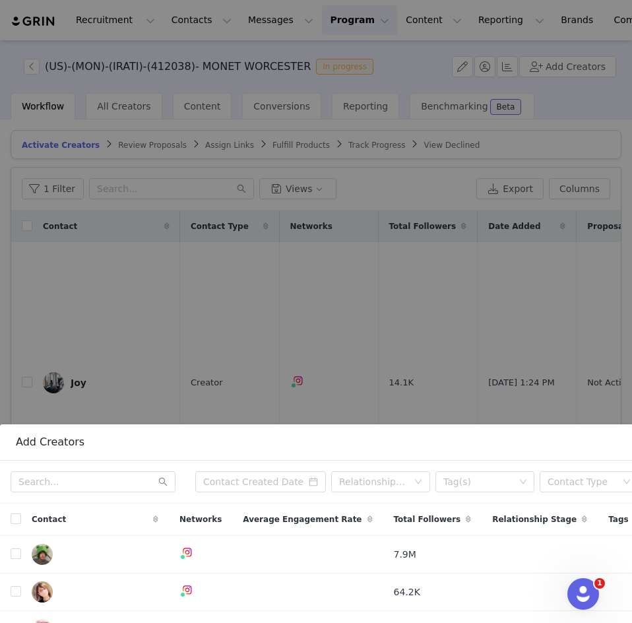
scroll to position [204, 0]
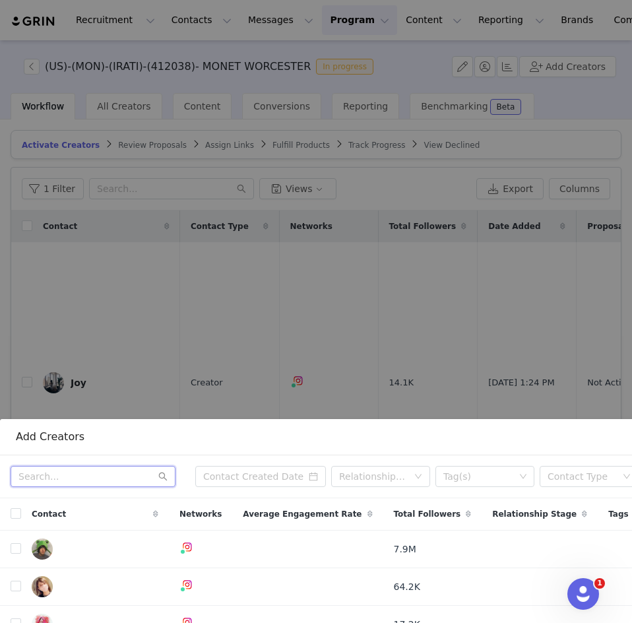
click at [25, 466] on input "text" at bounding box center [93, 476] width 165 height 21
paste input "samanthadahlborg"
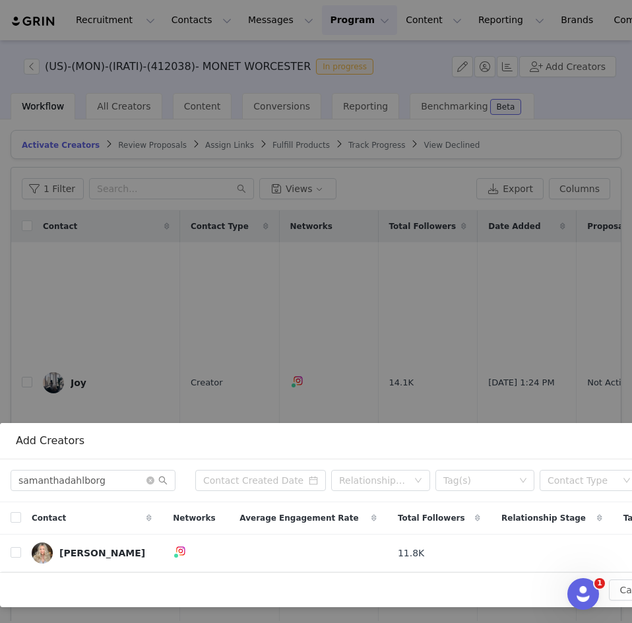
scroll to position [200, 0]
click at [16, 547] on input "checkbox" at bounding box center [16, 552] width 11 height 11
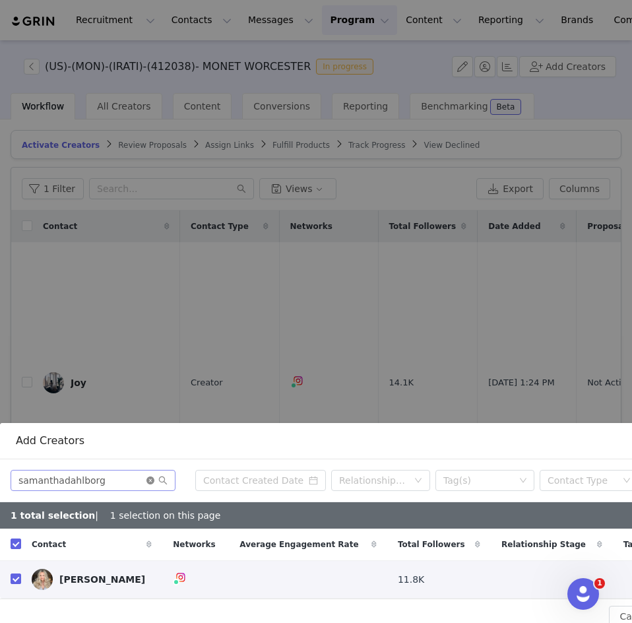
click at [150, 476] on icon "icon: close-circle" at bounding box center [150, 480] width 8 height 8
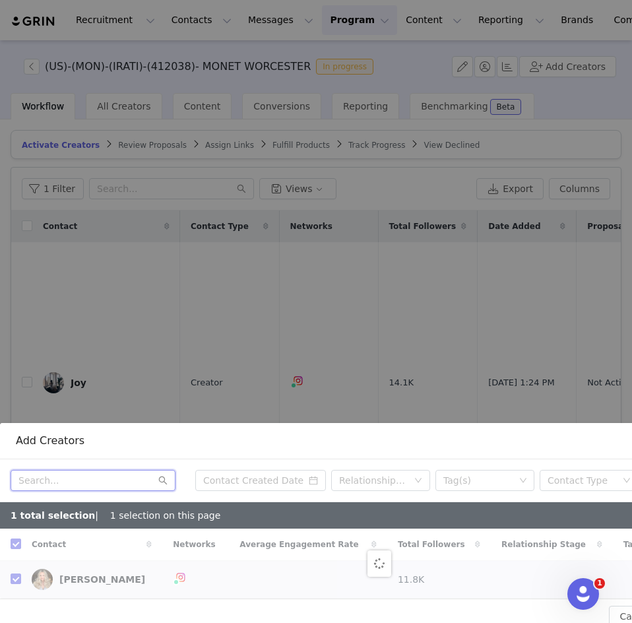
click at [150, 470] on input "text" at bounding box center [93, 480] width 165 height 21
paste input "thebeautifulbostonian"
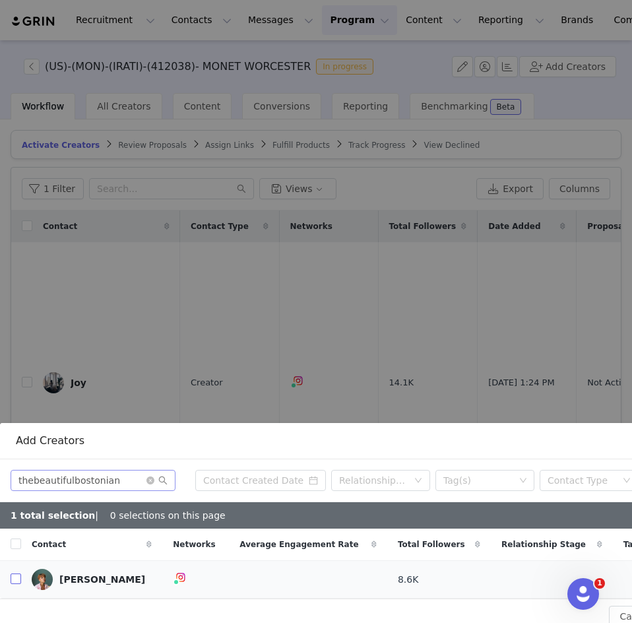
click at [18, 573] on input "checkbox" at bounding box center [16, 578] width 11 height 11
click at [149, 476] on icon "icon: close-circle" at bounding box center [150, 480] width 8 height 8
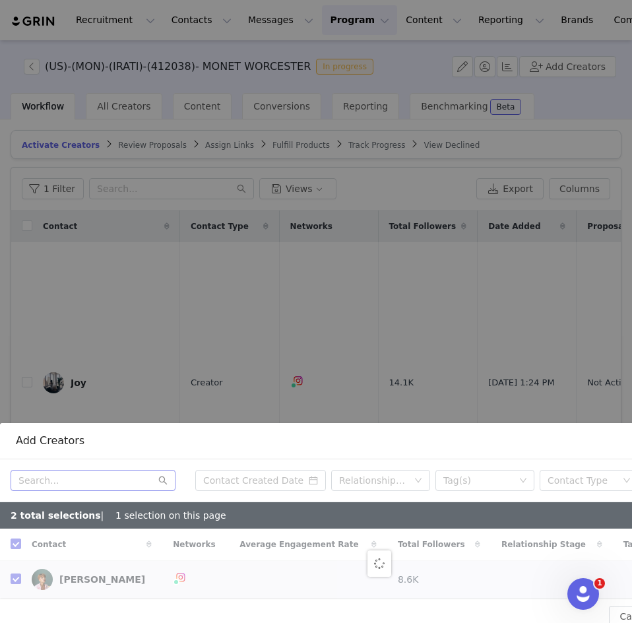
scroll to position [226, 0]
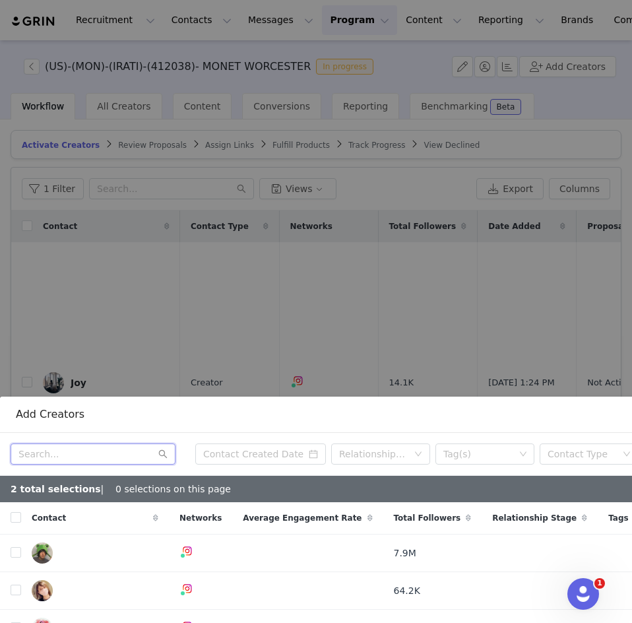
click at [89, 448] on input "text" at bounding box center [93, 453] width 165 height 21
paste input "taylasnts"
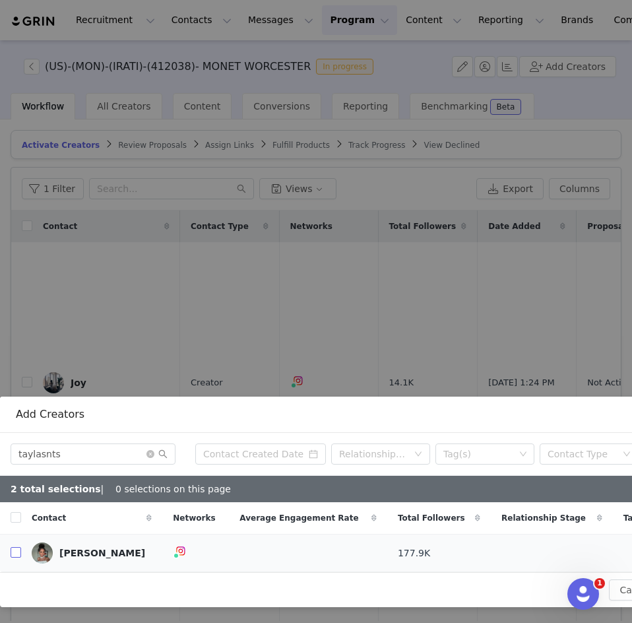
click at [13, 547] on input "checkbox" at bounding box center [16, 552] width 11 height 11
click at [150, 450] on icon "icon: close-circle" at bounding box center [150, 454] width 8 height 8
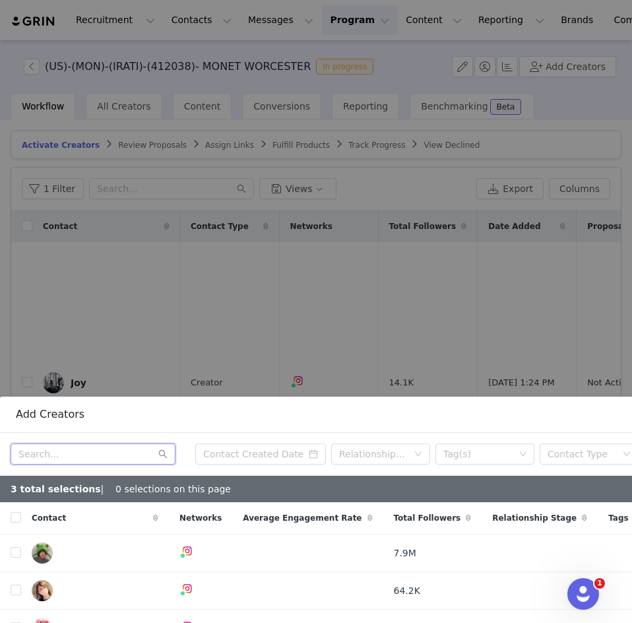
click at [42, 443] on input "text" at bounding box center [93, 453] width 165 height 21
paste input "hautekoture"
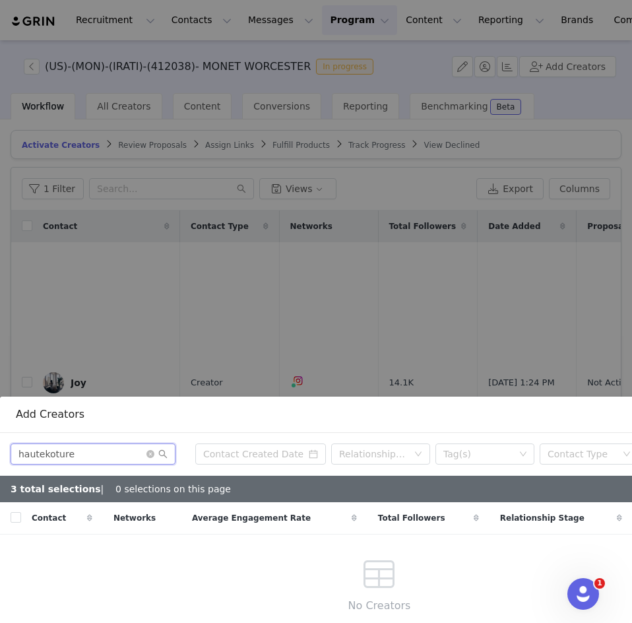
click at [80, 449] on input "hautekoture" at bounding box center [93, 453] width 165 height 21
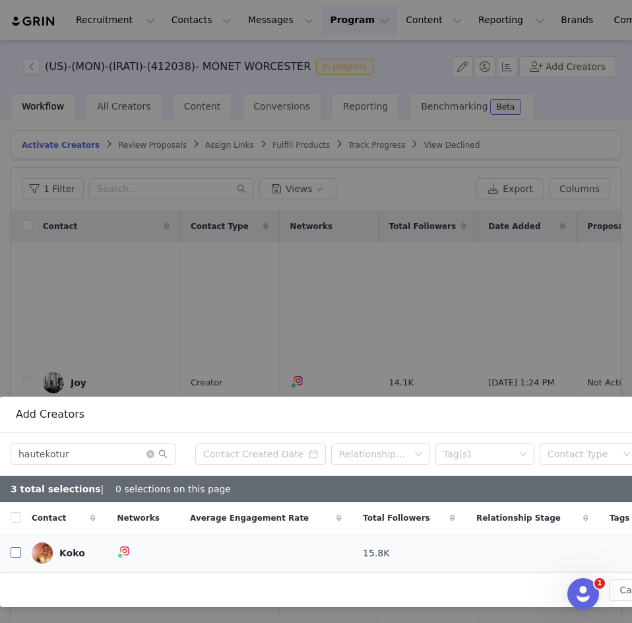
click at [16, 547] on input "checkbox" at bounding box center [16, 552] width 11 height 11
click at [149, 450] on icon "icon: close-circle" at bounding box center [150, 454] width 8 height 8
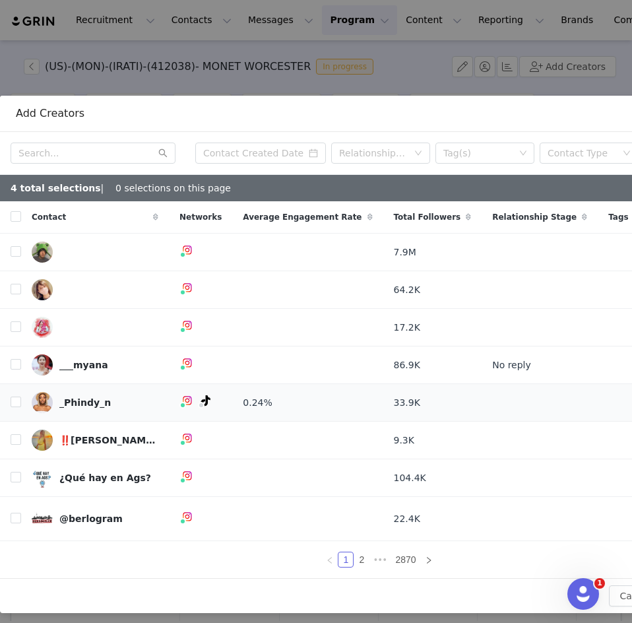
scroll to position [527, 137]
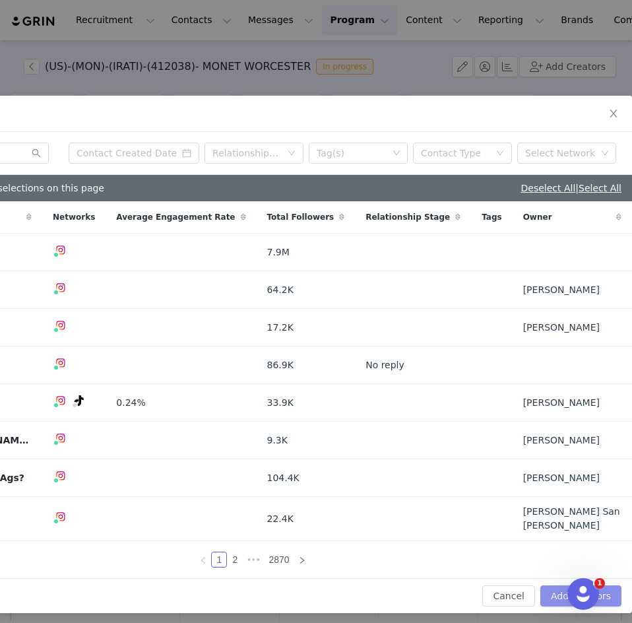
click at [548, 585] on button "Add Creators" at bounding box center [580, 595] width 81 height 21
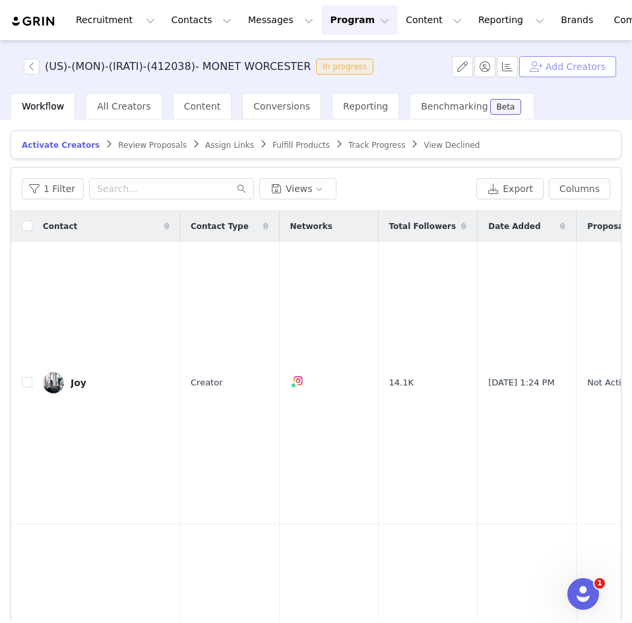
click at [555, 64] on button "Add Creators" at bounding box center [567, 66] width 97 height 21
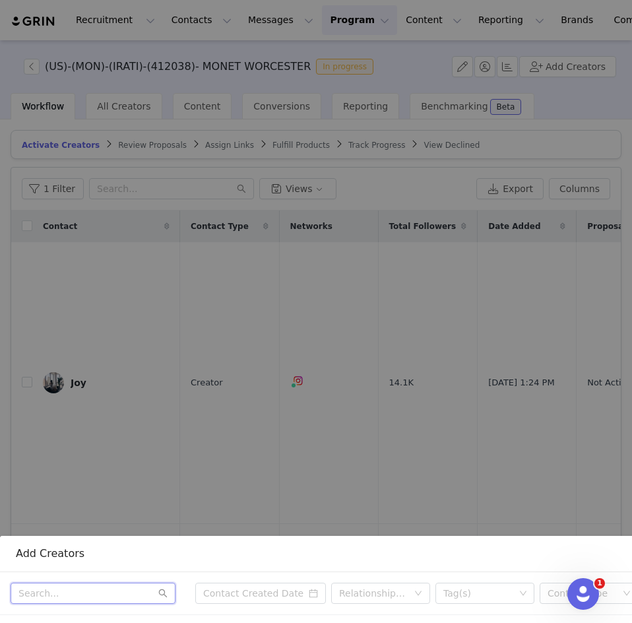
click at [113, 582] on input "text" at bounding box center [93, 592] width 165 height 21
paste input "nicolesaliba_"
click at [109, 587] on input "nicolesaliba_" at bounding box center [93, 592] width 165 height 21
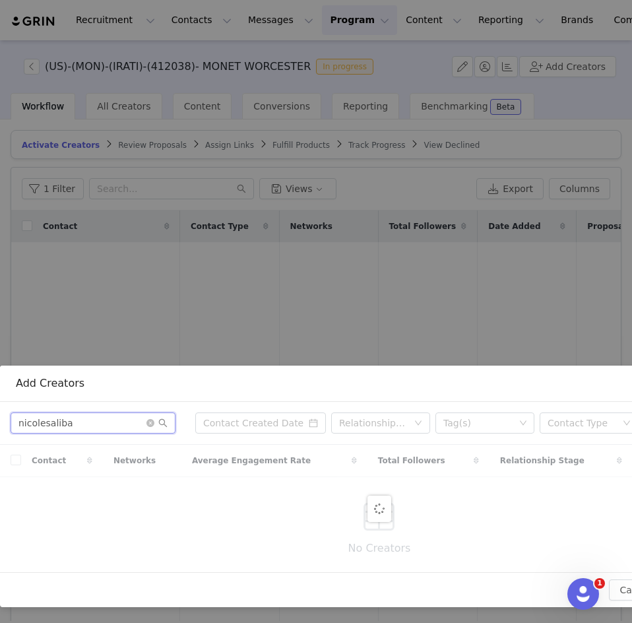
scroll to position [200, 0]
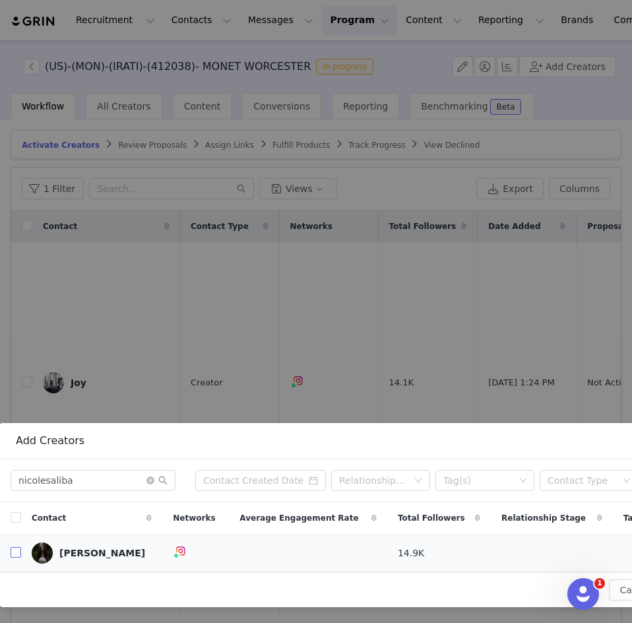
click at [13, 547] on input "checkbox" at bounding box center [16, 552] width 11 height 11
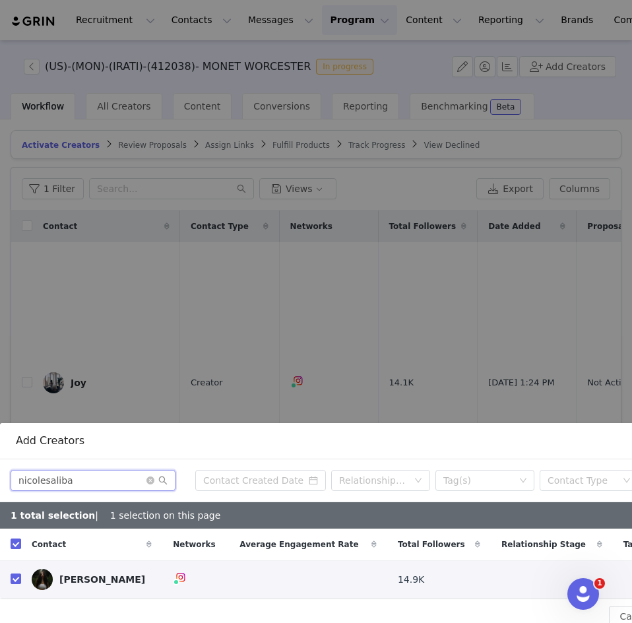
drag, startPoint x: 86, startPoint y: 469, endPoint x: 9, endPoint y: 470, distance: 77.8
click at [9, 470] on div "nicolesaliba Relationship Stage Tag(s) Contact Type Select Network" at bounding box center [379, 480] width 758 height 43
paste input "giavannasilva"
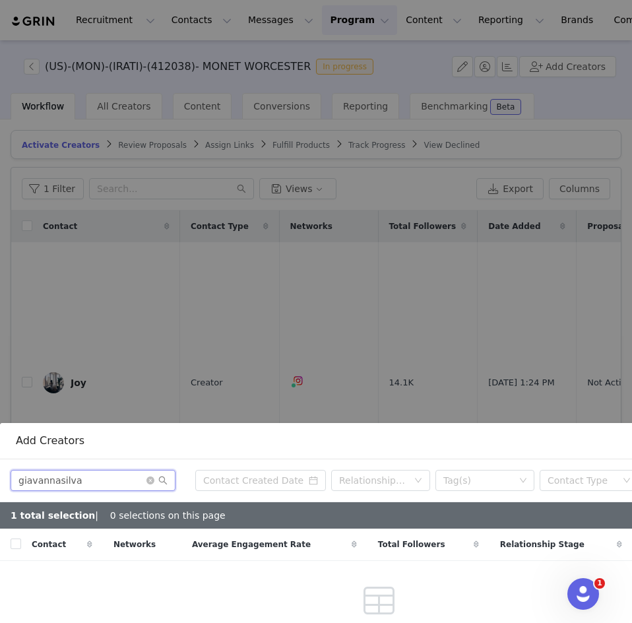
click at [79, 475] on input "giavannasilva" at bounding box center [93, 480] width 165 height 21
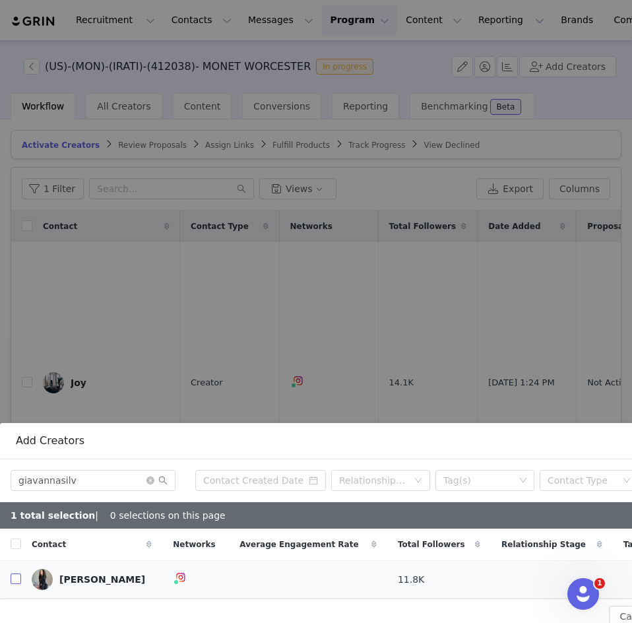
click at [20, 573] on input "checkbox" at bounding box center [16, 578] width 11 height 11
click at [151, 476] on icon "icon: close-circle" at bounding box center [150, 480] width 8 height 8
click at [92, 472] on input "text" at bounding box center [93, 480] width 165 height 21
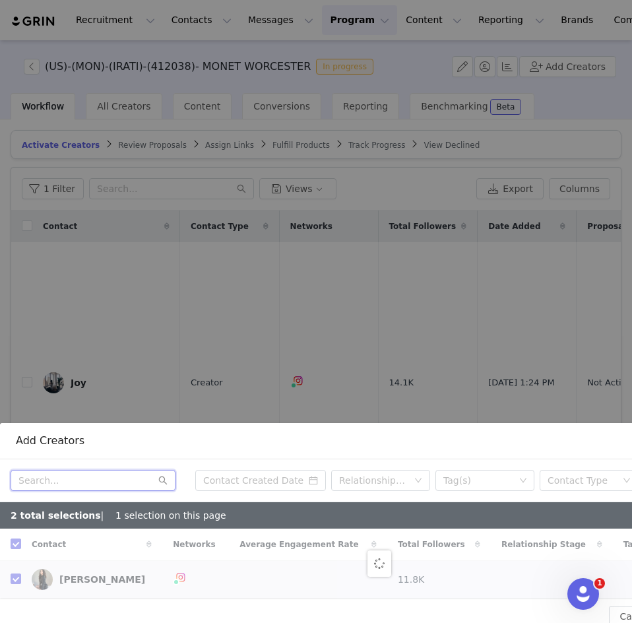
paste input "ashley_dcooney"
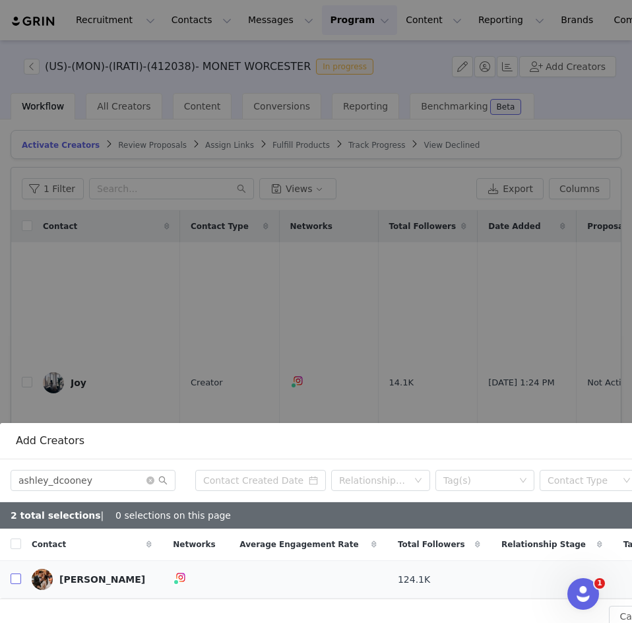
click at [18, 573] on input "checkbox" at bounding box center [16, 578] width 11 height 11
click at [149, 476] on icon "icon: close-circle" at bounding box center [150, 480] width 8 height 8
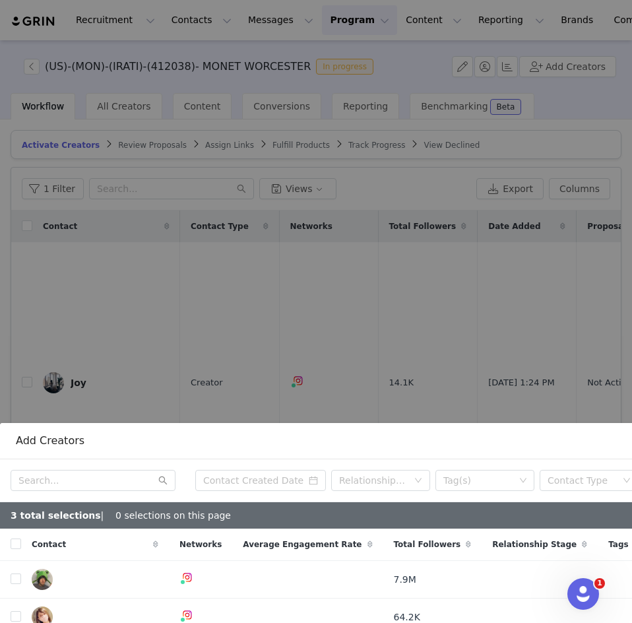
scroll to position [265, 0]
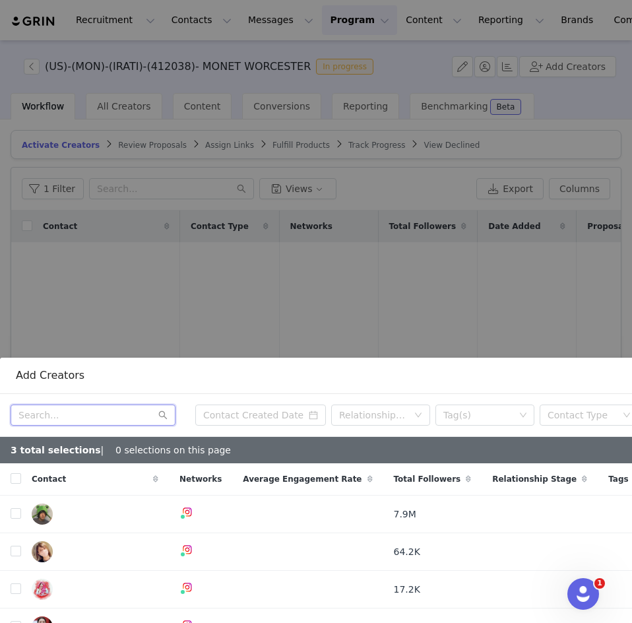
click at [92, 404] on input "text" at bounding box center [93, 414] width 165 height 21
paste input "andressajones_"
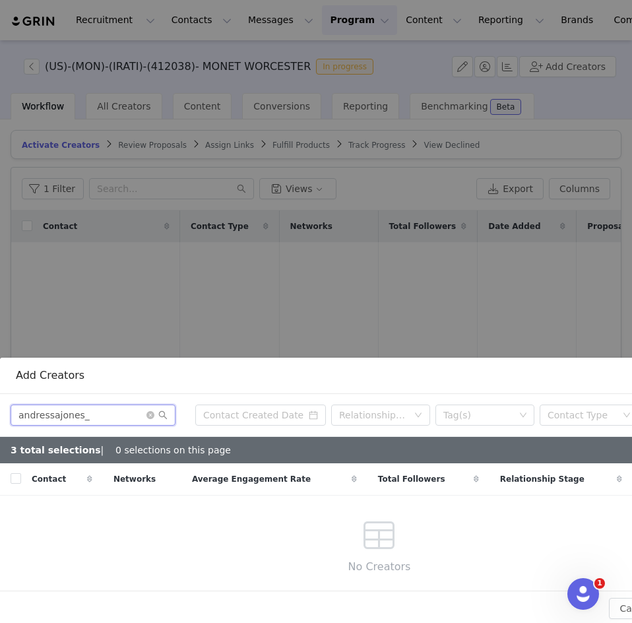
click at [94, 412] on input "andressajones_" at bounding box center [93, 414] width 165 height 21
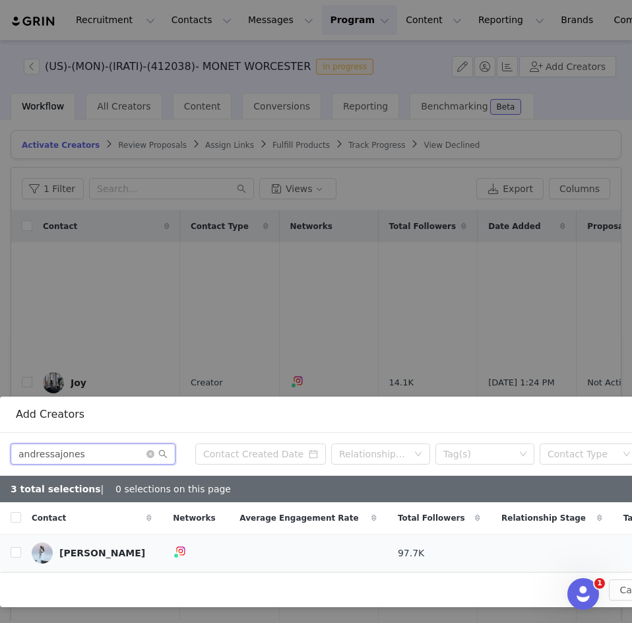
scroll to position [226, 0]
click at [15, 546] on label at bounding box center [16, 553] width 11 height 14
click at [15, 547] on input "checkbox" at bounding box center [16, 552] width 11 height 11
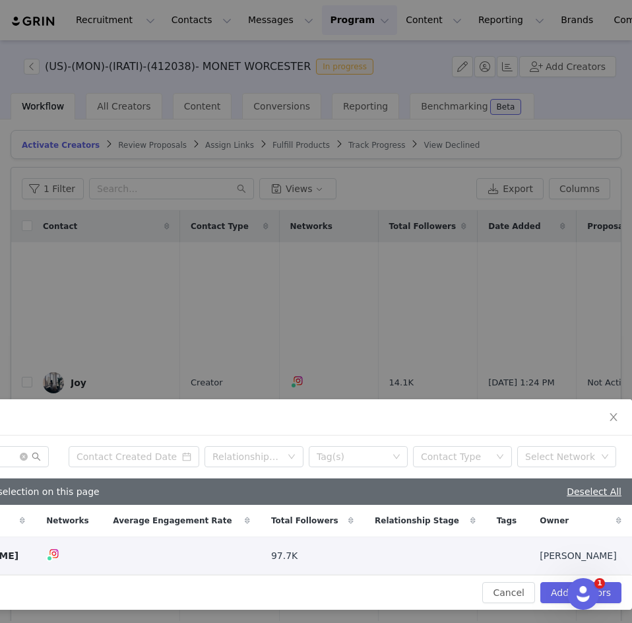
scroll to position [226, 137]
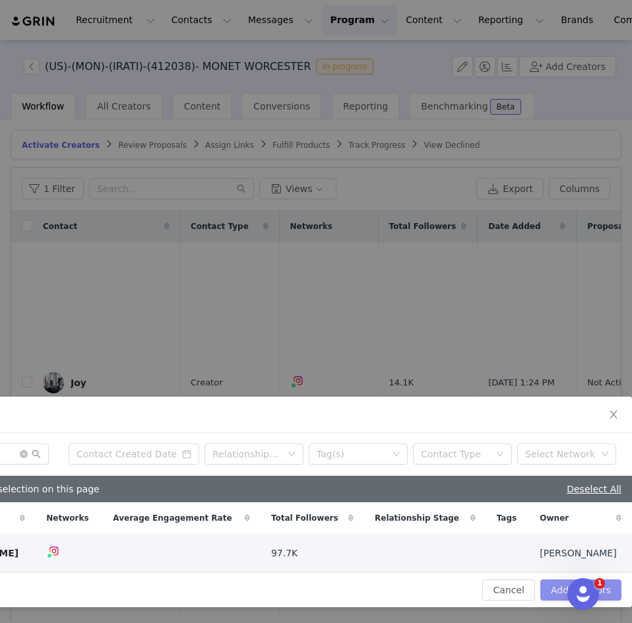
click at [549, 580] on button "Add Creators" at bounding box center [580, 589] width 81 height 21
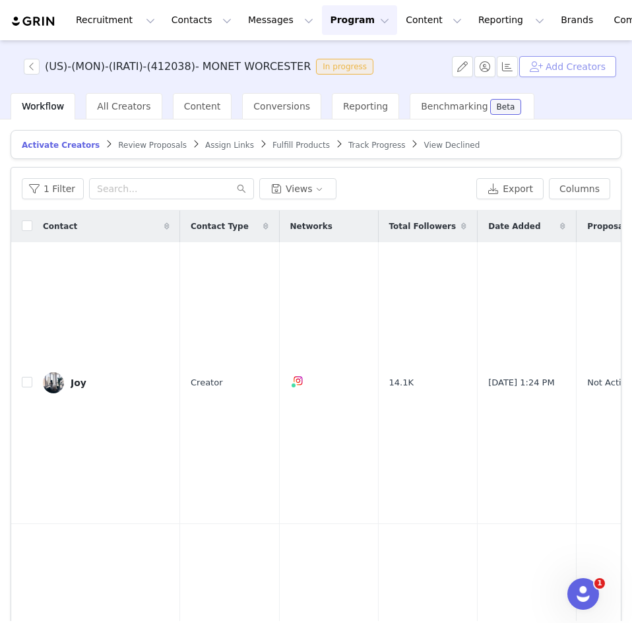
click at [593, 65] on button "Add Creators" at bounding box center [567, 66] width 97 height 21
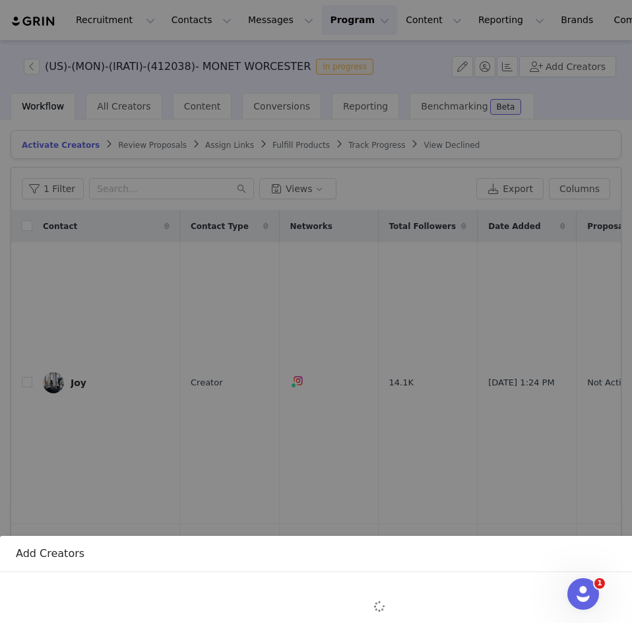
scroll to position [119, 0]
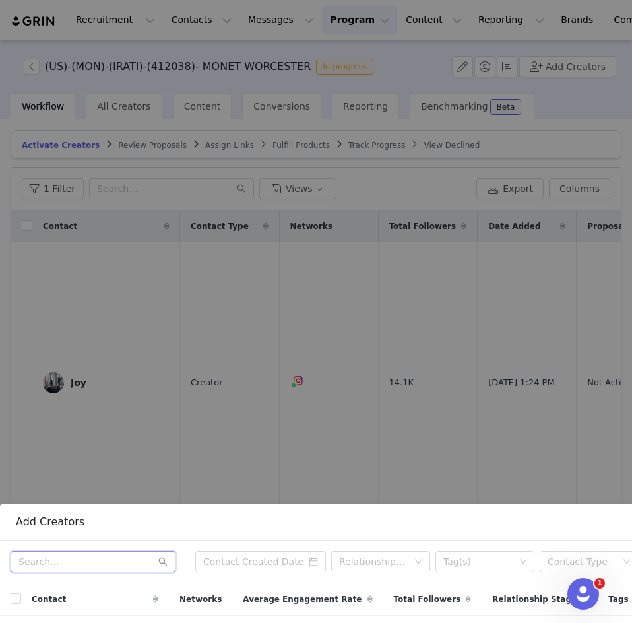
click at [52, 556] on input "text" at bounding box center [93, 561] width 165 height 21
paste input "jennydell_"
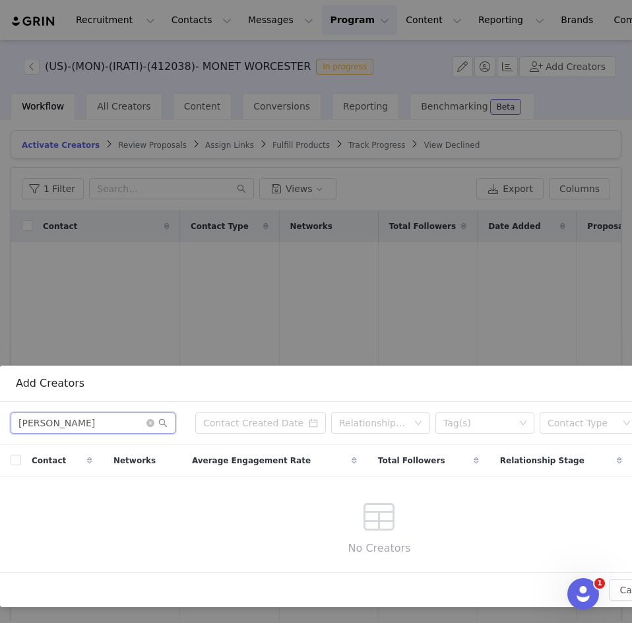
click at [86, 413] on input "jennydell_" at bounding box center [93, 422] width 165 height 21
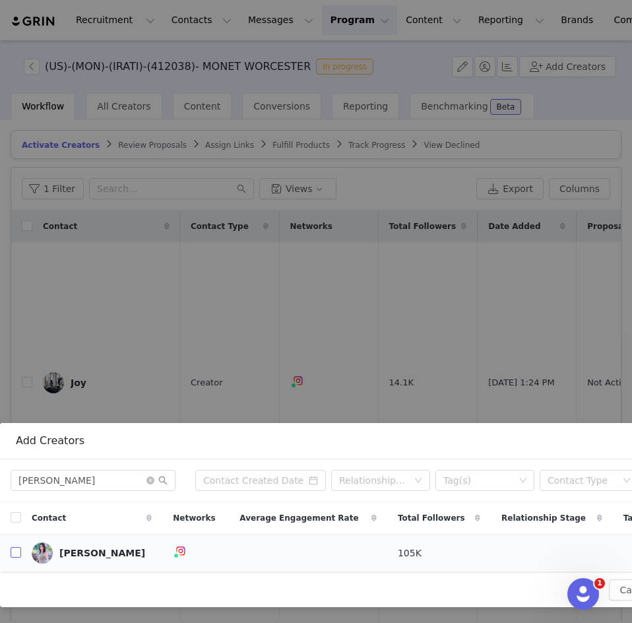
click at [19, 547] on input "checkbox" at bounding box center [16, 552] width 11 height 11
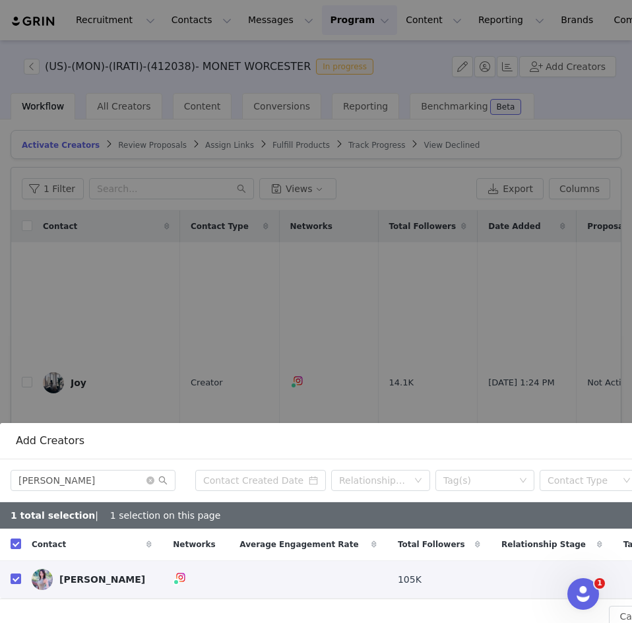
scroll to position [200, 137]
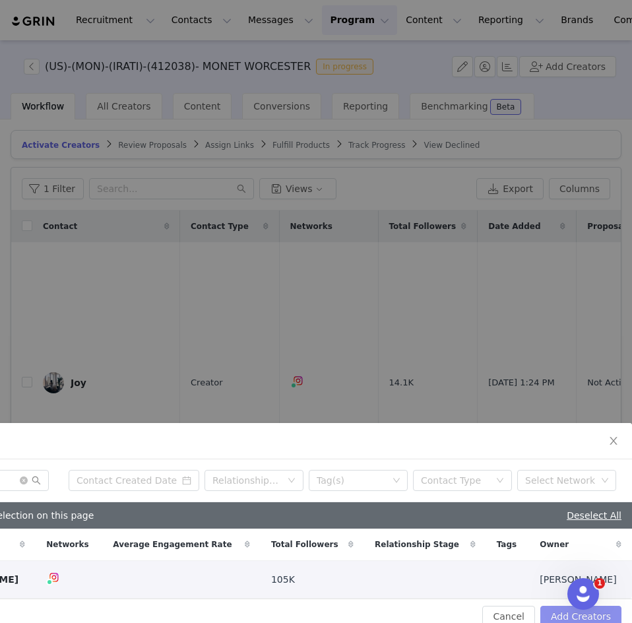
click at [554, 605] on button "Add Creators" at bounding box center [580, 615] width 81 height 21
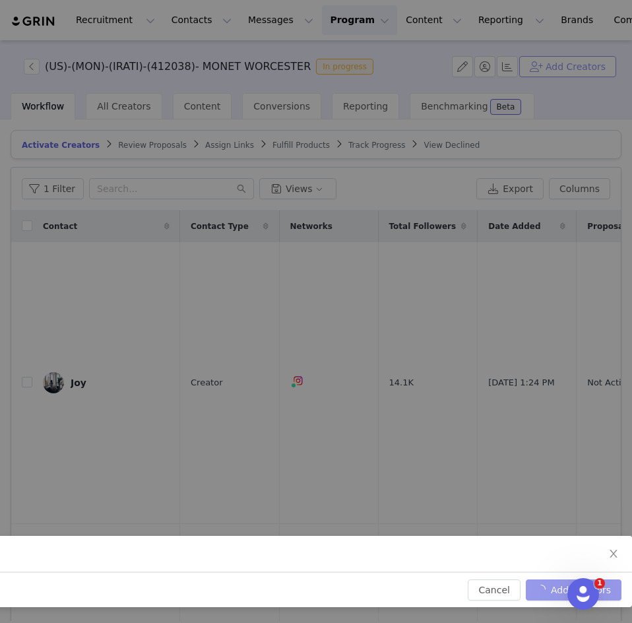
scroll to position [87, 137]
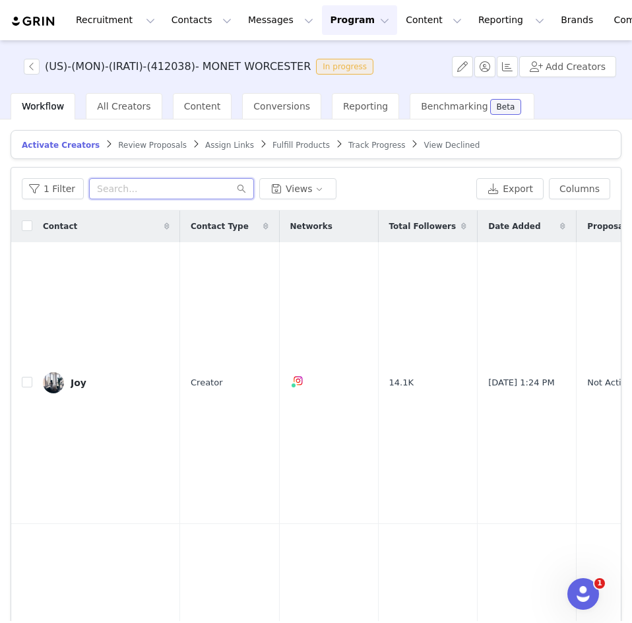
click at [121, 195] on input "text" at bounding box center [171, 188] width 165 height 21
paste input "ashley_dcooney"
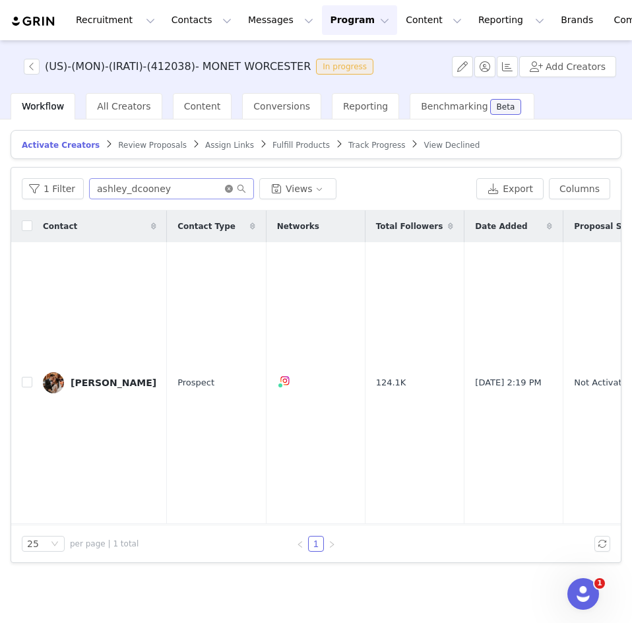
click at [225, 186] on icon "icon: close-circle" at bounding box center [229, 189] width 8 height 8
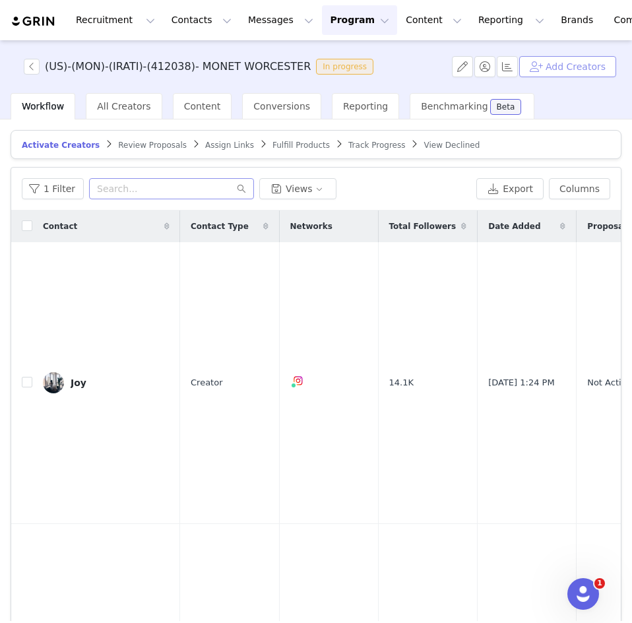
click at [547, 70] on button "Add Creators" at bounding box center [567, 66] width 97 height 21
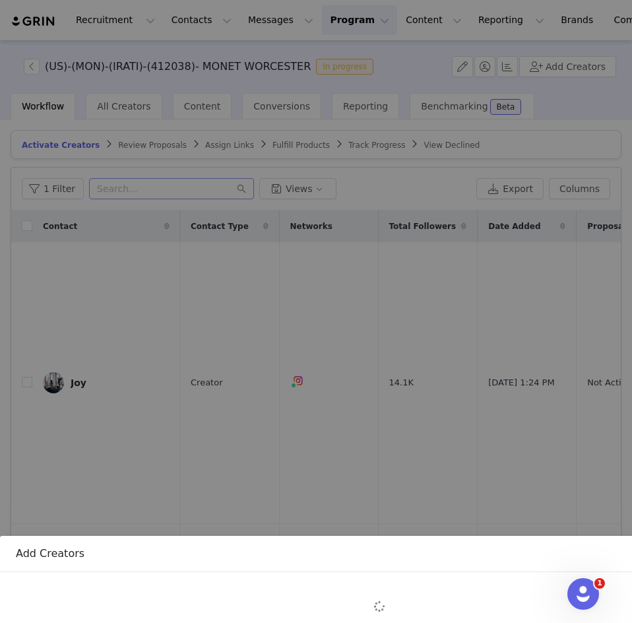
scroll to position [156, 0]
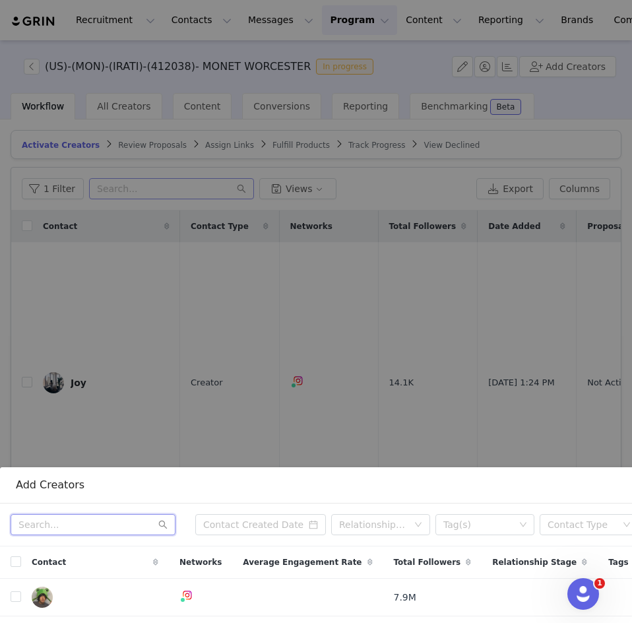
click at [48, 514] on input "text" at bounding box center [93, 524] width 165 height 21
paste input "kristen_schick_"
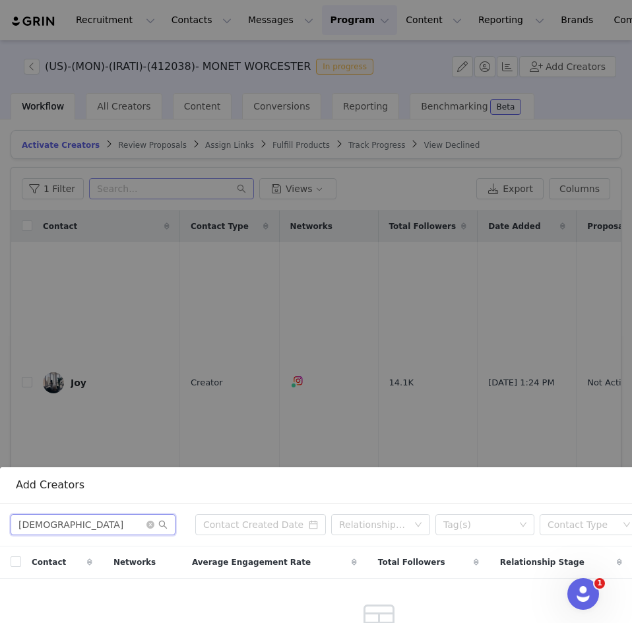
click at [115, 514] on input "kristen_schick_" at bounding box center [93, 524] width 165 height 21
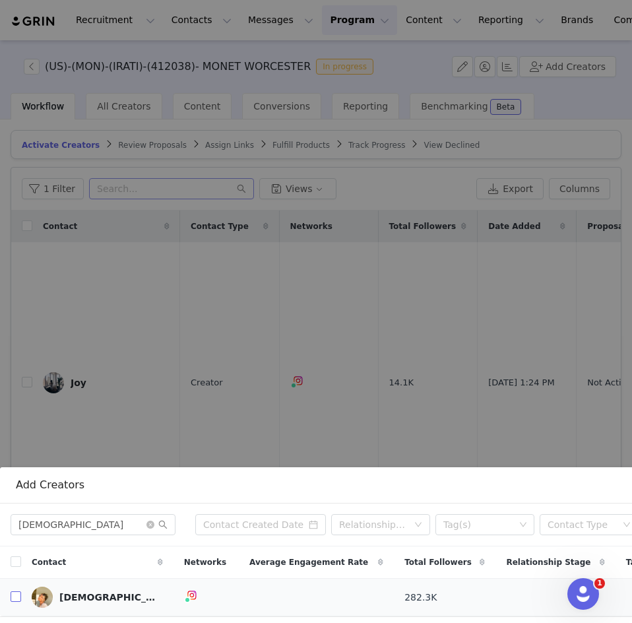
click at [13, 591] on input "checkbox" at bounding box center [16, 596] width 11 height 11
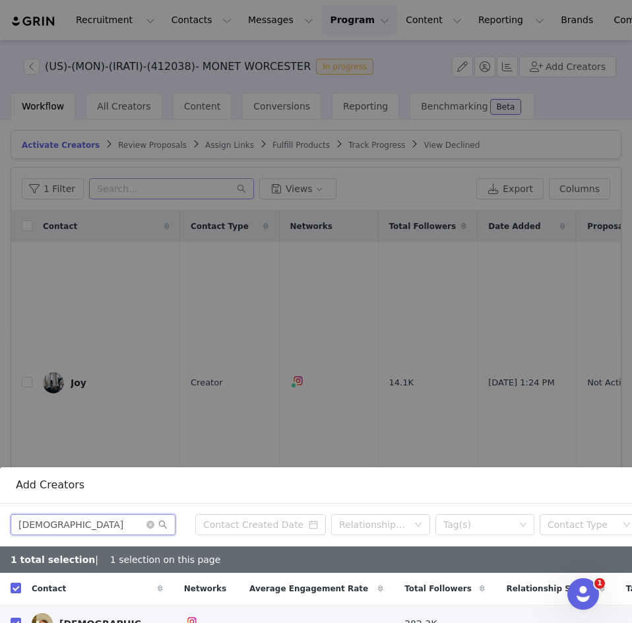
click at [146, 514] on input "kristen_schick" at bounding box center [93, 524] width 165 height 21
click at [152, 520] on icon "icon: close-circle" at bounding box center [150, 524] width 8 height 8
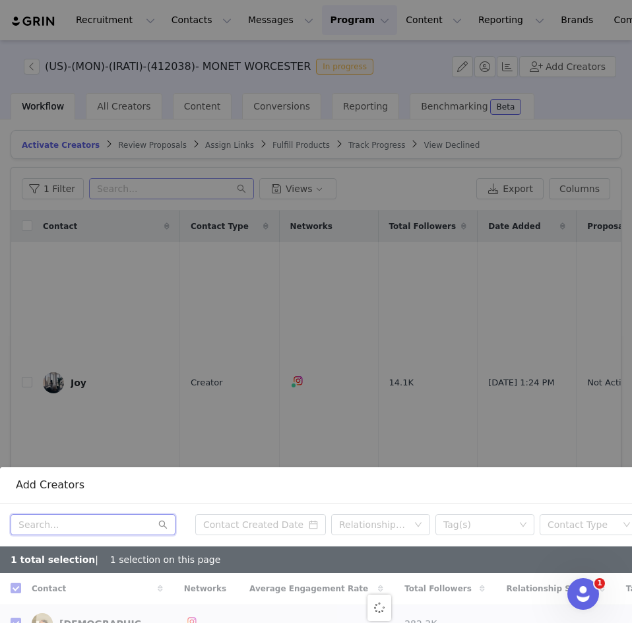
click at [88, 514] on input "text" at bounding box center [93, 524] width 165 height 21
paste input "madsmitch"
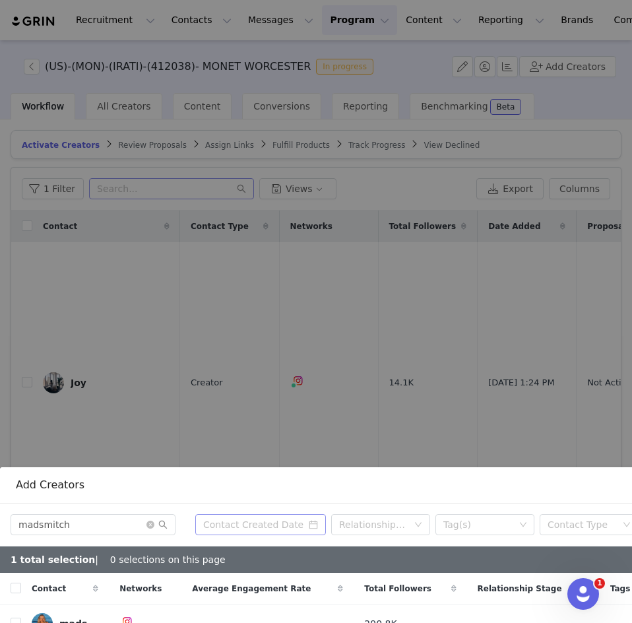
scroll to position [226, 0]
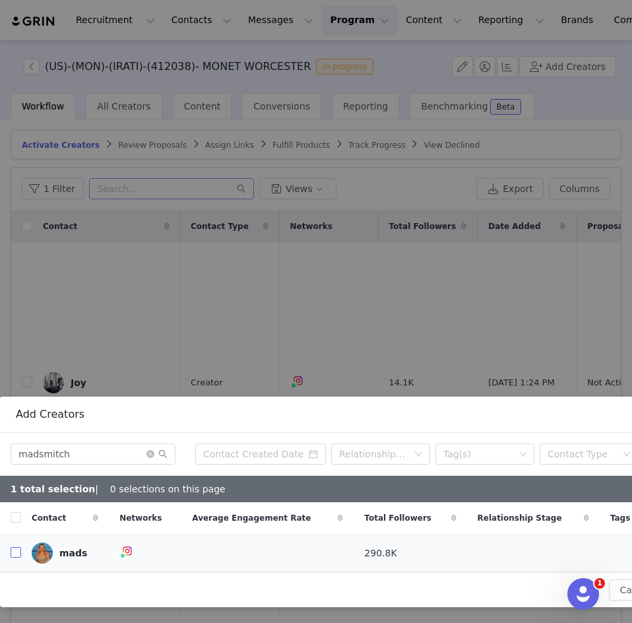
click at [15, 547] on input "checkbox" at bounding box center [16, 552] width 11 height 11
click at [149, 450] on icon "icon: close-circle" at bounding box center [150, 454] width 8 height 8
click at [115, 446] on input "text" at bounding box center [93, 453] width 165 height 21
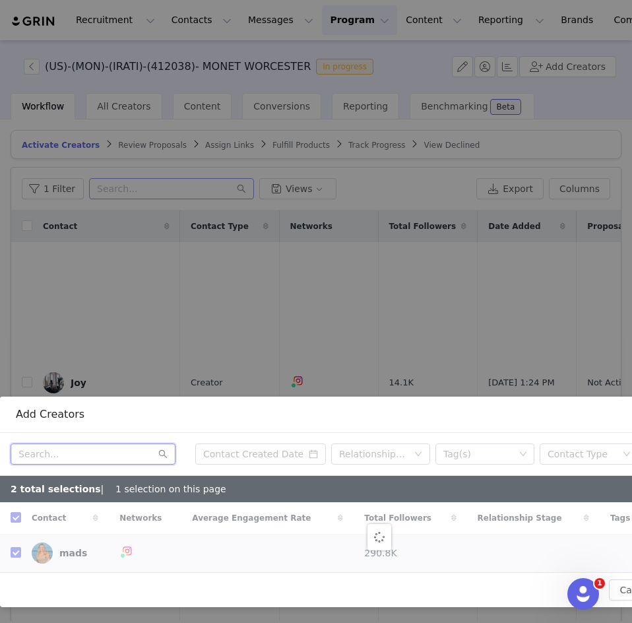
paste input "timelessdiaries"
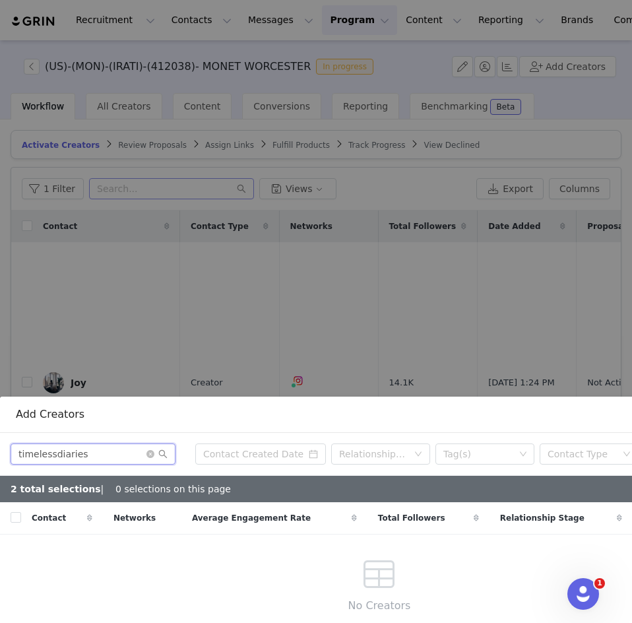
click at [92, 446] on input "timelessdiaries" at bounding box center [93, 453] width 165 height 21
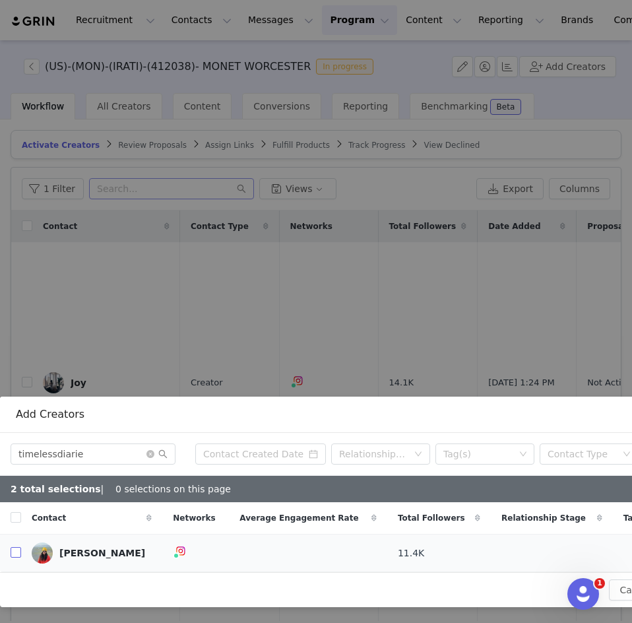
click at [18, 547] on input "checkbox" at bounding box center [16, 552] width 11 height 11
click at [148, 448] on input "timelessdiarie" at bounding box center [93, 453] width 165 height 21
click at [151, 450] on icon "icon: close-circle" at bounding box center [150, 454] width 8 height 8
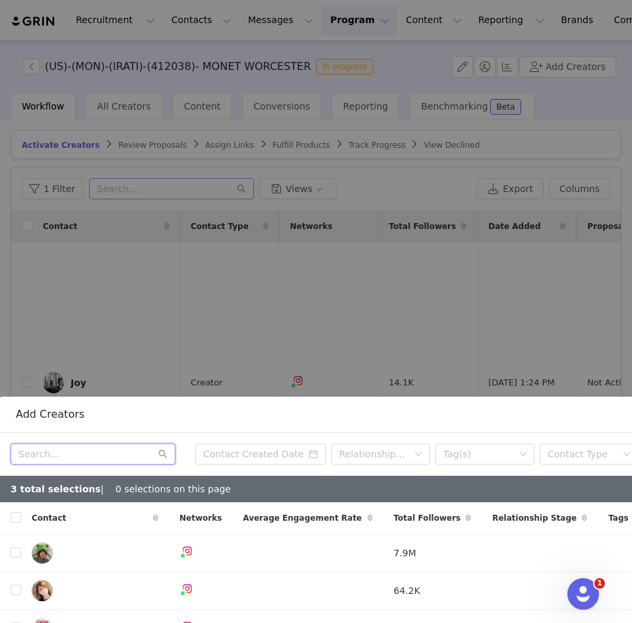
click at [44, 443] on input "text" at bounding box center [93, 453] width 165 height 21
paste input "michaela_romanosmith"
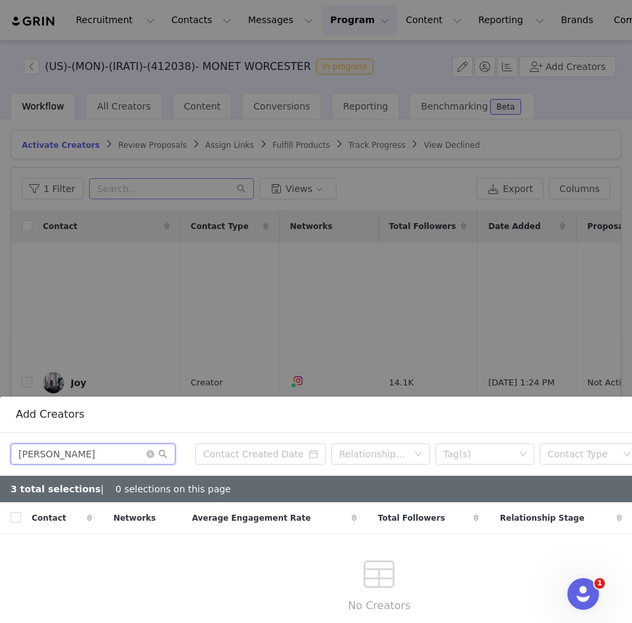
click at [120, 443] on input "michaela_romanosmith" at bounding box center [93, 453] width 165 height 21
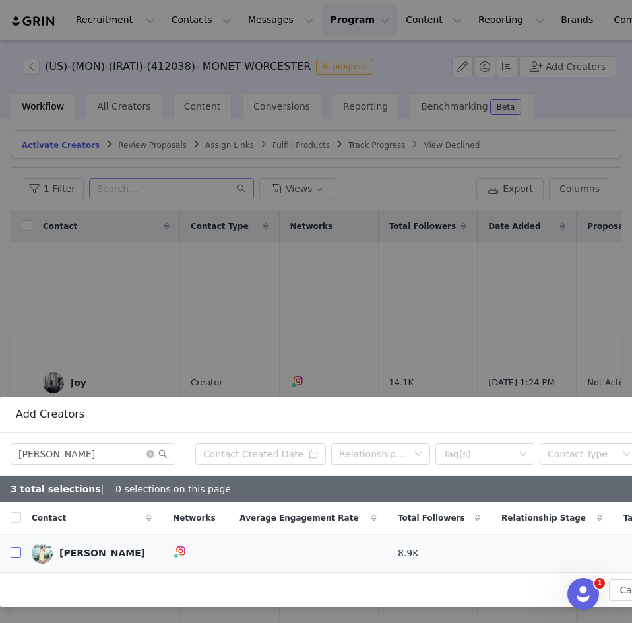
click at [13, 547] on input "checkbox" at bounding box center [16, 552] width 11 height 11
click at [150, 450] on icon "icon: close-circle" at bounding box center [150, 454] width 8 height 8
click at [103, 443] on input "text" at bounding box center [93, 453] width 165 height 21
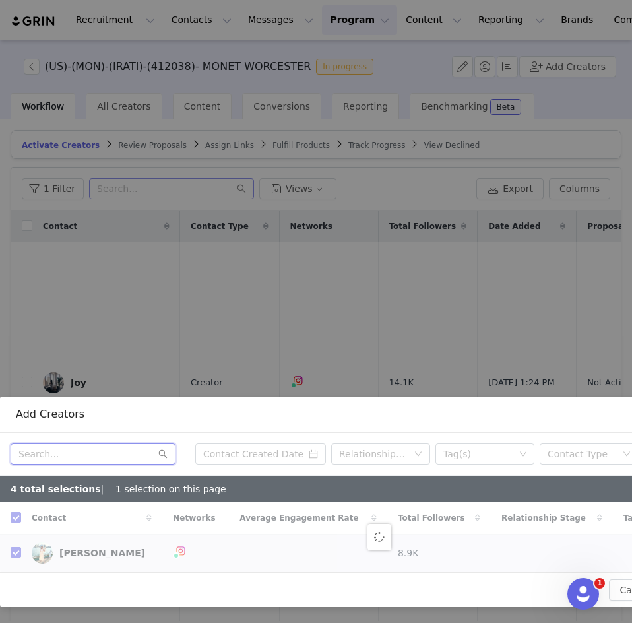
paste input "rachelpolsi"
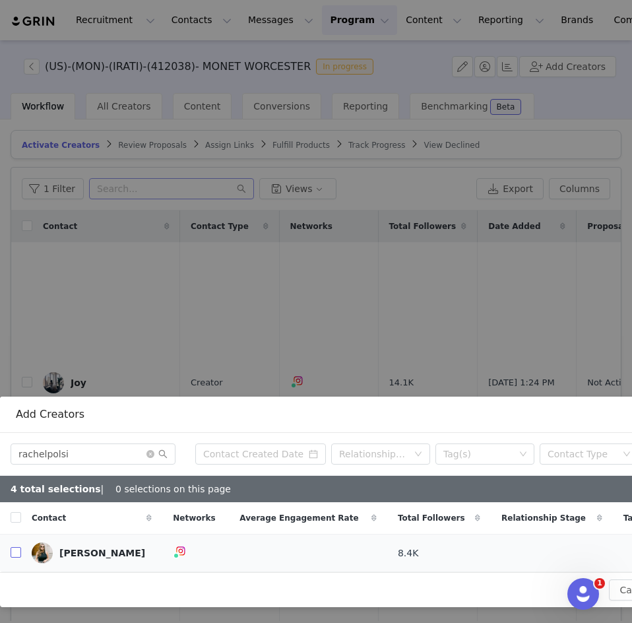
click at [15, 547] on input "checkbox" at bounding box center [16, 552] width 11 height 11
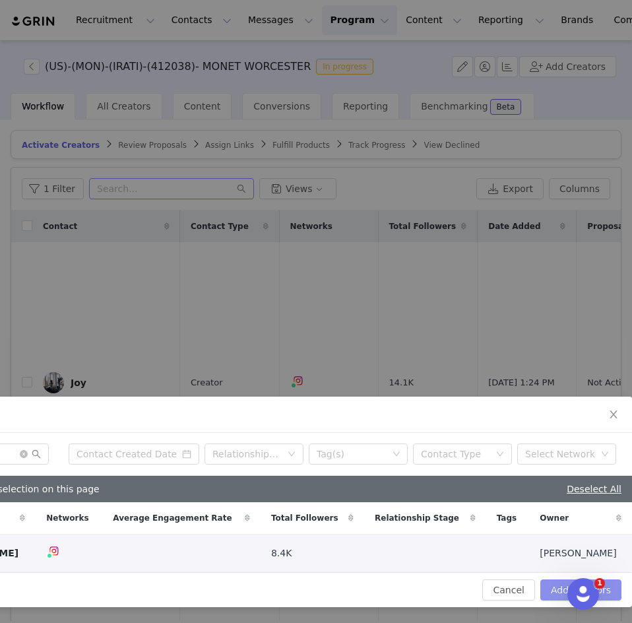
click at [559, 582] on button "Add Creators" at bounding box center [580, 589] width 81 height 21
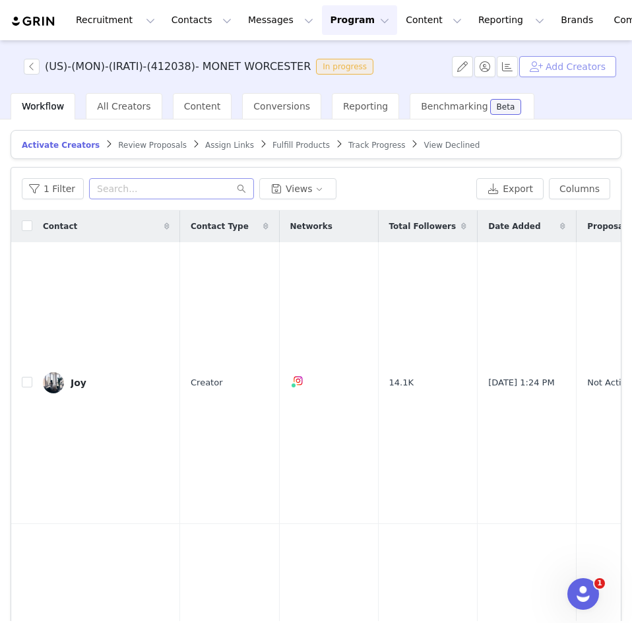
scroll to position [87, 137]
click at [556, 71] on button "Add Creators" at bounding box center [567, 66] width 97 height 21
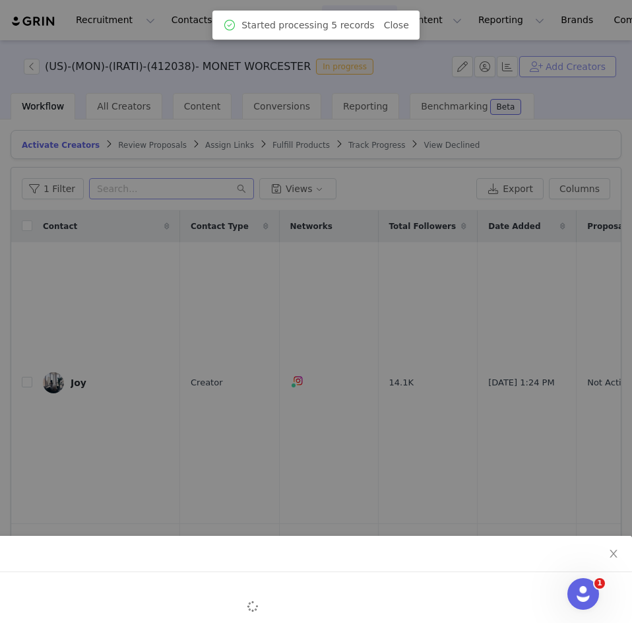
scroll to position [87, 0]
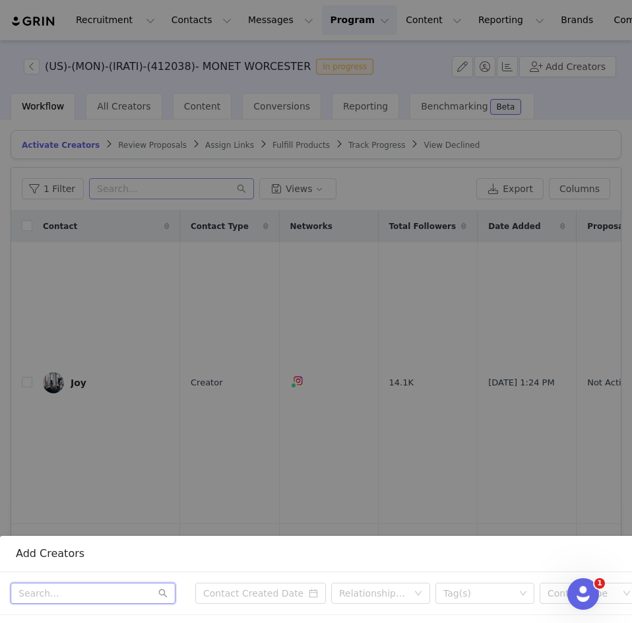
click at [126, 589] on input "text" at bounding box center [93, 592] width 165 height 21
paste input "that.urbanmom"
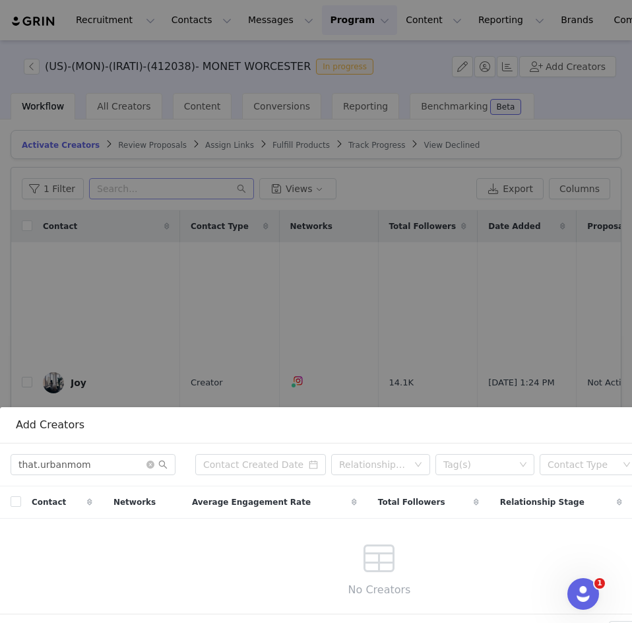
scroll to position [216, 0]
click at [93, 460] on input "that.urbanmom" at bounding box center [93, 463] width 165 height 21
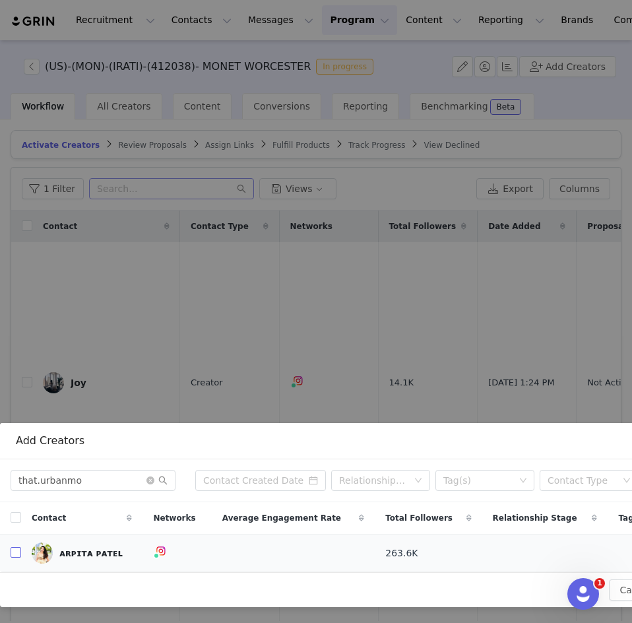
click at [18, 547] on input "checkbox" at bounding box center [16, 552] width 11 height 11
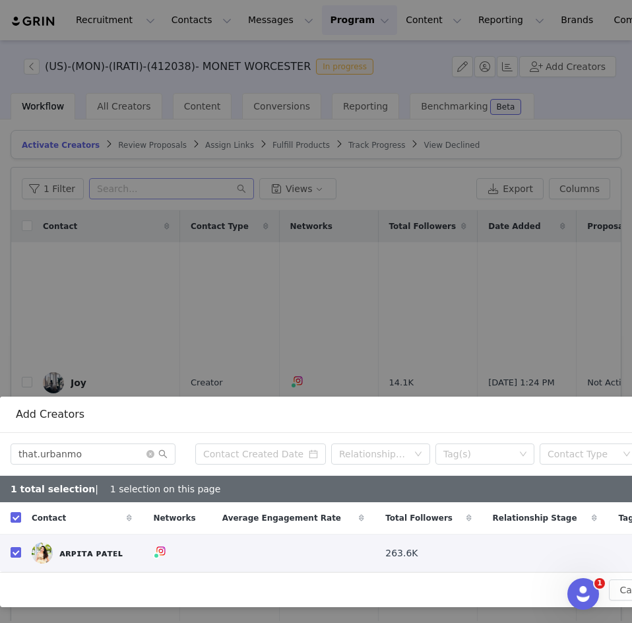
scroll to position [226, 137]
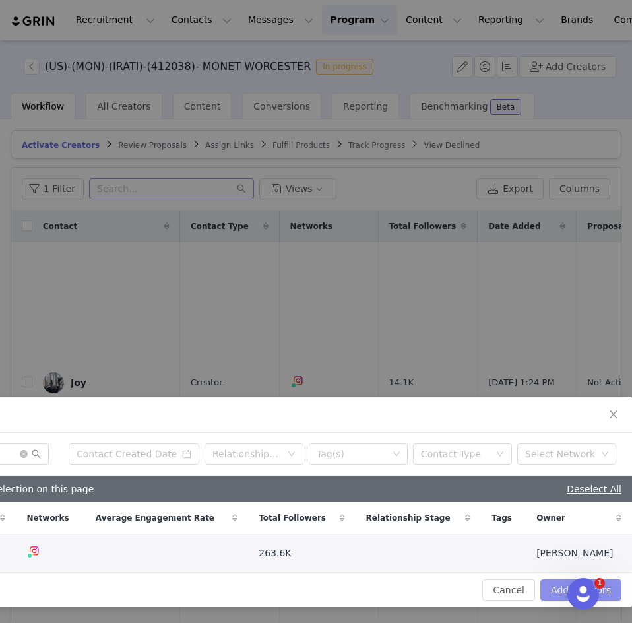
click at [548, 580] on button "Add Creators" at bounding box center [580, 589] width 81 height 21
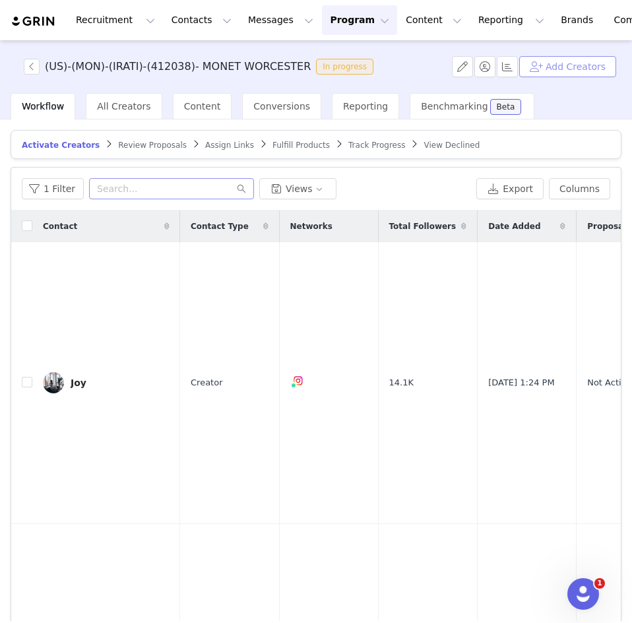
click at [564, 68] on button "Add Creators" at bounding box center [567, 66] width 97 height 21
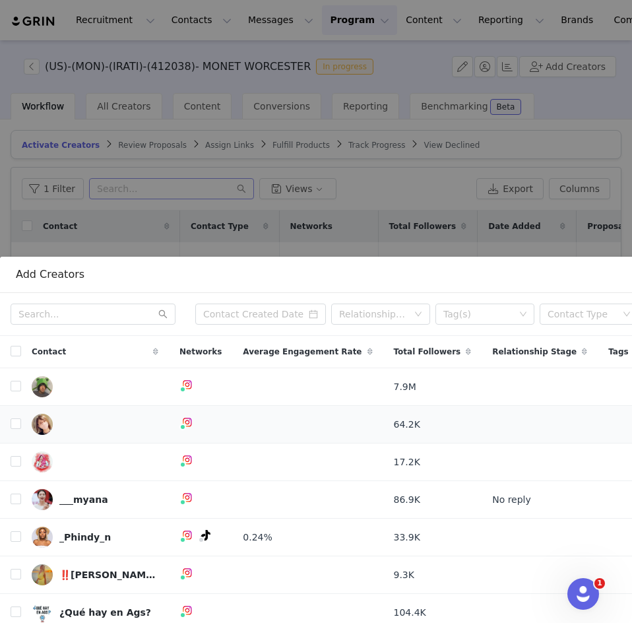
scroll to position [367, 0]
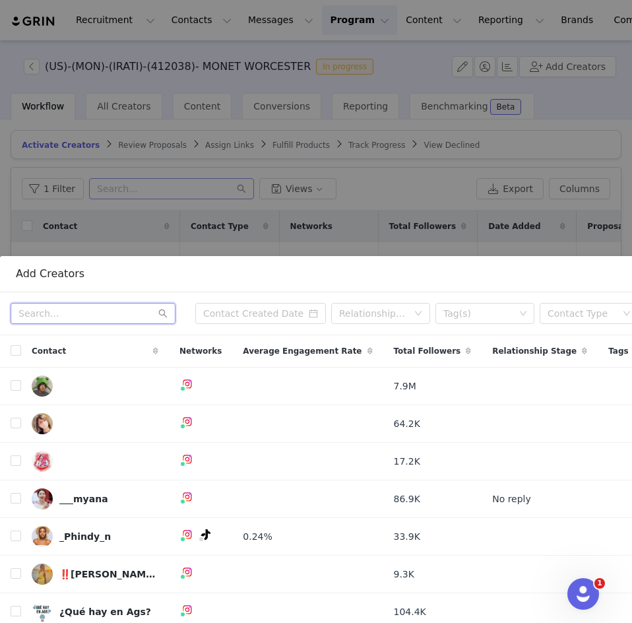
click at [76, 309] on input "text" at bounding box center [93, 313] width 165 height 21
paste input "jessymplace"
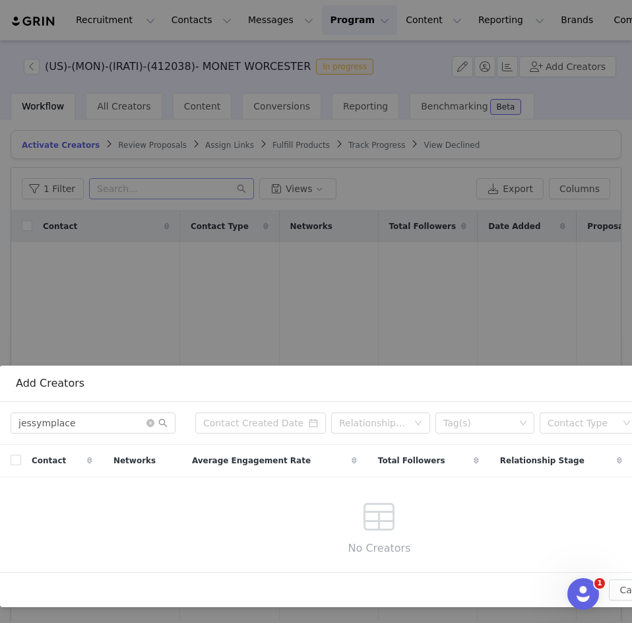
scroll to position [257, 0]
click at [93, 415] on input "jessymplace" at bounding box center [93, 422] width 165 height 21
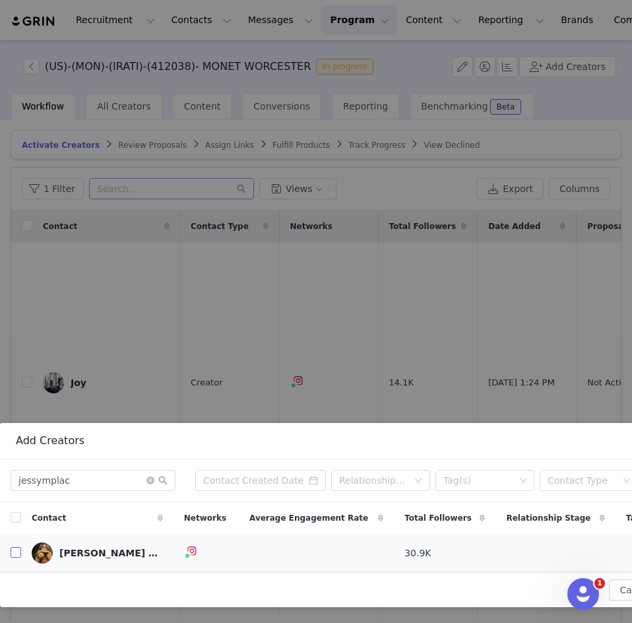
click at [13, 547] on input "checkbox" at bounding box center [16, 552] width 11 height 11
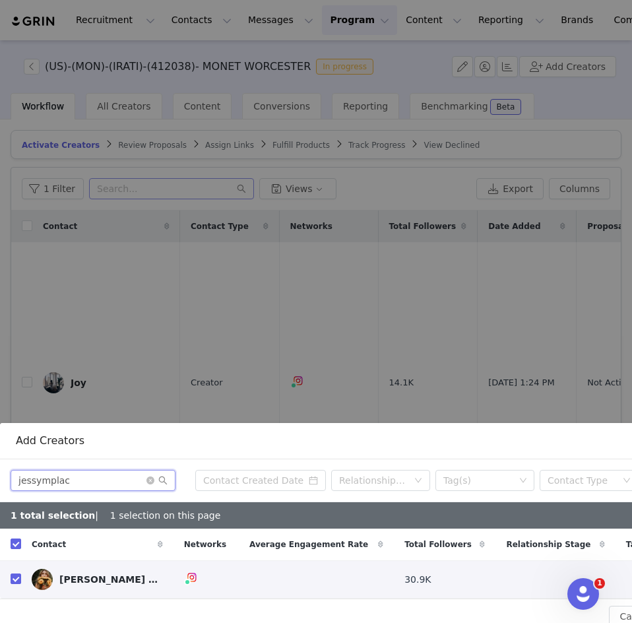
click at [146, 470] on input "jessymplac" at bounding box center [93, 480] width 165 height 21
click at [153, 476] on icon "icon: close-circle" at bounding box center [150, 480] width 8 height 8
click at [86, 470] on input "text" at bounding box center [93, 480] width 165 height 21
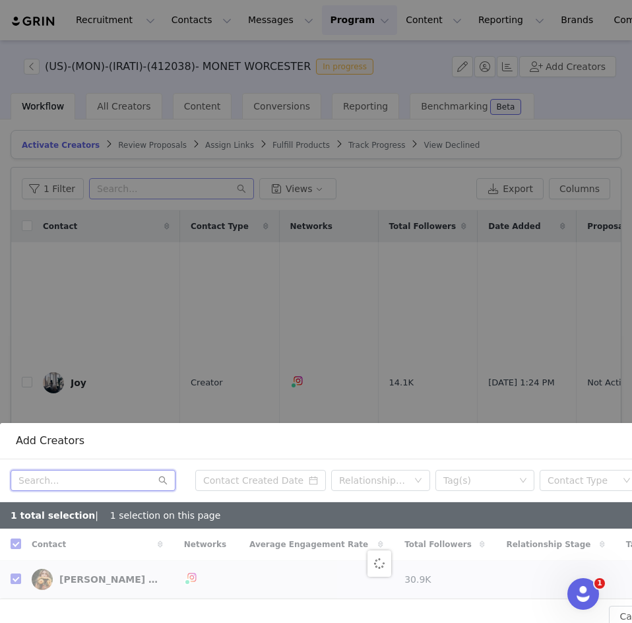
paste input "tinitravelsblog"
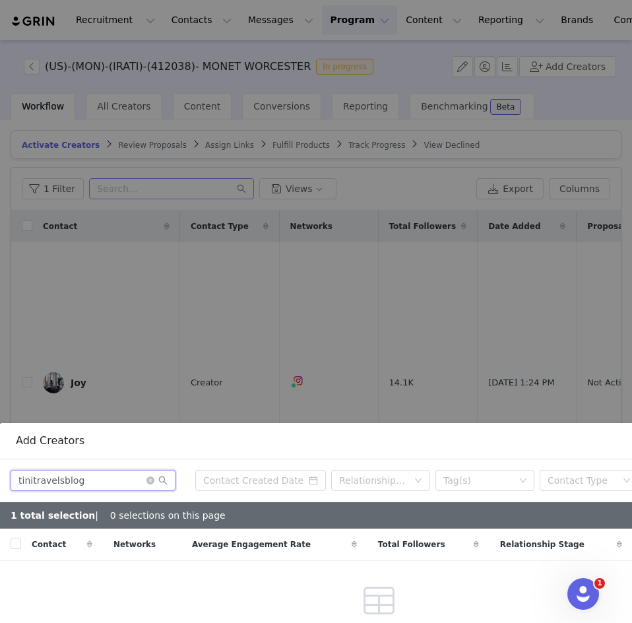
click at [95, 473] on input "tinitravelsblog" at bounding box center [93, 480] width 165 height 21
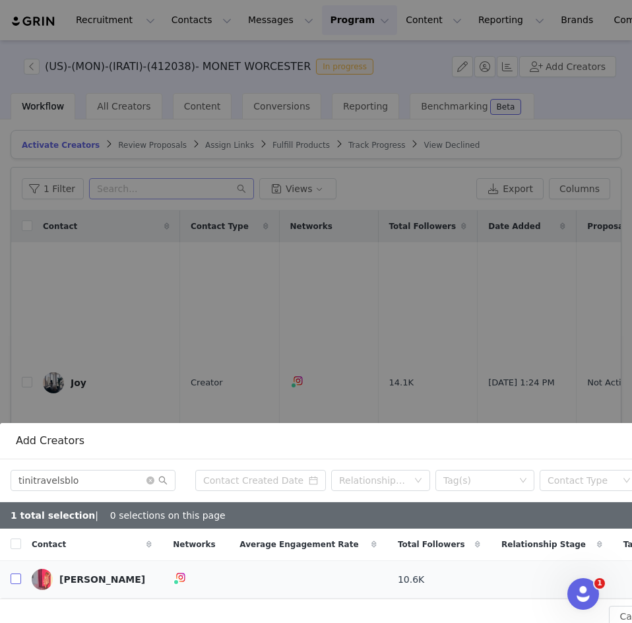
click at [16, 573] on input "checkbox" at bounding box center [16, 578] width 11 height 11
click at [150, 476] on icon "icon: close-circle" at bounding box center [150, 480] width 8 height 8
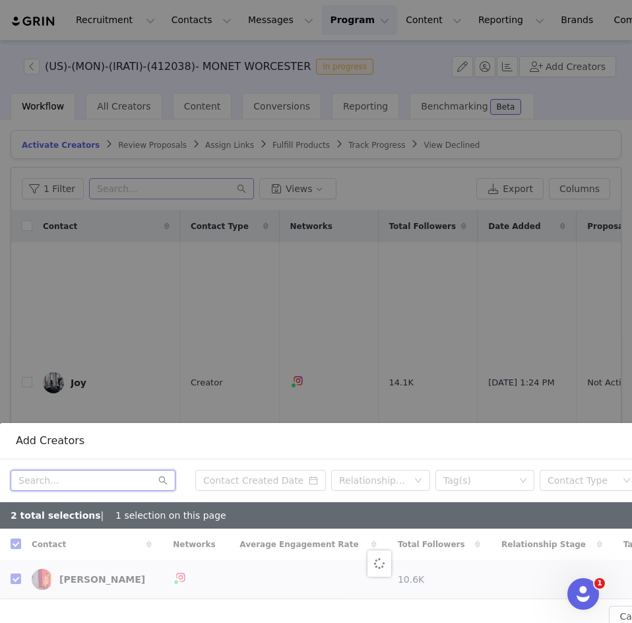
click at [101, 472] on input "text" at bounding box center [93, 480] width 165 height 21
paste input "chchiclifestyle"
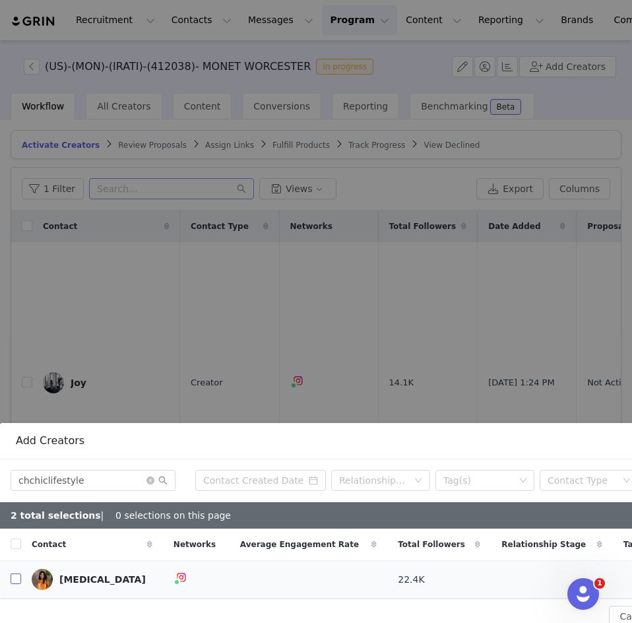
click at [12, 573] on input "checkbox" at bounding box center [16, 578] width 11 height 11
click at [150, 476] on icon "icon: close-circle" at bounding box center [150, 480] width 8 height 8
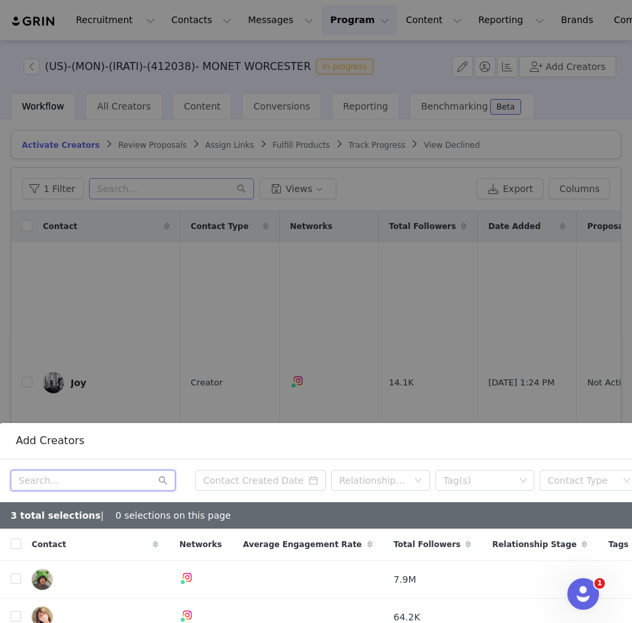
click at [96, 473] on input "text" at bounding box center [93, 480] width 165 height 21
paste input "ana_bittencourts"
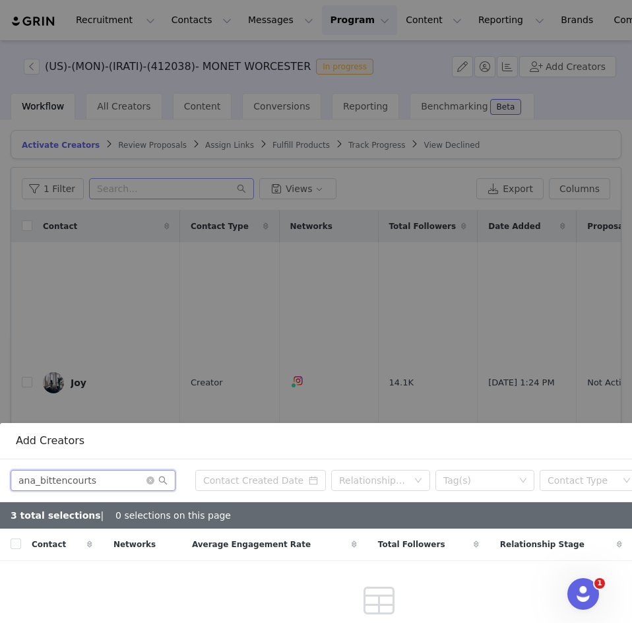
click at [98, 473] on input "ana_bittencourts" at bounding box center [93, 480] width 165 height 21
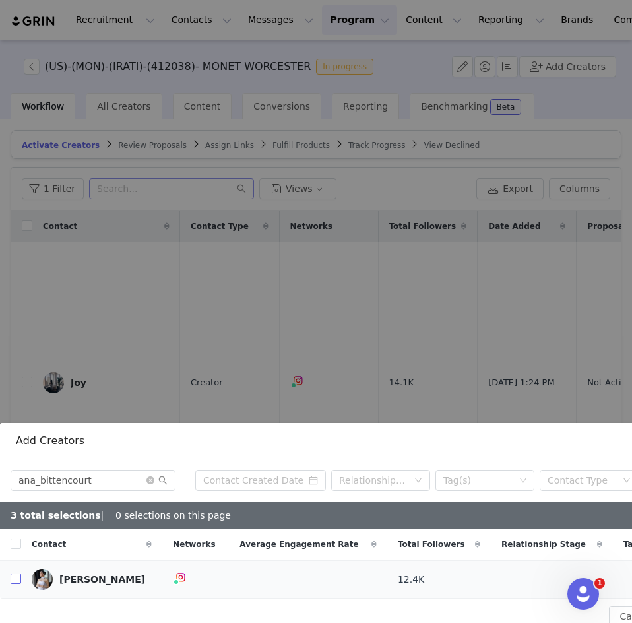
click at [15, 573] on input "checkbox" at bounding box center [16, 578] width 11 height 11
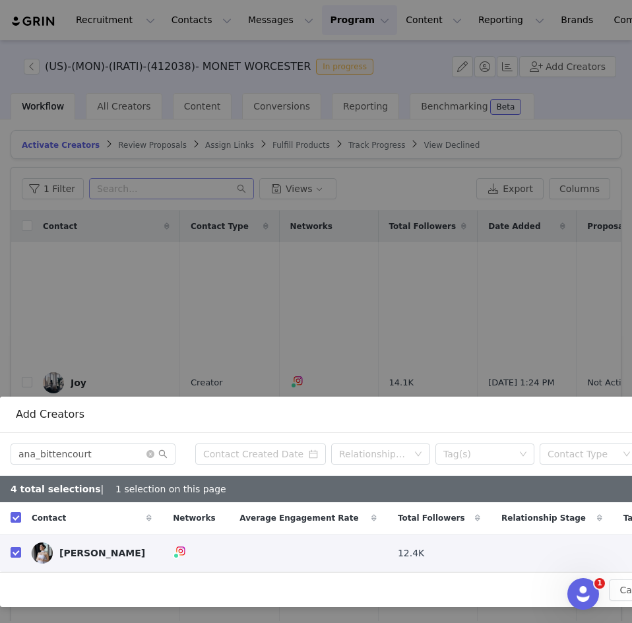
scroll to position [226, 137]
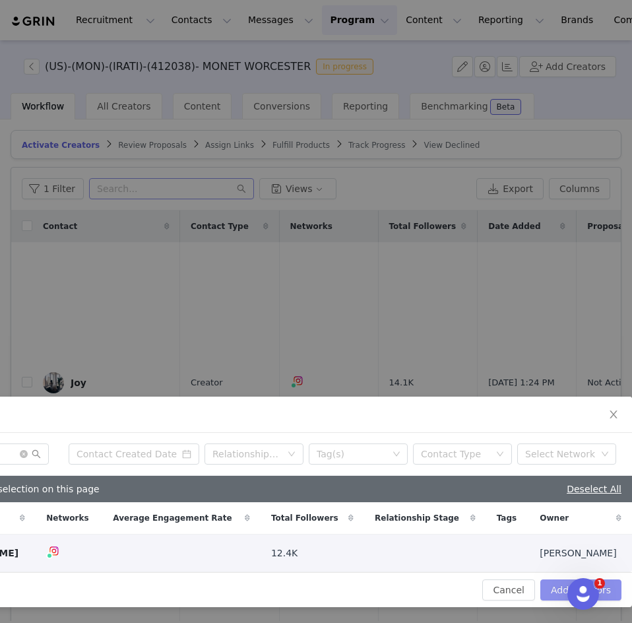
click at [549, 579] on button "Add Creators" at bounding box center [580, 589] width 81 height 21
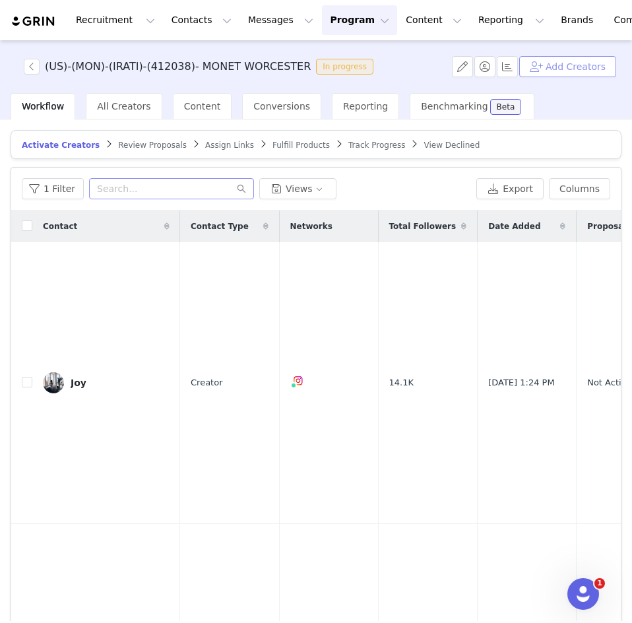
click at [564, 70] on button "Add Creators" at bounding box center [567, 66] width 97 height 21
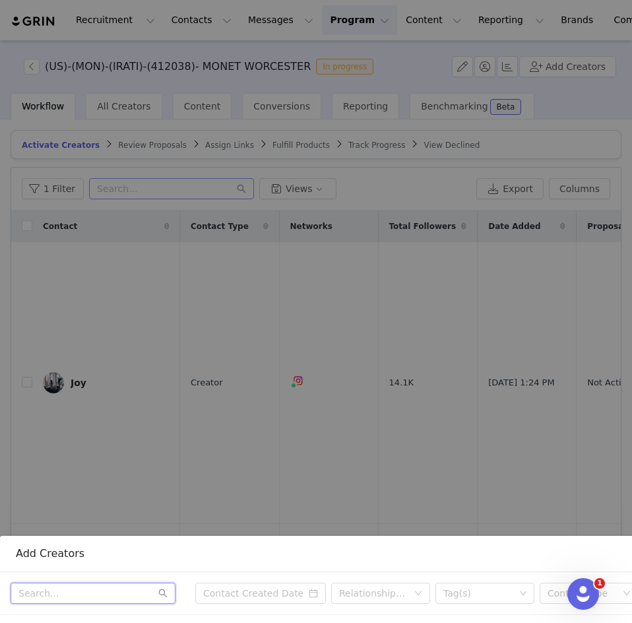
click at [35, 584] on input "text" at bounding box center [93, 592] width 165 height 21
paste input "lasirenaterrena"
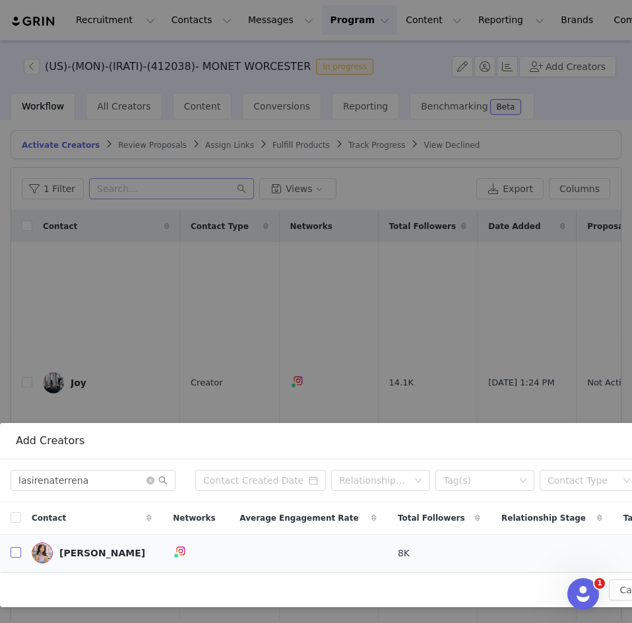
click at [17, 547] on input "checkbox" at bounding box center [16, 552] width 11 height 11
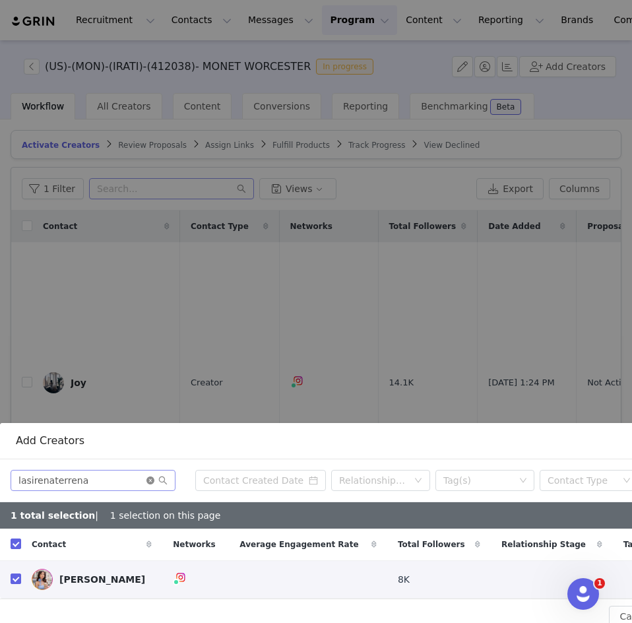
click at [150, 476] on icon "icon: close-circle" at bounding box center [150, 480] width 8 height 8
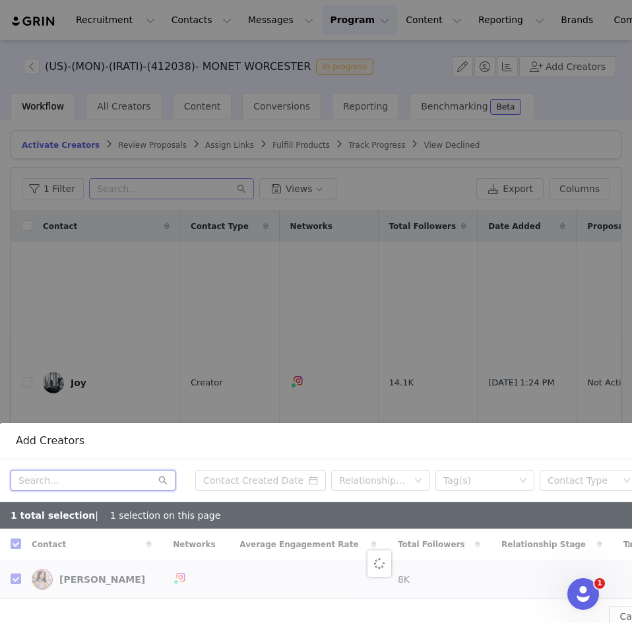
click at [100, 470] on input "text" at bounding box center [93, 480] width 165 height 21
paste input "iaraaaaa"
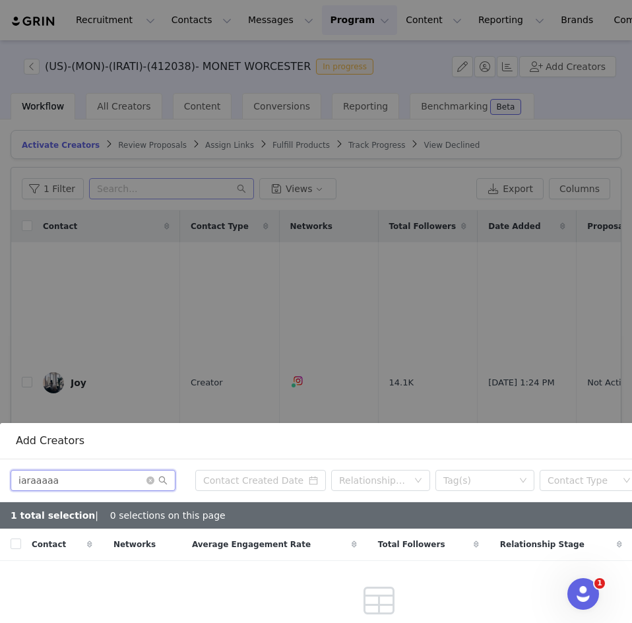
click at [125, 472] on input "iaraaaaa" at bounding box center [93, 480] width 165 height 21
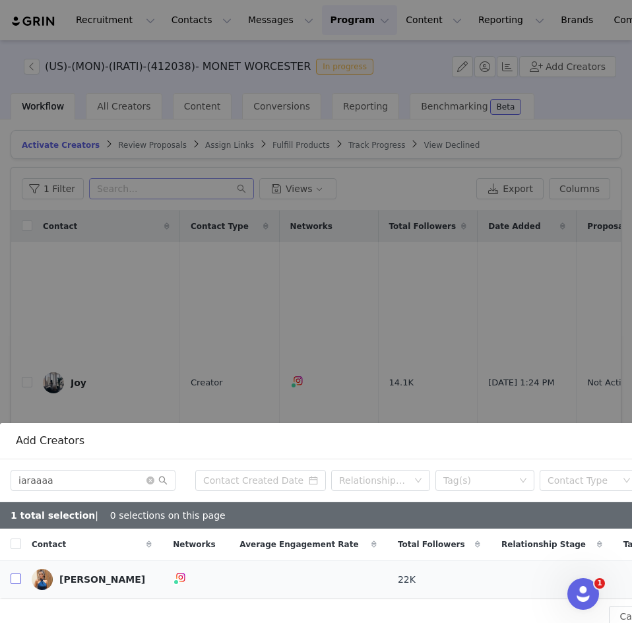
click at [18, 573] on input "checkbox" at bounding box center [16, 578] width 11 height 11
click at [148, 476] on icon "icon: close-circle" at bounding box center [150, 480] width 8 height 8
click at [86, 471] on input "text" at bounding box center [93, 480] width 165 height 21
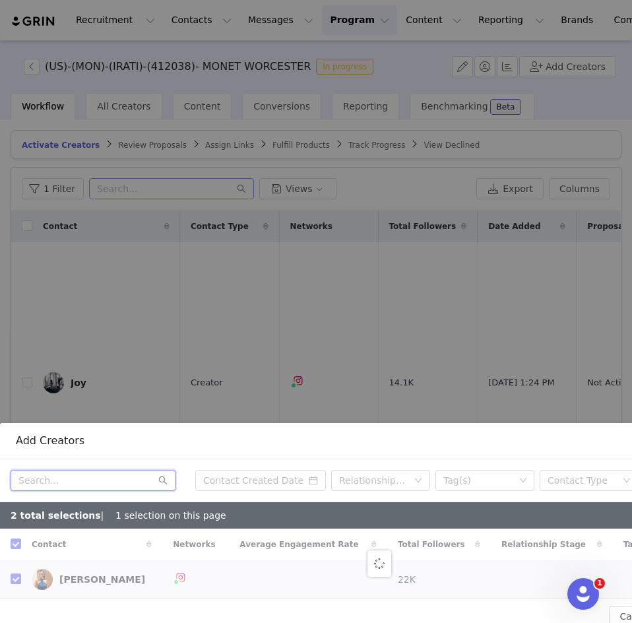
paste input "armayadoremi"
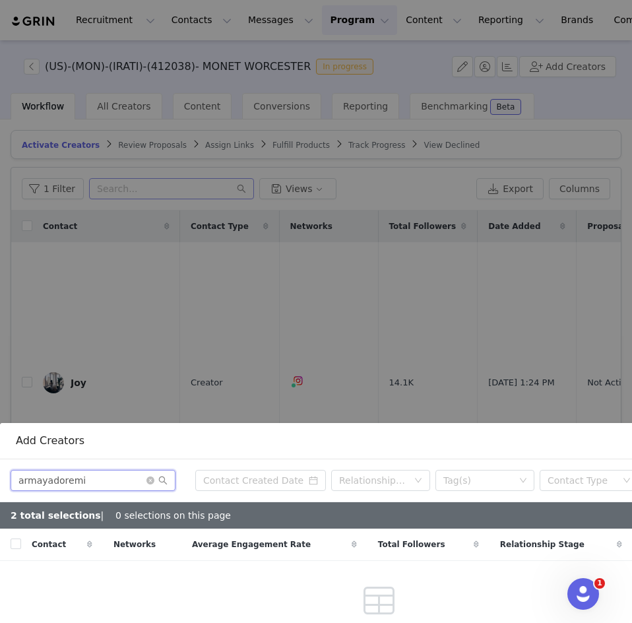
click at [106, 470] on input "armayadoremi" at bounding box center [93, 480] width 165 height 21
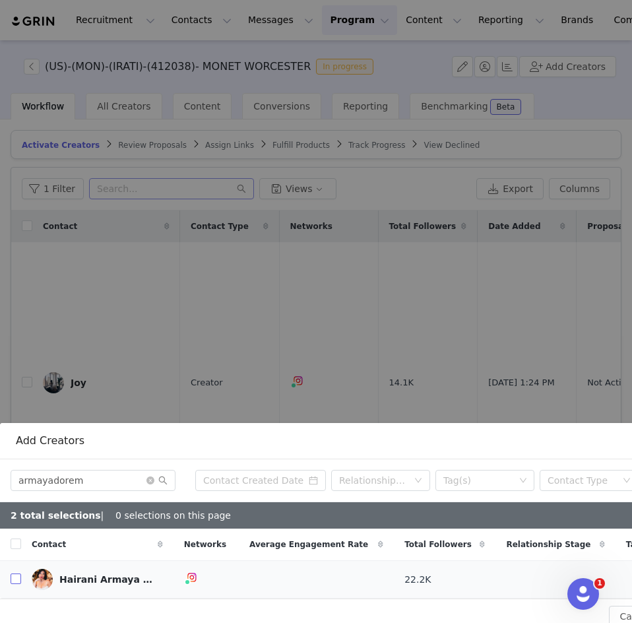
click at [18, 573] on input "checkbox" at bounding box center [16, 578] width 11 height 11
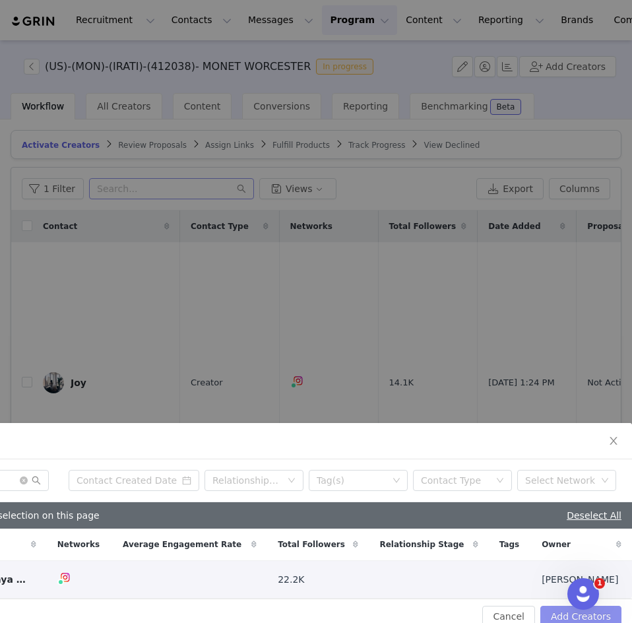
click at [550, 605] on button "Add Creators" at bounding box center [580, 615] width 81 height 21
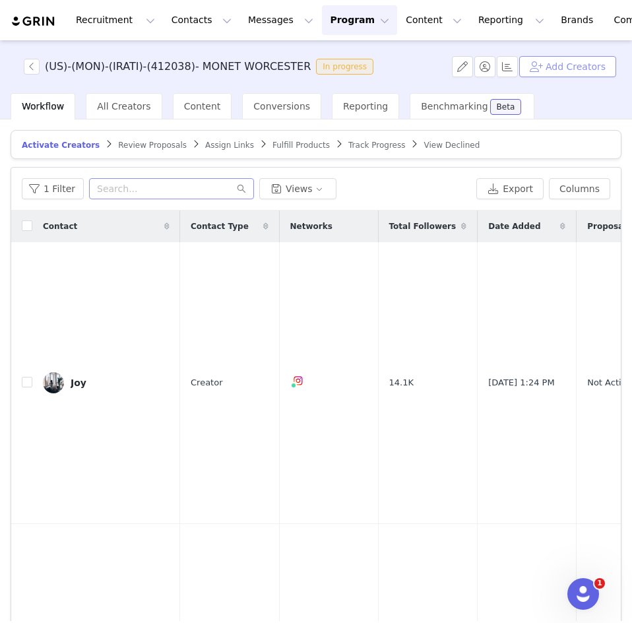
click at [575, 61] on button "Add Creators" at bounding box center [567, 66] width 97 height 21
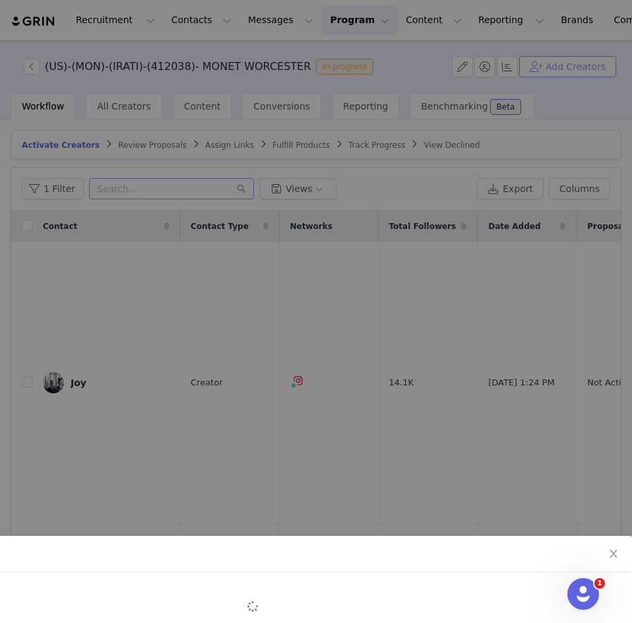
scroll to position [87, 0]
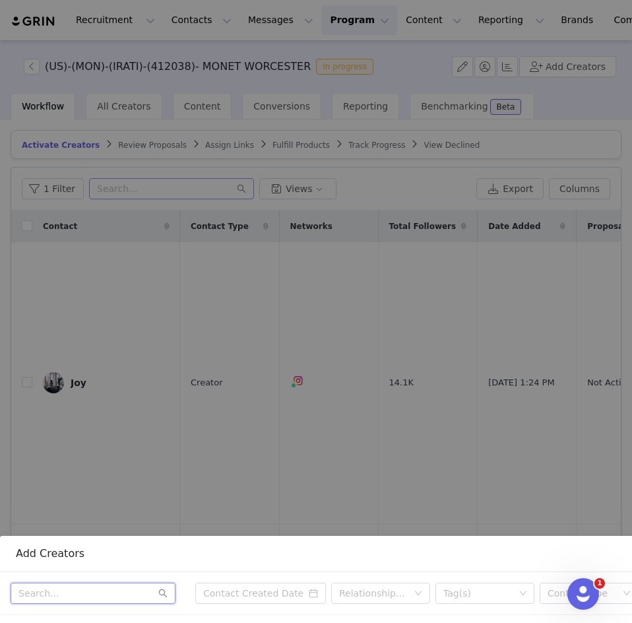
click at [116, 582] on input "text" at bounding box center [93, 592] width 165 height 21
paste input "alyssaloring"
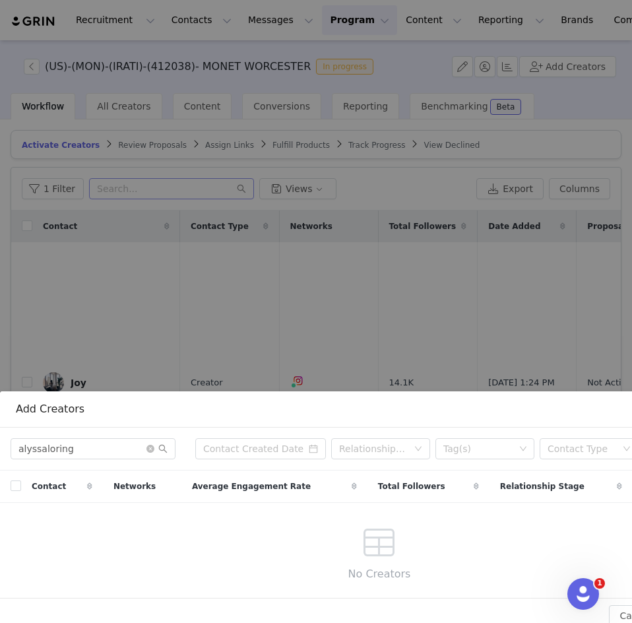
scroll to position [257, 0]
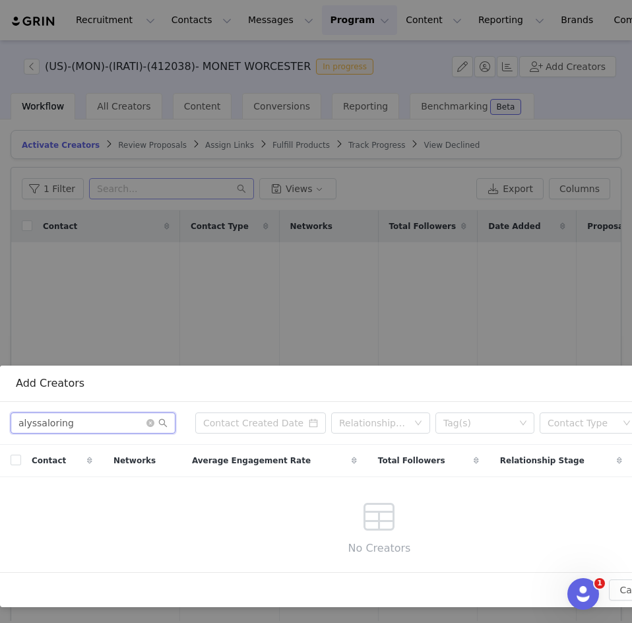
click at [87, 413] on input "alyssaloring" at bounding box center [93, 422] width 165 height 21
click at [151, 419] on icon "icon: close-circle" at bounding box center [150, 423] width 8 height 8
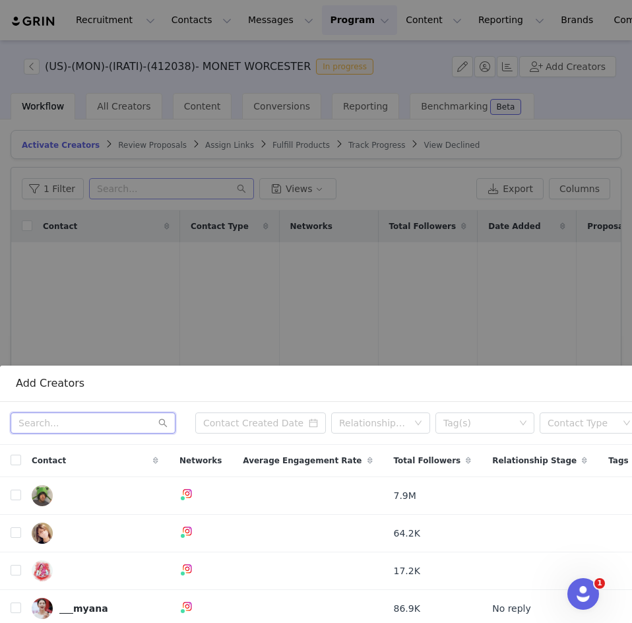
click at [51, 416] on input "text" at bounding box center [93, 422] width 165 height 21
paste input "whiskeyandgracee"
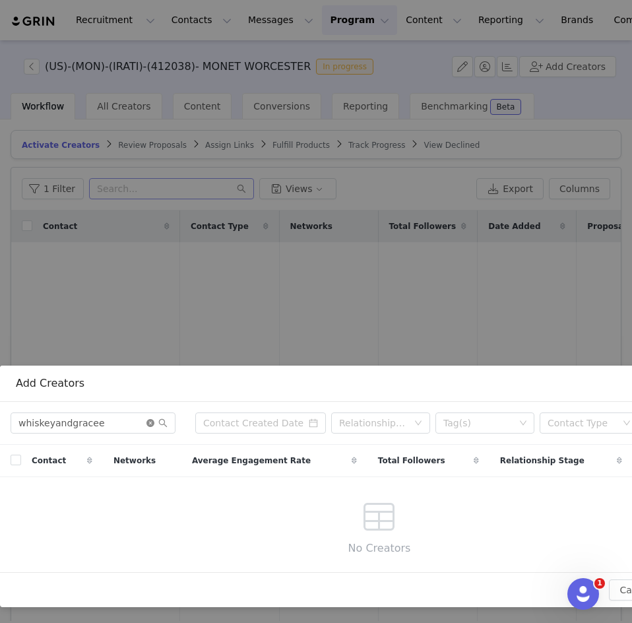
click at [152, 419] on icon "icon: close-circle" at bounding box center [150, 423] width 8 height 8
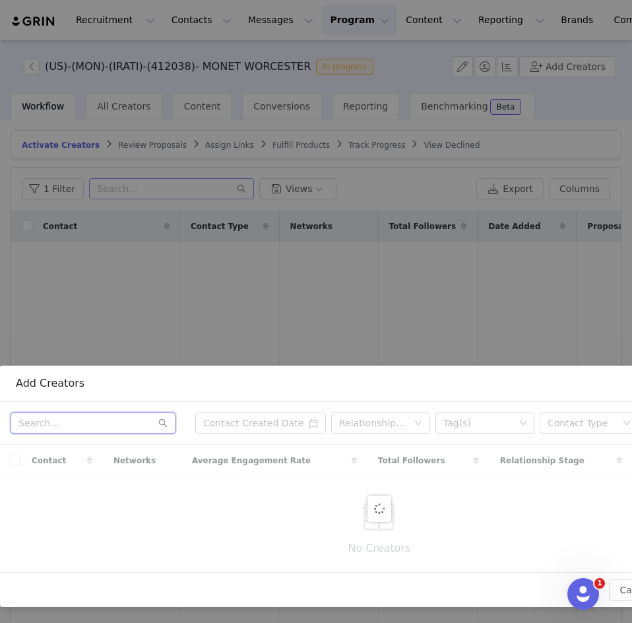
click at [90, 419] on input "text" at bounding box center [93, 422] width 165 height 21
paste input "sweetportfolio"
click at [82, 414] on input "sweetportfolio" at bounding box center [93, 422] width 165 height 21
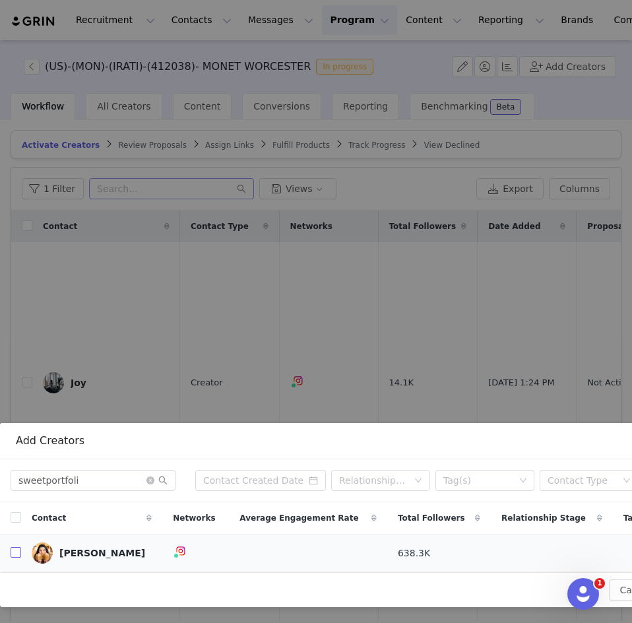
click at [15, 547] on input "checkbox" at bounding box center [16, 552] width 11 height 11
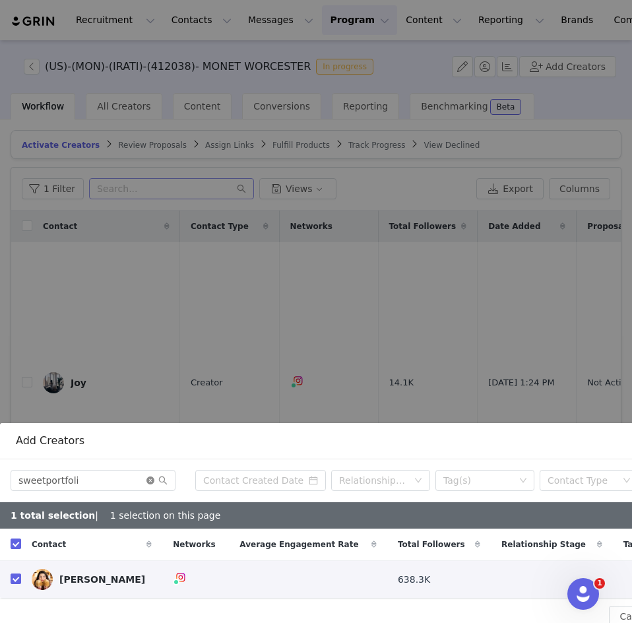
click at [150, 476] on icon "icon: close-circle" at bounding box center [150, 480] width 8 height 8
click at [131, 470] on input "text" at bounding box center [93, 480] width 165 height 21
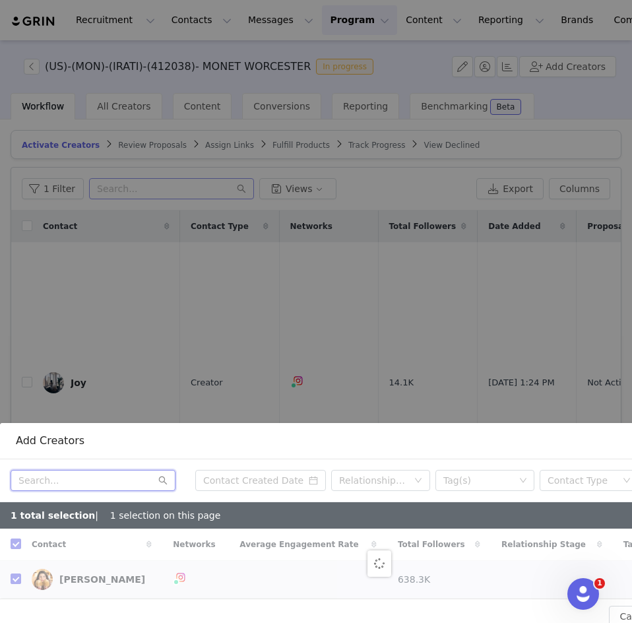
paste input "hungryrunnergirl"
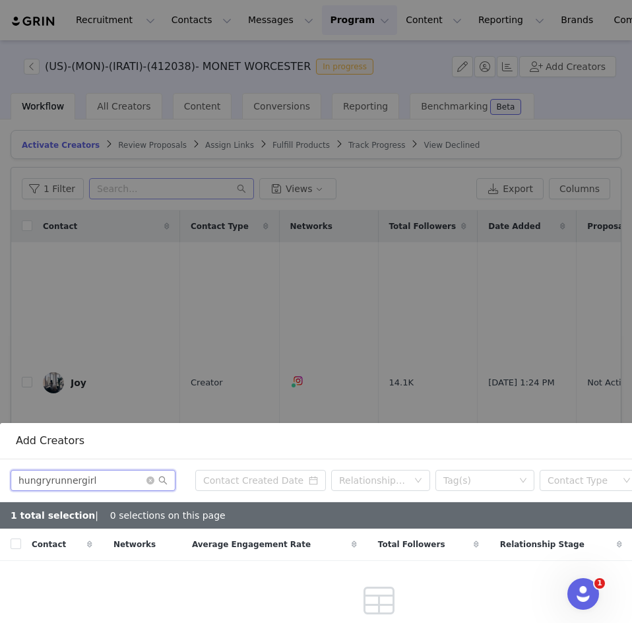
click at [125, 470] on input "hungryrunnergirl" at bounding box center [93, 480] width 165 height 21
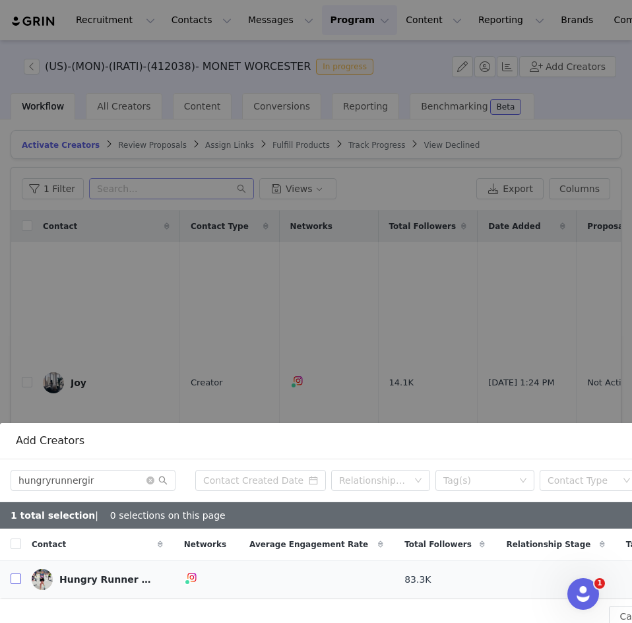
click at [15, 573] on input "checkbox" at bounding box center [16, 578] width 11 height 11
click at [150, 476] on icon "icon: close-circle" at bounding box center [150, 480] width 8 height 8
click at [94, 470] on input "text" at bounding box center [93, 480] width 165 height 21
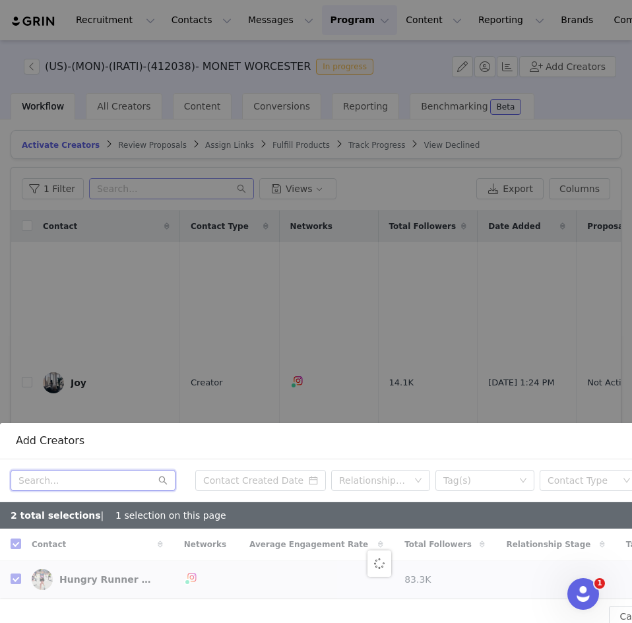
paste input "kristin.twomey"
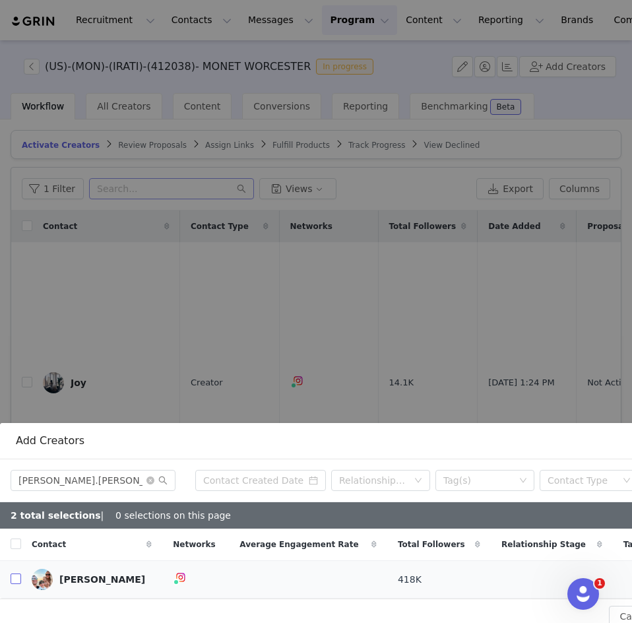
click at [15, 573] on input "checkbox" at bounding box center [16, 578] width 11 height 11
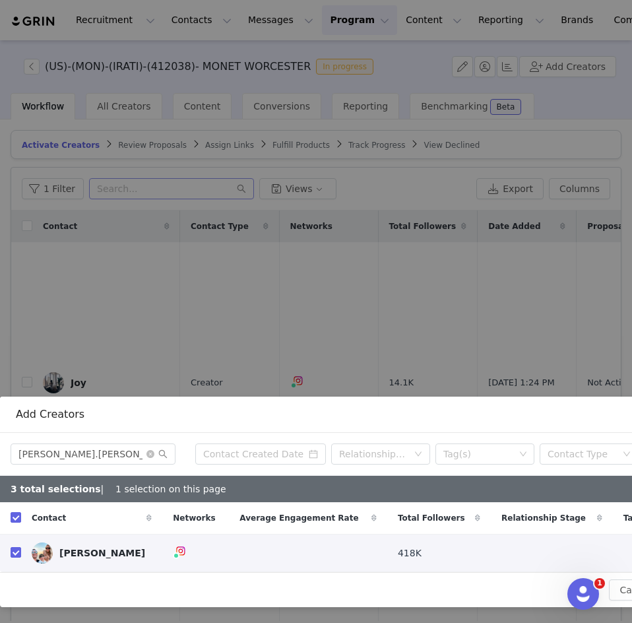
scroll to position [226, 137]
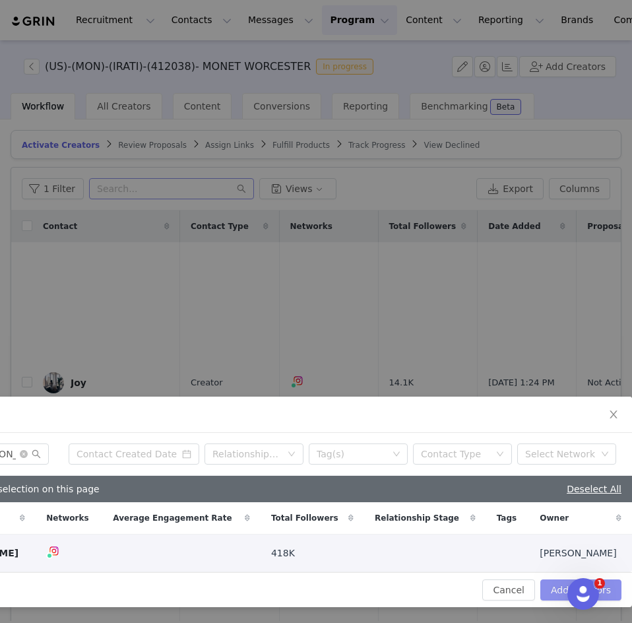
click at [550, 586] on button "Add Creators" at bounding box center [580, 589] width 81 height 21
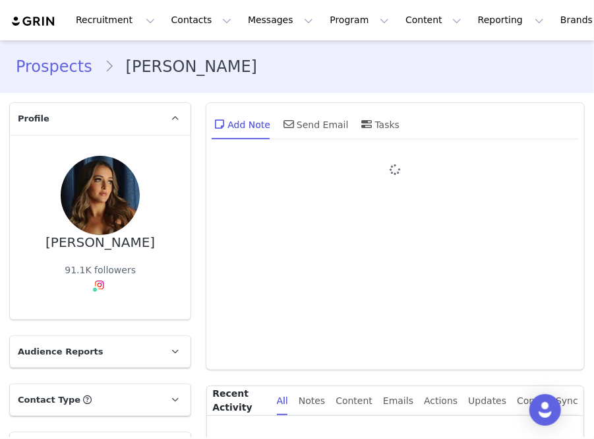
type input "+1 (United States)"
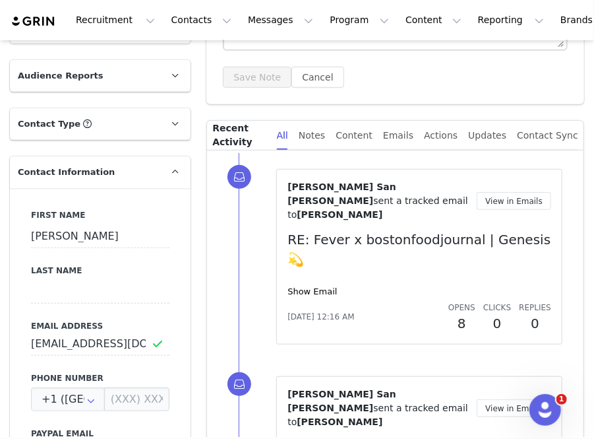
scroll to position [276, 0]
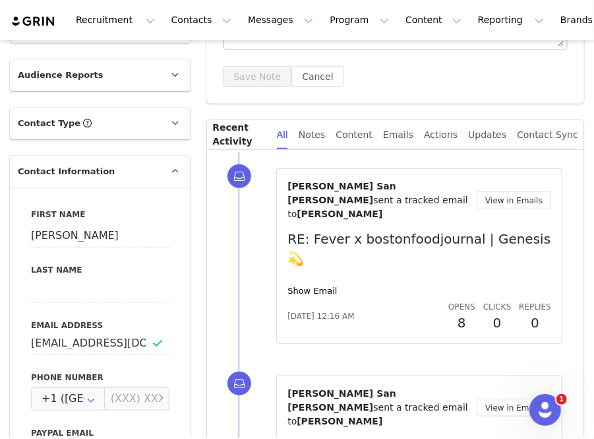
drag, startPoint x: 103, startPoint y: 133, endPoint x: 94, endPoint y: 126, distance: 11.3
click at [94, 126] on p "Contact Type Contact type can be Creator, Prospect, Application, or Manager." at bounding box center [84, 123] width 149 height 32
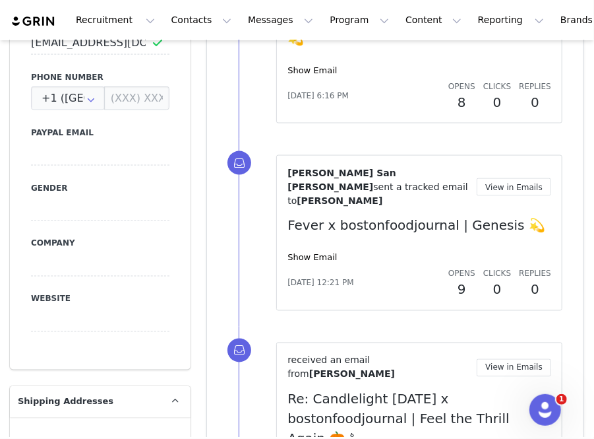
scroll to position [605, 0]
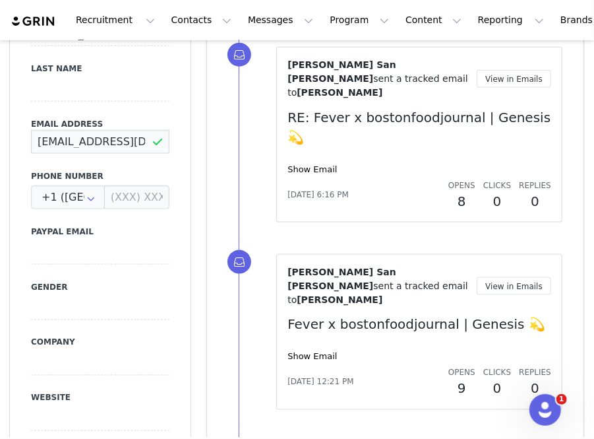
click at [66, 143] on input "brittany@bostonfoodjournal.com" at bounding box center [100, 142] width 138 height 24
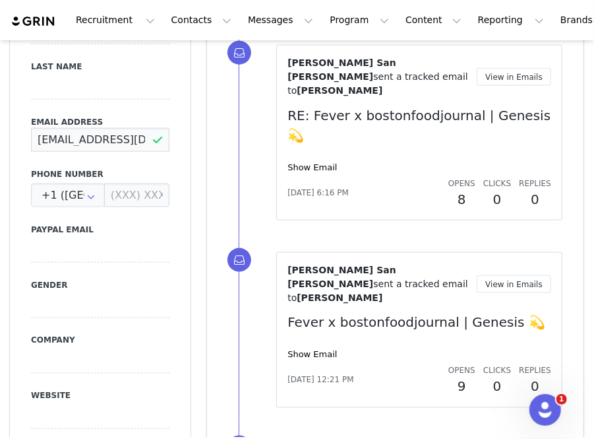
scroll to position [607, 0]
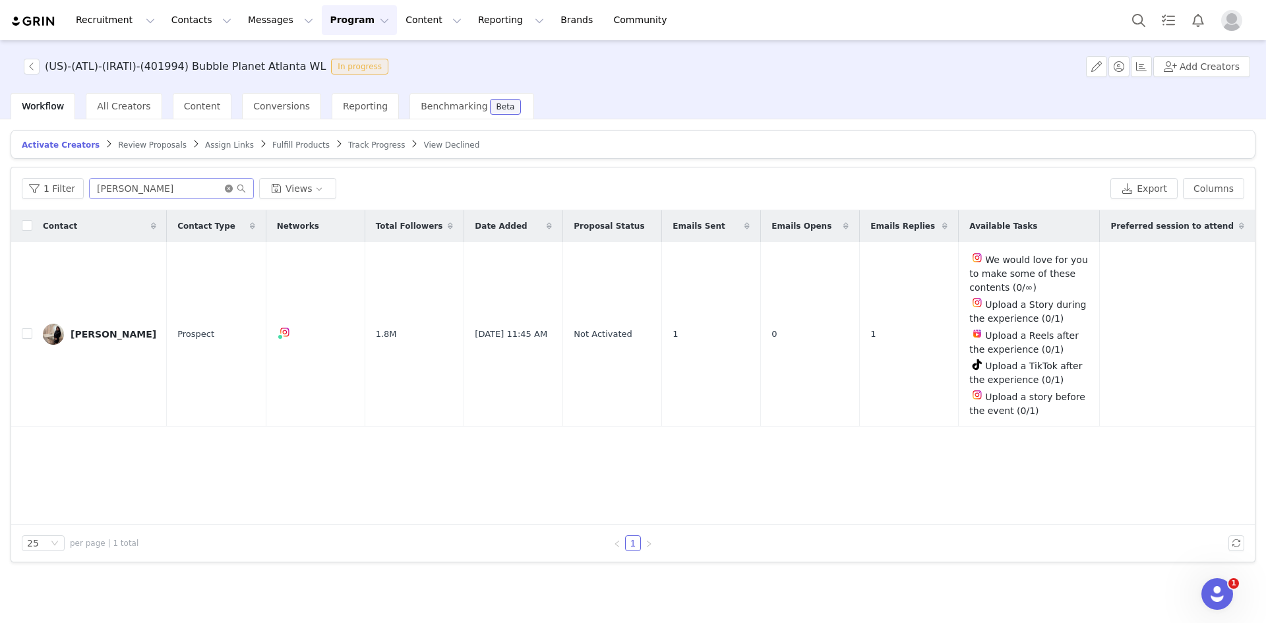
click at [225, 187] on icon "icon: close-circle" at bounding box center [229, 189] width 8 height 8
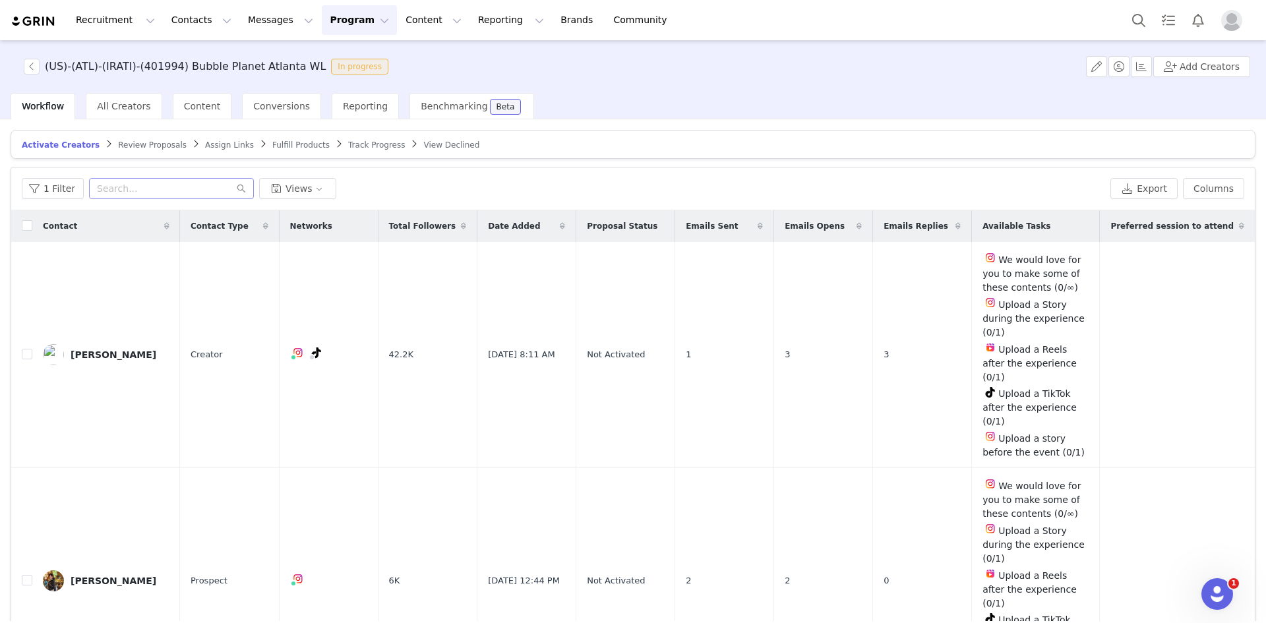
click at [148, 143] on span "Review Proposals" at bounding box center [152, 144] width 69 height 9
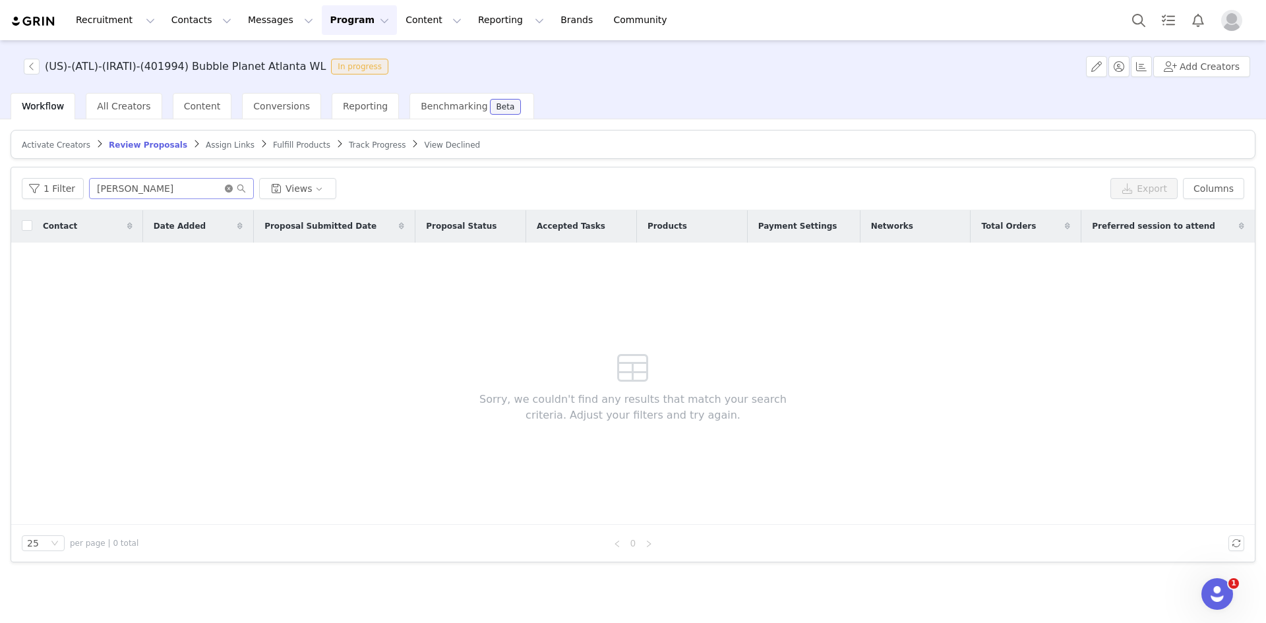
click at [225, 188] on icon "icon: close-circle" at bounding box center [229, 189] width 8 height 8
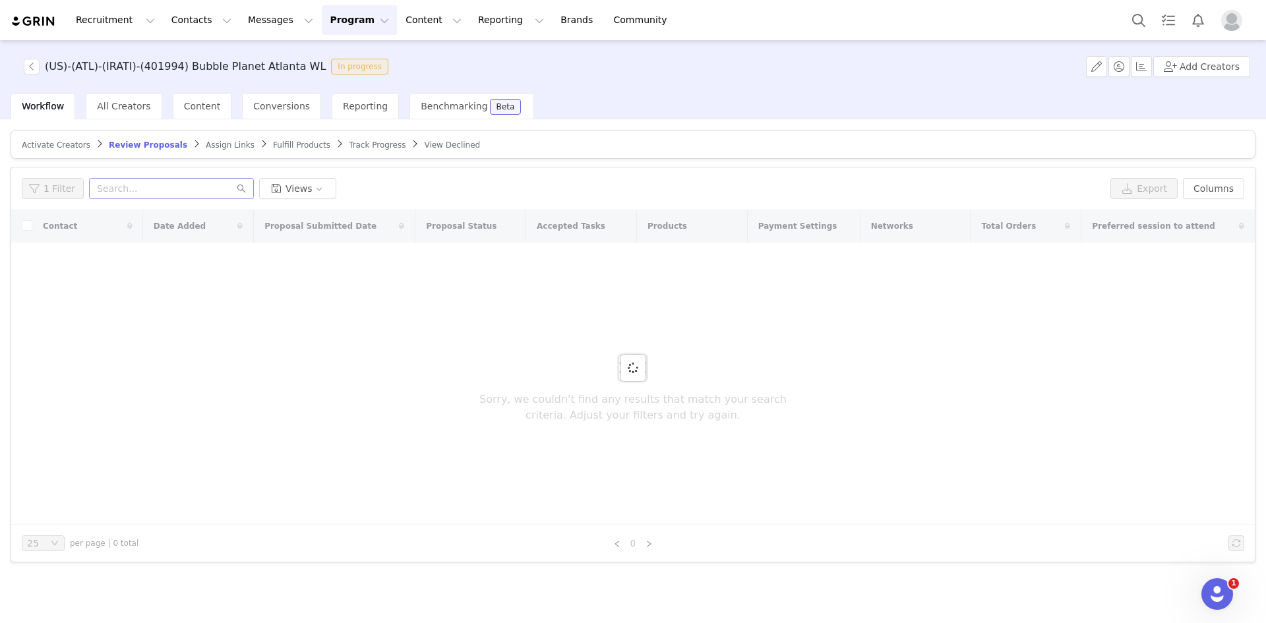
click at [206, 147] on span "Assign Links" at bounding box center [230, 144] width 49 height 9
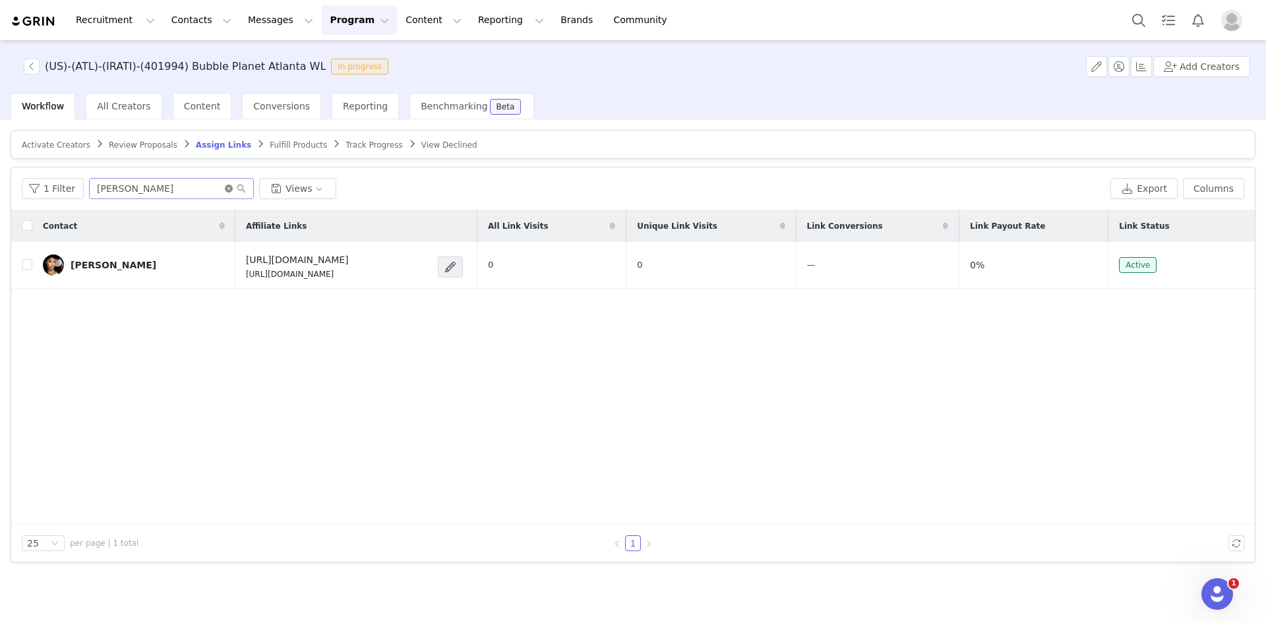
click at [225, 190] on icon "icon: close-circle" at bounding box center [229, 189] width 8 height 8
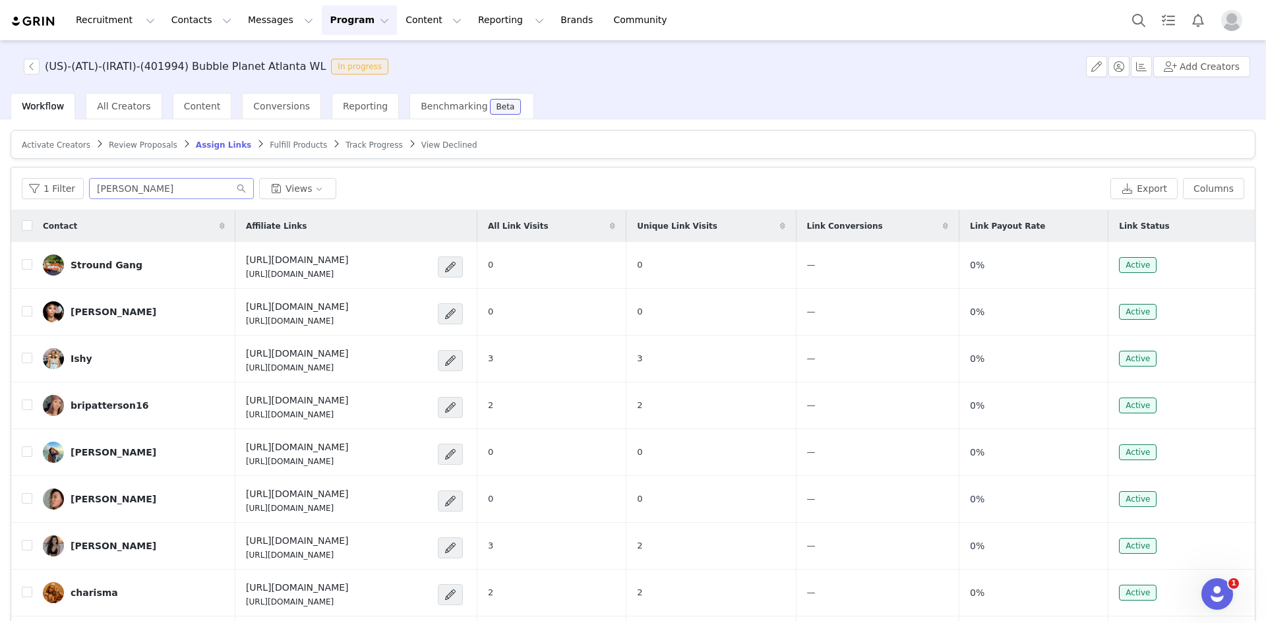
click at [272, 141] on span "Fulfill Products" at bounding box center [298, 144] width 57 height 9
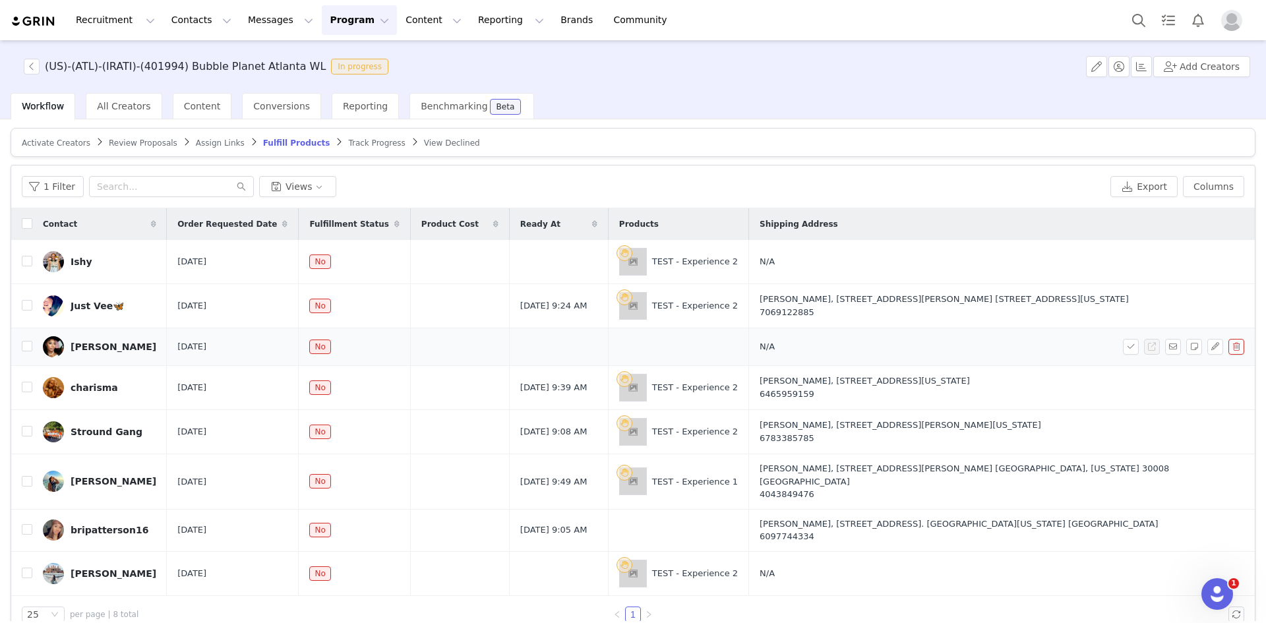
scroll to position [14, 0]
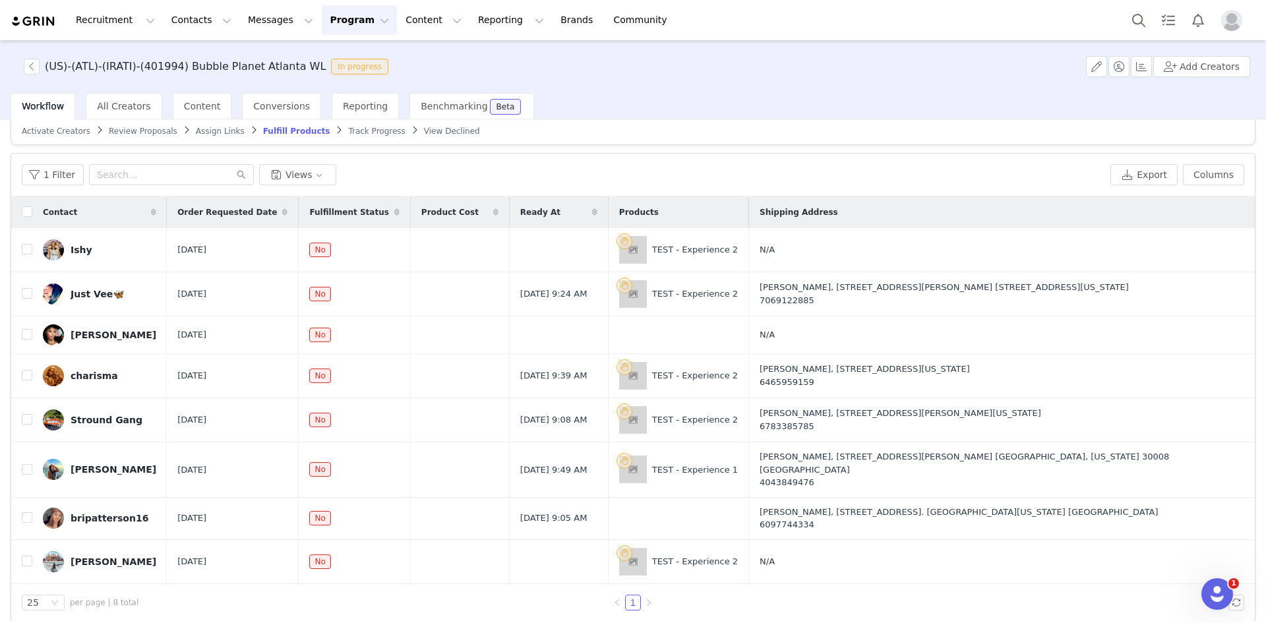
click at [196, 127] on span "Assign Links" at bounding box center [220, 131] width 49 height 9
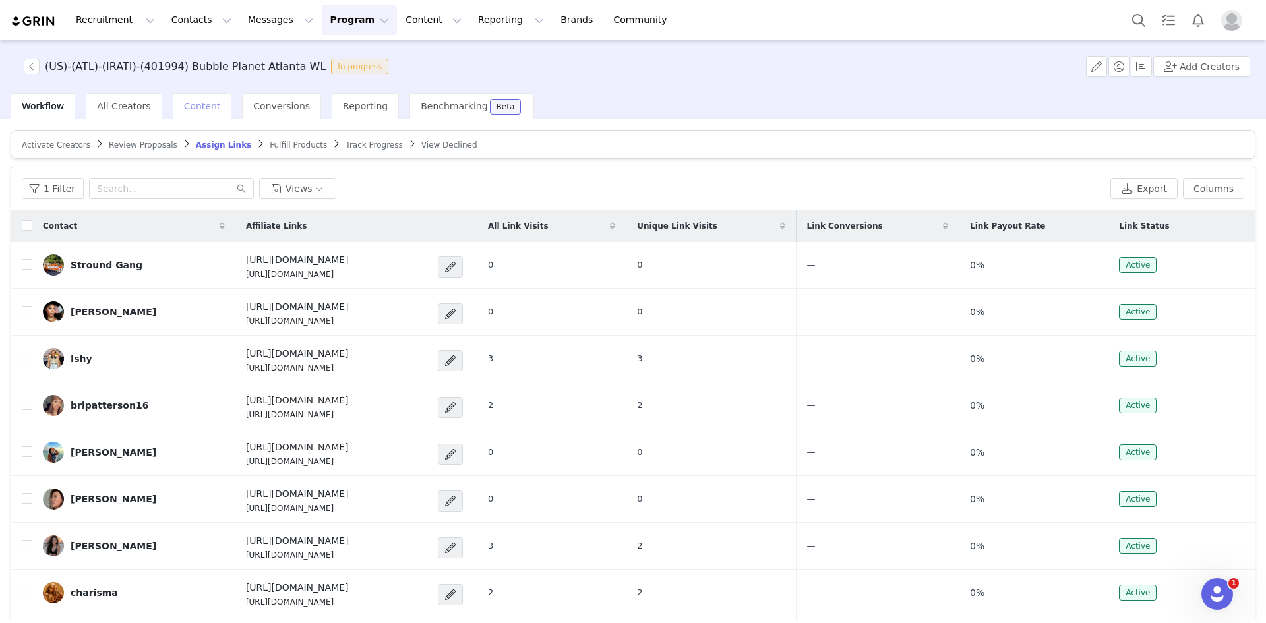
click at [184, 111] on span "Content" at bounding box center [202, 106] width 37 height 11
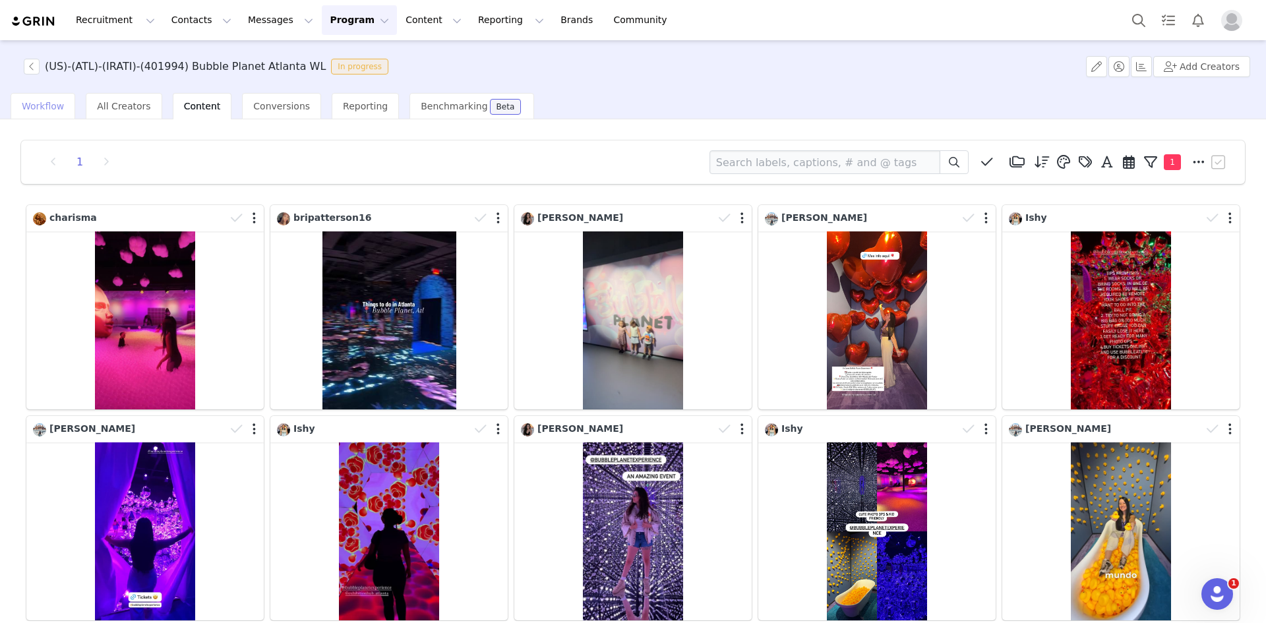
click at [48, 111] on span "Workflow" at bounding box center [43, 106] width 42 height 11
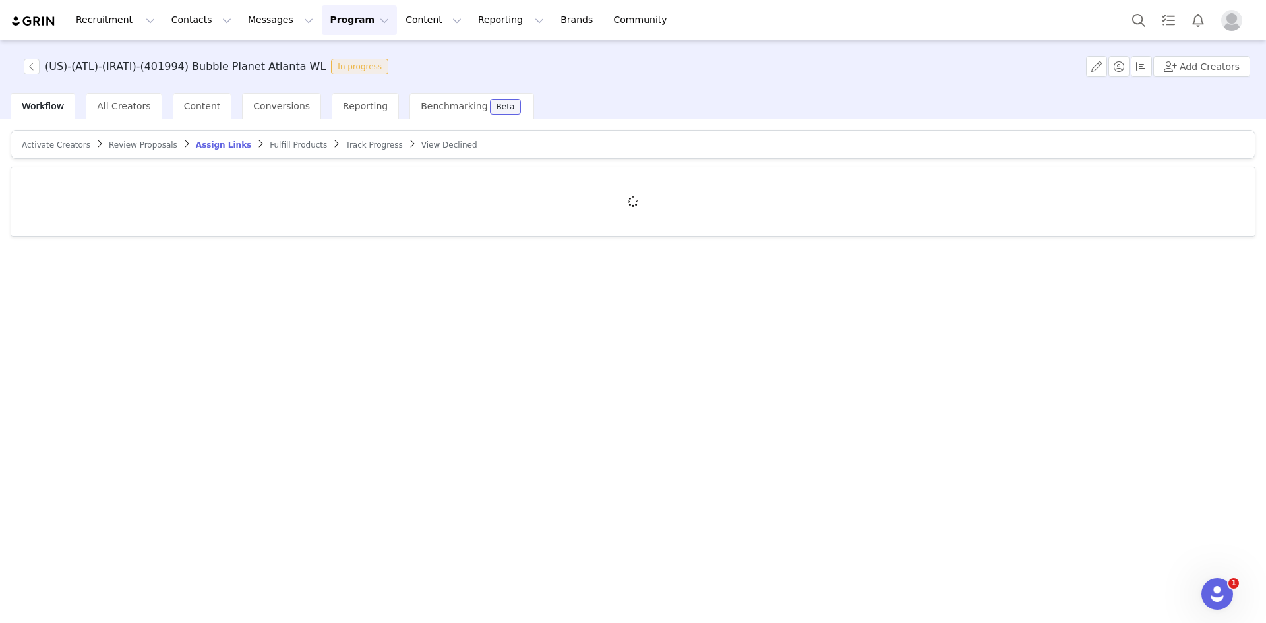
click at [643, 53] on div "(US)-(ATL)-(IRATI)-(401994) Bubble Planet Atlanta WL In progress Add Creators" at bounding box center [633, 66] width 1266 height 53
click at [144, 145] on span "Review Proposals" at bounding box center [143, 144] width 69 height 9
click at [217, 144] on span "Assign Links" at bounding box center [230, 144] width 49 height 9
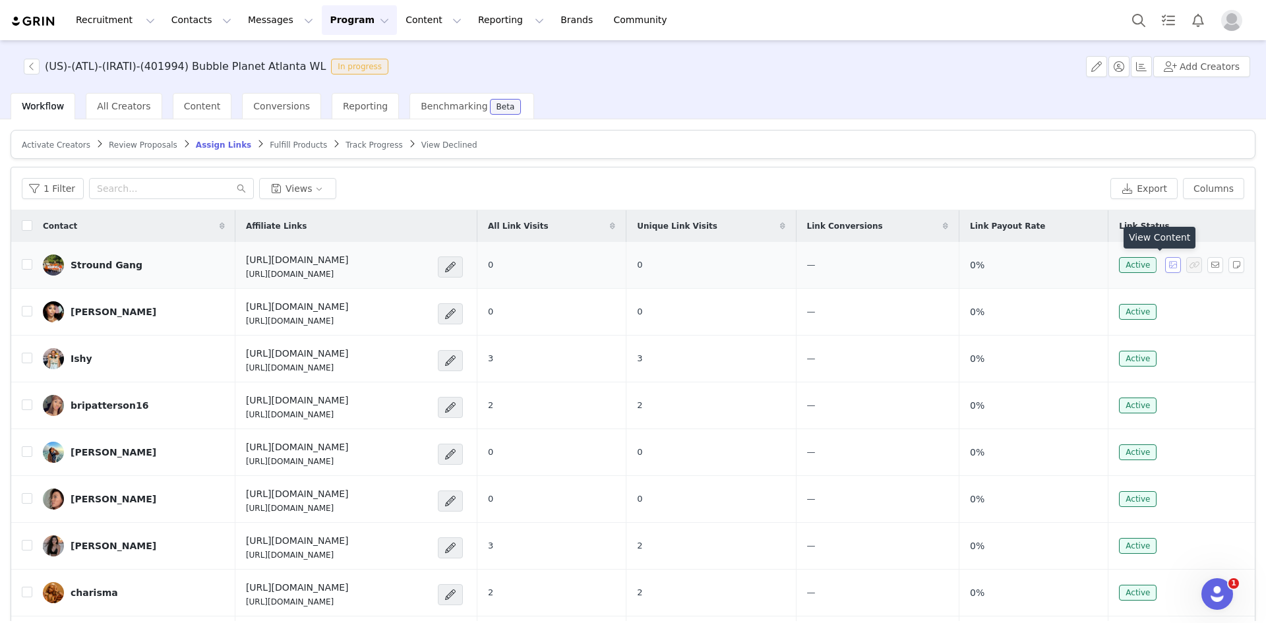
click at [1165, 266] on button "button" at bounding box center [1173, 265] width 16 height 16
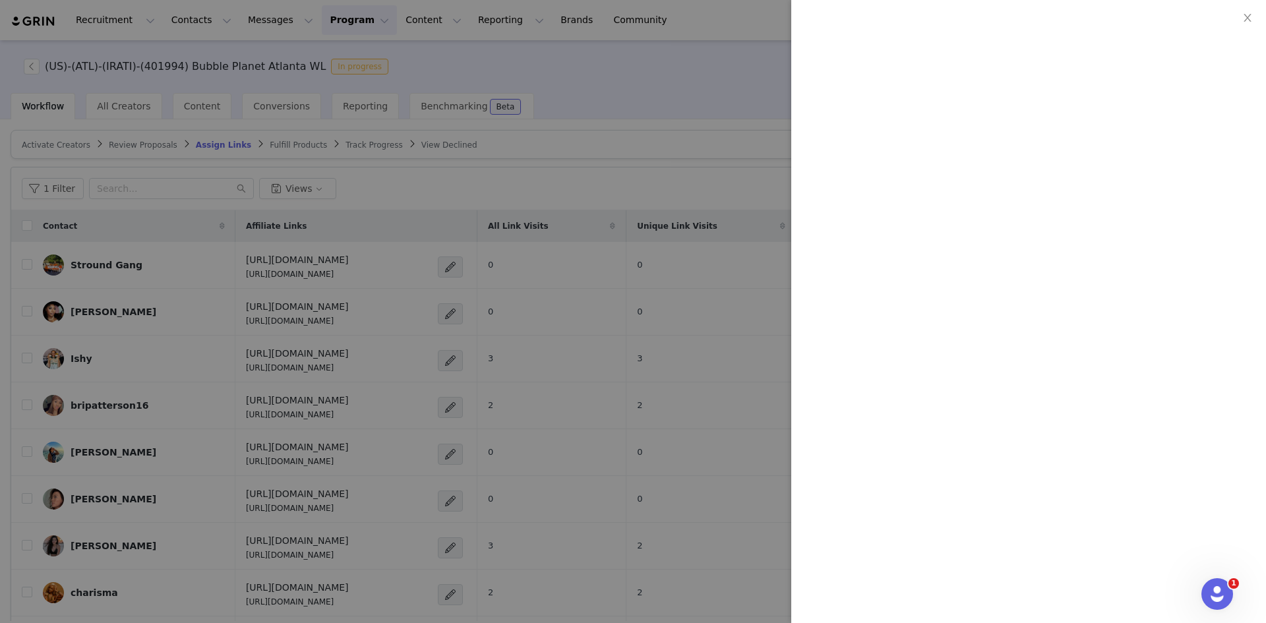
click at [694, 123] on div at bounding box center [633, 311] width 1266 height 623
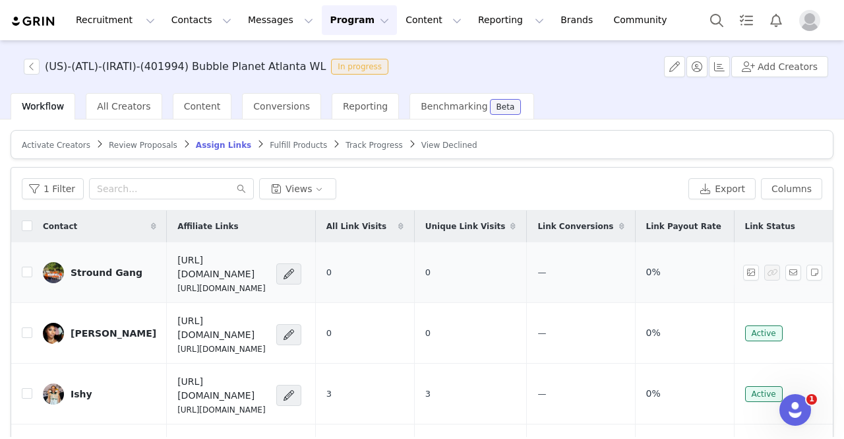
scroll to position [0, 57]
click at [346, 144] on span "Track Progress" at bounding box center [374, 144] width 57 height 9
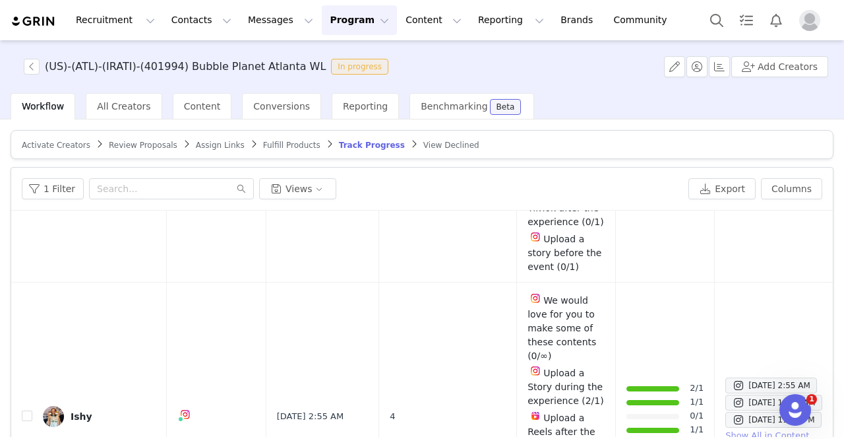
scroll to position [451, 0]
click at [112, 109] on span "All Creators" at bounding box center [123, 106] width 53 height 11
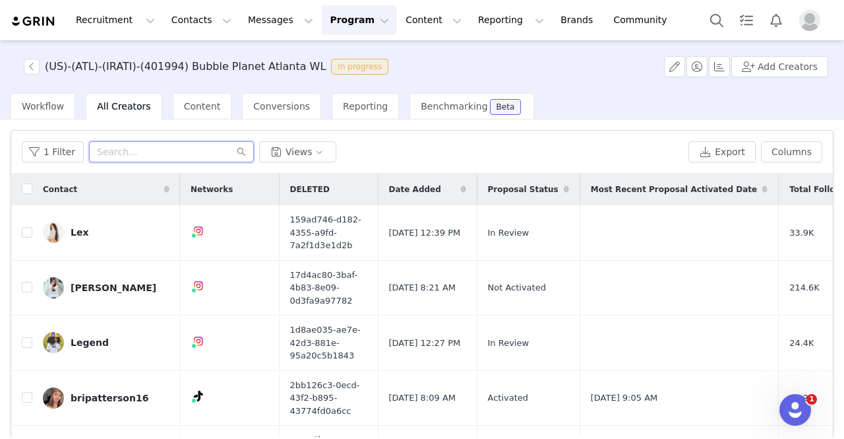
click at [149, 146] on input "text" at bounding box center [171, 151] width 165 height 21
paste input "travelfoodie_ishy"
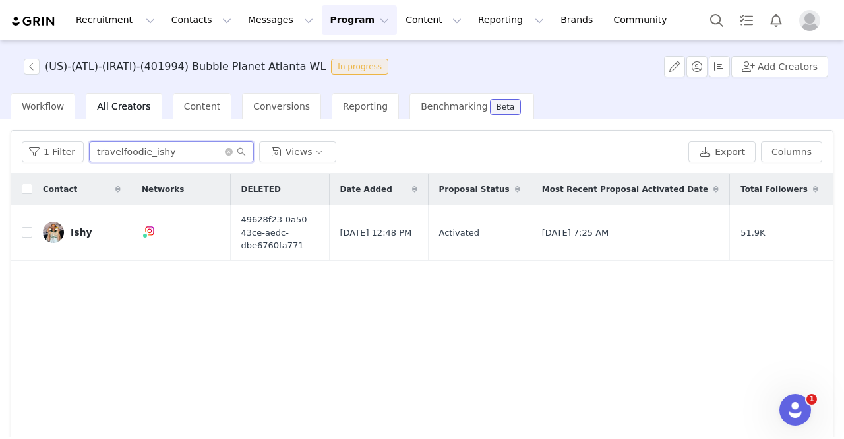
scroll to position [0, 92]
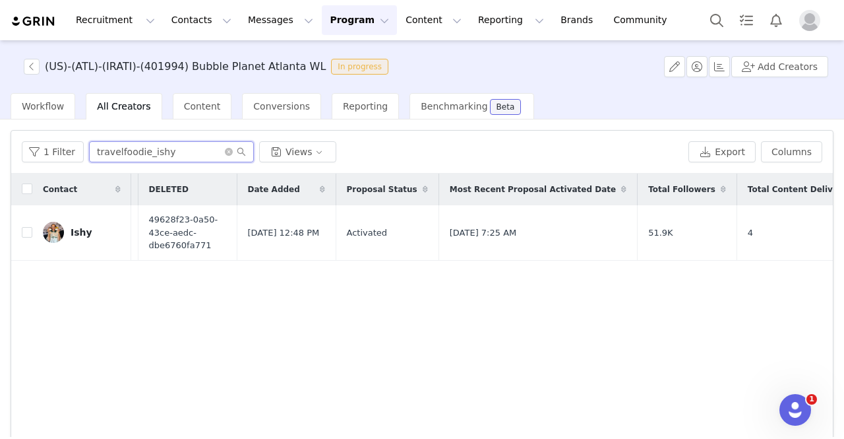
type input "travelfoodie_ishy"
click at [92, 222] on link "Ishy" at bounding box center [82, 232] width 78 height 21
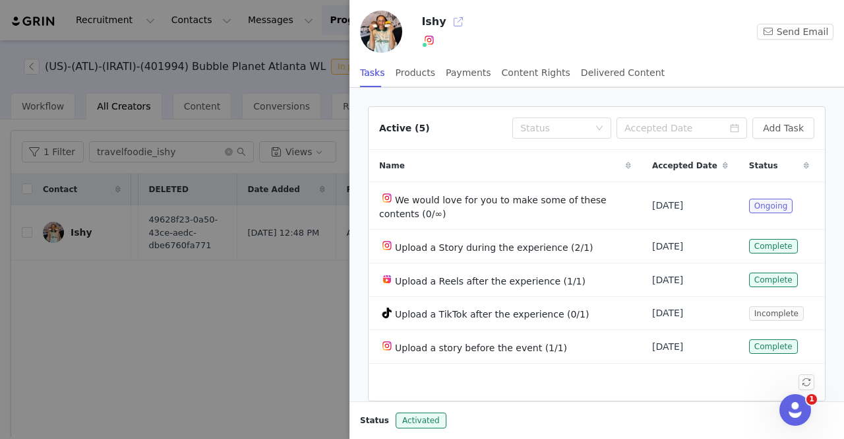
click at [454, 23] on button "button" at bounding box center [458, 21] width 21 height 21
click at [303, 332] on div at bounding box center [422, 219] width 844 height 439
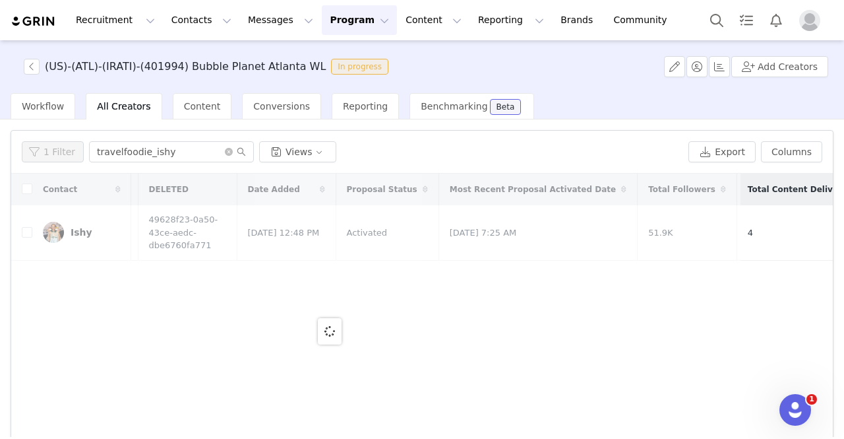
scroll to position [0, 0]
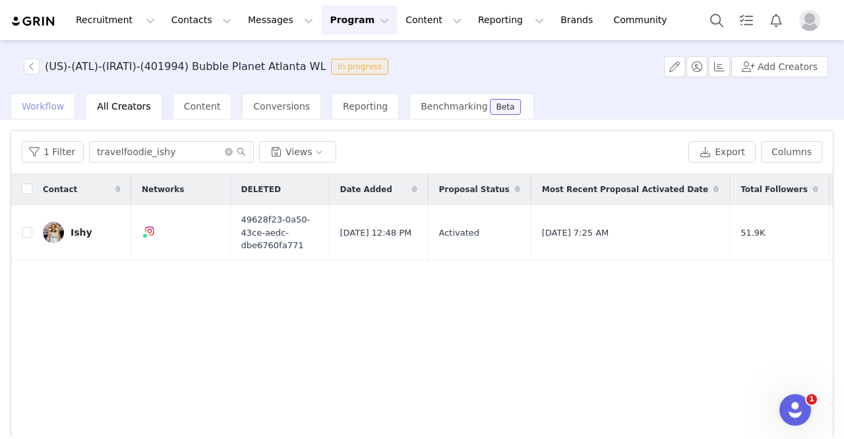
click at [34, 113] on div "Workflow" at bounding box center [43, 106] width 65 height 26
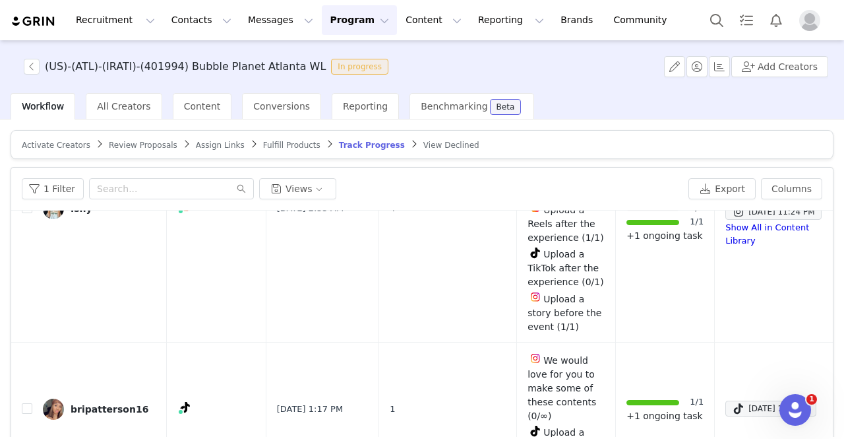
scroll to position [659, 0]
click at [117, 403] on div "bripatterson16" at bounding box center [110, 408] width 78 height 11
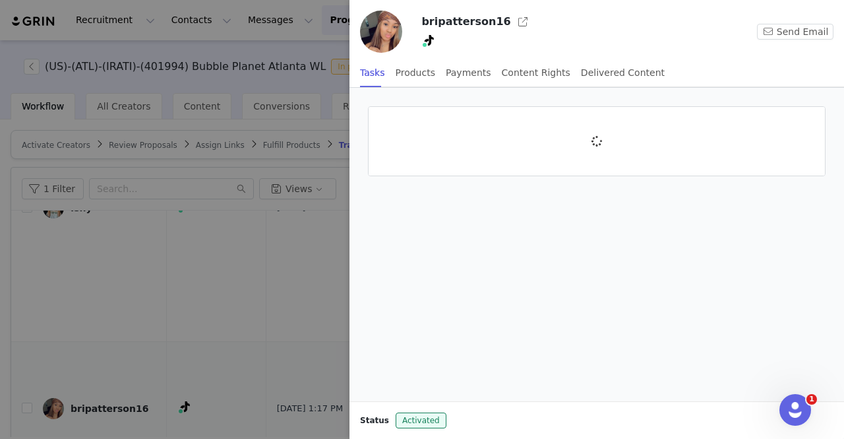
click at [117, 322] on div at bounding box center [422, 219] width 844 height 439
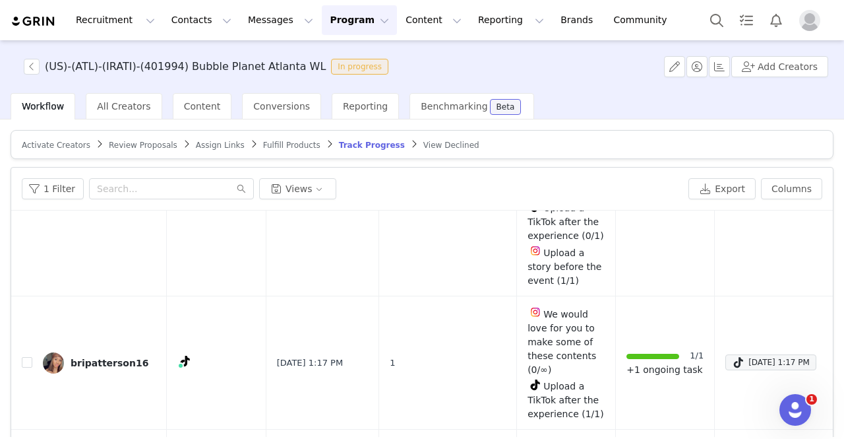
scroll to position [642, 0]
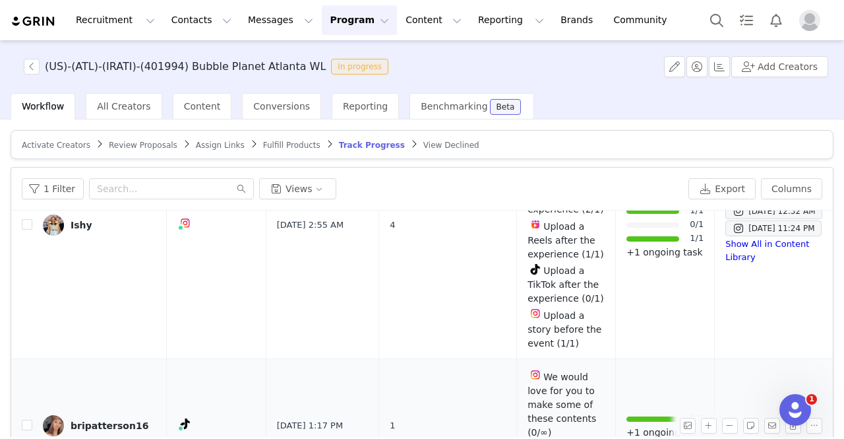
click at [90, 420] on div "bripatterson16" at bounding box center [110, 425] width 78 height 11
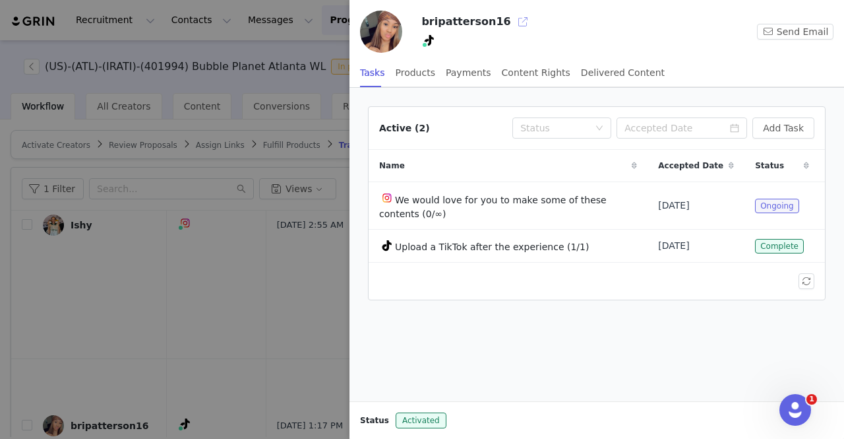
click at [512, 22] on button "button" at bounding box center [522, 21] width 21 height 21
click at [430, 40] on icon at bounding box center [429, 40] width 9 height 11
click at [437, 66] on link "@bripatterson16" at bounding box center [437, 69] width 78 height 11
click at [293, 240] on div at bounding box center [422, 219] width 844 height 439
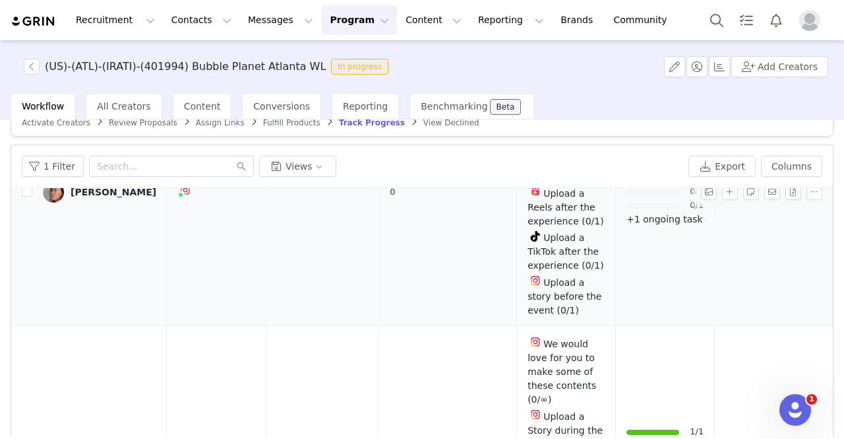
scroll to position [1143, 0]
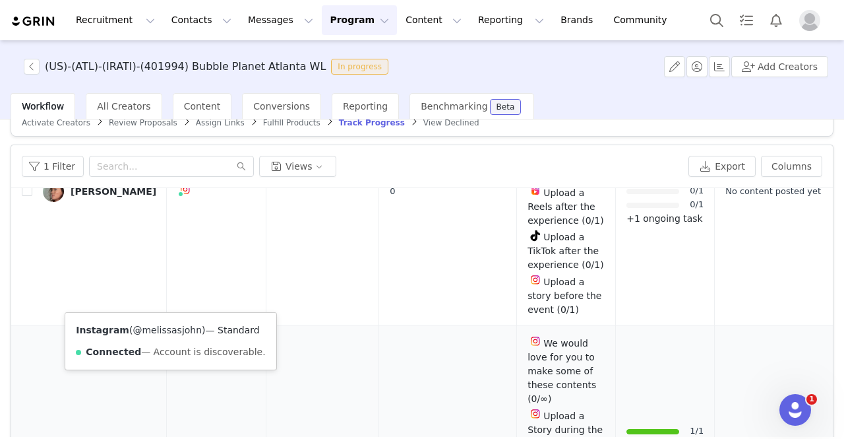
click at [164, 324] on link "@melissasjohn" at bounding box center [167, 329] width 69 height 11
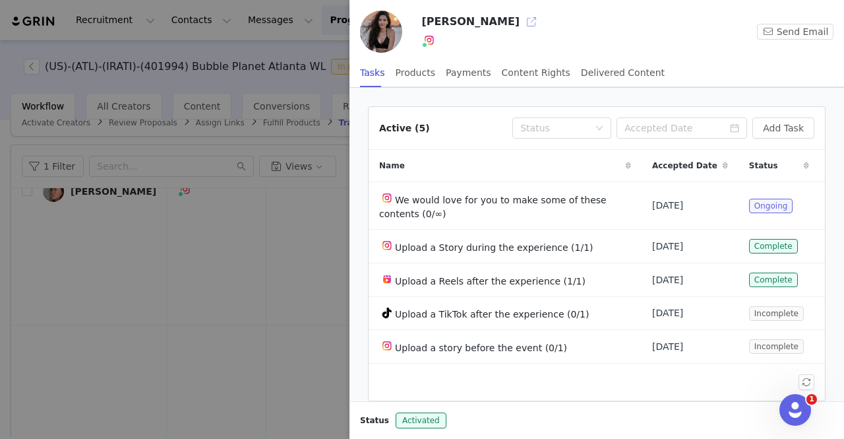
click at [521, 15] on button "button" at bounding box center [531, 21] width 21 height 21
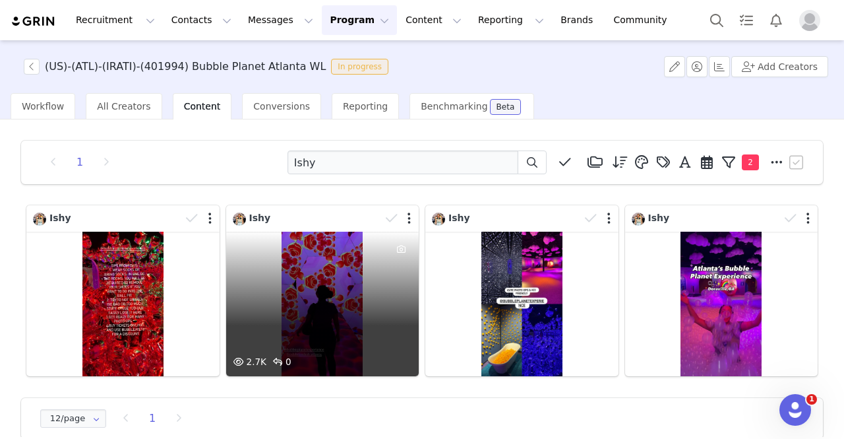
scroll to position [20, 0]
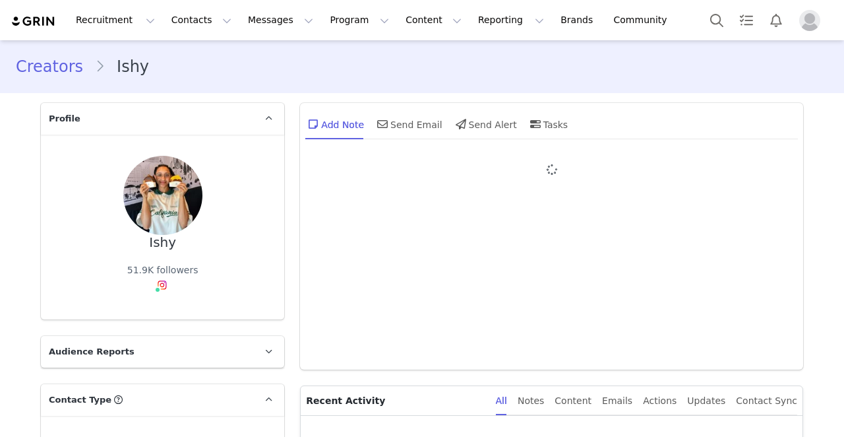
type input "+1 ([GEOGRAPHIC_DATA])"
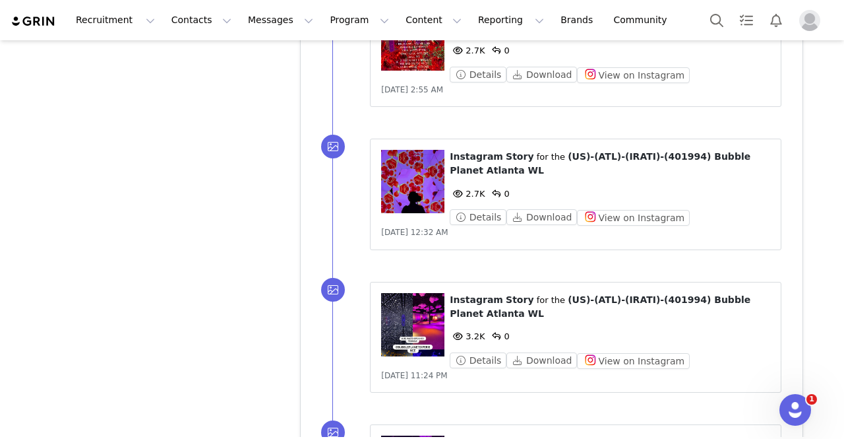
scroll to position [2463, 0]
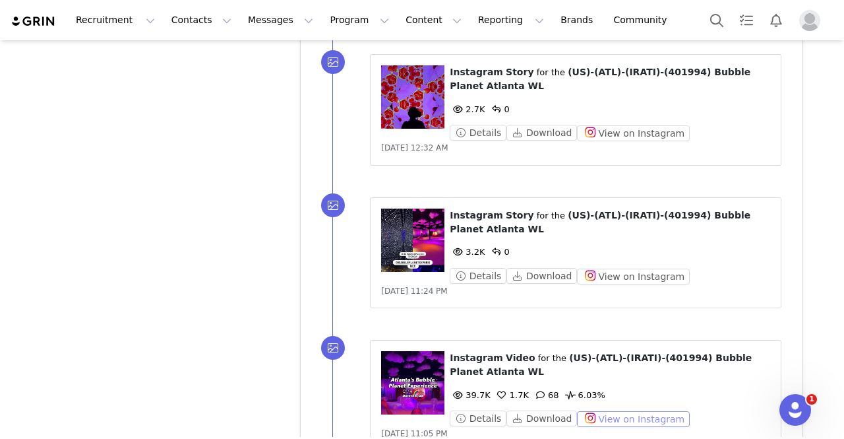
click at [597, 411] on button "View on Instagram" at bounding box center [633, 419] width 113 height 16
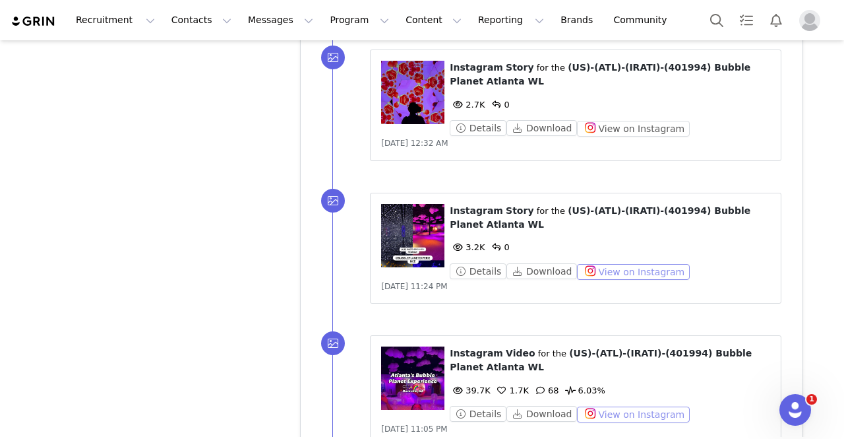
scroll to position [2432, 0]
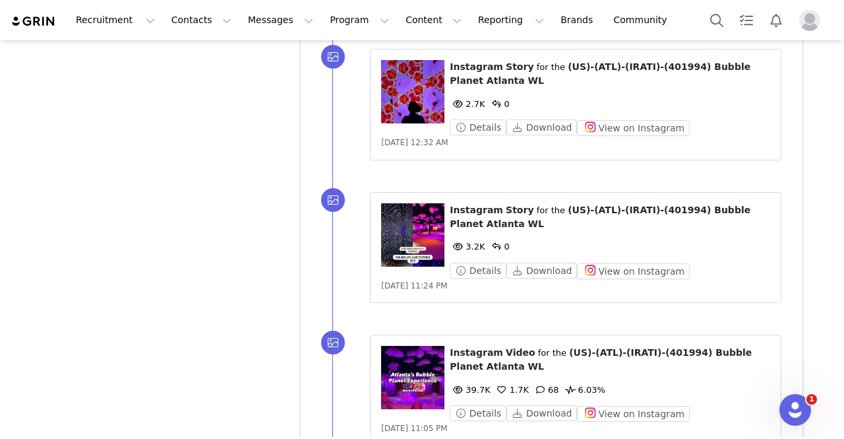
click at [404, 220] on figure at bounding box center [412, 234] width 63 height 63
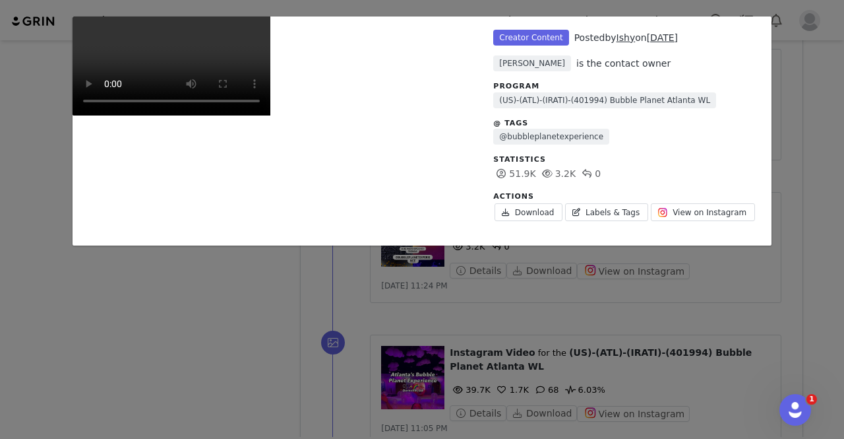
scroll to position [336, 0]
click at [802, 163] on div "Unlabeled Creator Content Posted by [PERSON_NAME] on [DATE] [PERSON_NAME] is th…" at bounding box center [422, 219] width 844 height 439
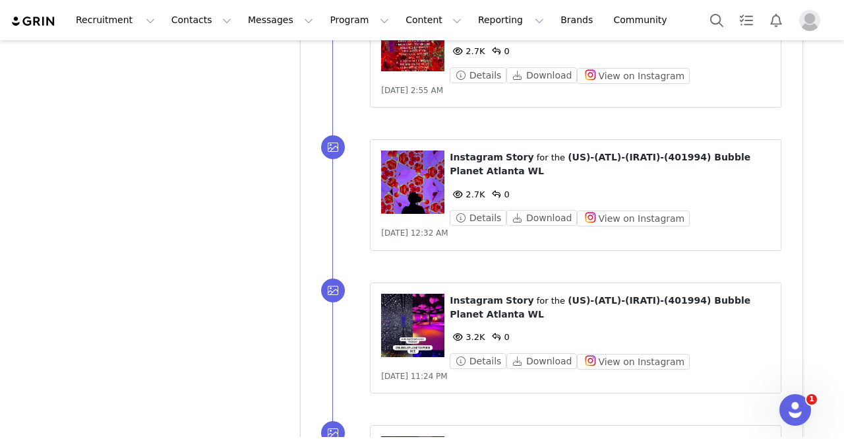
scroll to position [2342, 0]
click at [393, 150] on figure at bounding box center [412, 181] width 63 height 63
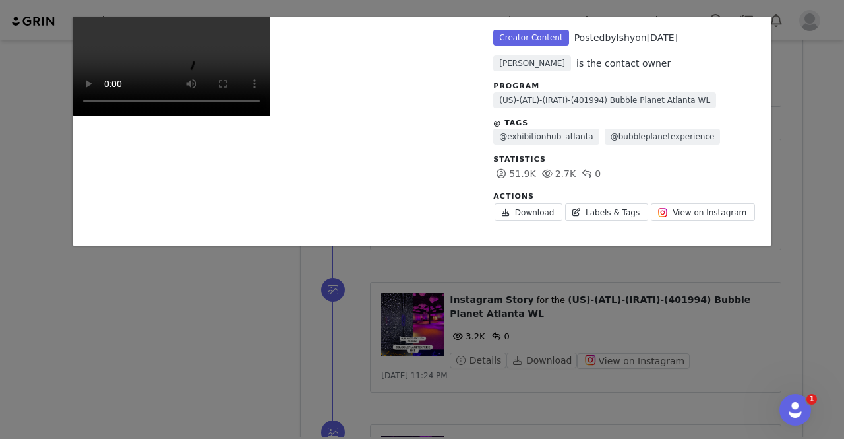
scroll to position [335, 0]
click at [803, 206] on div "Unlabeled Creator Content Posted by Ishy on Aug 28, 2025 Judit Manchón is the c…" at bounding box center [422, 219] width 844 height 439
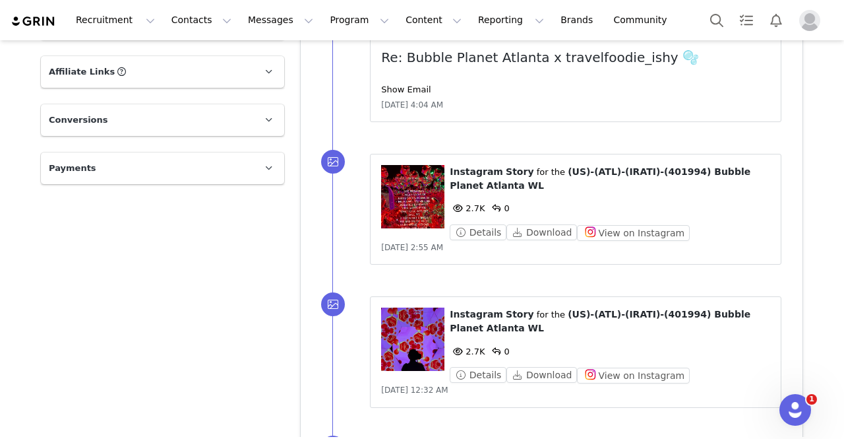
scroll to position [2185, 0]
click at [406, 195] on figure at bounding box center [412, 195] width 63 height 63
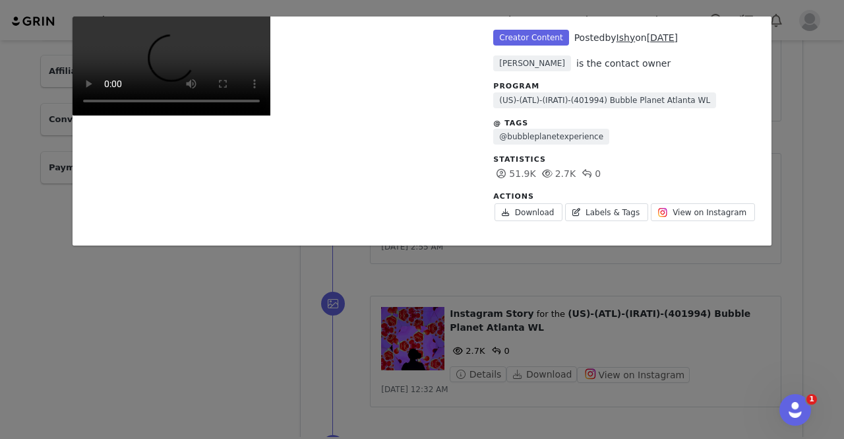
scroll to position [1, 0]
click at [816, 183] on div "Unlabeled Creator Content Posted by Ishy on Aug 28, 2025 Judit Manchón is the c…" at bounding box center [422, 219] width 844 height 439
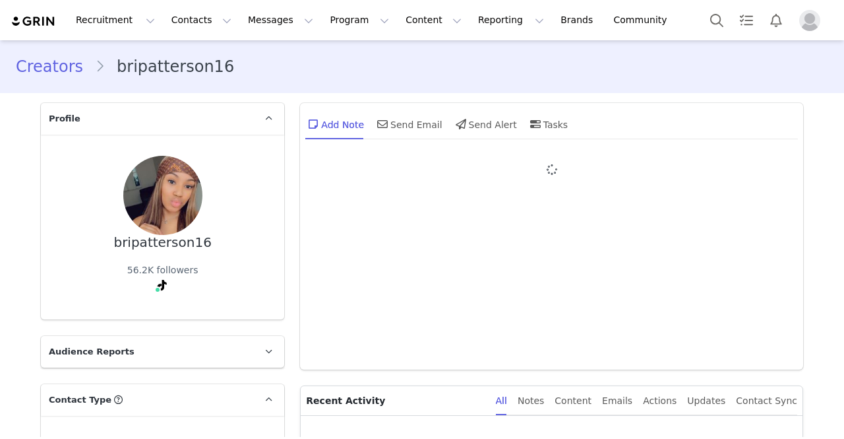
type input "+1 ([GEOGRAPHIC_DATA])"
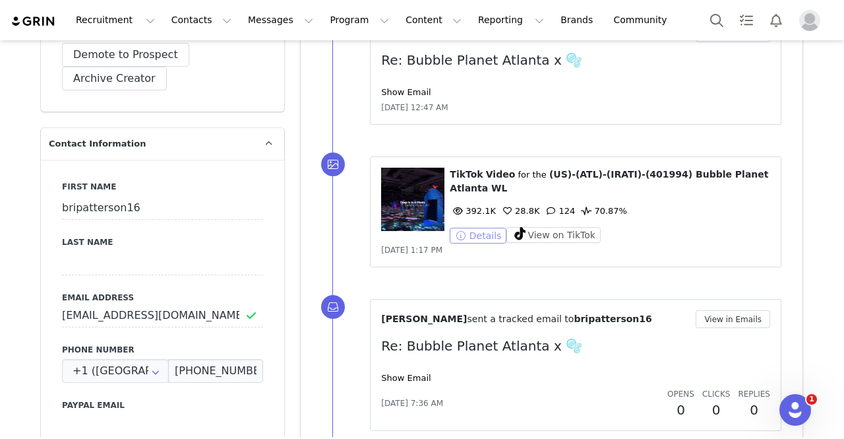
click at [475, 228] on button "Details" at bounding box center [478, 236] width 57 height 16
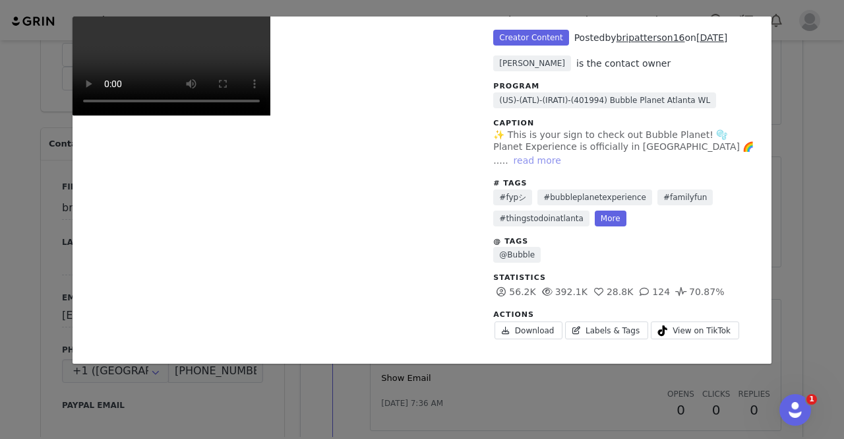
click at [566, 153] on button "read more" at bounding box center [537, 160] width 58 height 16
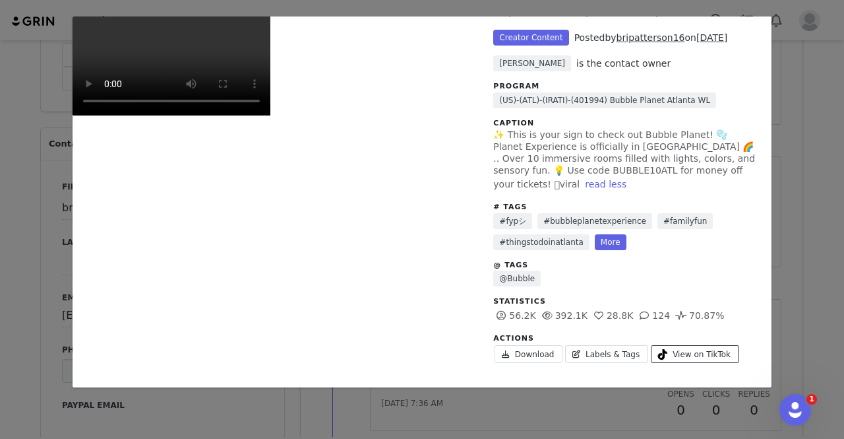
click at [673, 348] on span "View on TikTok" at bounding box center [702, 354] width 58 height 12
click at [788, 303] on div "Unlabeled Creator Content Posted by bripatterson16 on Aug 28, 2025 Irati Alvare…" at bounding box center [422, 219] width 844 height 439
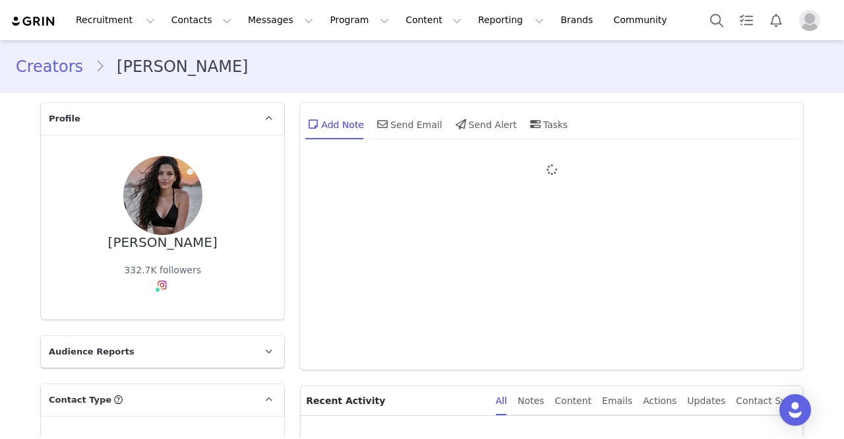
type input "+1 ([GEOGRAPHIC_DATA])"
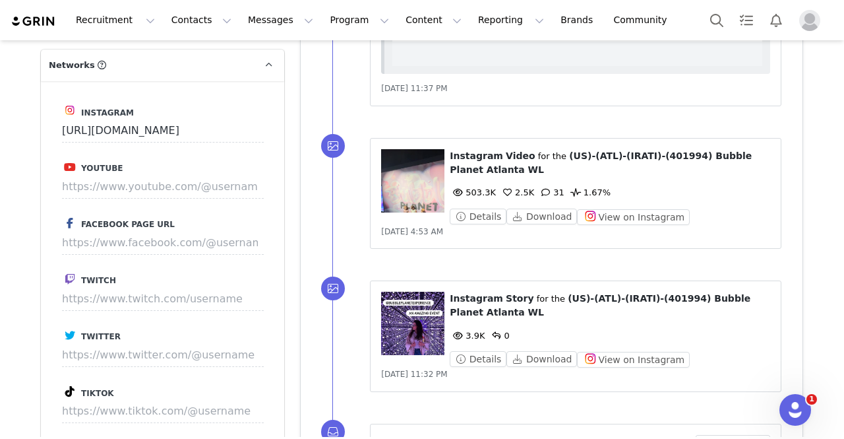
scroll to position [1277, 0]
click at [401, 189] on figure at bounding box center [412, 179] width 63 height 63
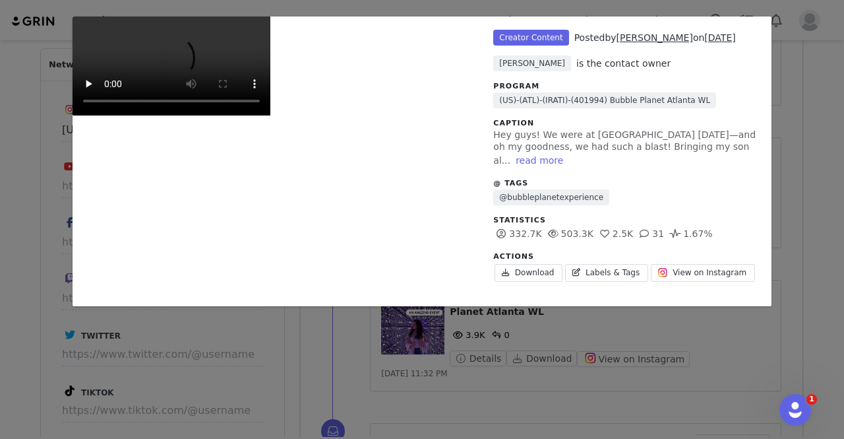
scroll to position [0, 0]
click at [568, 152] on button "read more" at bounding box center [539, 160] width 58 height 16
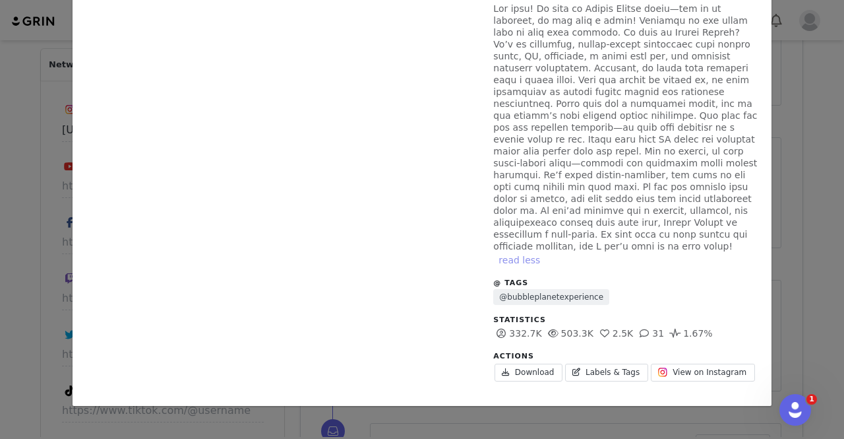
scroll to position [335, 0]
click at [813, 257] on div "Unlabeled Creator Content Posted by [PERSON_NAME] on [DATE] [PERSON_NAME] is th…" at bounding box center [422, 219] width 844 height 439
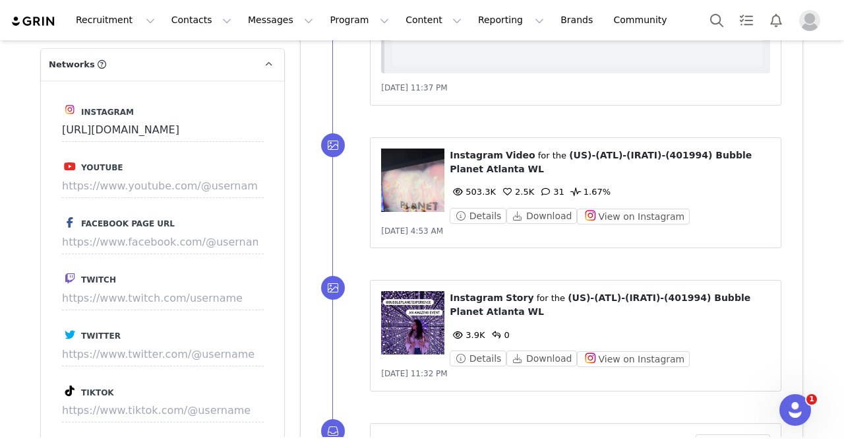
click at [401, 332] on figure at bounding box center [412, 322] width 63 height 63
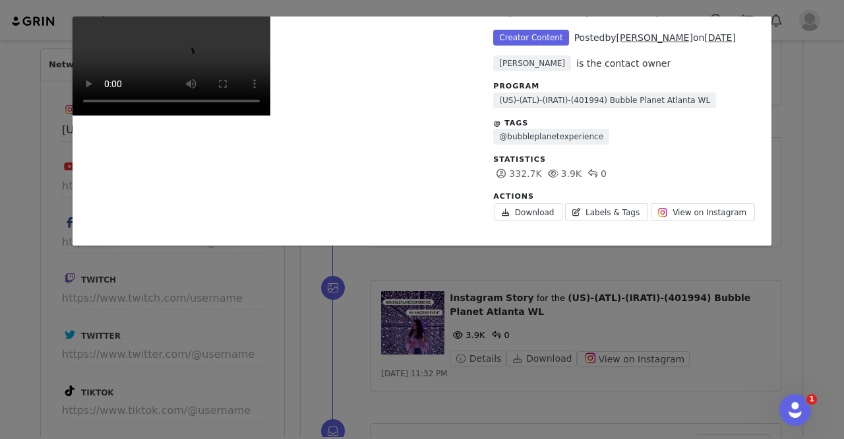
scroll to position [0, 0]
click at [805, 226] on div "Unlabeled Creator Content Posted by [PERSON_NAME] on [DATE] [PERSON_NAME] is th…" at bounding box center [422, 219] width 844 height 439
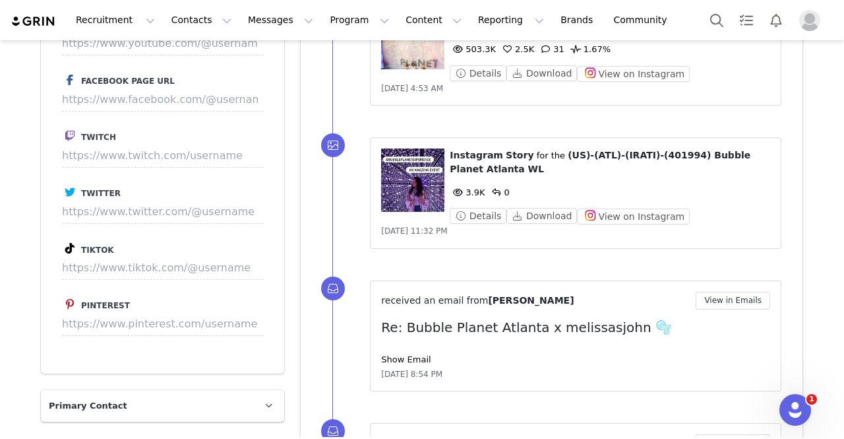
scroll to position [1277, 0]
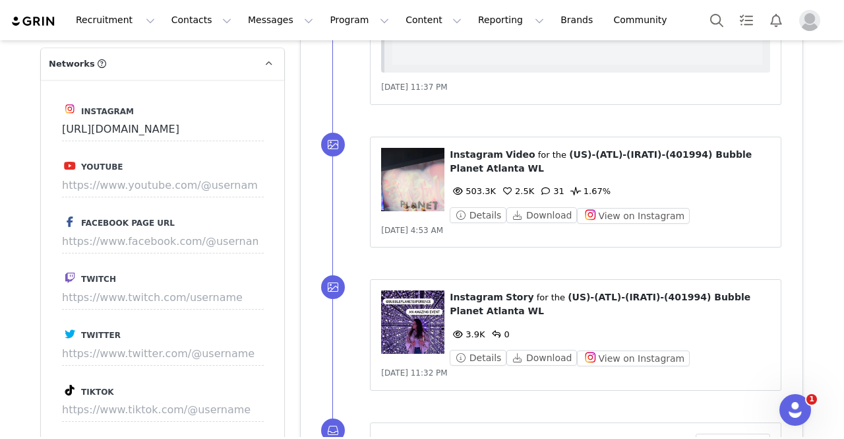
click at [430, 173] on figure at bounding box center [412, 179] width 63 height 63
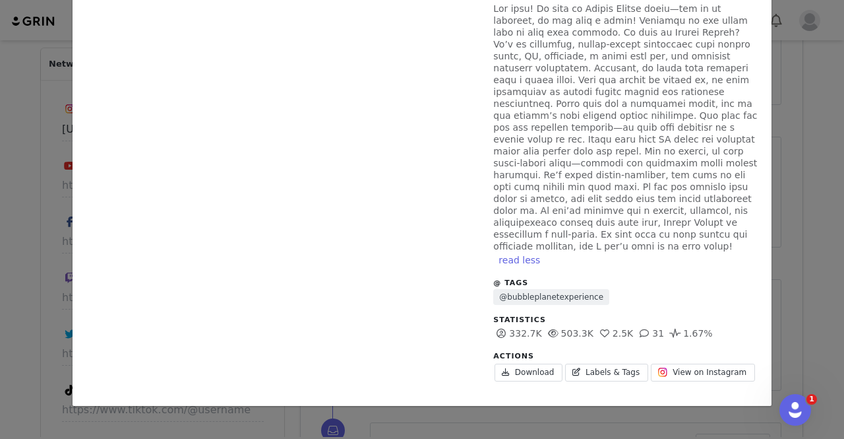
scroll to position [193, 0]
click at [670, 363] on link "View on Instagram" at bounding box center [703, 372] width 104 height 18
